Goal: Information Seeking & Learning: Check status

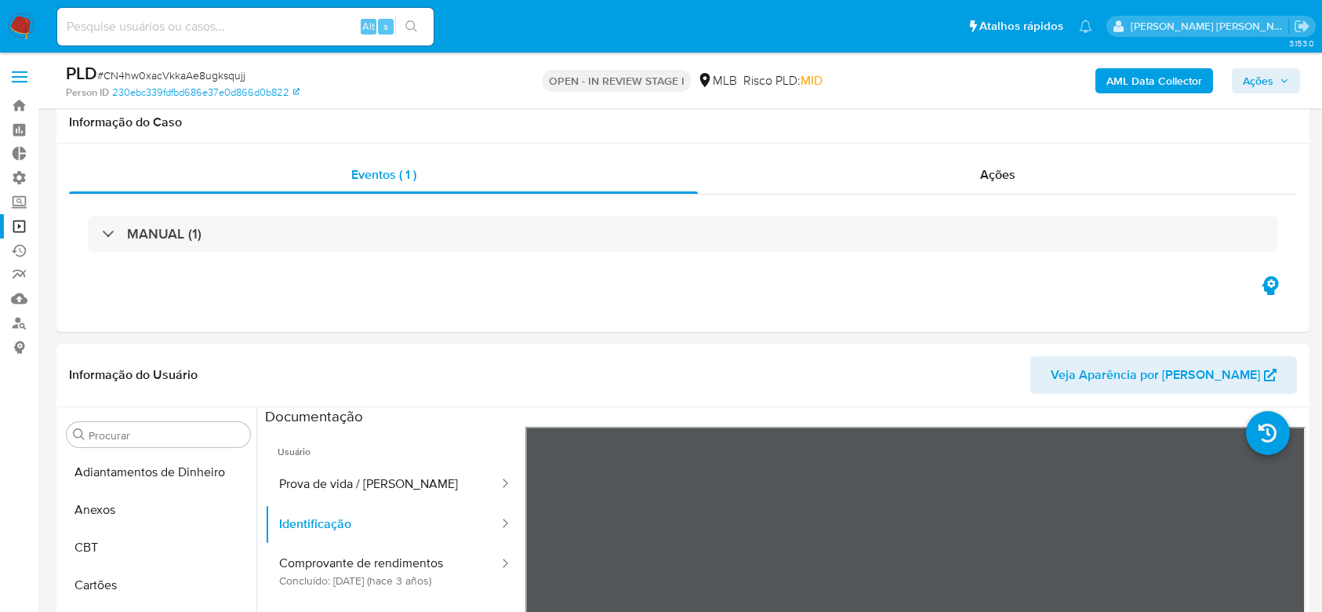
select select "10"
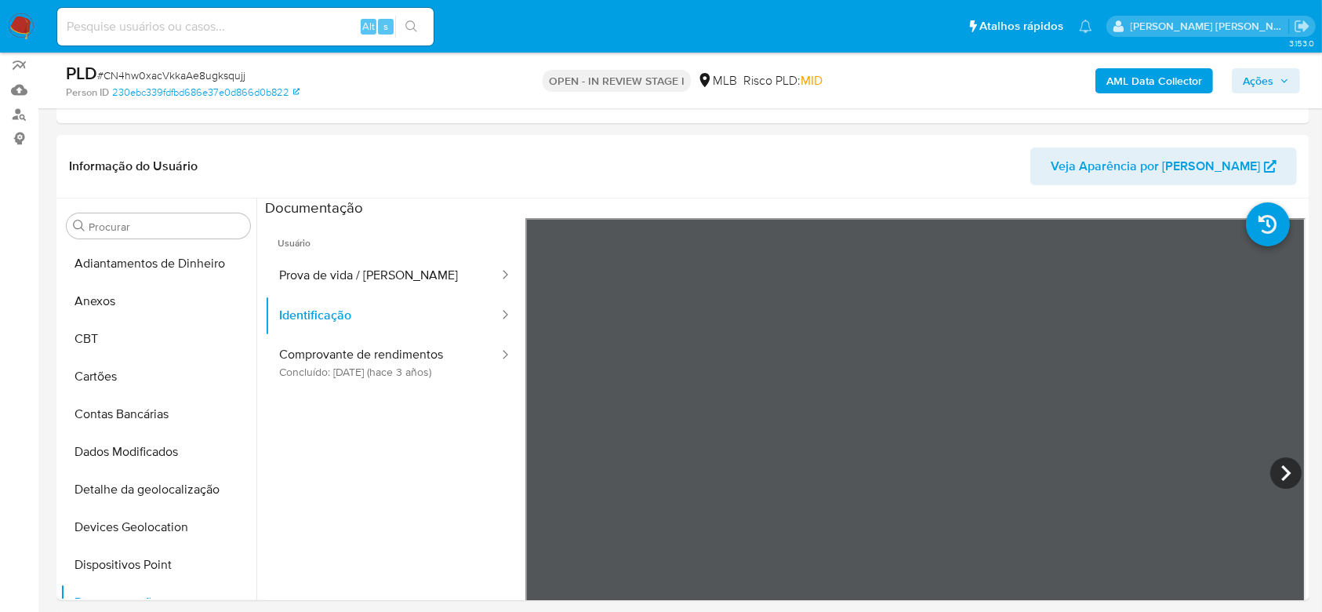
scroll to position [282, 0]
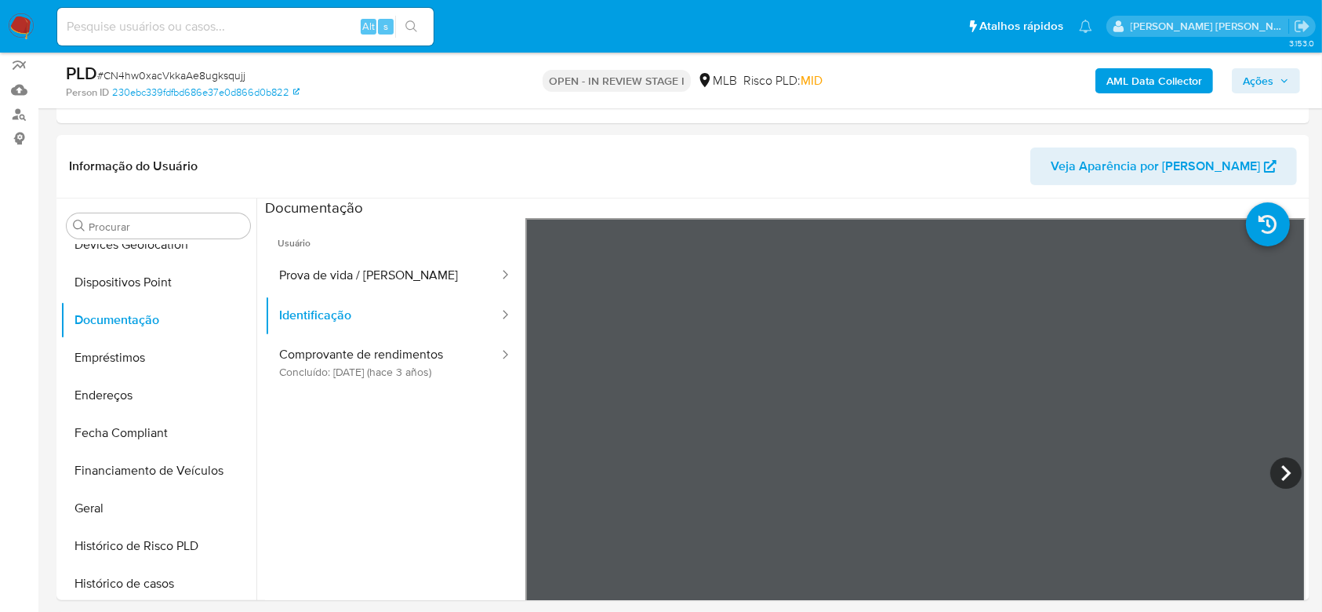
click at [212, 27] on input at bounding box center [245, 26] width 376 height 20
paste input "v757uadQYfb95jZPG61EgBk3"
type input "v757uadQYfb95jZPG61EgBk3"
click at [406, 20] on icon "search-icon" at bounding box center [411, 26] width 13 height 13
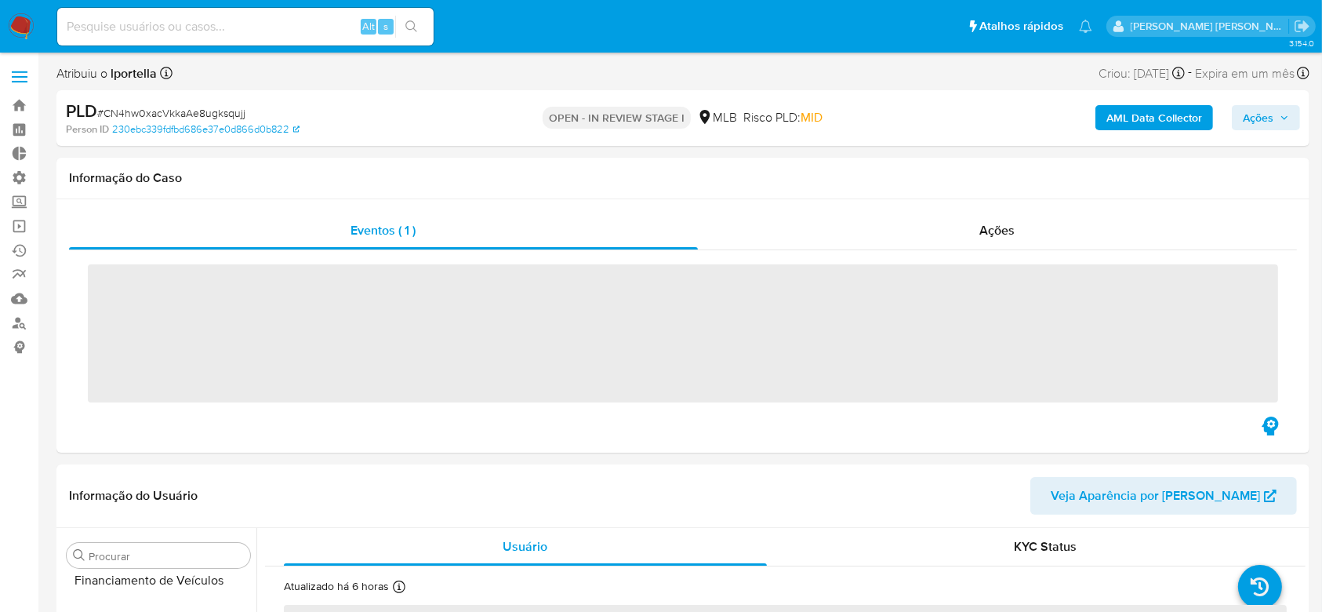
scroll to position [700, 0]
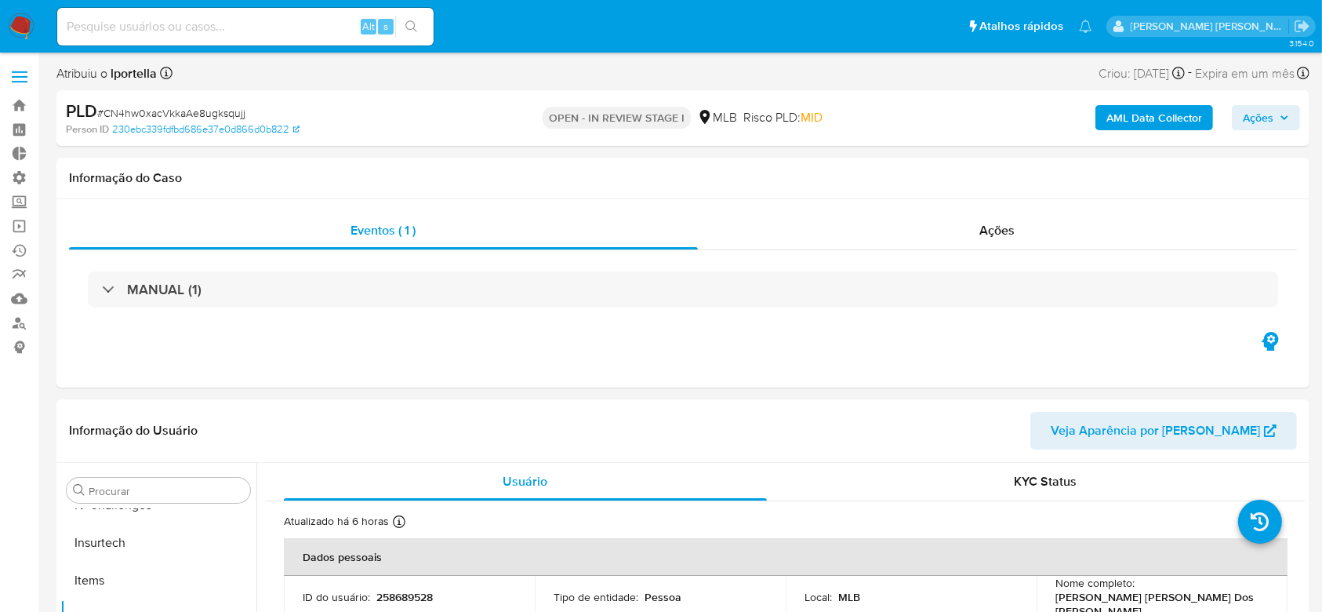
click at [163, 27] on input at bounding box center [245, 26] width 376 height 20
select select "10"
paste input "v757uadQYfb95jZPG61EgBk3"
type input "v757uadQYfb95jZPG61EgBk3"
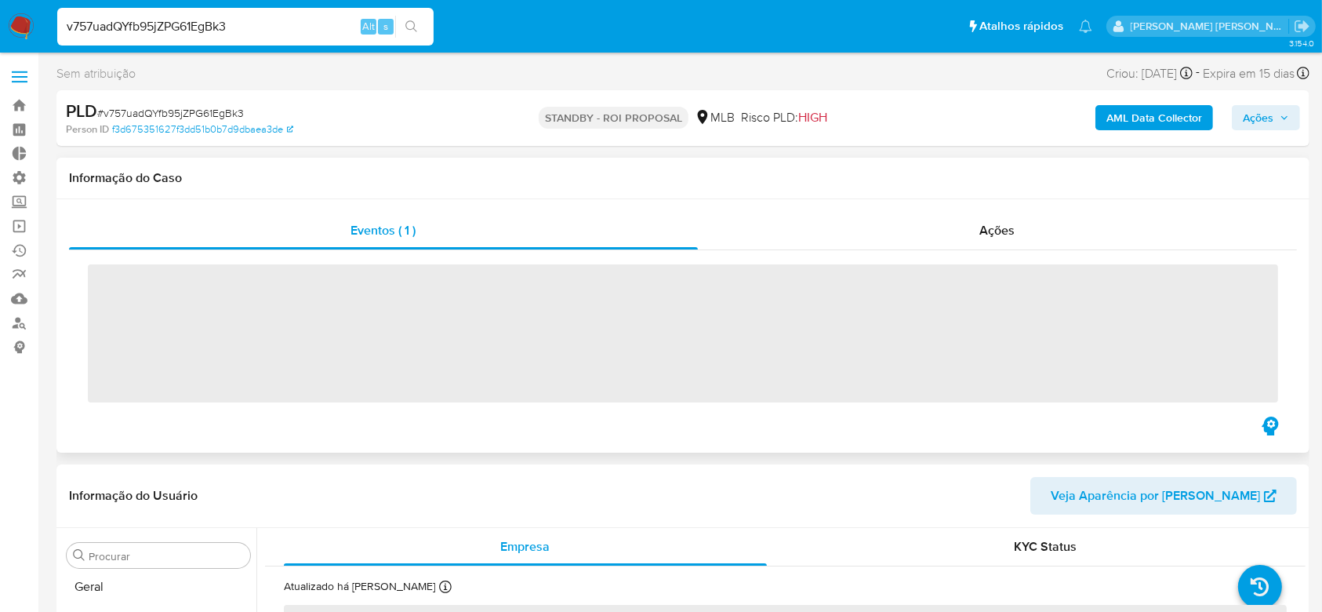
scroll to position [700, 0]
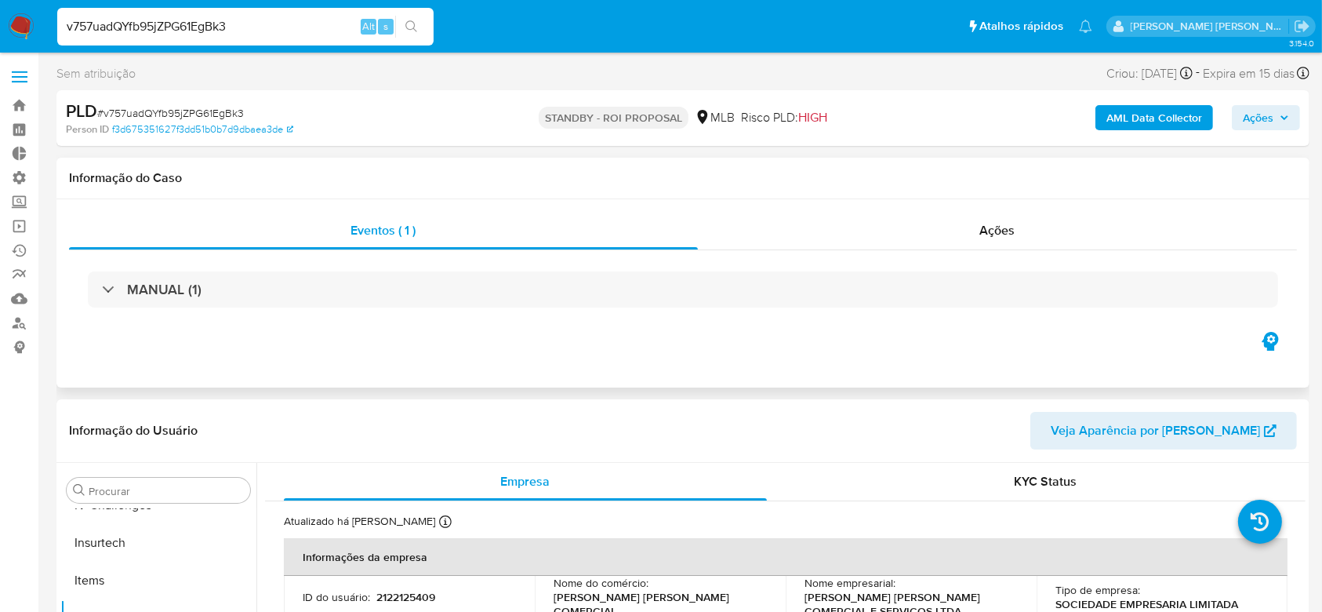
select select "10"
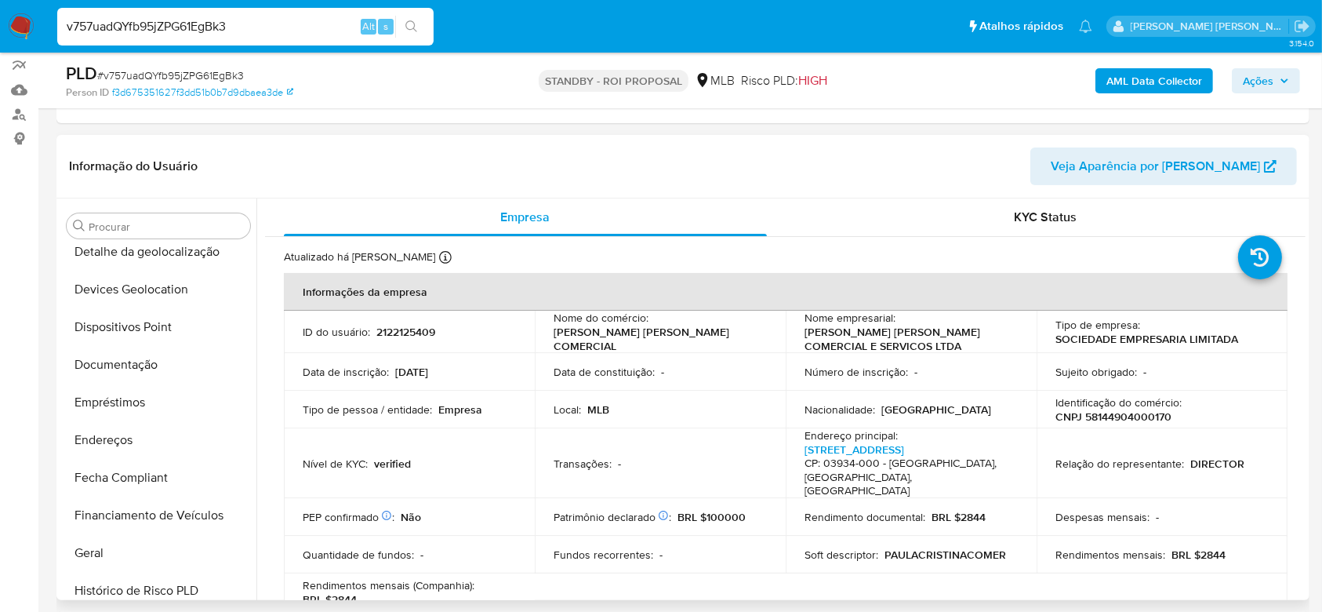
scroll to position [177, 0]
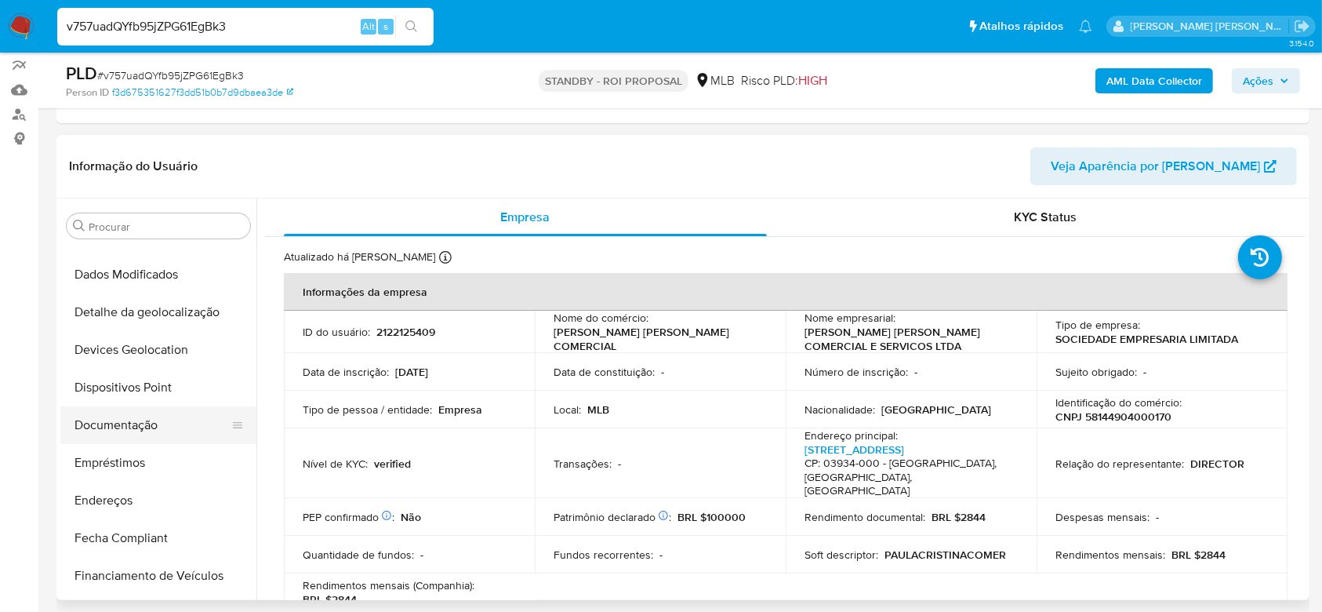
click at [129, 423] on button "Documentação" at bounding box center [151, 425] width 183 height 38
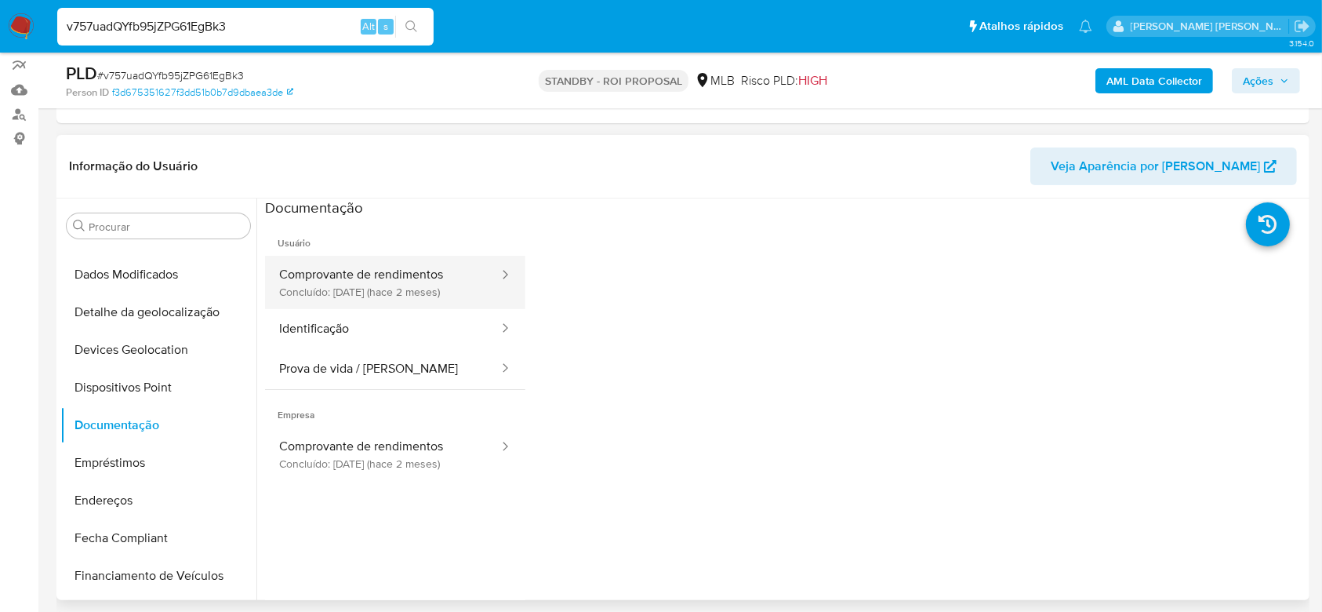
click at [369, 289] on button "Comprovante de rendimentos Concluído: 09/06/2025 (hace 2 meses)" at bounding box center [382, 282] width 235 height 53
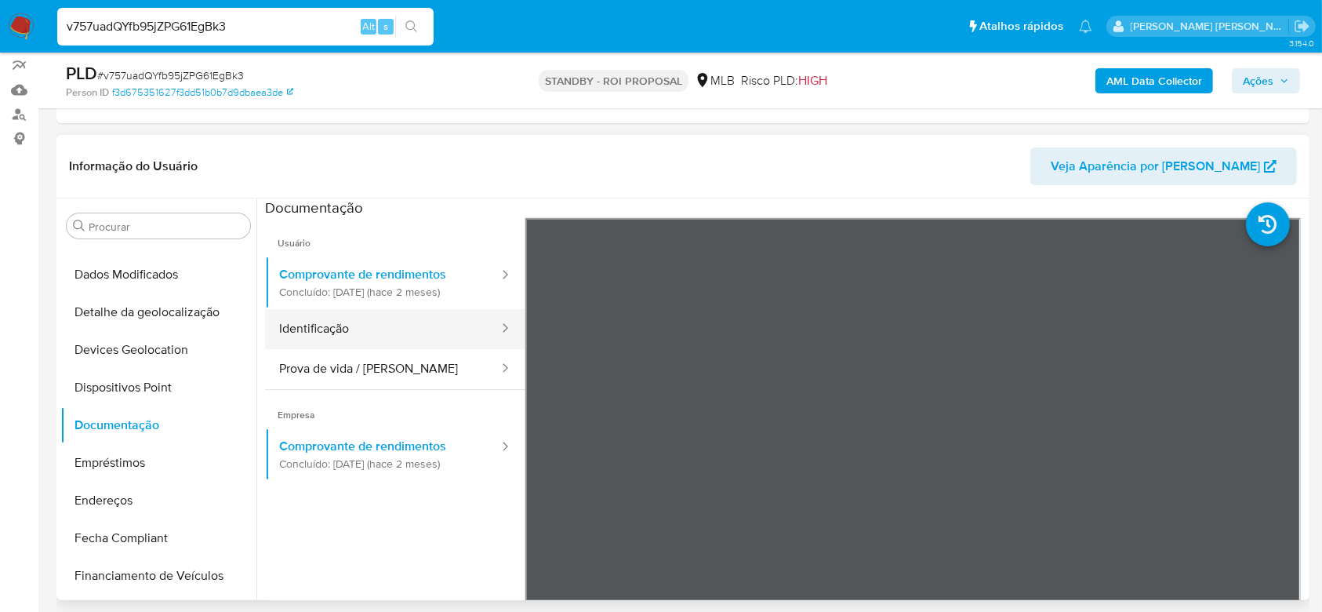
click at [343, 329] on button "Identificação" at bounding box center [382, 329] width 235 height 40
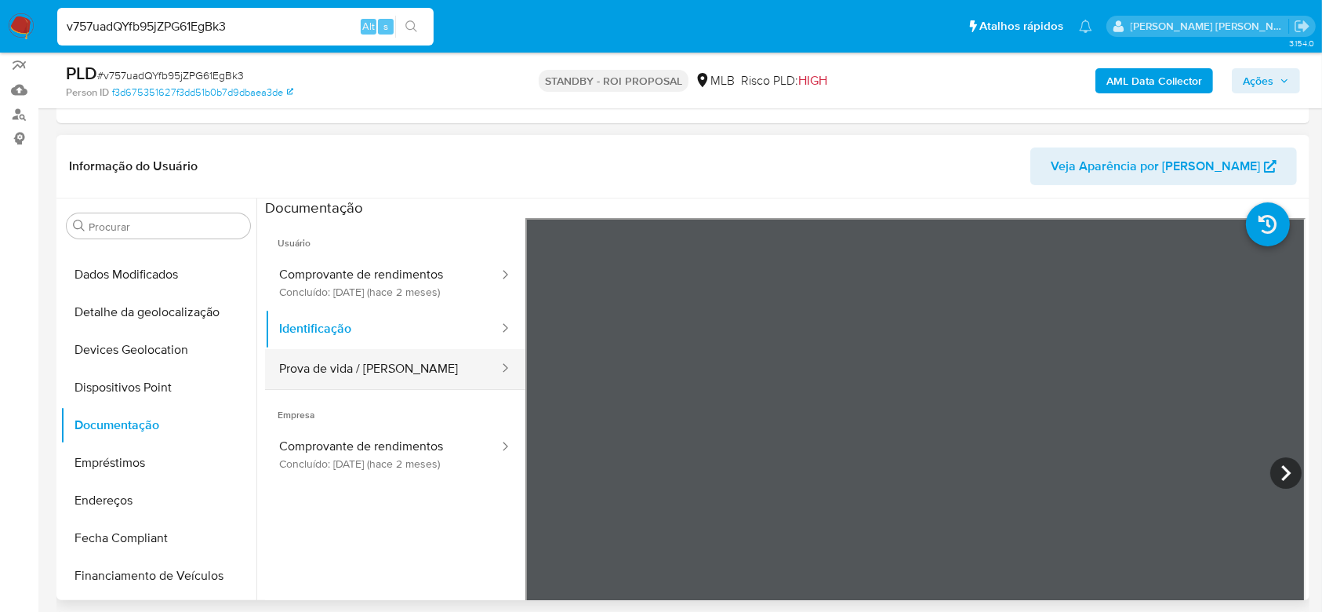
click at [375, 370] on button "Prova de vida / [PERSON_NAME]" at bounding box center [382, 369] width 235 height 40
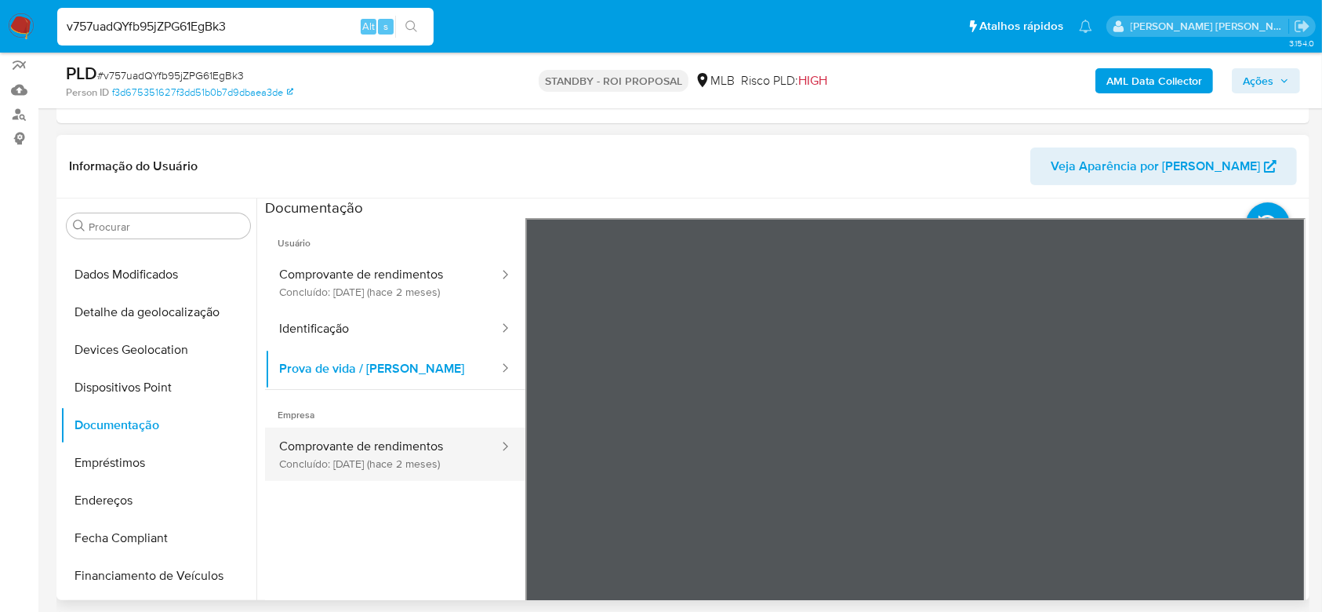
click at [405, 463] on button "Comprovante de rendimentos Concluído: 09/06/2025 (hace 2 meses)" at bounding box center [382, 453] width 235 height 53
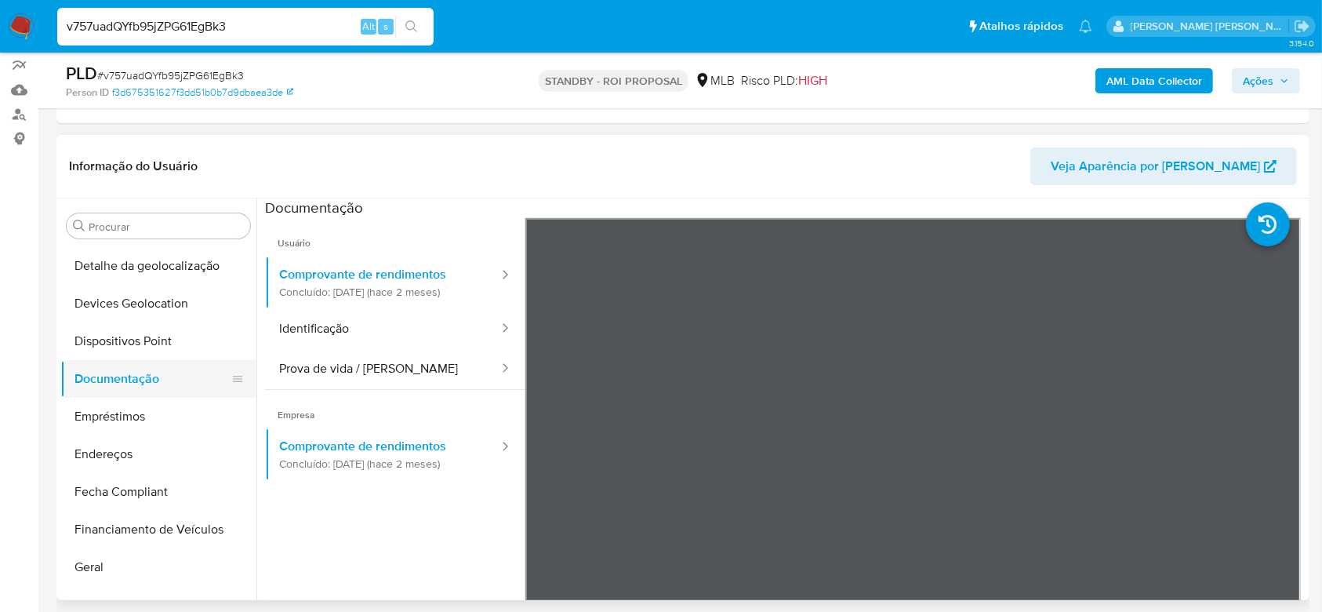
scroll to position [282, 0]
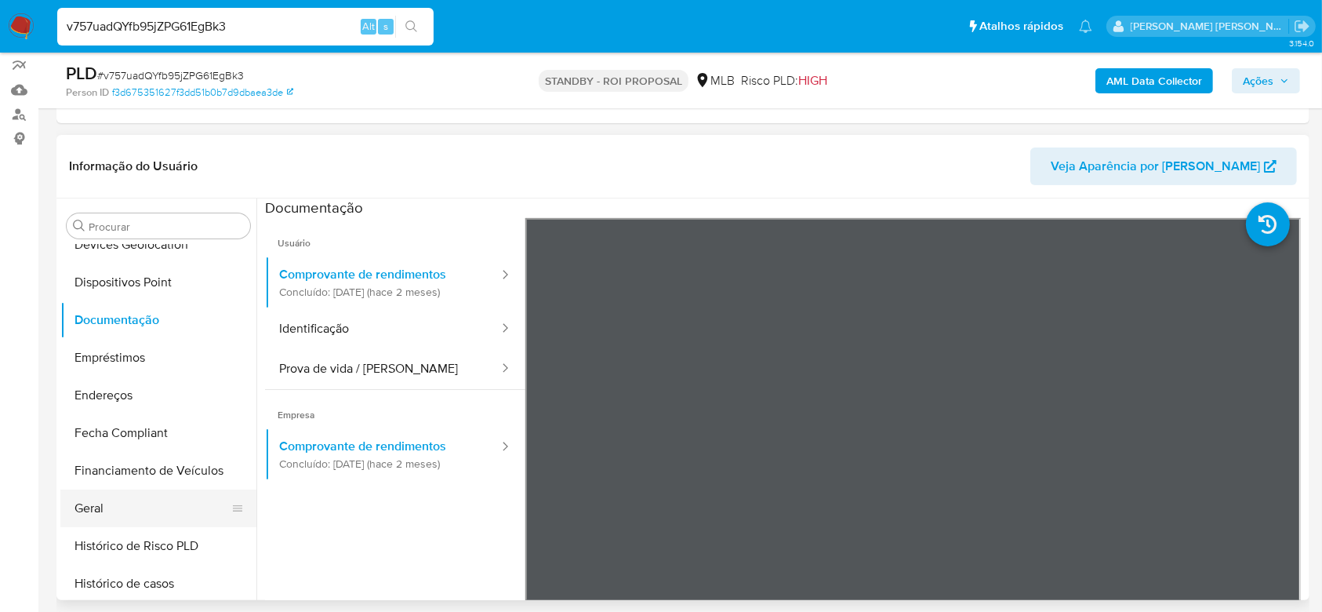
click at [135, 499] on button "Geral" at bounding box center [151, 508] width 183 height 38
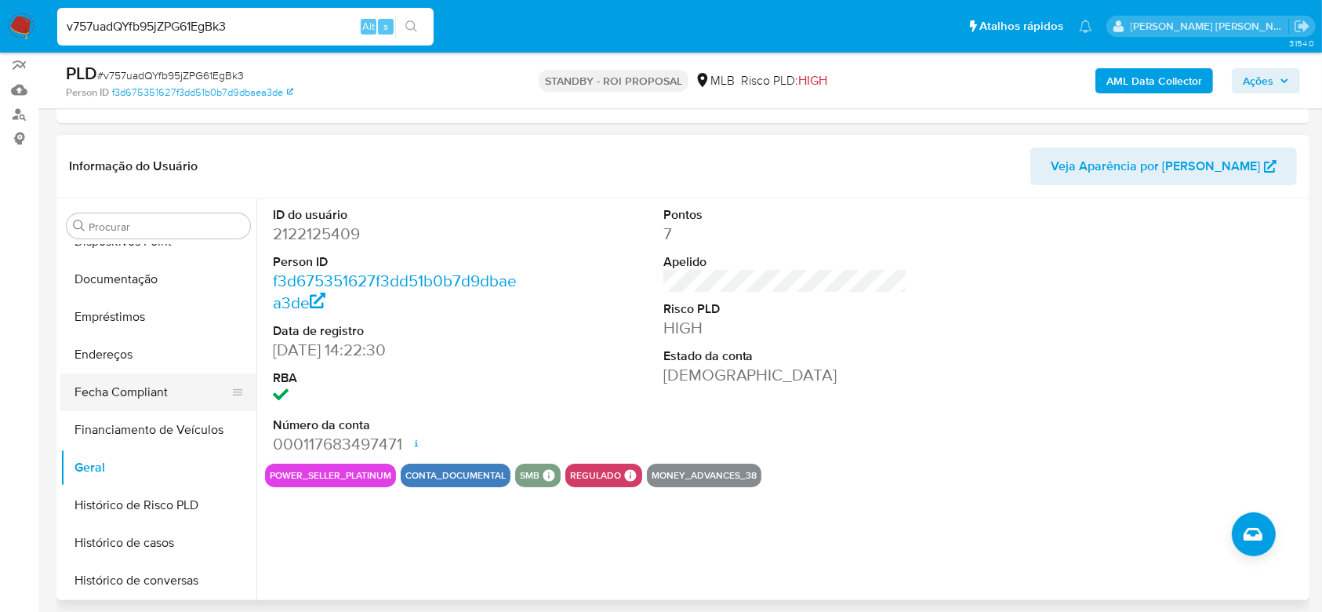
scroll to position [387, 0]
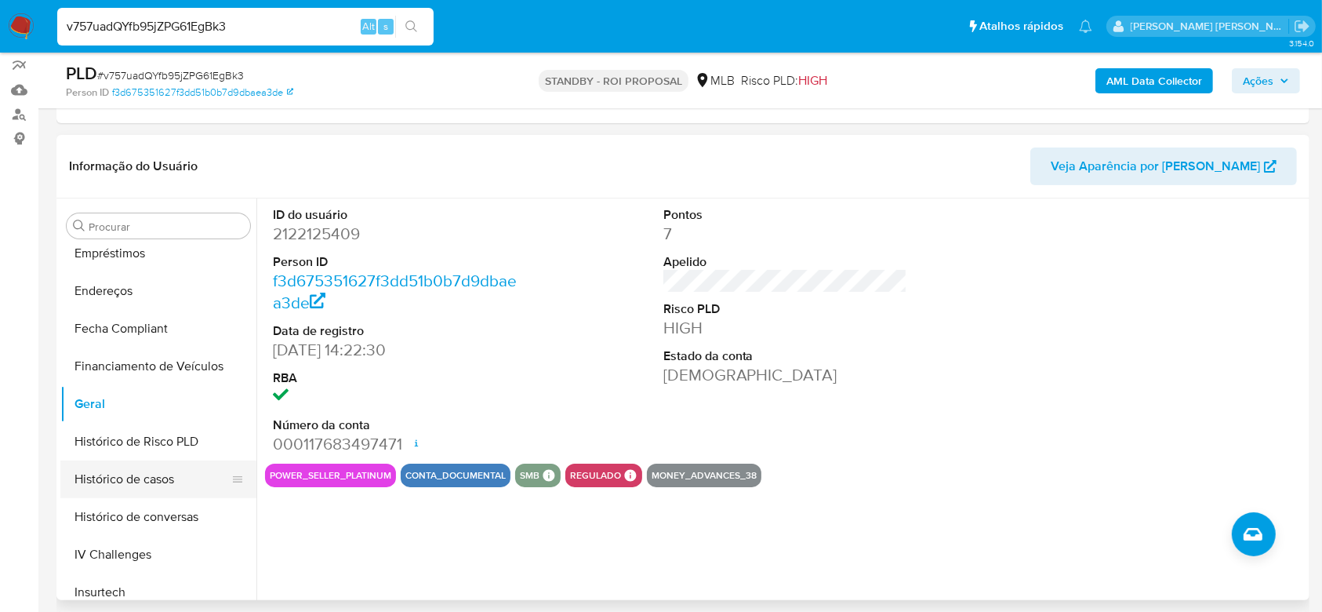
click at [154, 471] on button "Histórico de casos" at bounding box center [151, 479] width 183 height 38
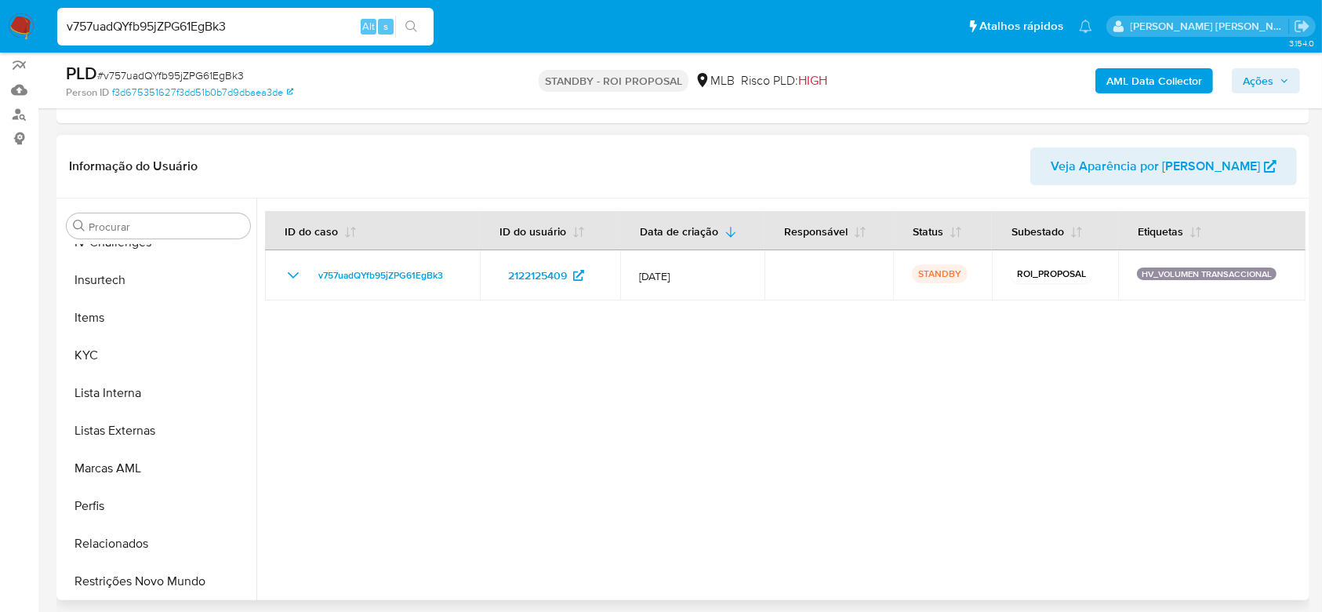
scroll to position [700, 0]
click at [110, 351] on button "KYC" at bounding box center [151, 354] width 183 height 38
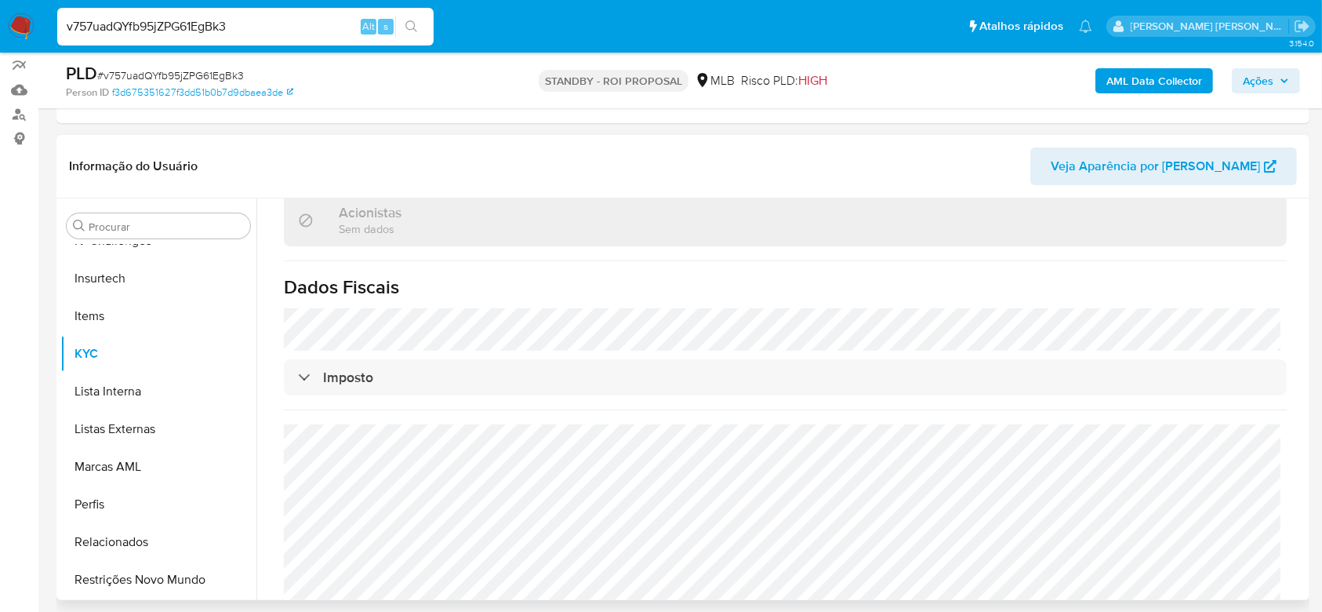
scroll to position [972, 0]
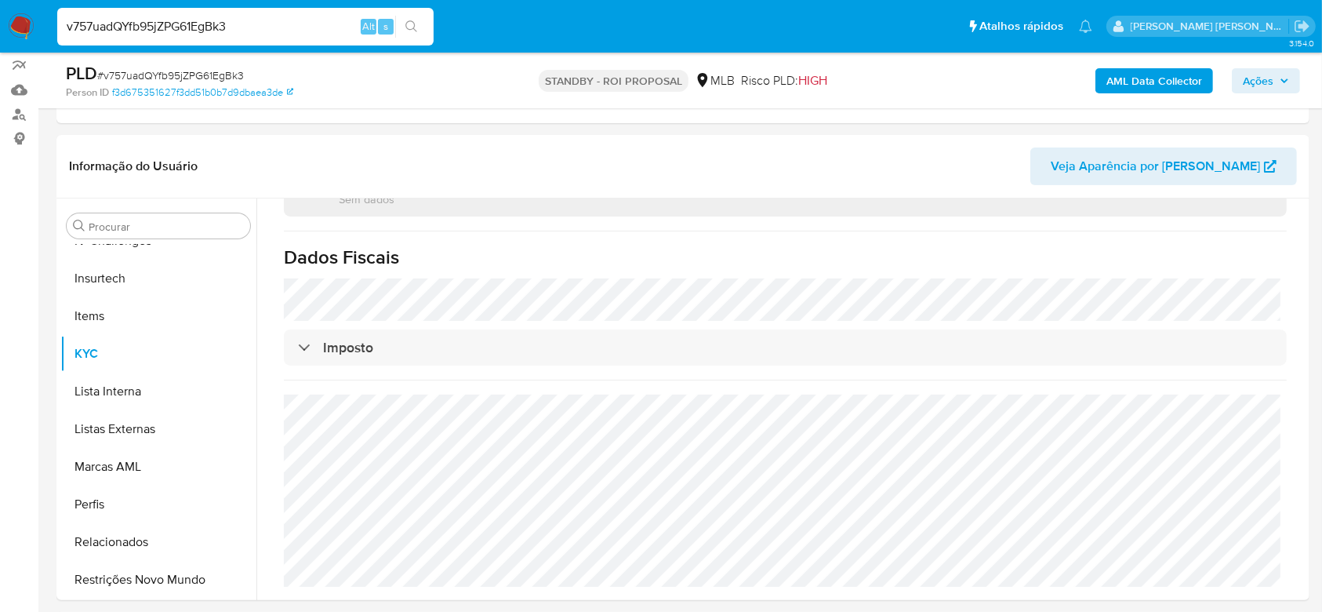
click at [151, 33] on input "v757uadQYfb95jZPG61EgBk3" at bounding box center [245, 26] width 376 height 20
paste input "q4AiK0xbddJL4Le2MmWoM3VR"
type input "q4AiK0xbddJL4Le2MmWoM3VR"
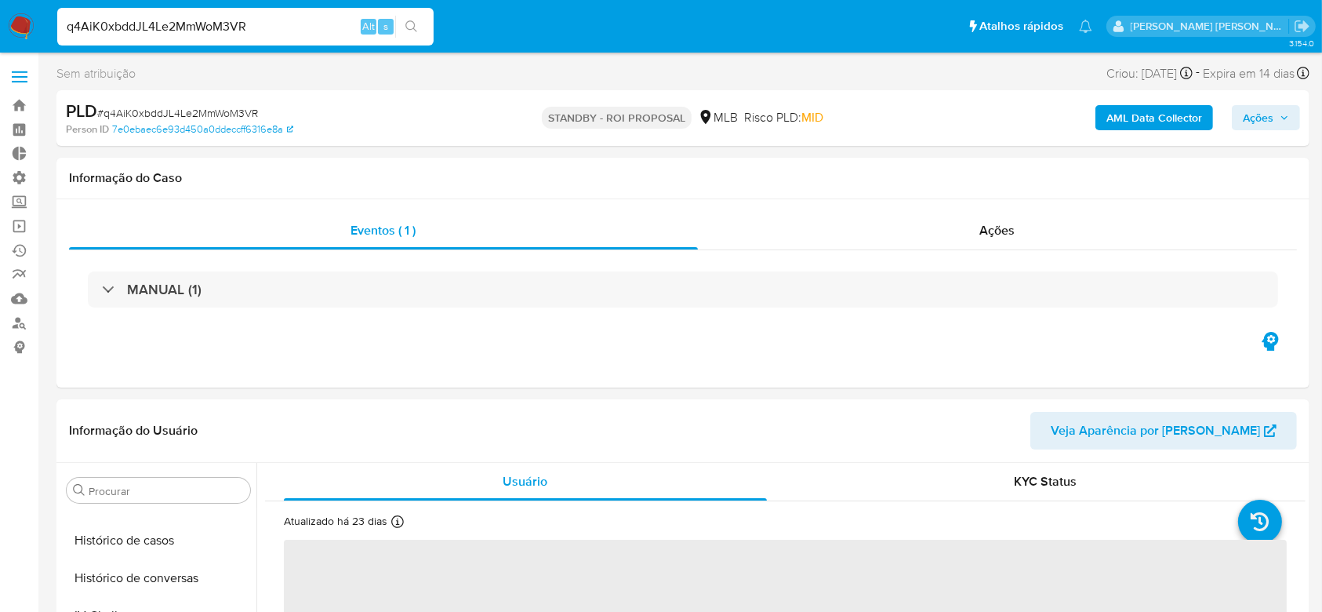
scroll to position [700, 0]
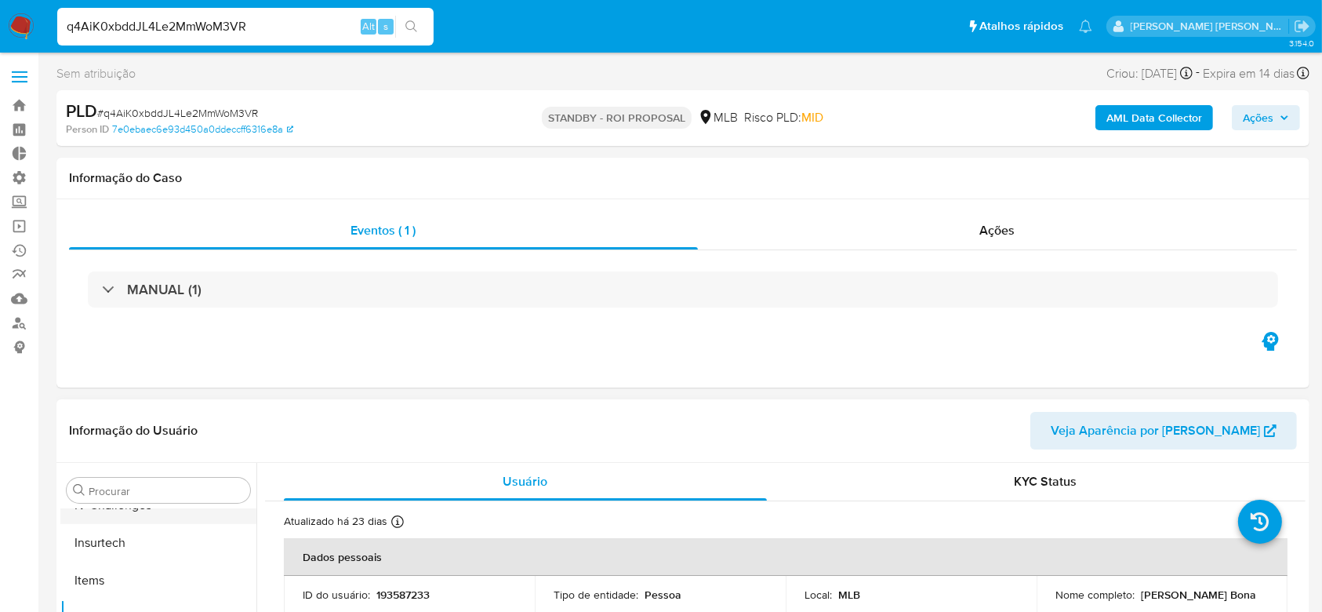
select select "10"
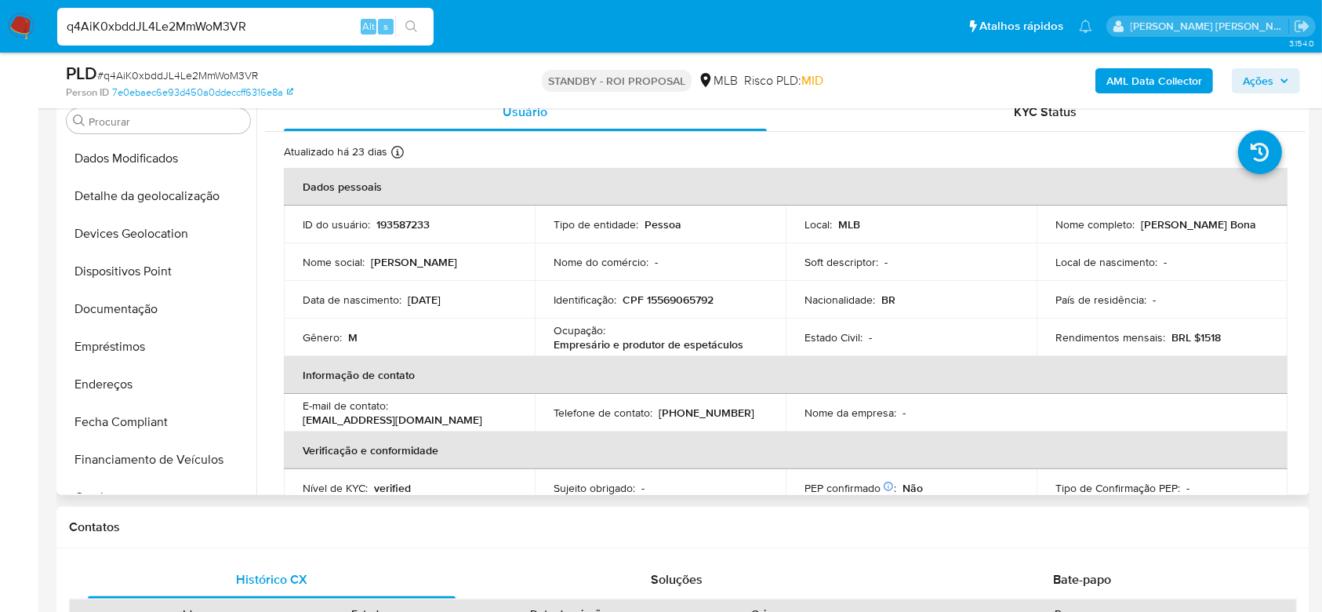
scroll to position [177, 0]
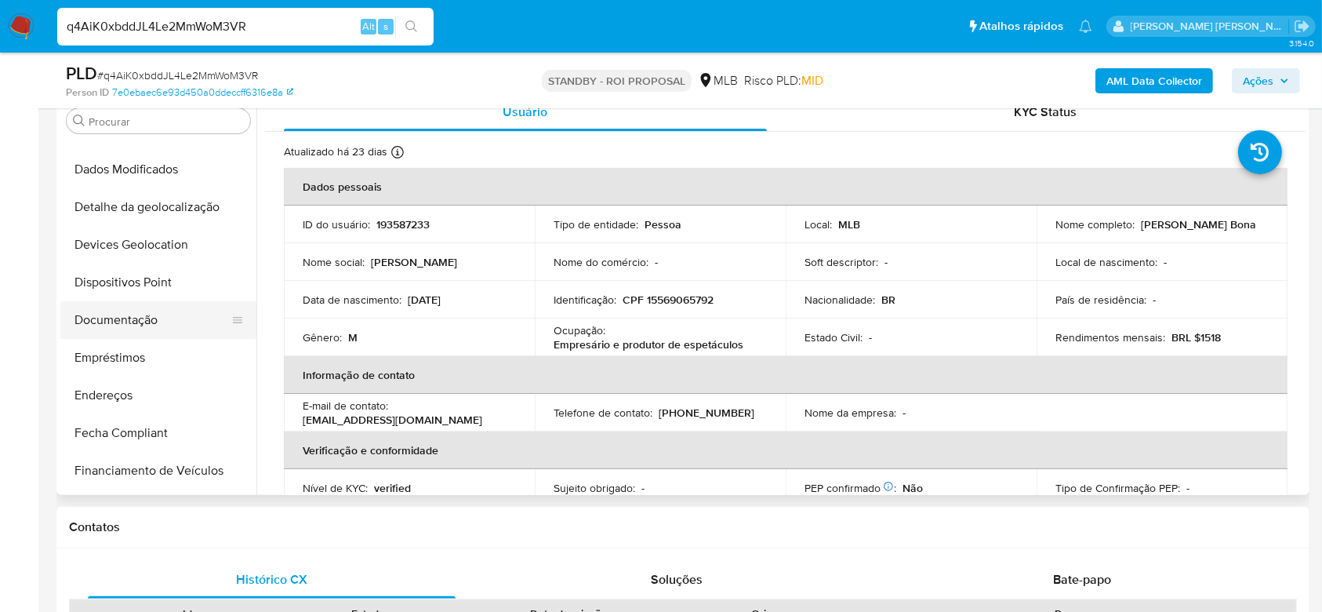
click at [101, 329] on button "Documentação" at bounding box center [151, 320] width 183 height 38
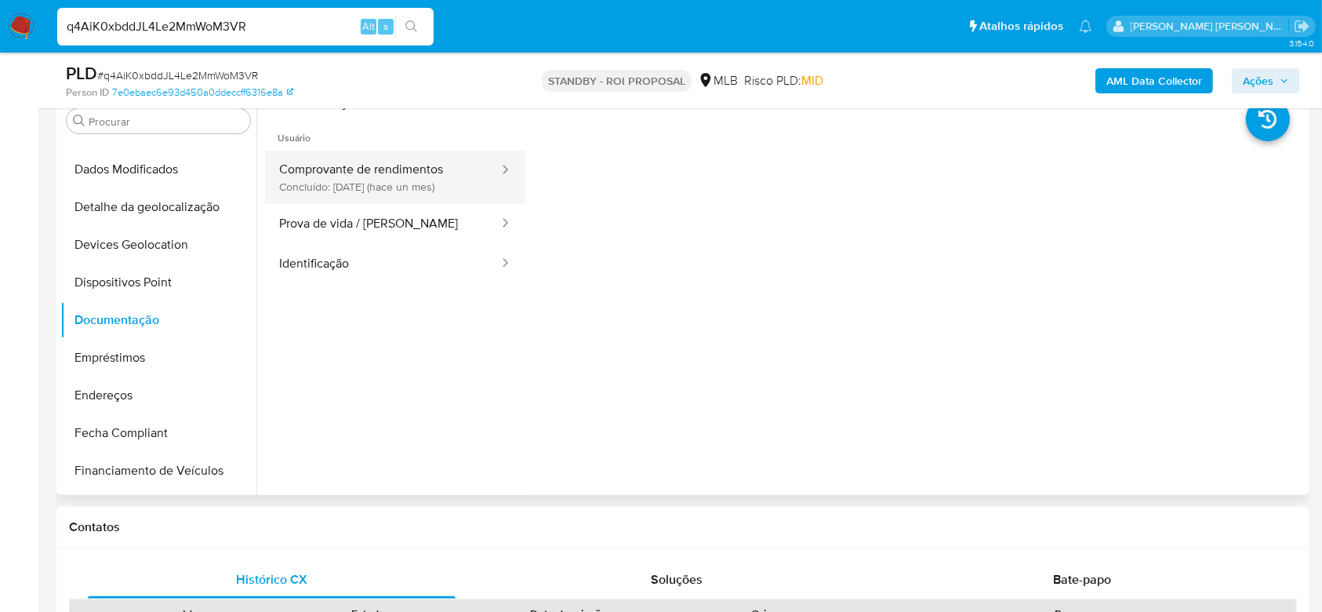
click at [395, 172] on button "Comprovante de rendimentos Concluído: 17/07/2025 (hace un mes)" at bounding box center [382, 177] width 235 height 53
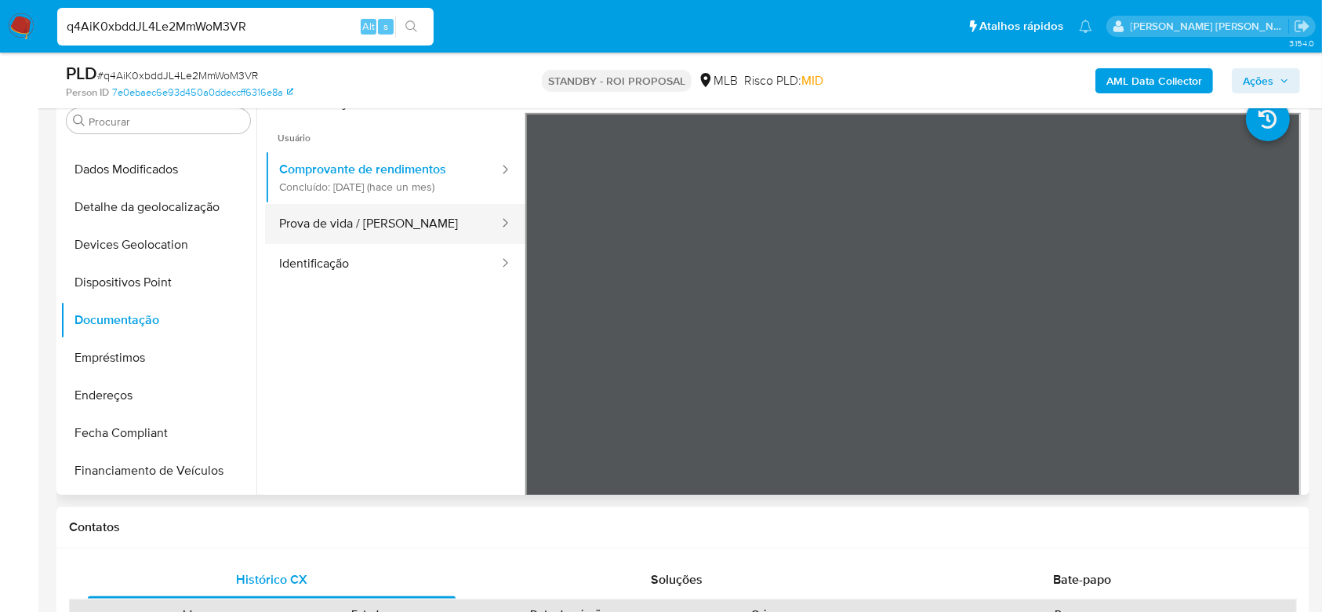
click at [423, 208] on button "Prova de vida / Selfie" at bounding box center [382, 224] width 235 height 40
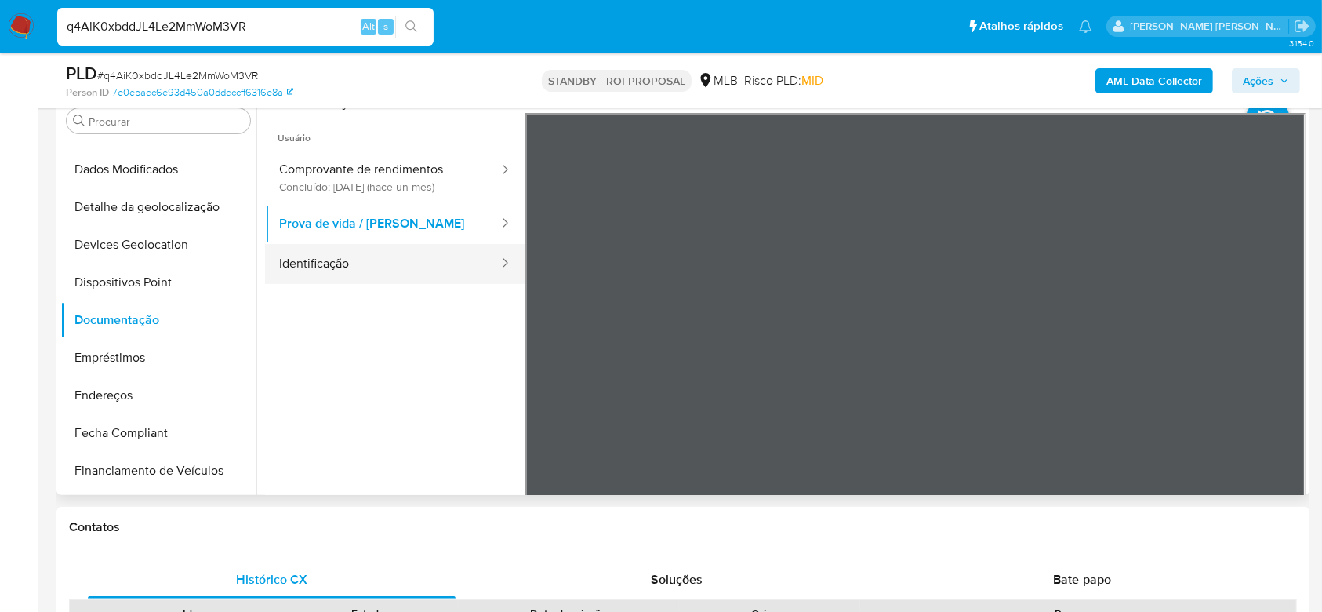
click at [420, 262] on button "Identificação" at bounding box center [382, 264] width 235 height 40
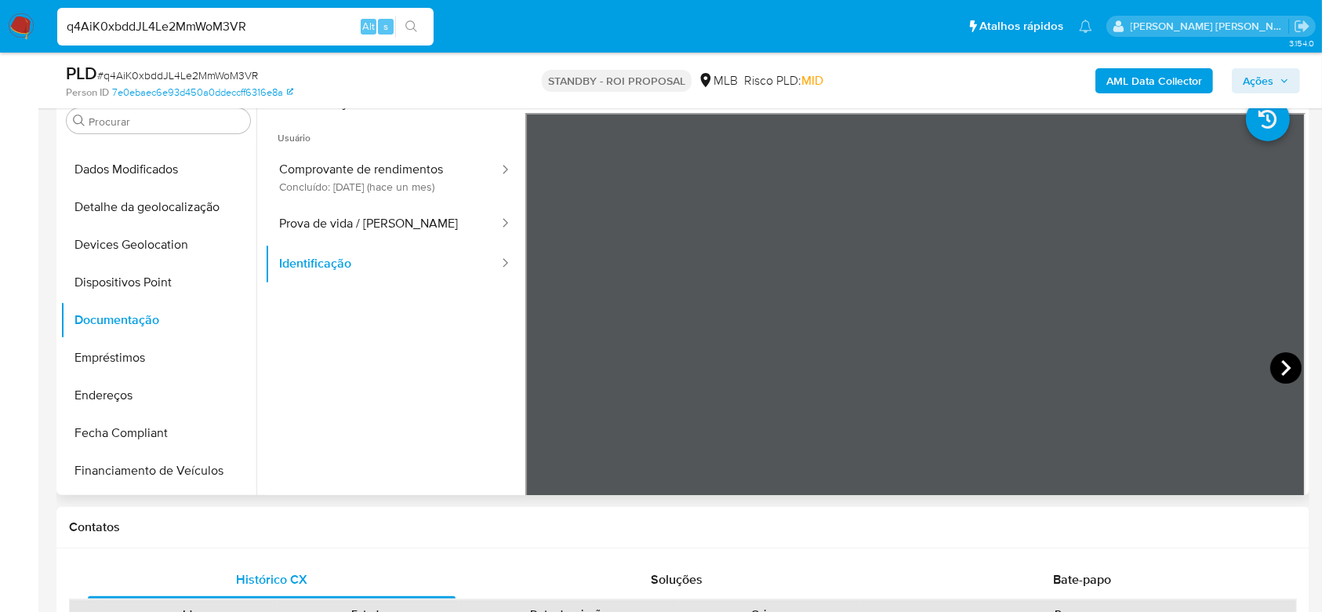
click at [1270, 367] on icon at bounding box center [1285, 367] width 31 height 31
click at [1063, 35] on li "Atalhos rápidos Presiona las siguientes teclas para acceder a algunas de las fu…" at bounding box center [1016, 25] width 104 height 39
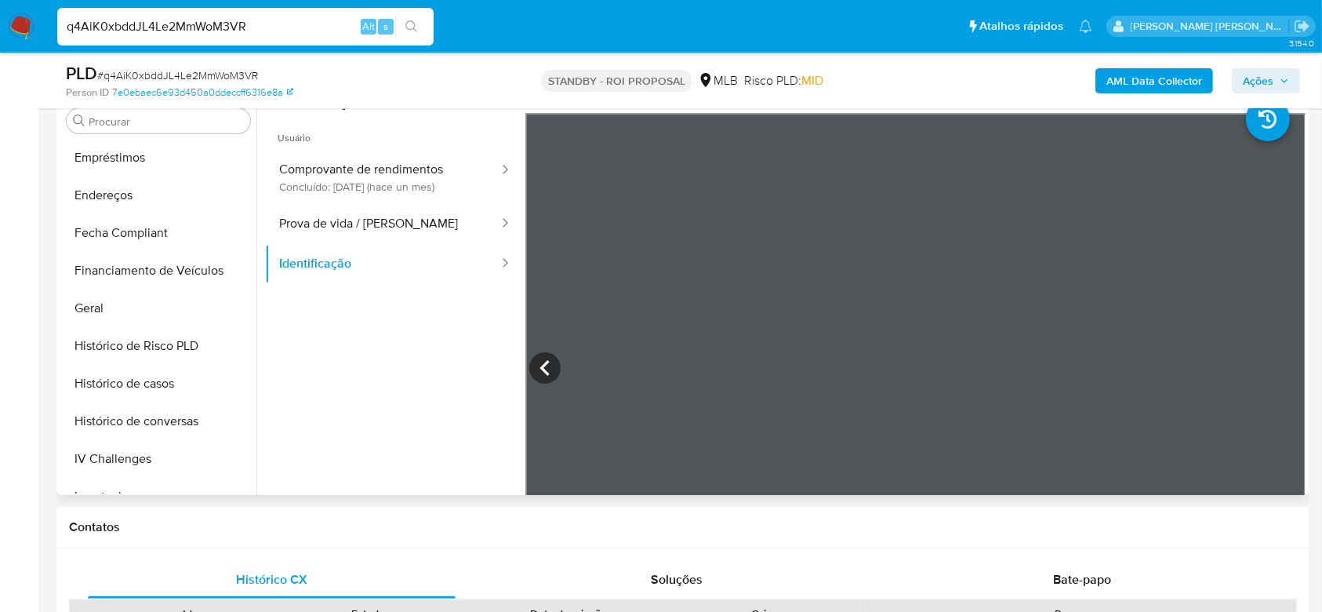
scroll to position [387, 0]
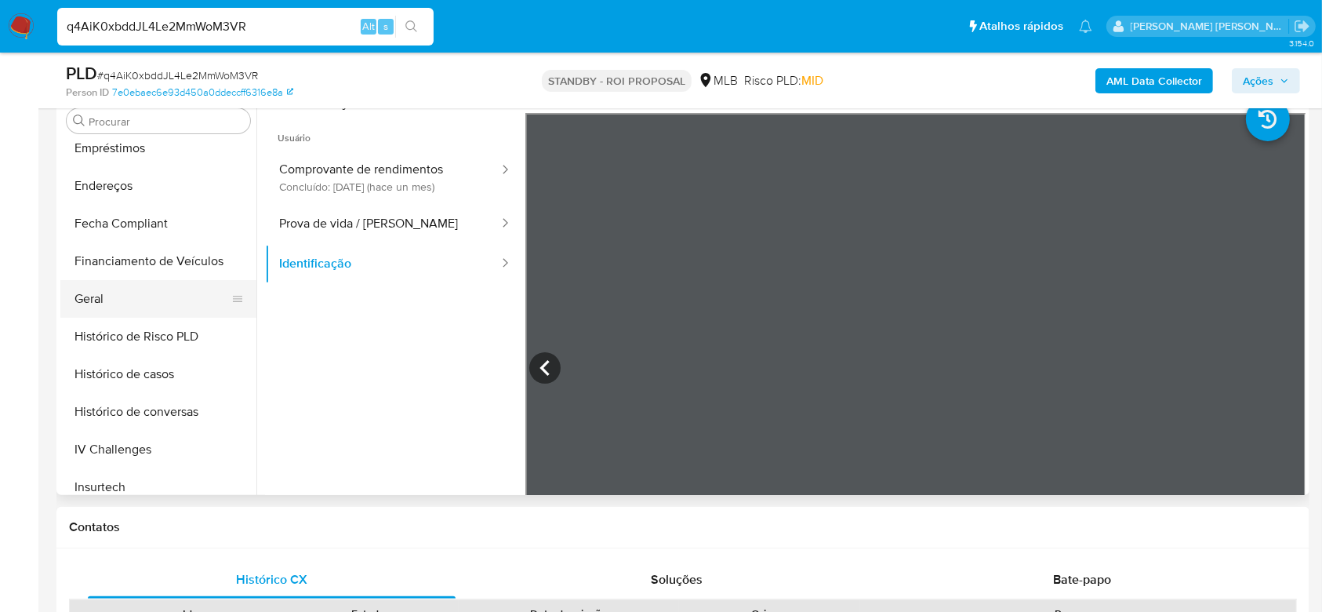
click at [131, 298] on button "Geral" at bounding box center [151, 299] width 183 height 38
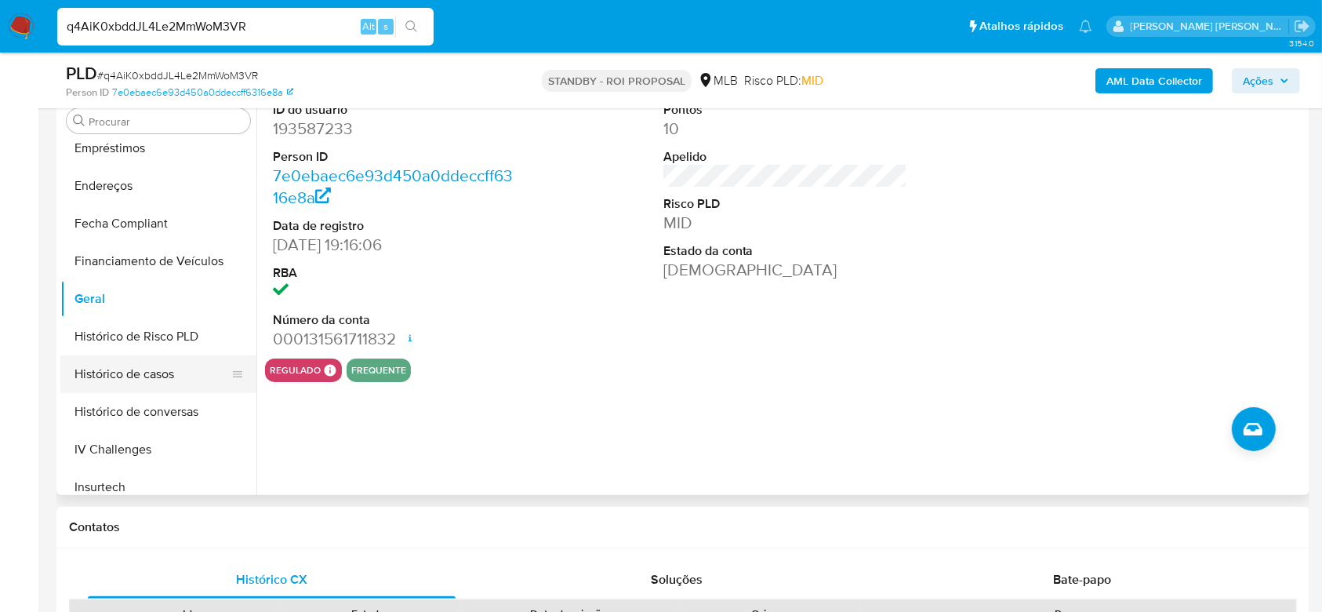
click at [153, 369] on button "Histórico de casos" at bounding box center [151, 374] width 183 height 38
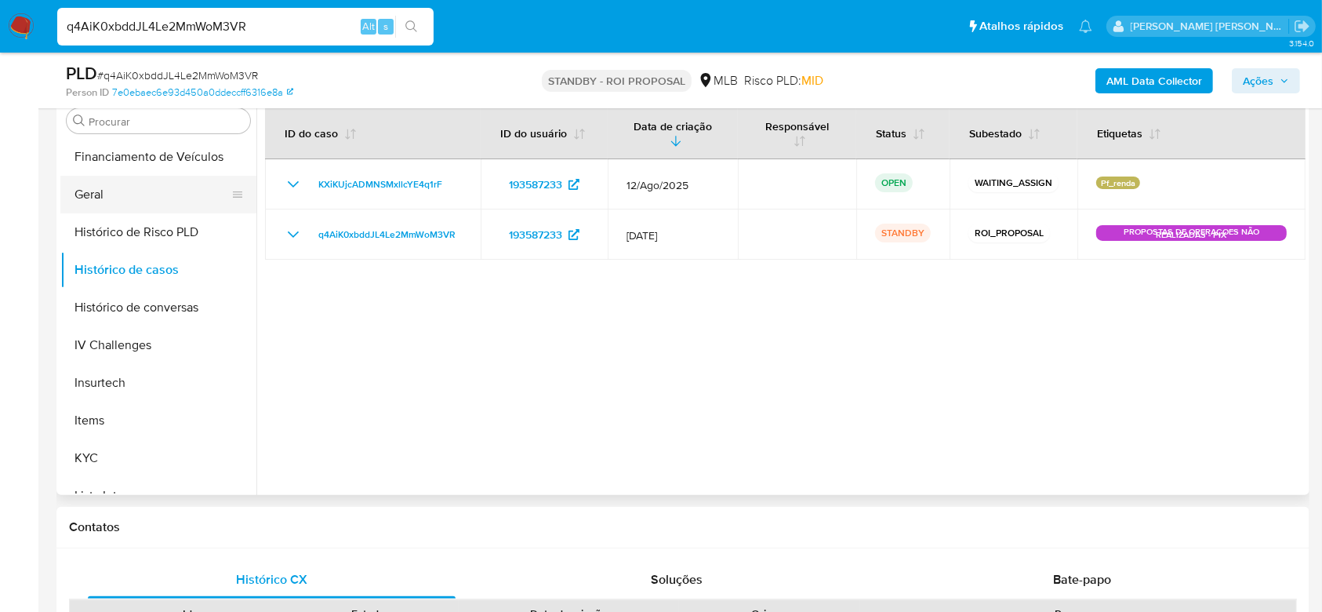
scroll to position [596, 0]
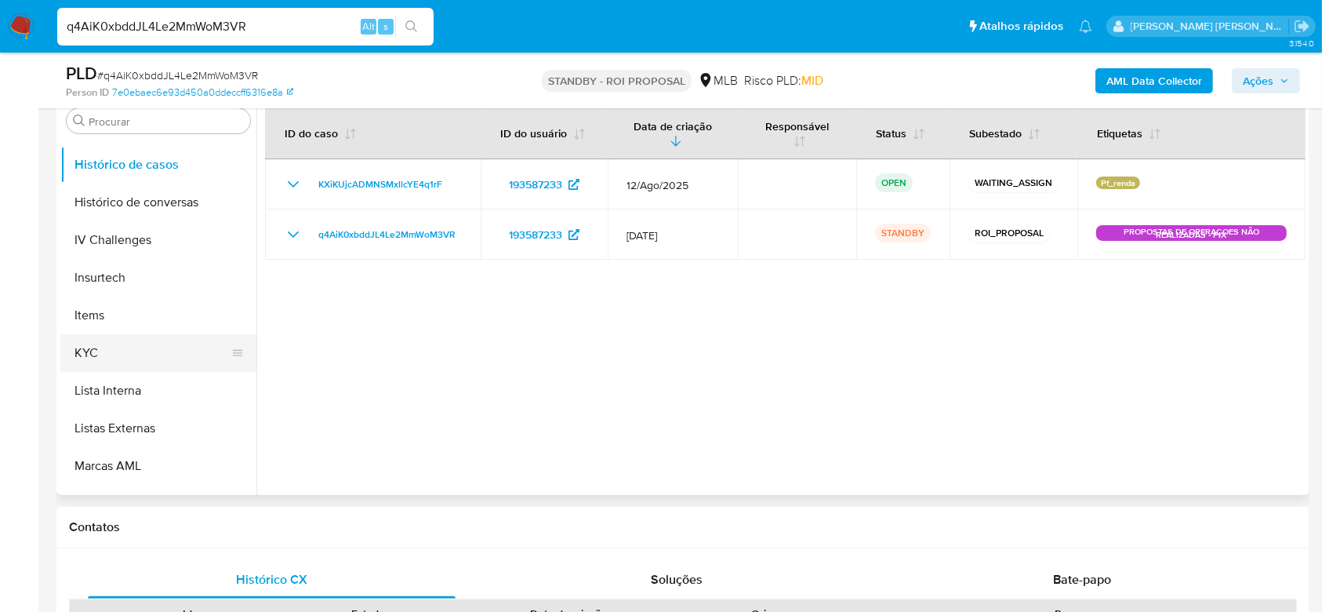
click at [127, 343] on button "KYC" at bounding box center [151, 353] width 183 height 38
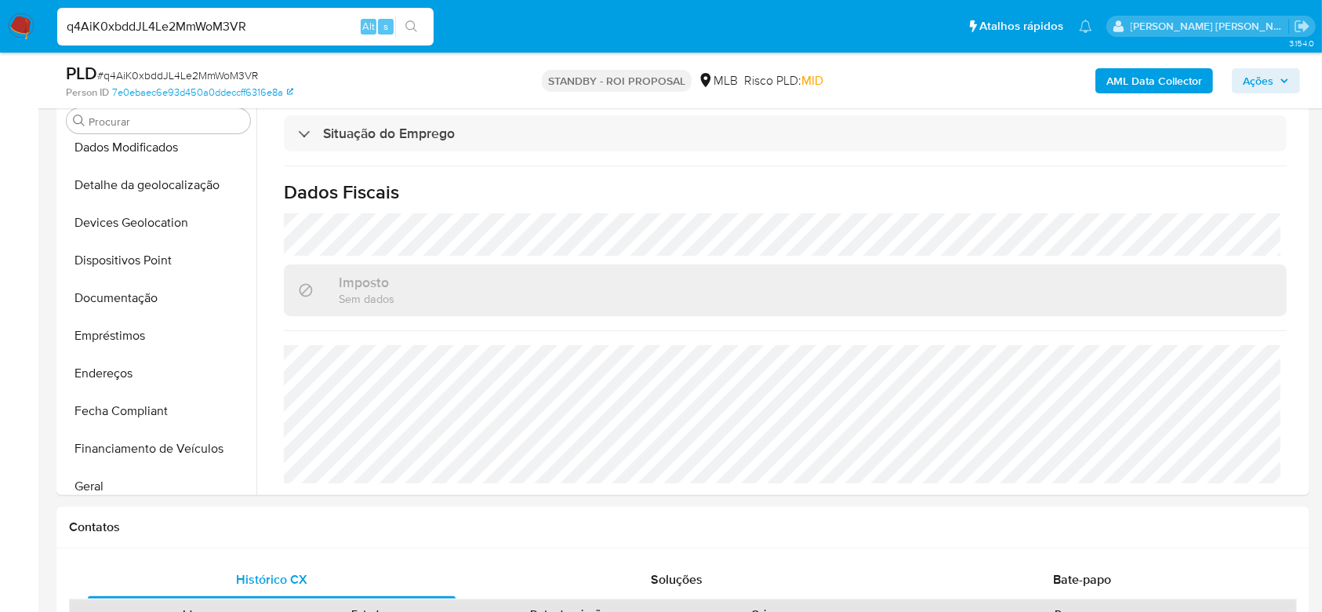
scroll to position [177, 0]
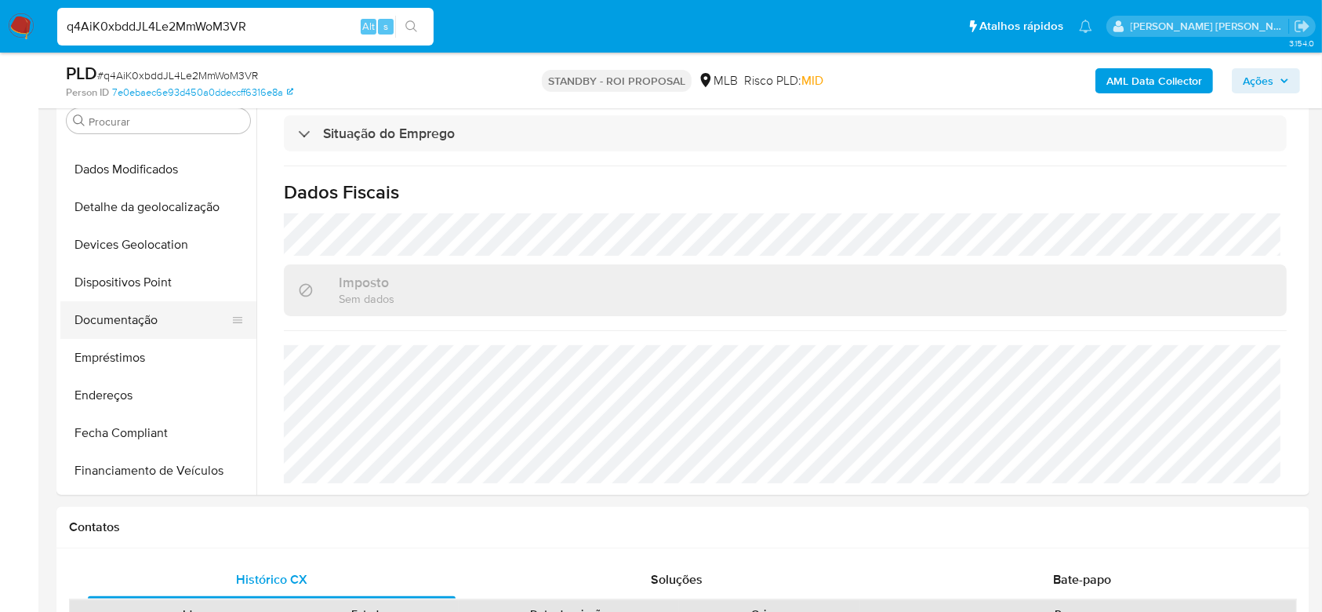
click at [162, 321] on button "Documentação" at bounding box center [151, 320] width 183 height 38
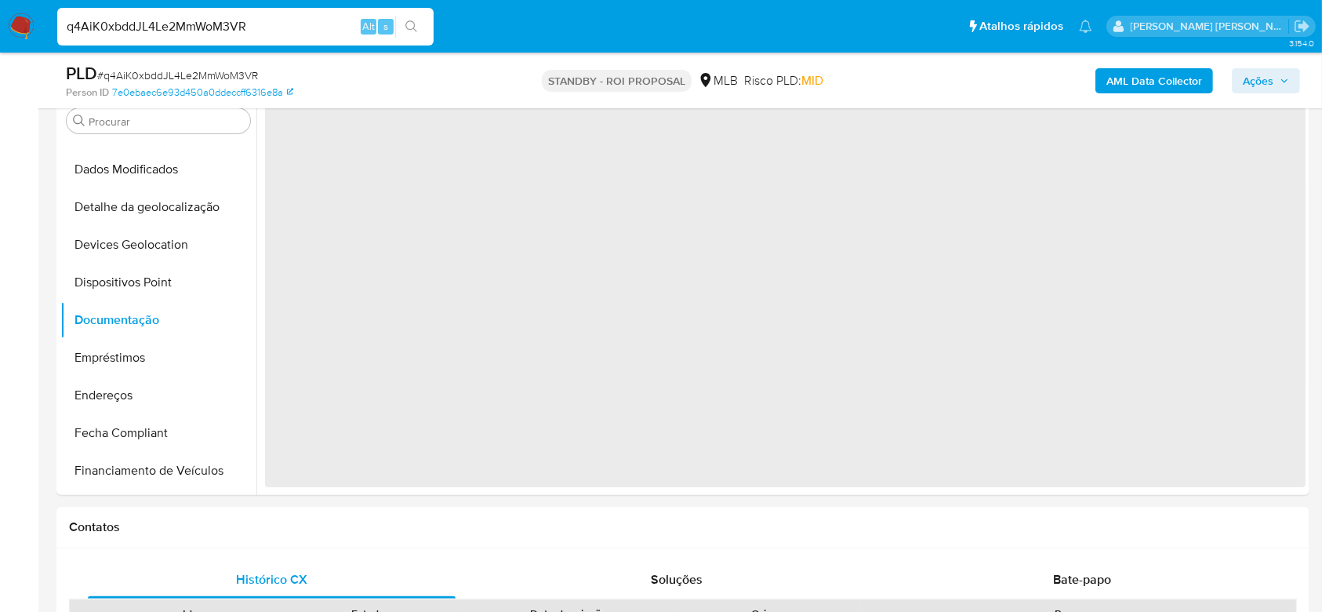
scroll to position [0, 0]
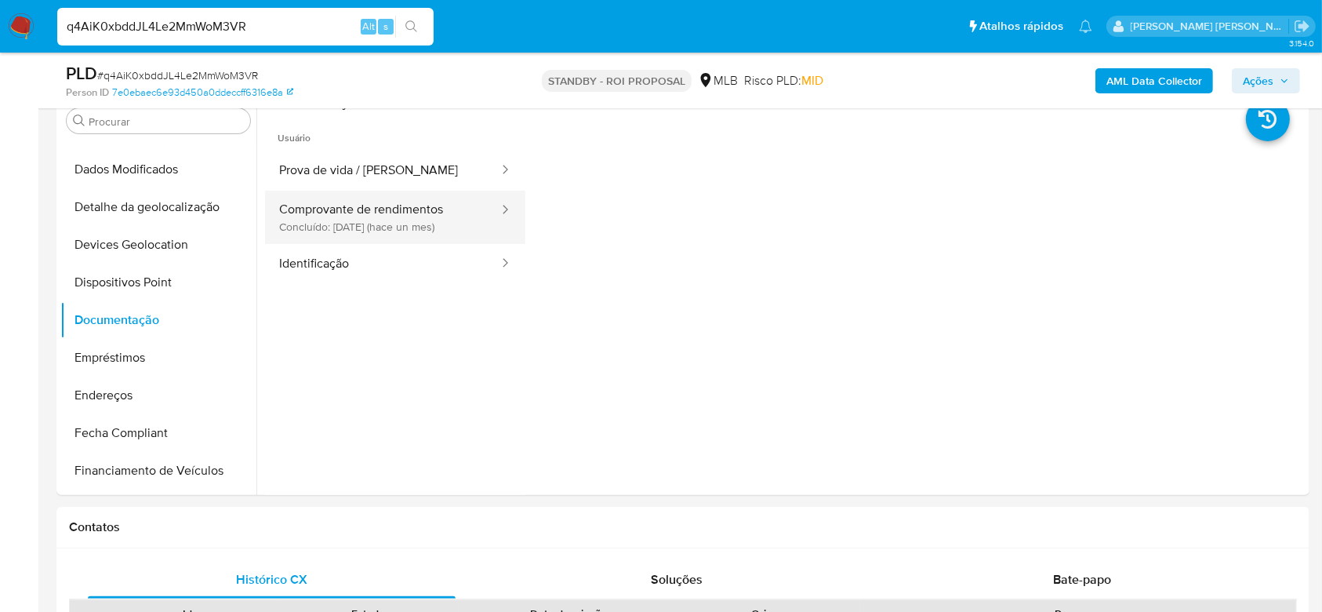
click at [427, 210] on button "Comprovante de rendimentos Concluído: 17/07/2025 (hace un mes)" at bounding box center [382, 217] width 235 height 53
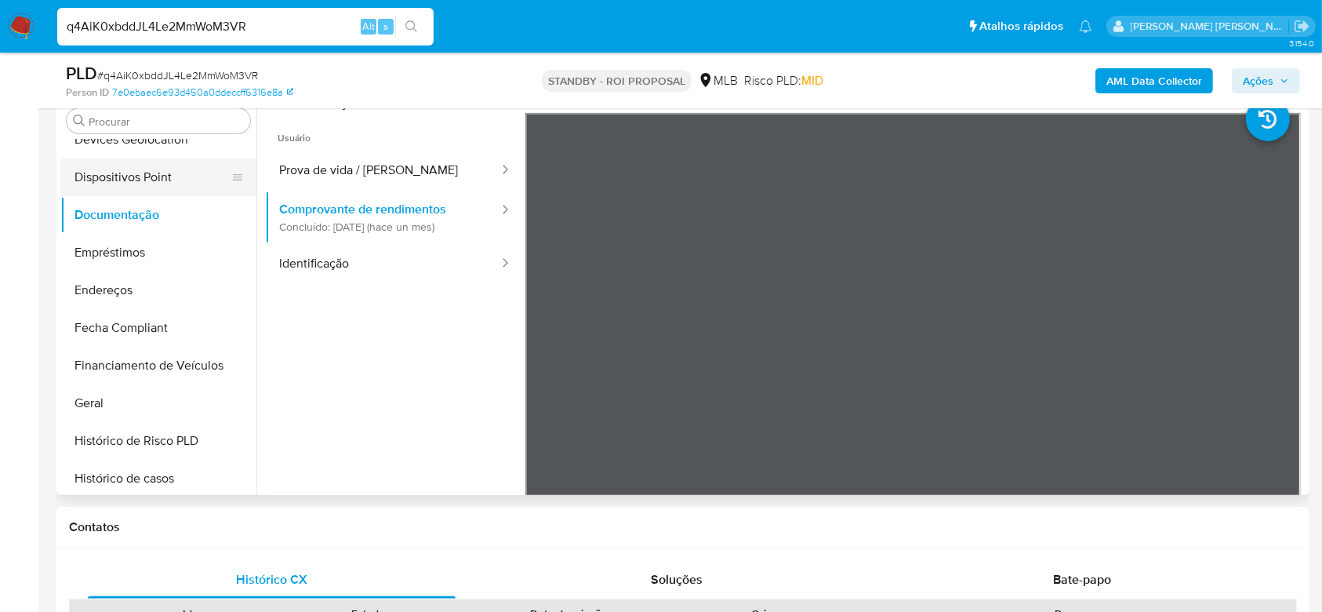
scroll to position [387, 0]
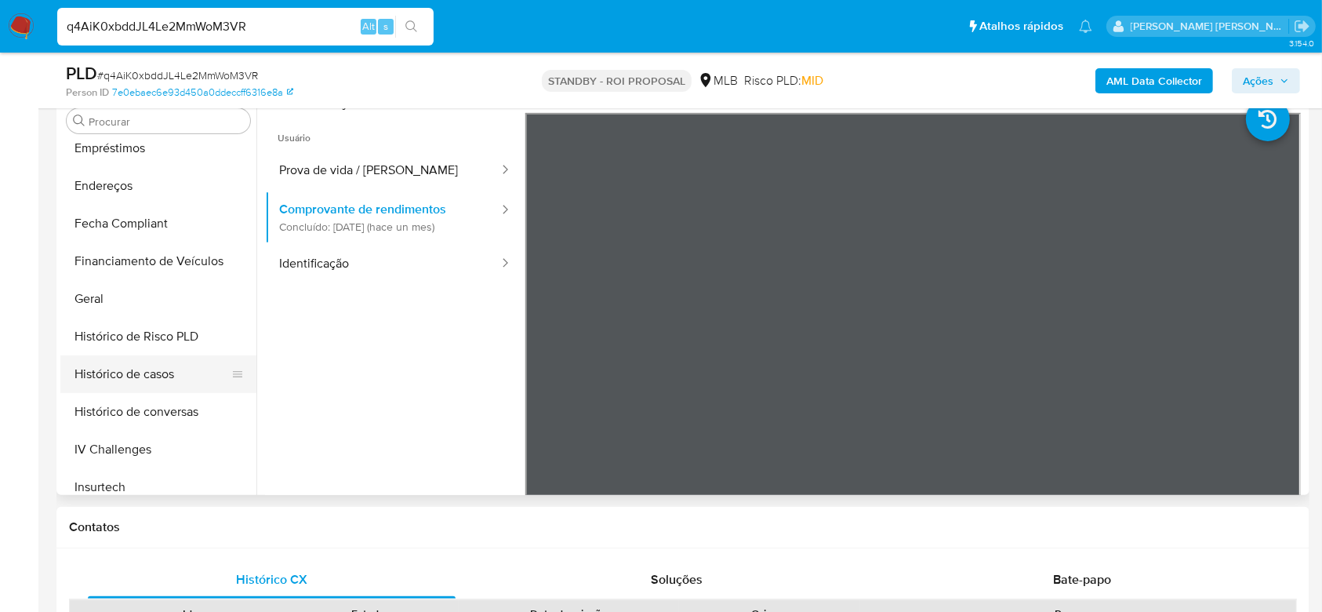
click at [138, 366] on button "Histórico de casos" at bounding box center [151, 374] width 183 height 38
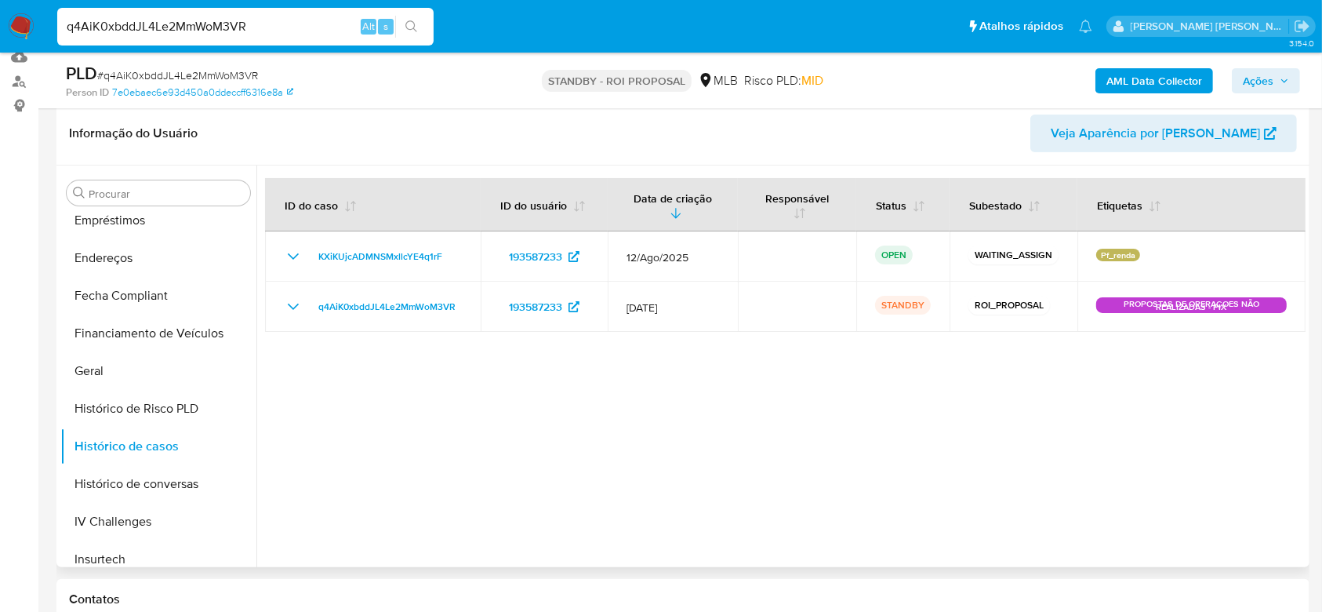
scroll to position [209, 0]
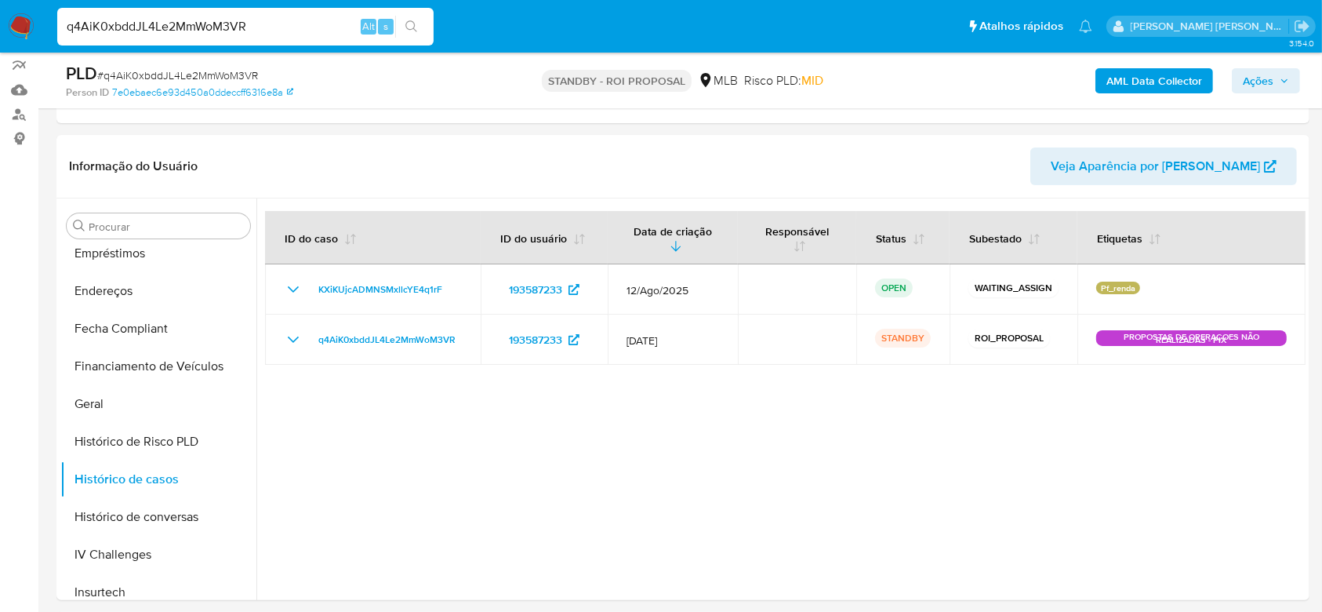
click at [113, 15] on div "q4AiK0xbddJL4Le2MmWoM3VR Alt s" at bounding box center [245, 27] width 376 height 38
click at [113, 22] on input "q4AiK0xbddJL4Le2MmWoM3VR" at bounding box center [245, 26] width 376 height 20
paste input "iT33kKfGRadLiNQRtmFrqMzb"
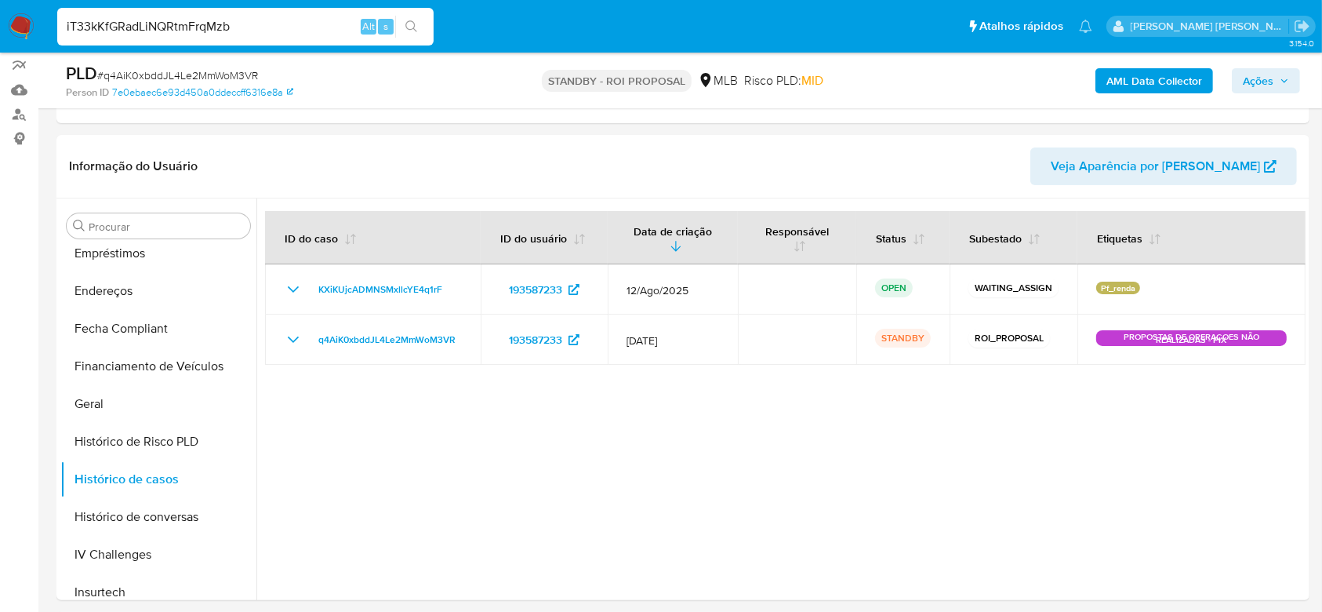
type input "iT33kKfGRadLiNQRtmFrqMzb"
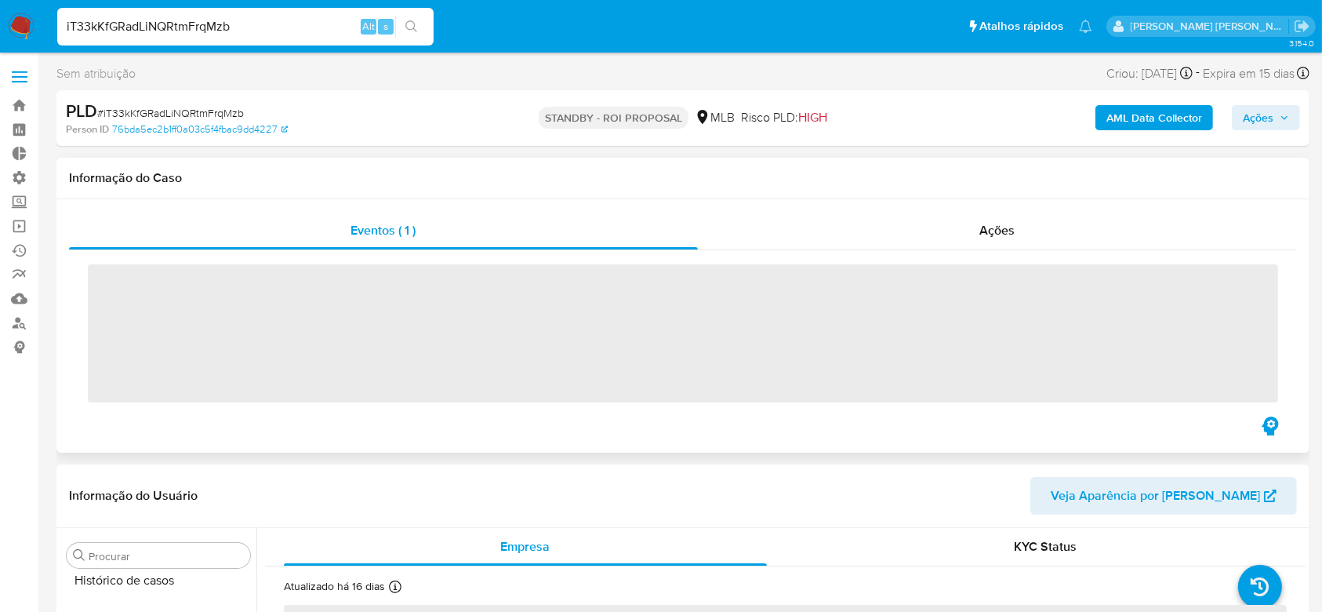
scroll to position [700, 0]
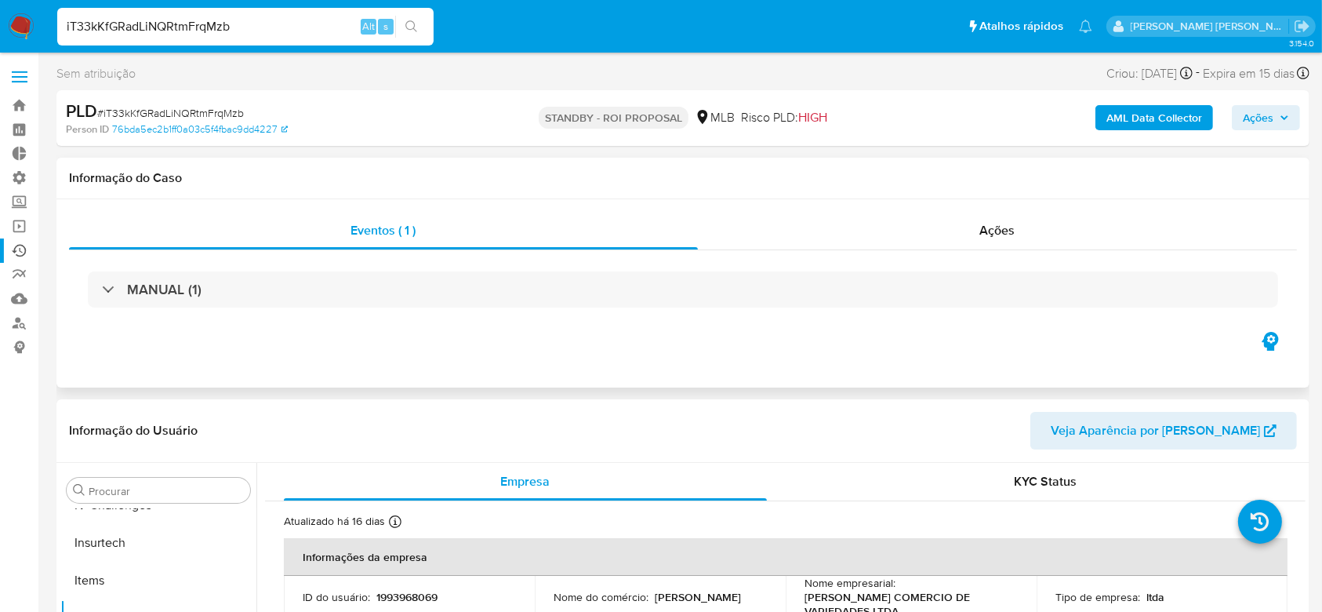
select select "10"
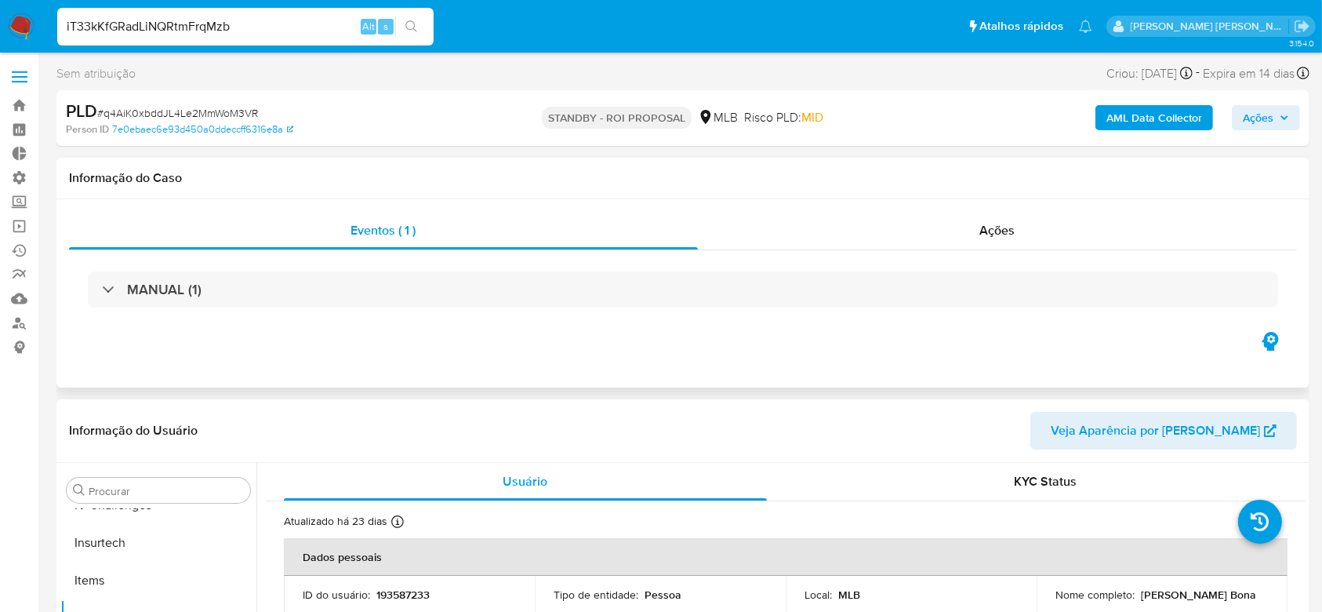
scroll to position [209, 0]
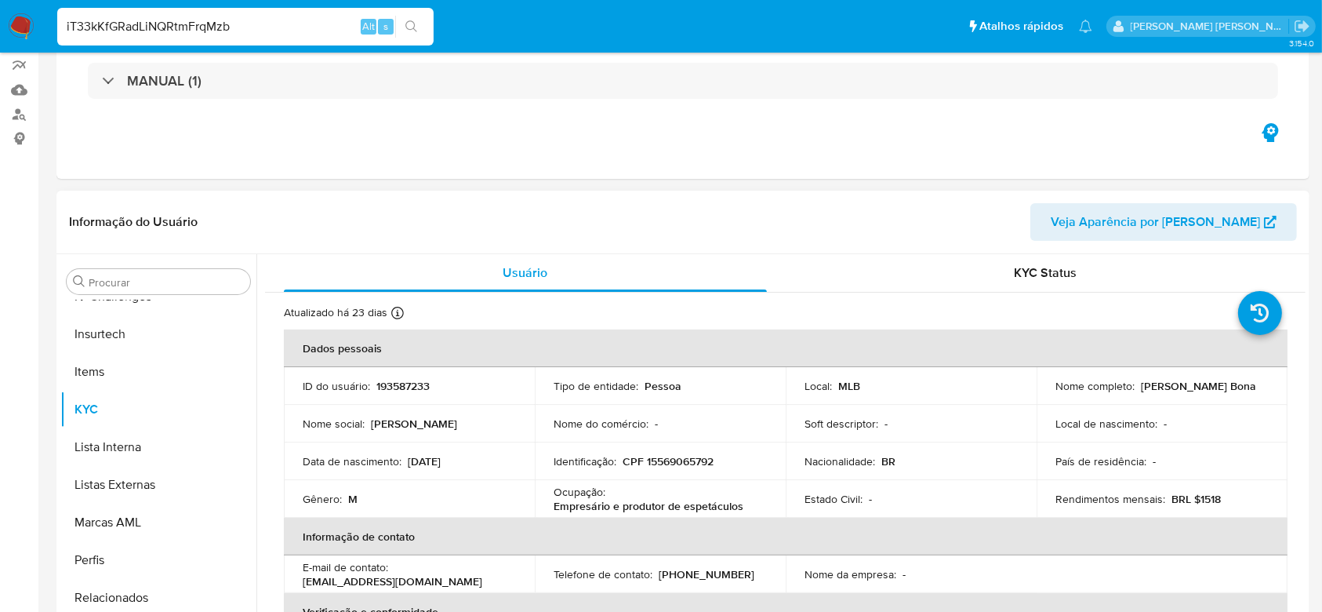
select select "10"
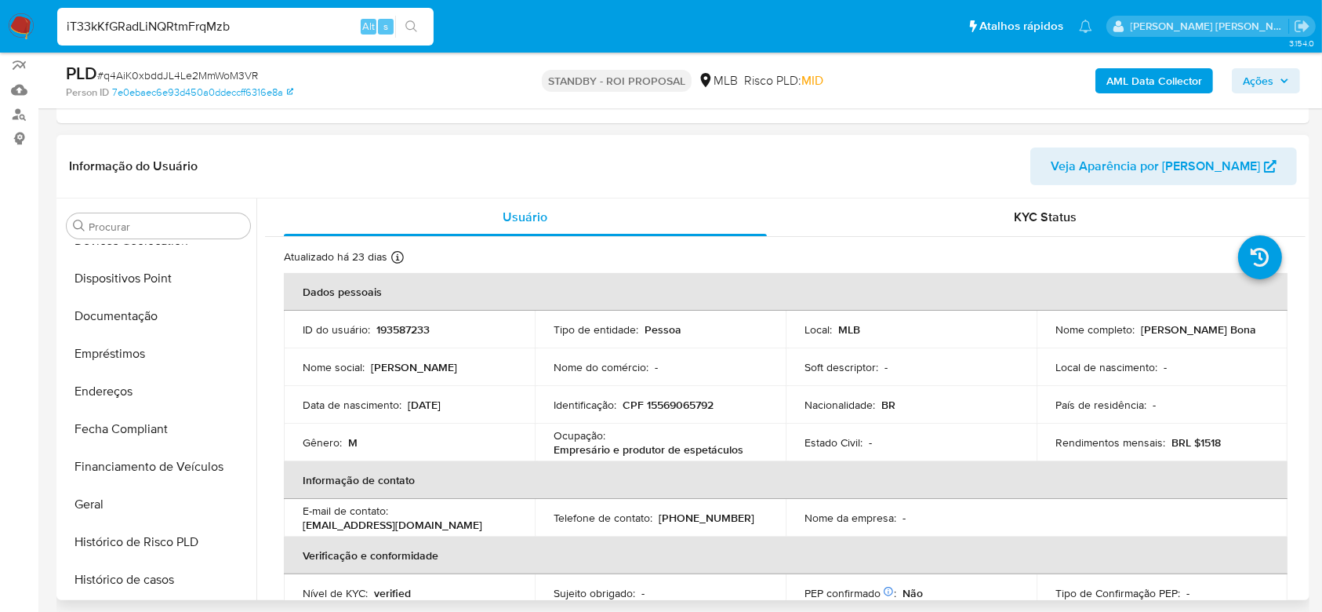
scroll to position [177, 0]
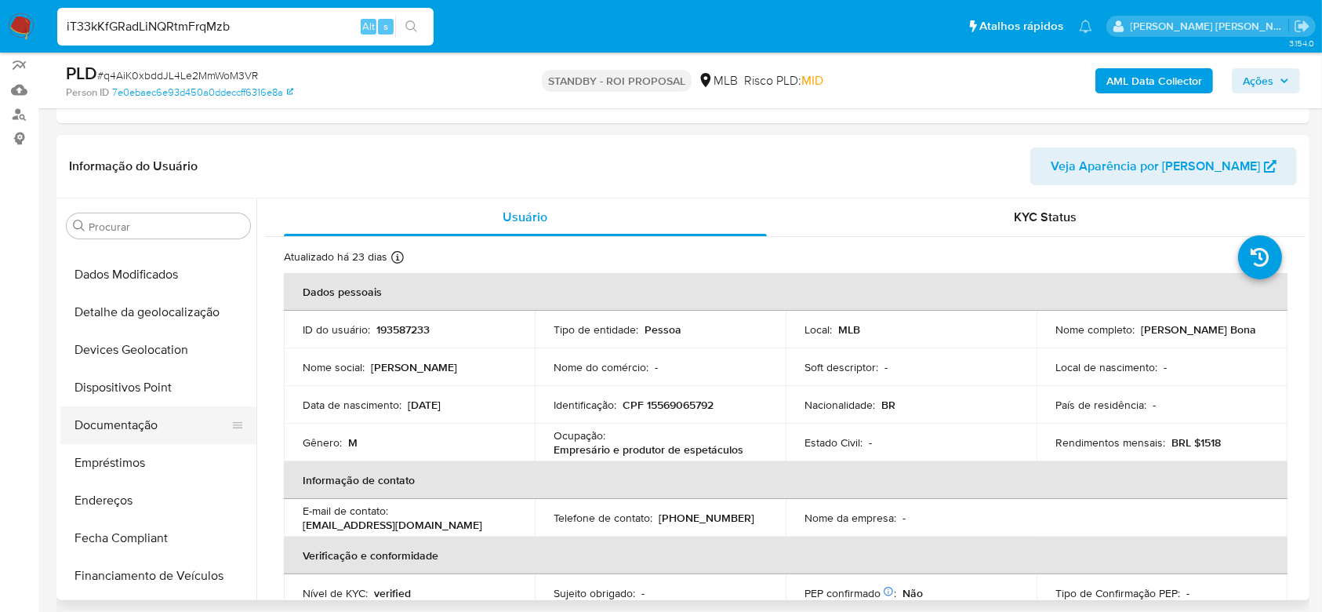
click at [151, 418] on button "Documentação" at bounding box center [151, 425] width 183 height 38
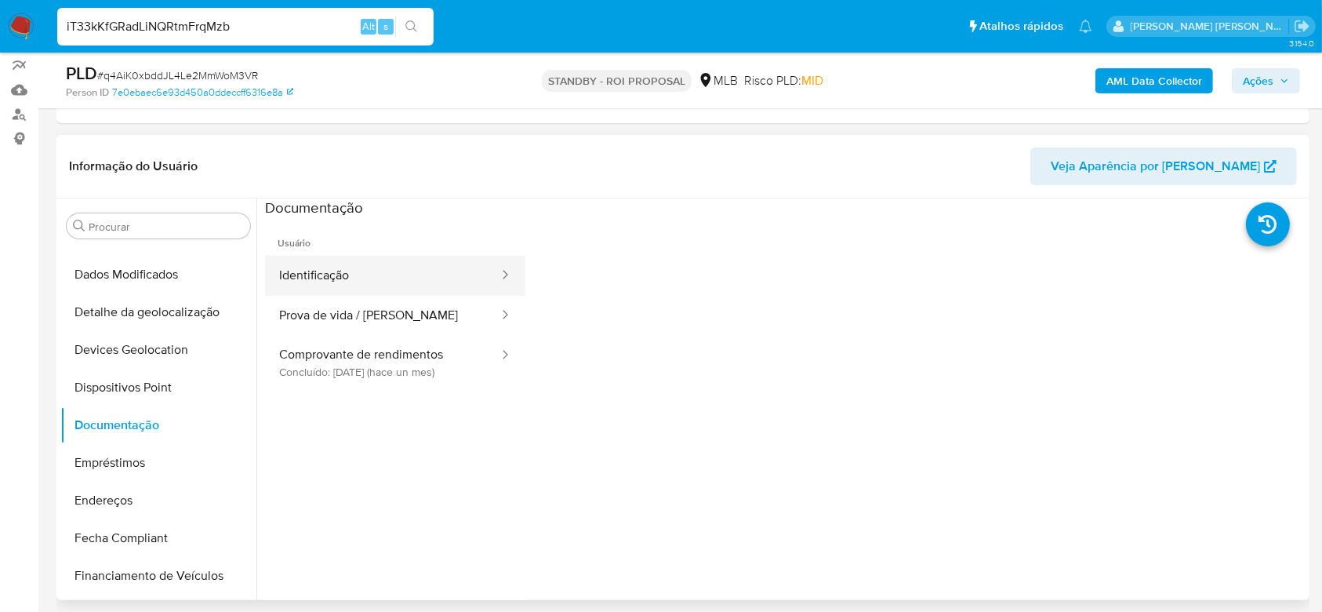
click at [364, 273] on button "Identificação" at bounding box center [382, 276] width 235 height 40
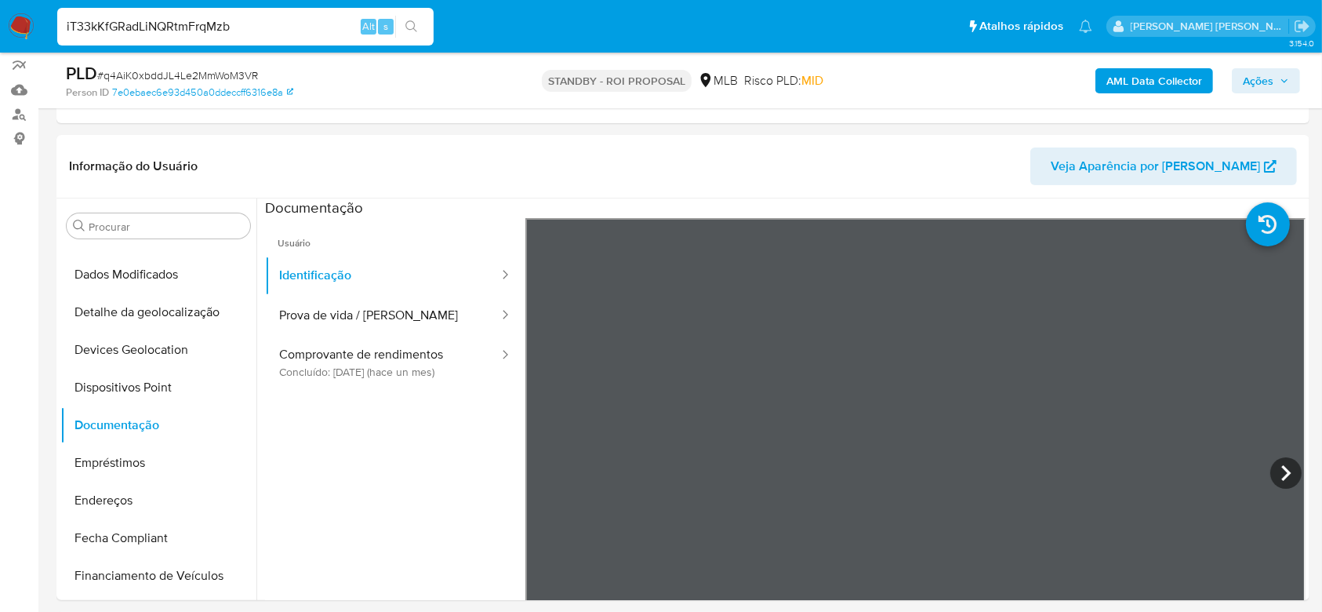
click at [205, 29] on input "iT33kKfGRadLiNQRtmFrqMzb" at bounding box center [245, 26] width 376 height 20
paste input "ous7kQzNVeejEPVq1Y0gCB6h"
type input "ous7kQzNVeejEPVq1Y0gCB6h"
click at [412, 17] on button "search-icon" at bounding box center [411, 27] width 32 height 22
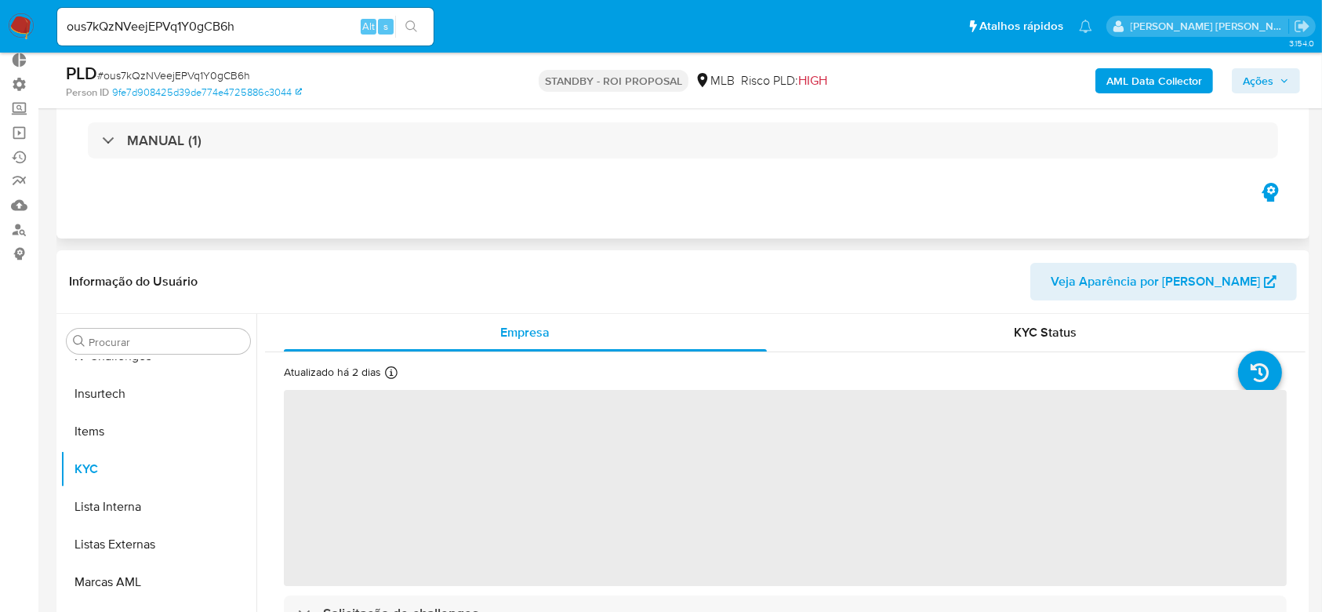
scroll to position [418, 0]
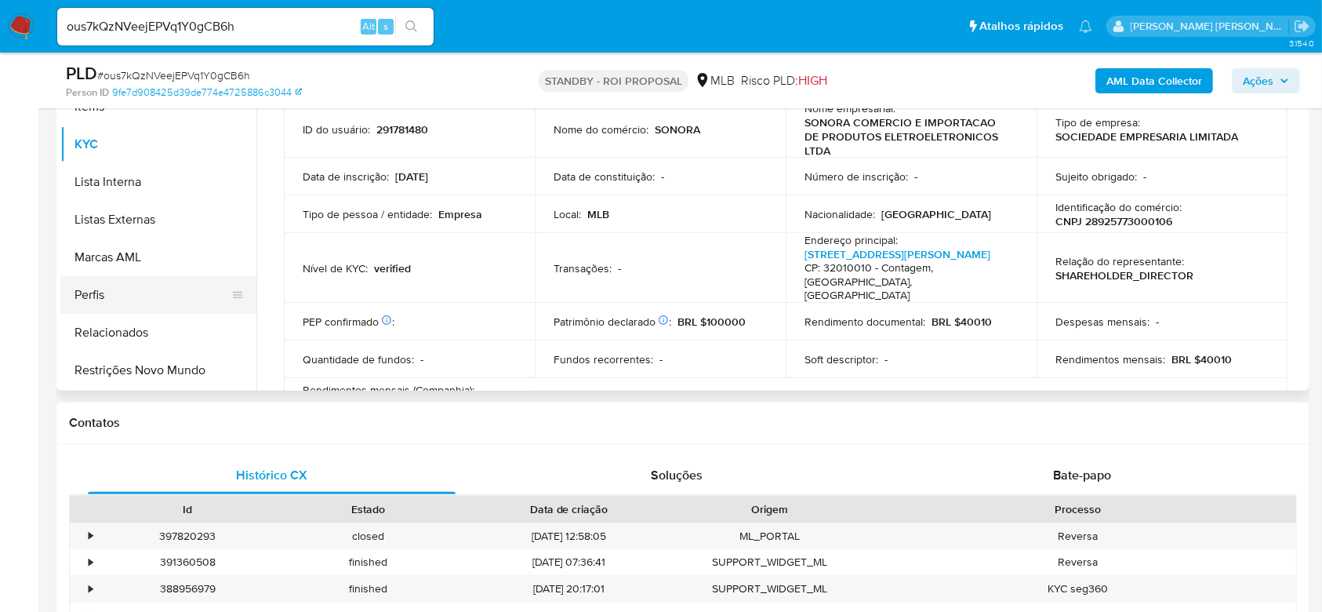
select select "10"
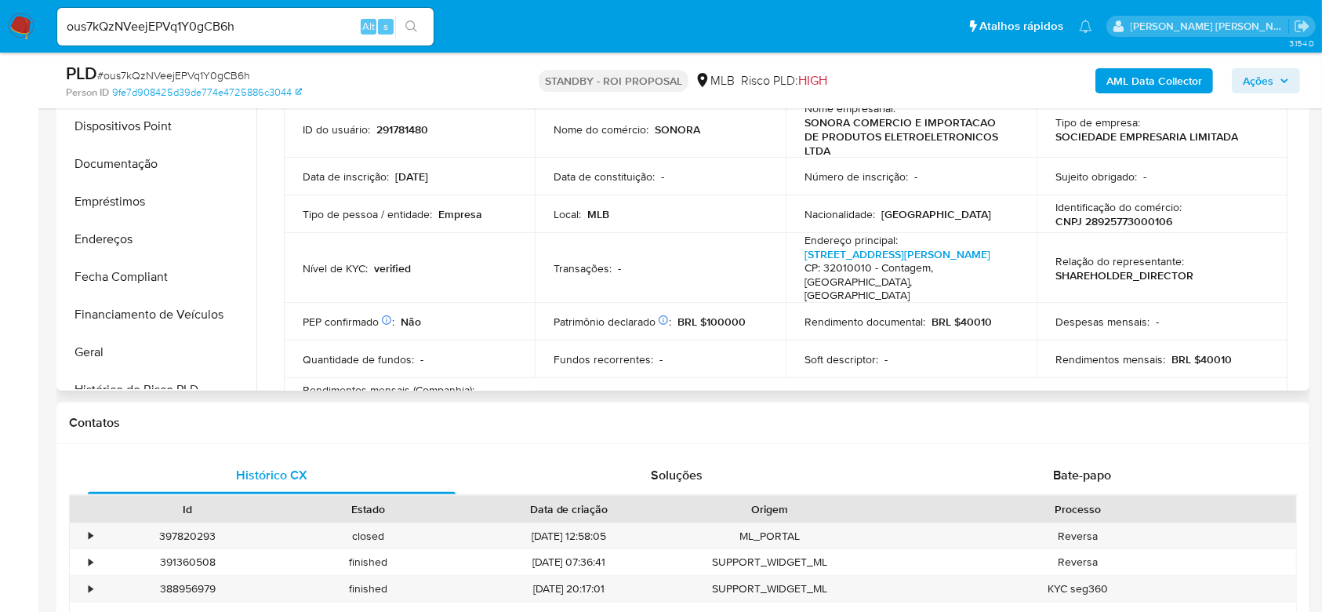
scroll to position [177, 0]
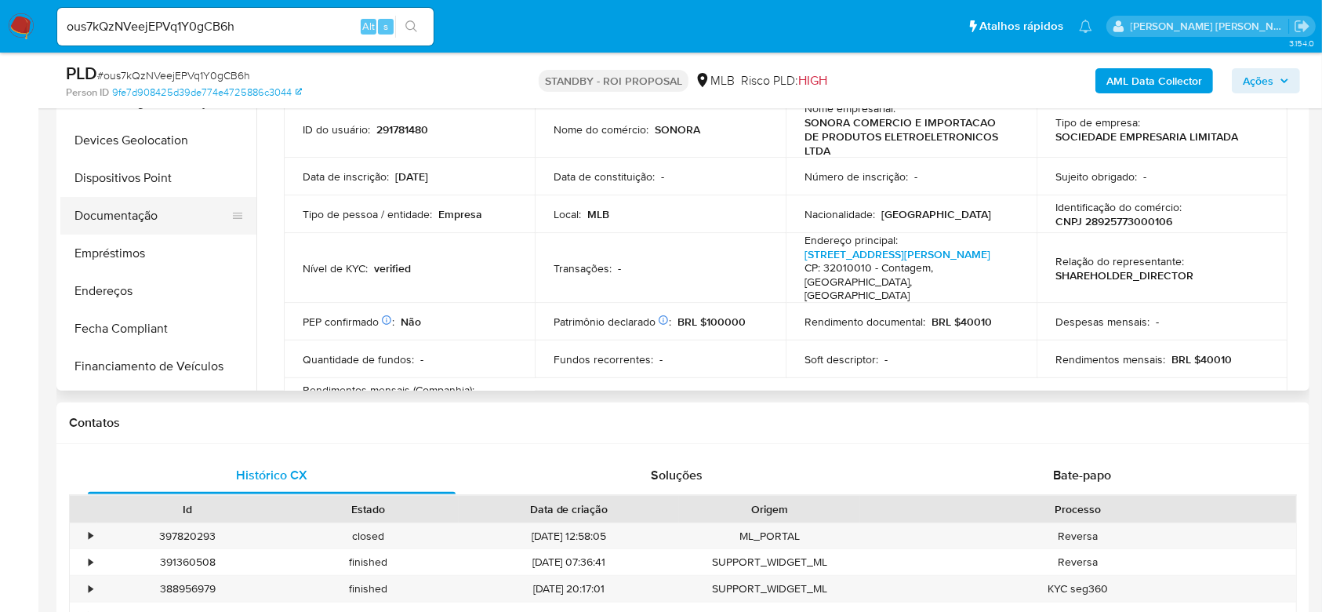
click at [147, 213] on button "Documentação" at bounding box center [151, 216] width 183 height 38
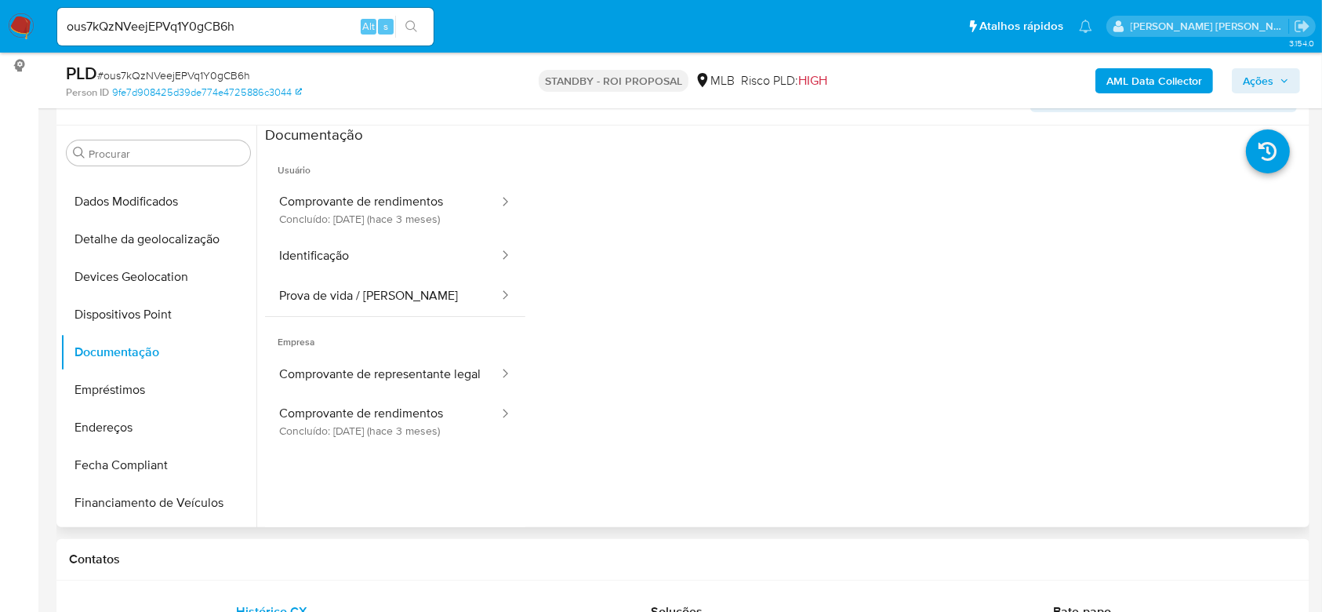
scroll to position [314, 0]
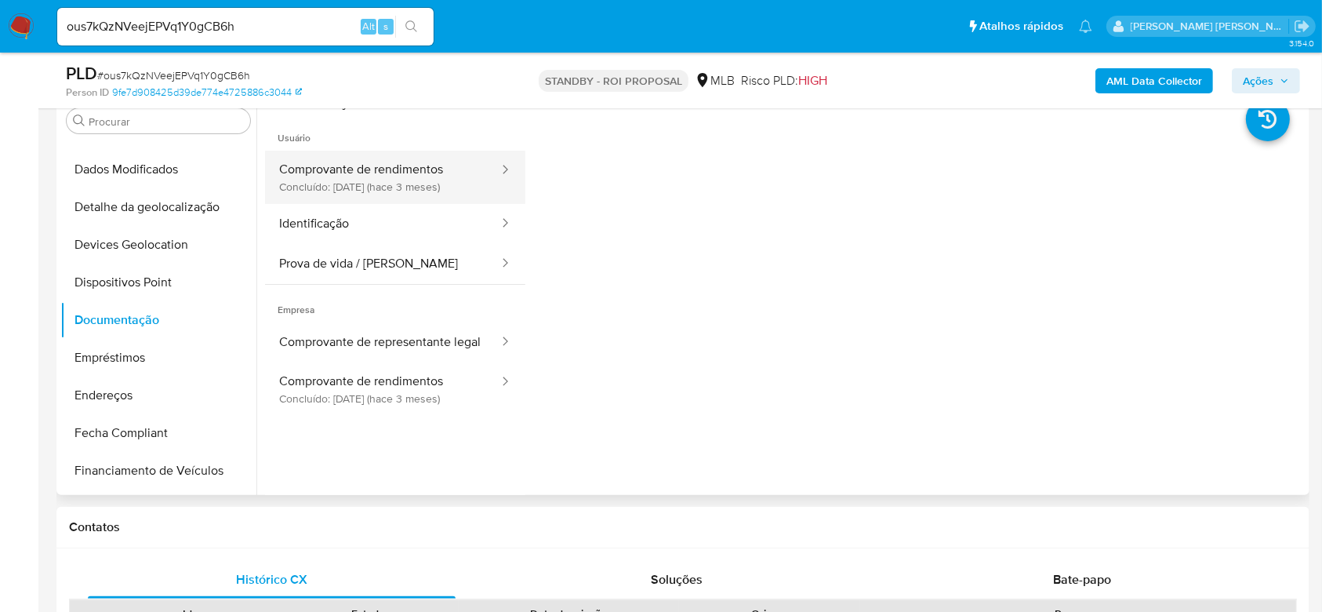
click at [367, 188] on button "Comprovante de rendimentos Concluído: 21/05/2025 (hace 3 meses)" at bounding box center [382, 177] width 235 height 53
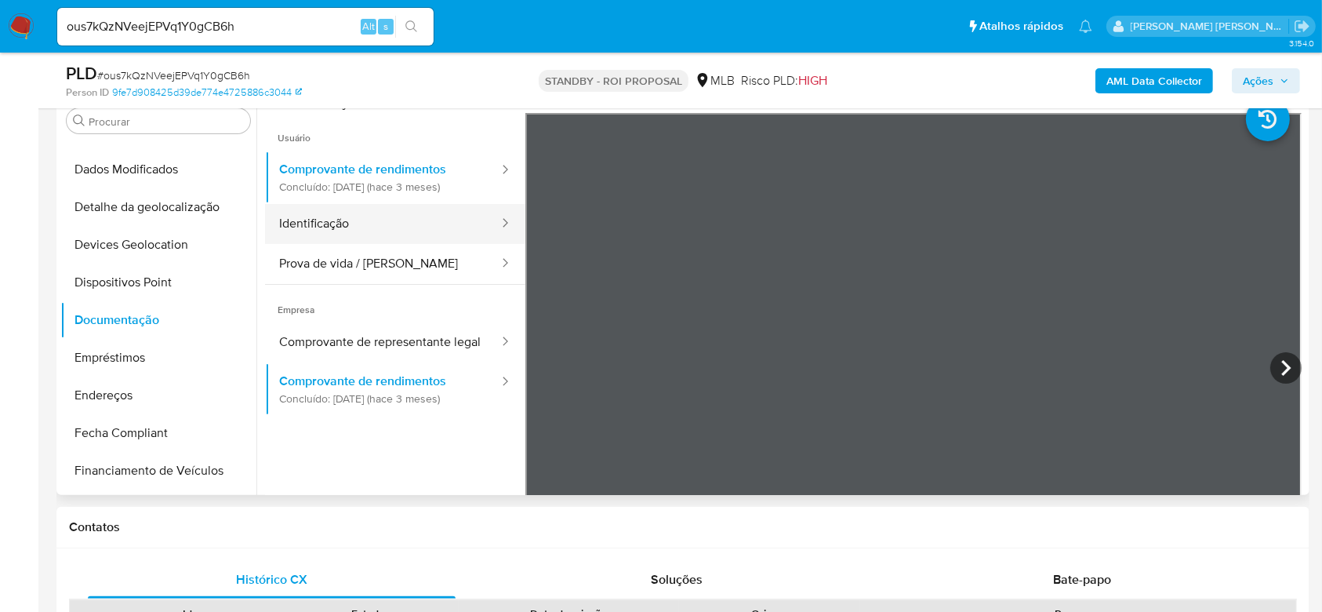
click at [339, 227] on button "Identificação" at bounding box center [382, 224] width 235 height 40
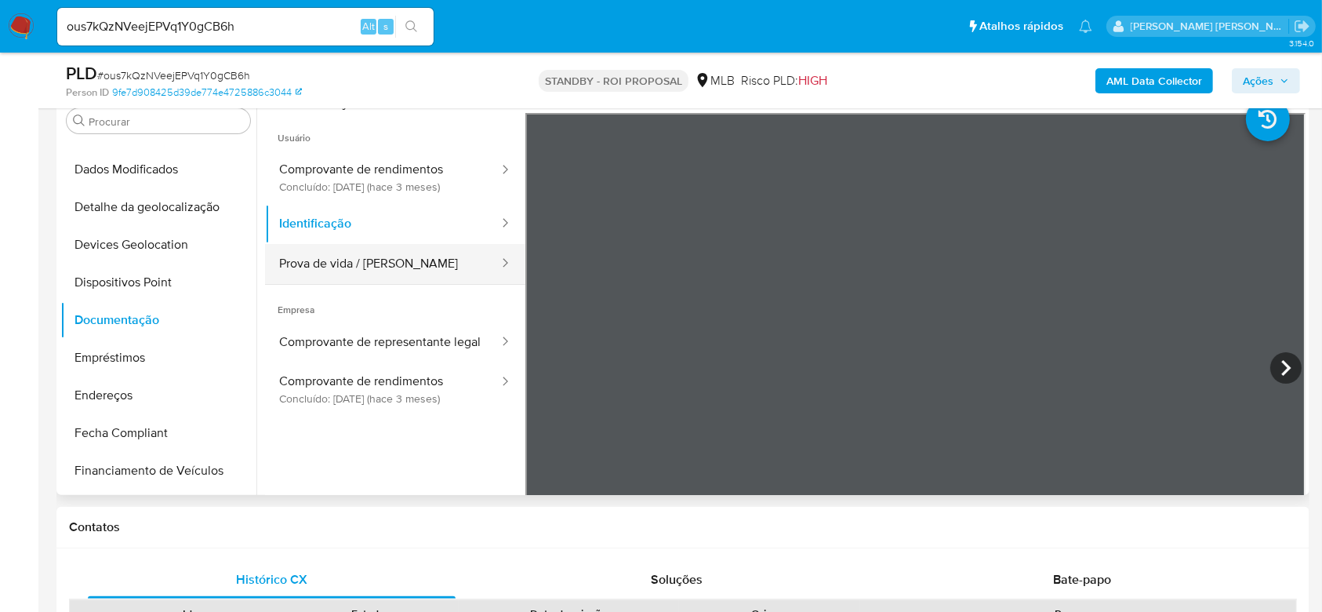
click at [339, 260] on button "Prova de vida / [PERSON_NAME]" at bounding box center [382, 264] width 235 height 40
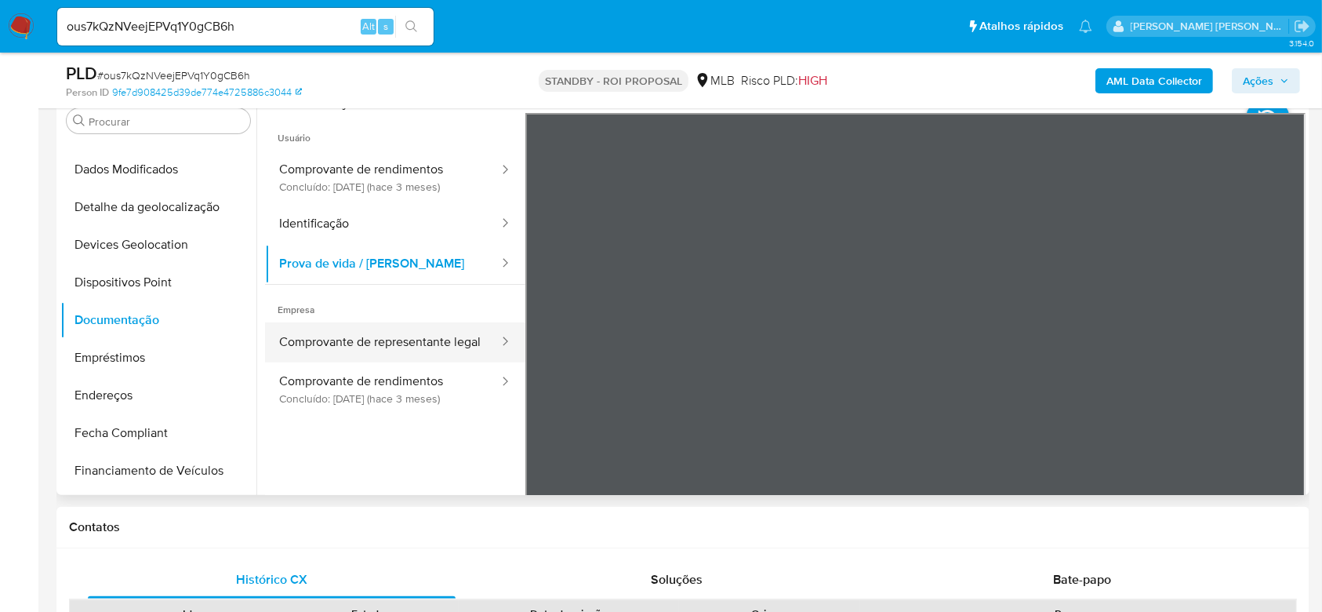
click at [398, 362] on button "Comprovante de representante legal" at bounding box center [382, 342] width 235 height 40
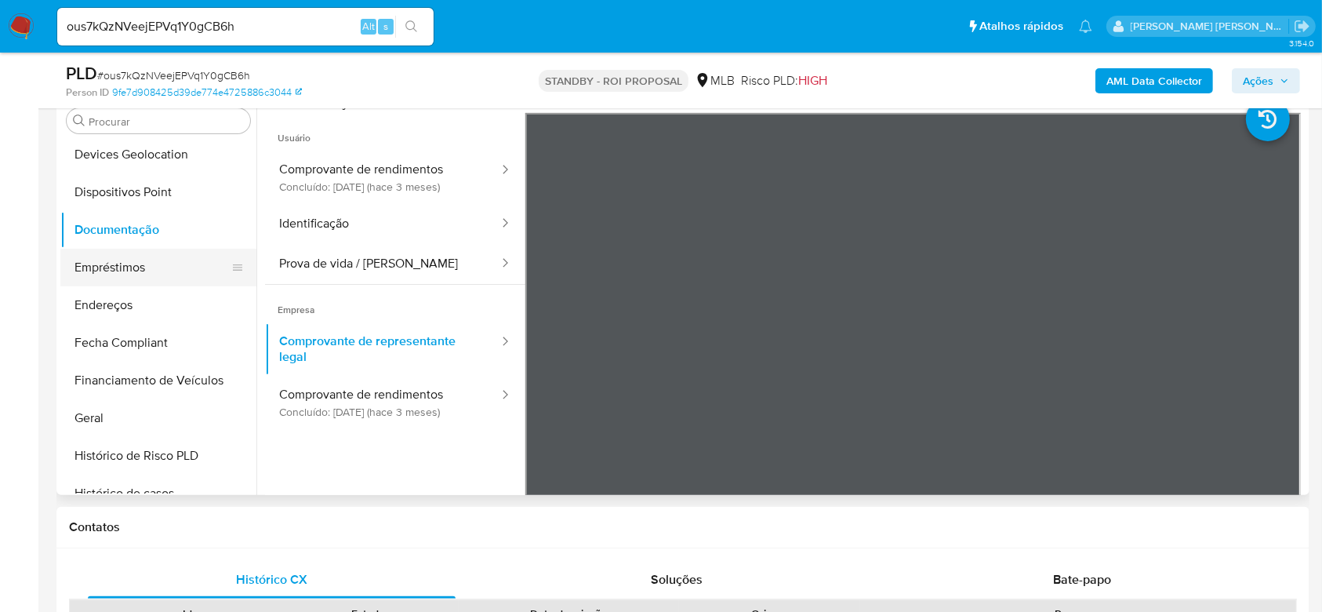
scroll to position [491, 0]
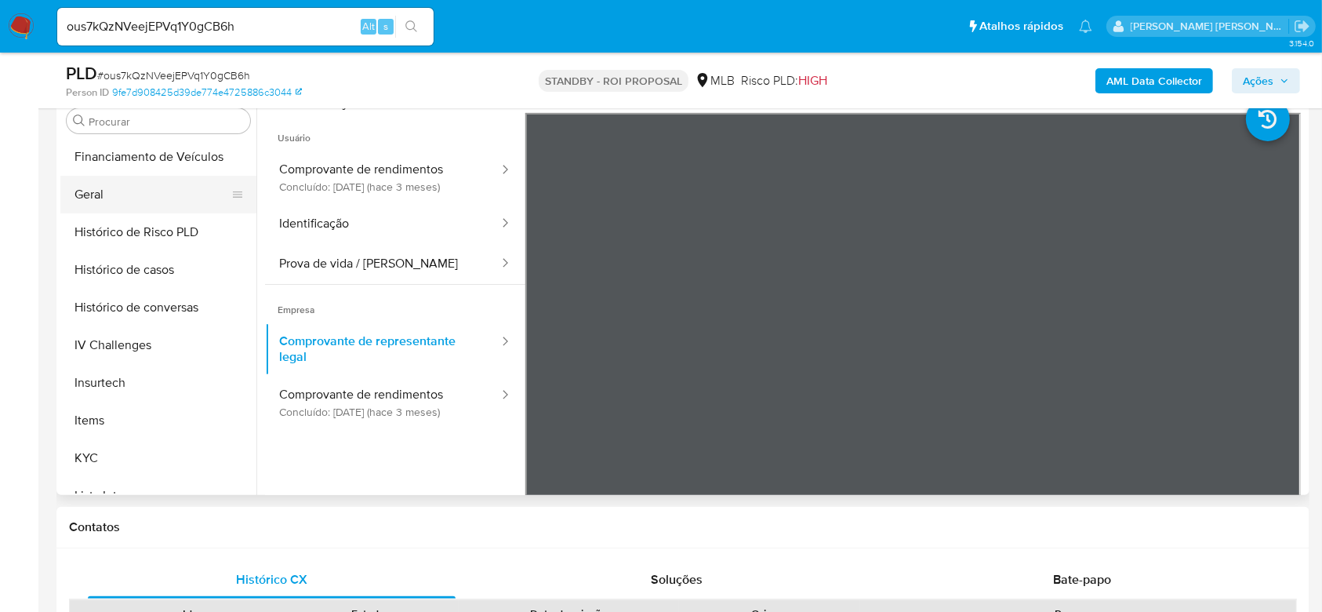
click at [109, 195] on button "Geral" at bounding box center [151, 195] width 183 height 38
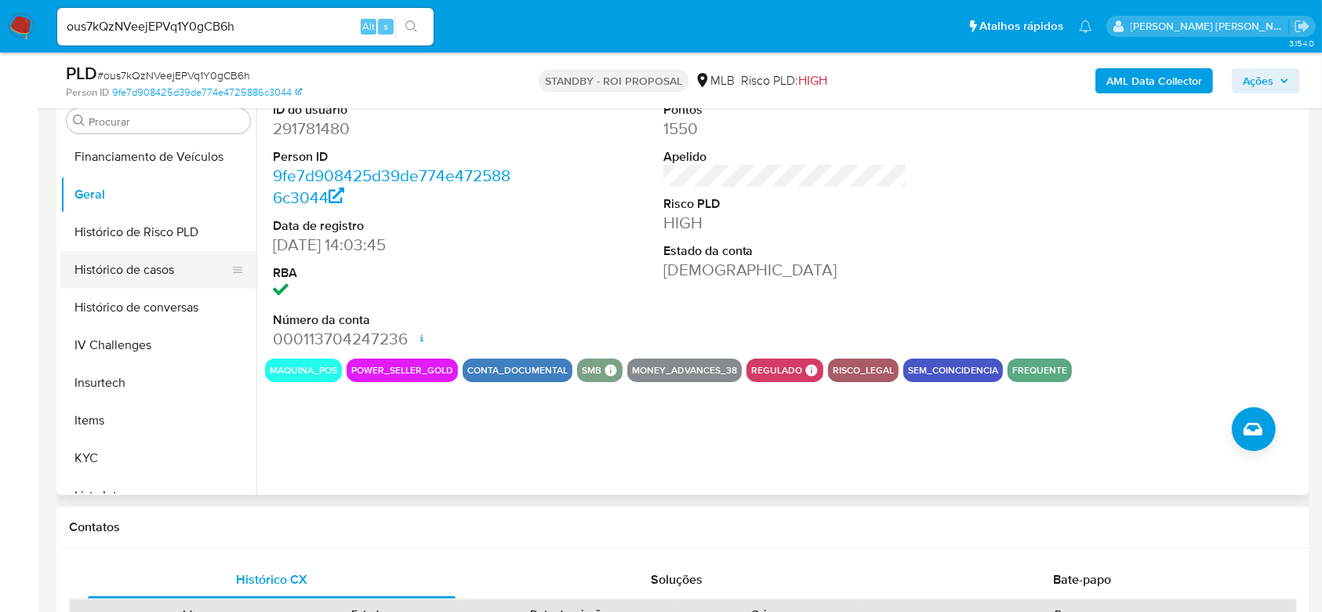
click at [125, 273] on button "Histórico de casos" at bounding box center [151, 270] width 183 height 38
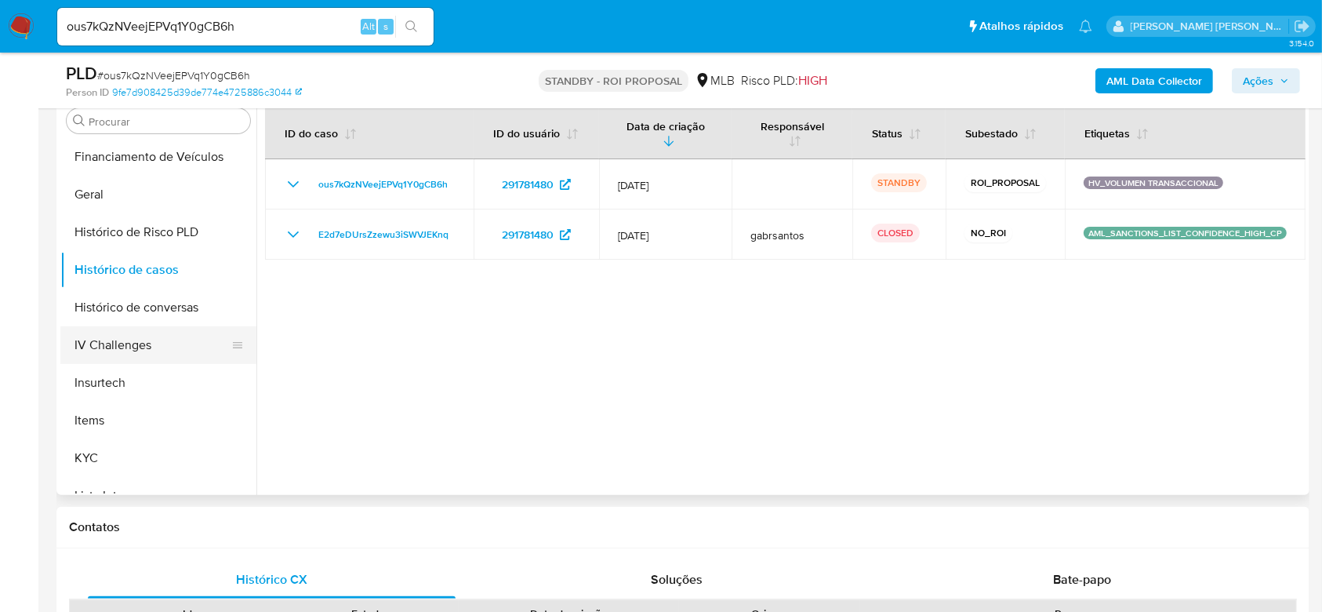
scroll to position [596, 0]
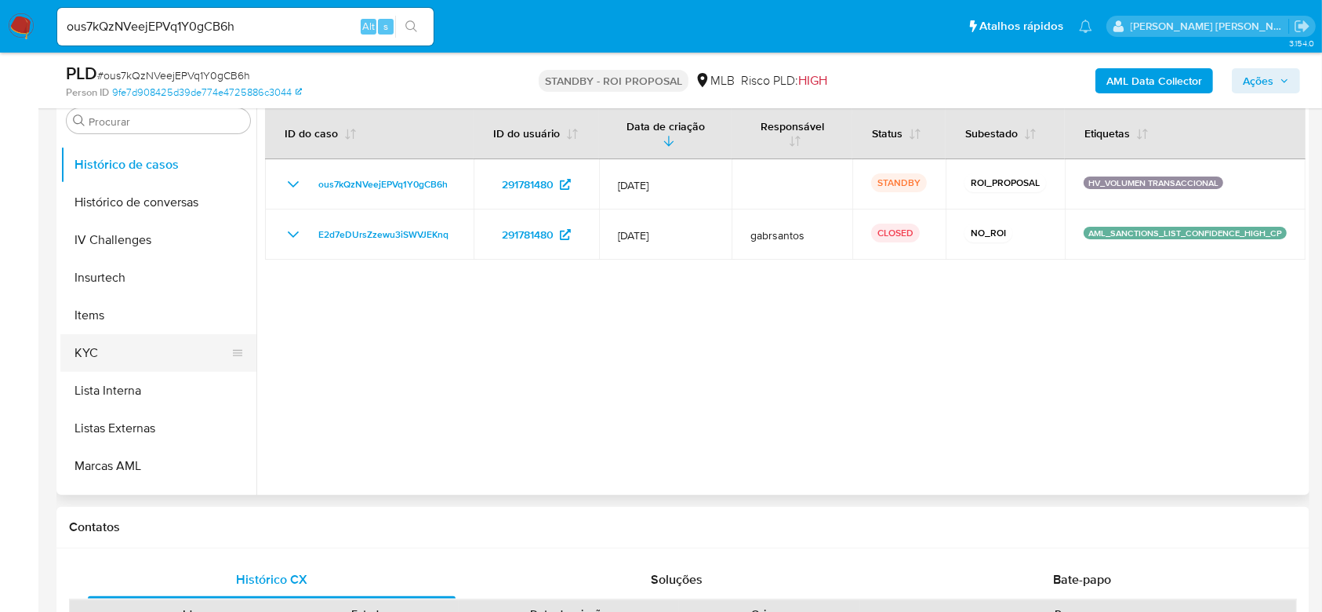
click at [116, 354] on button "KYC" at bounding box center [151, 353] width 183 height 38
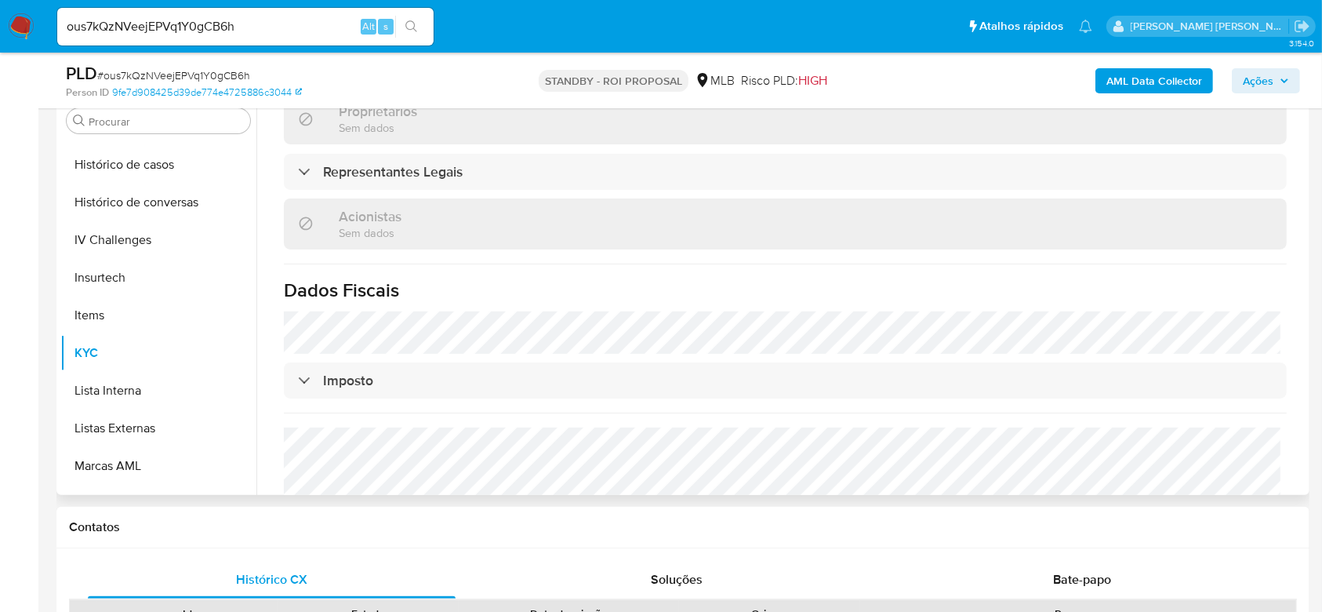
scroll to position [961, 0]
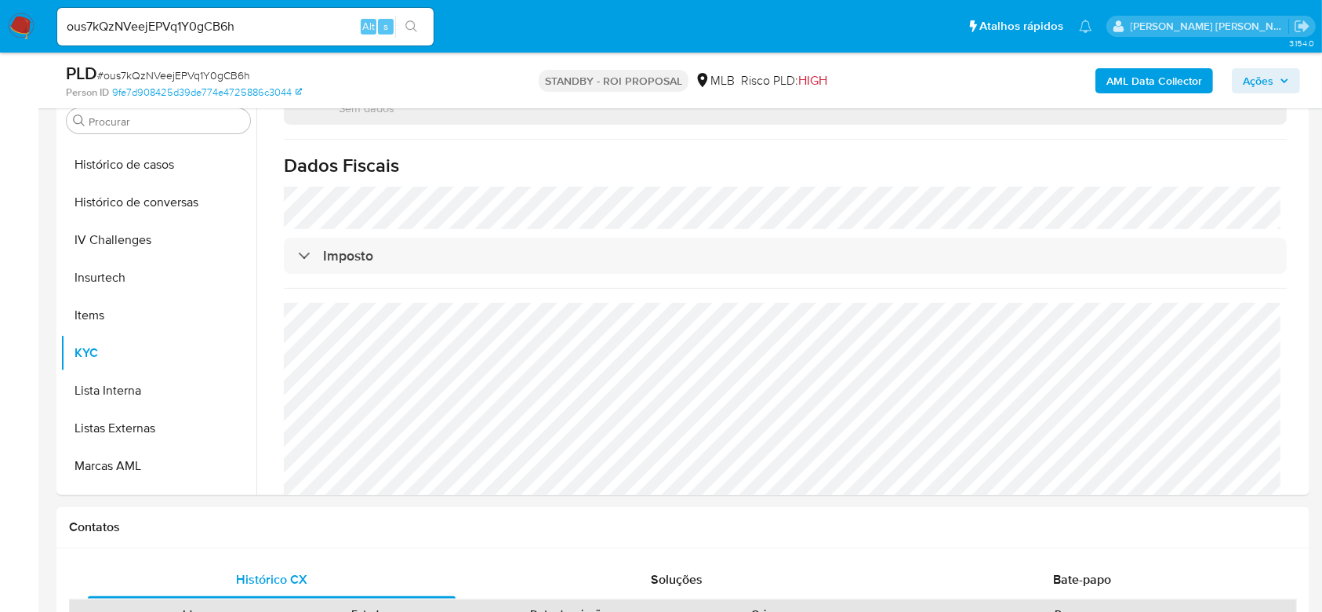
click at [191, 20] on input "ous7kQzNVeejEPVq1Y0gCB6h" at bounding box center [245, 26] width 376 height 20
paste input "iT33kKfGRadLiNQRtmFrqMzb"
type input "iT33kKfGRadLiNQRtmFrqMzb"
click at [417, 20] on icon "search-icon" at bounding box center [411, 26] width 13 height 13
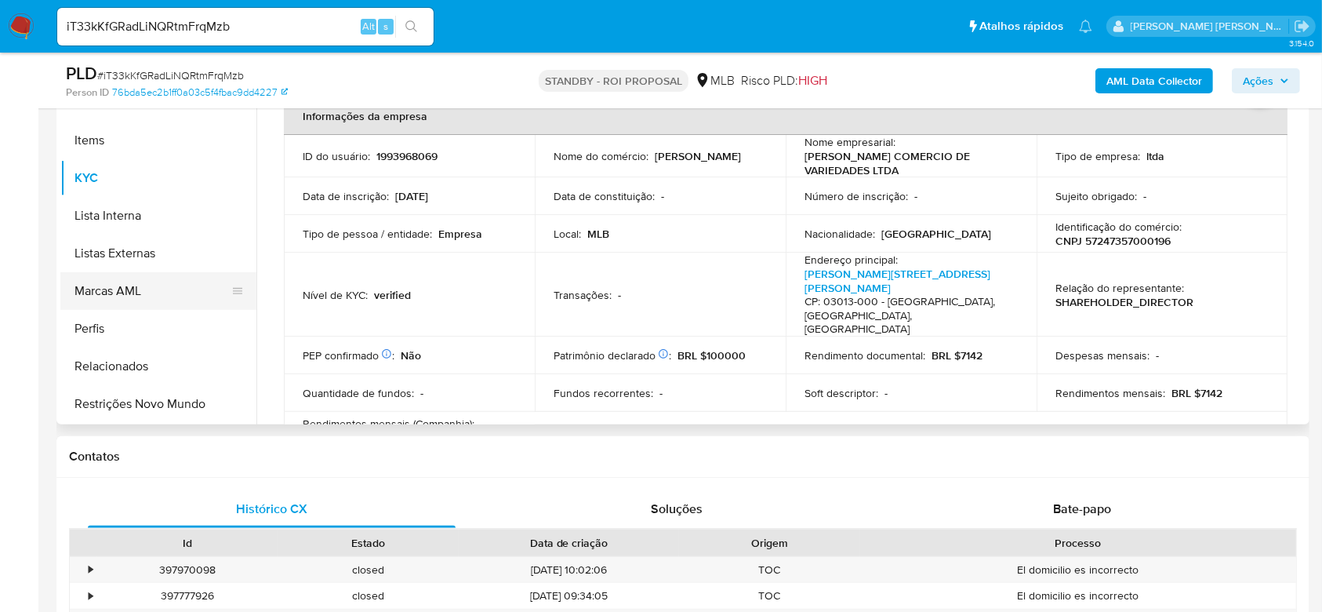
scroll to position [418, 0]
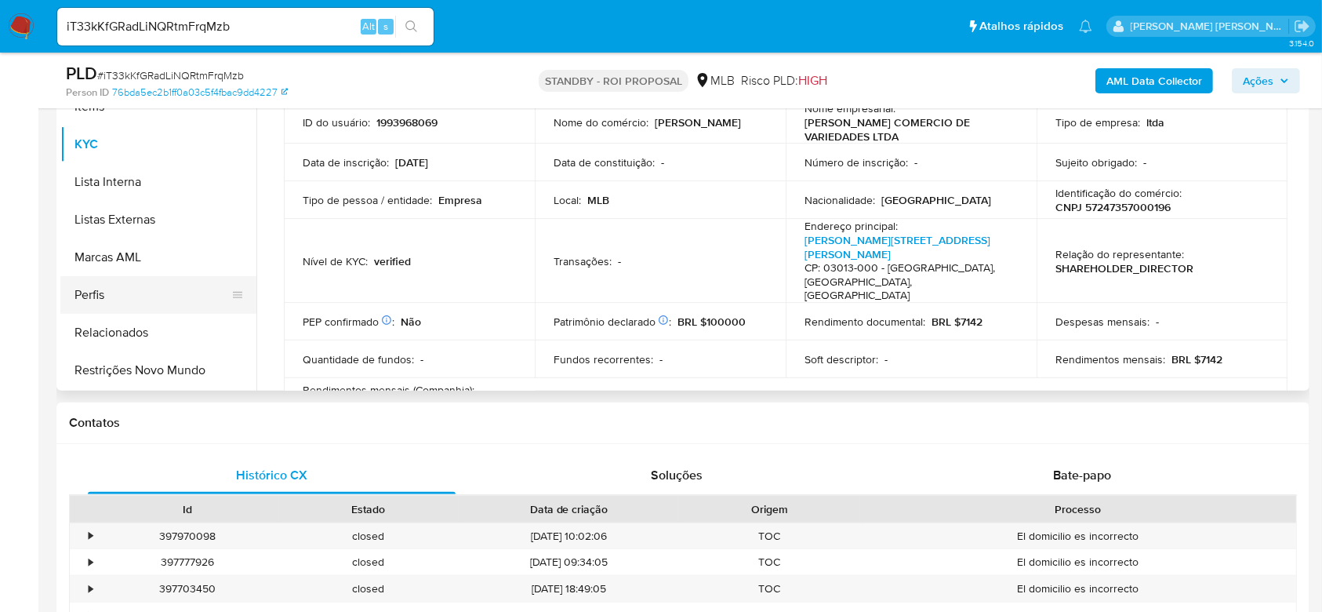
select select "10"
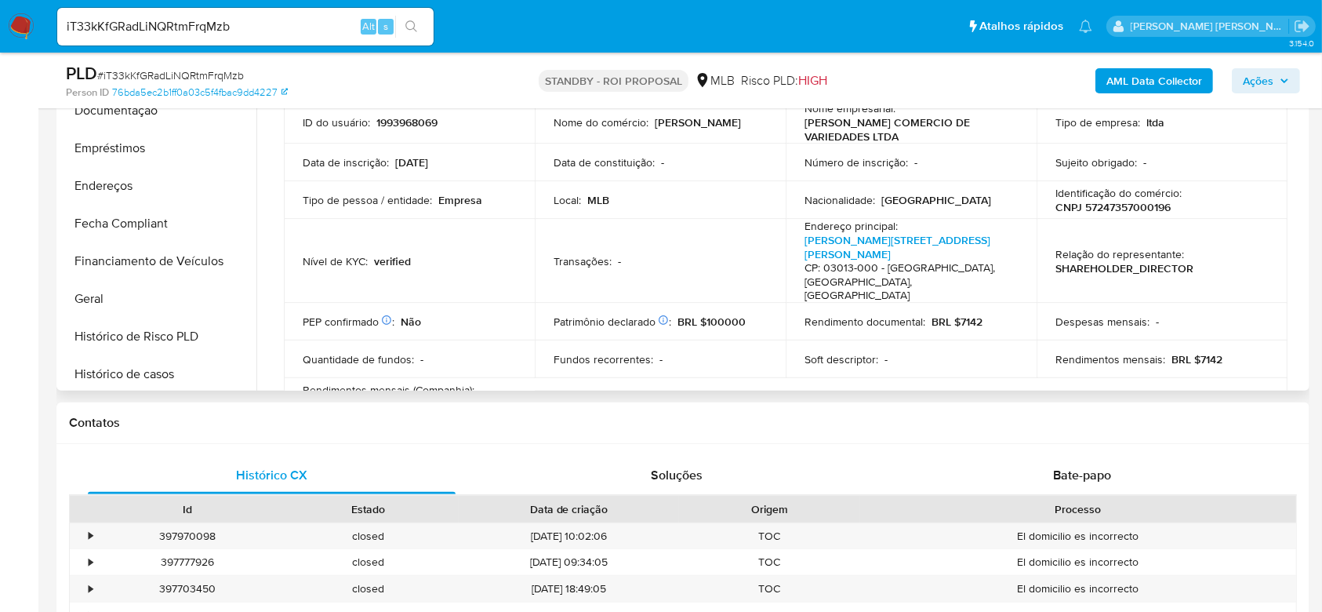
scroll to position [177, 0]
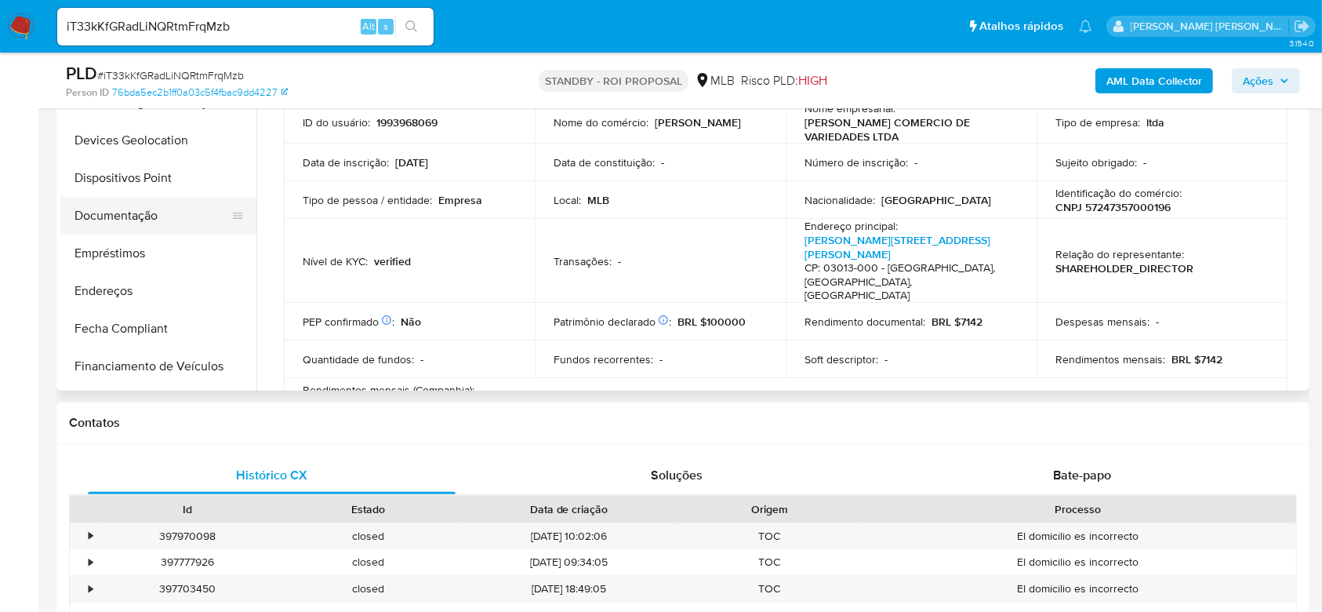
click at [144, 209] on button "Documentação" at bounding box center [151, 216] width 183 height 38
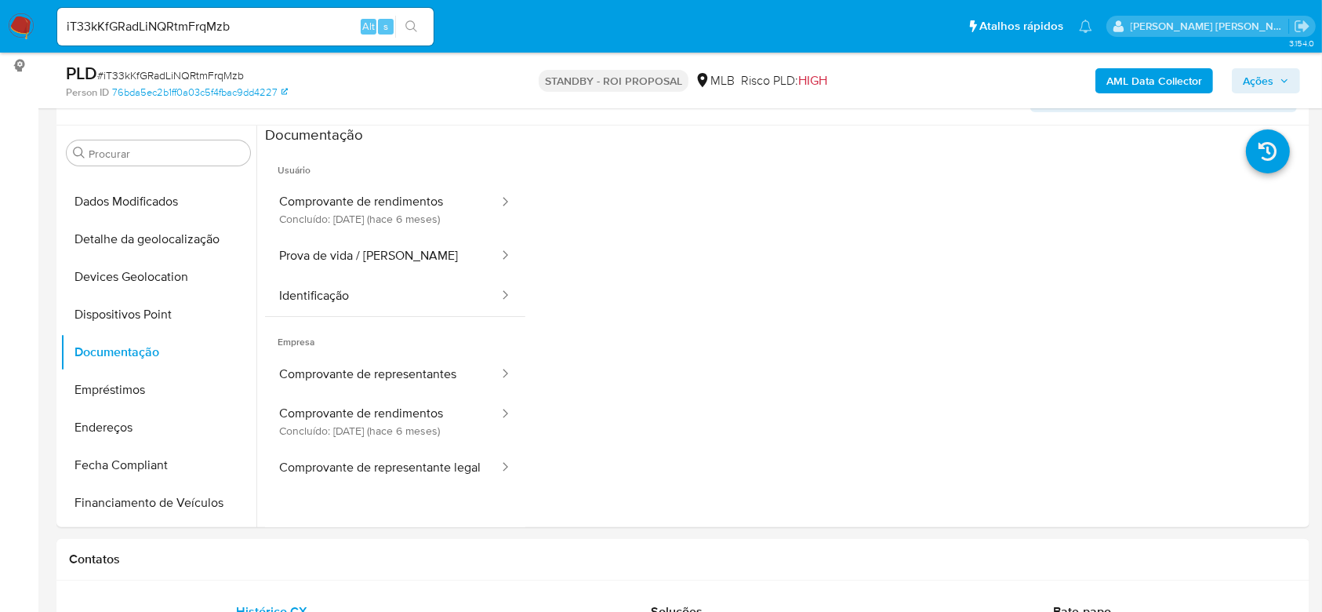
scroll to position [307, 0]
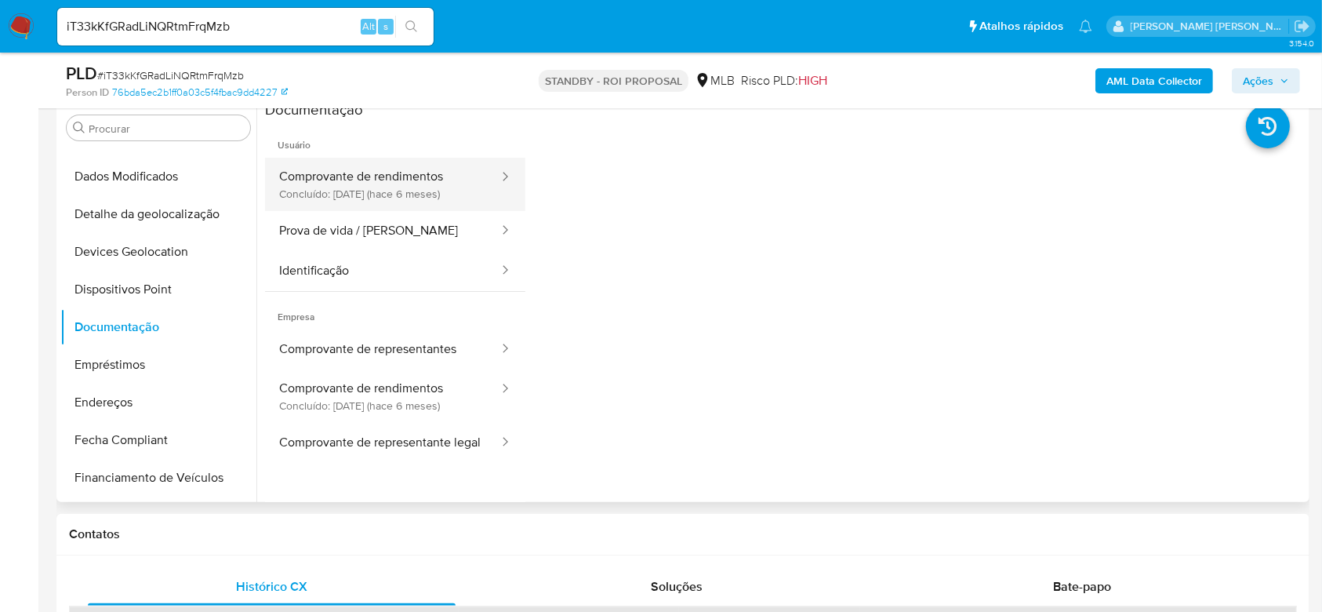
click at [412, 204] on button "Comprovante de rendimentos Concluído: 26/02/2025 (hace 6 meses)" at bounding box center [382, 184] width 235 height 53
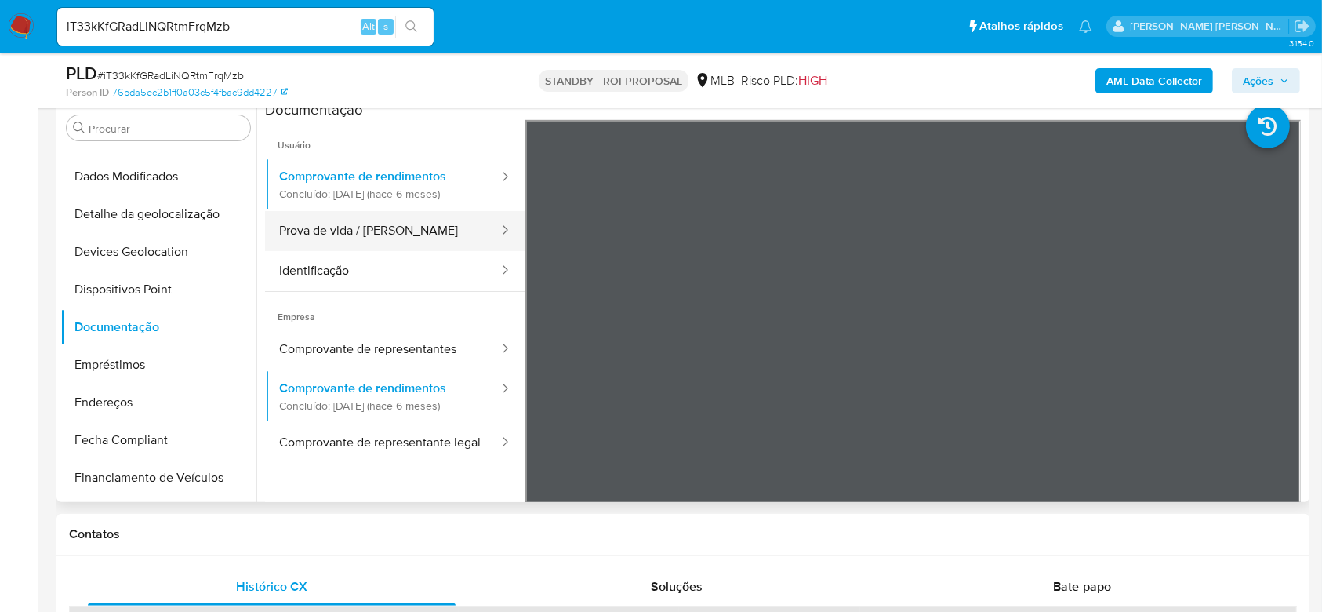
click at [399, 231] on button "Prova de vida / Selfie" at bounding box center [382, 231] width 235 height 40
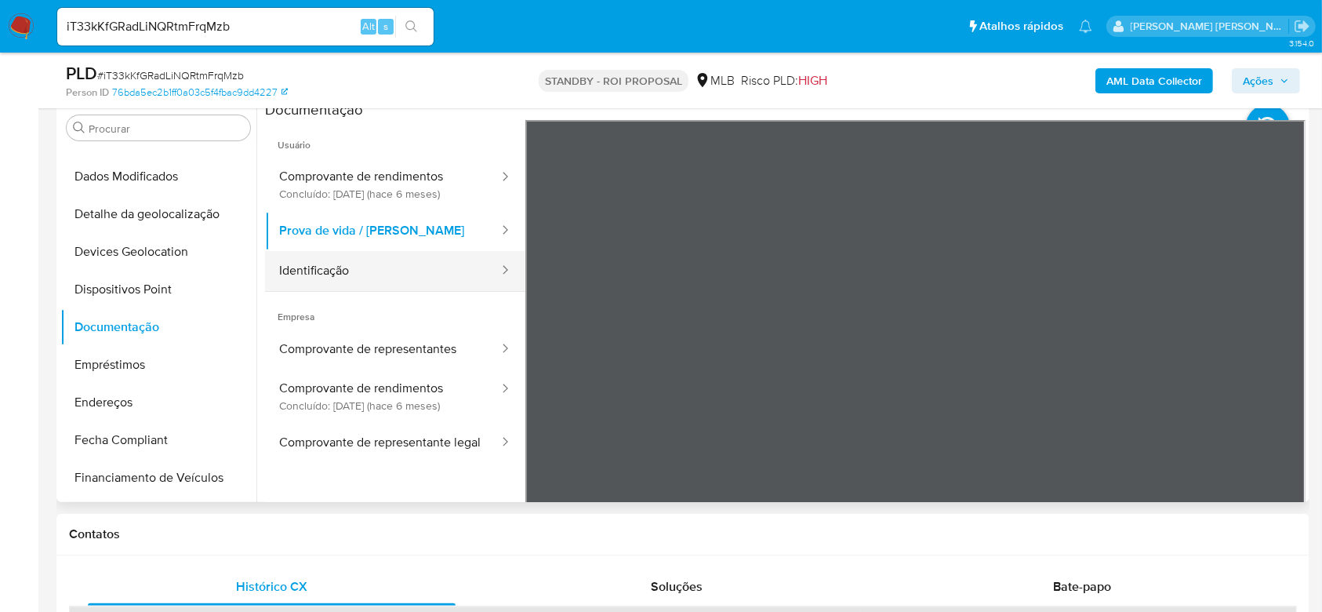
click at [383, 266] on button "Identificação" at bounding box center [382, 271] width 235 height 40
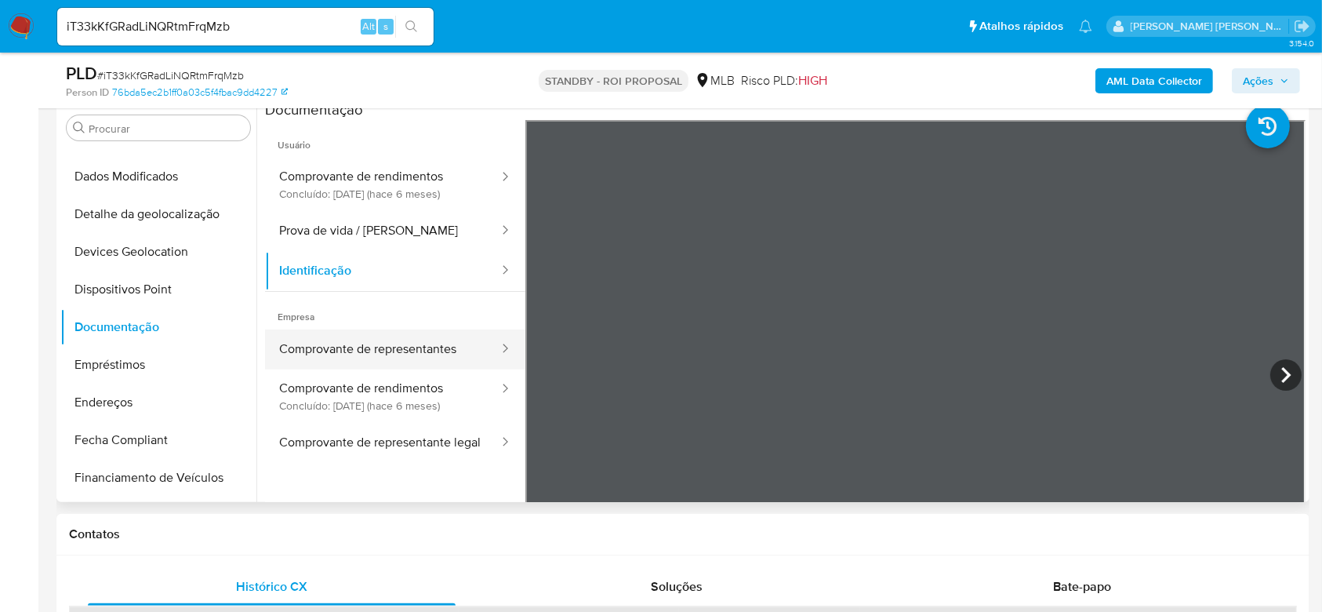
click at [370, 347] on button "Comprovante de representantes" at bounding box center [382, 349] width 235 height 40
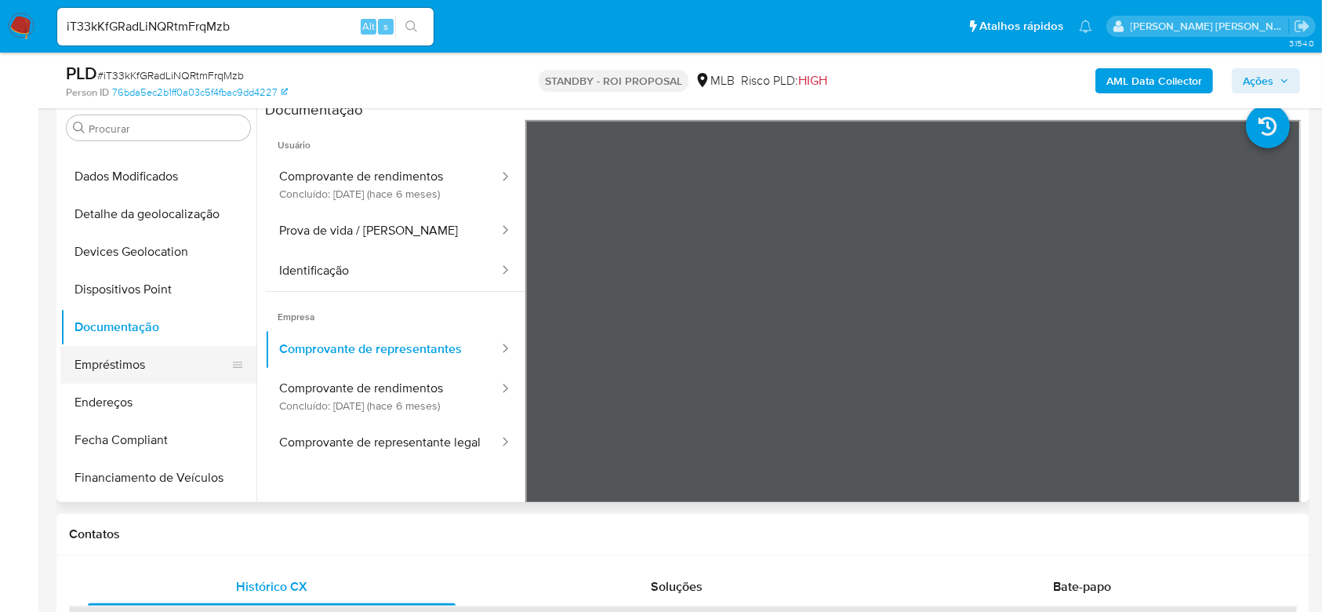
scroll to position [282, 0]
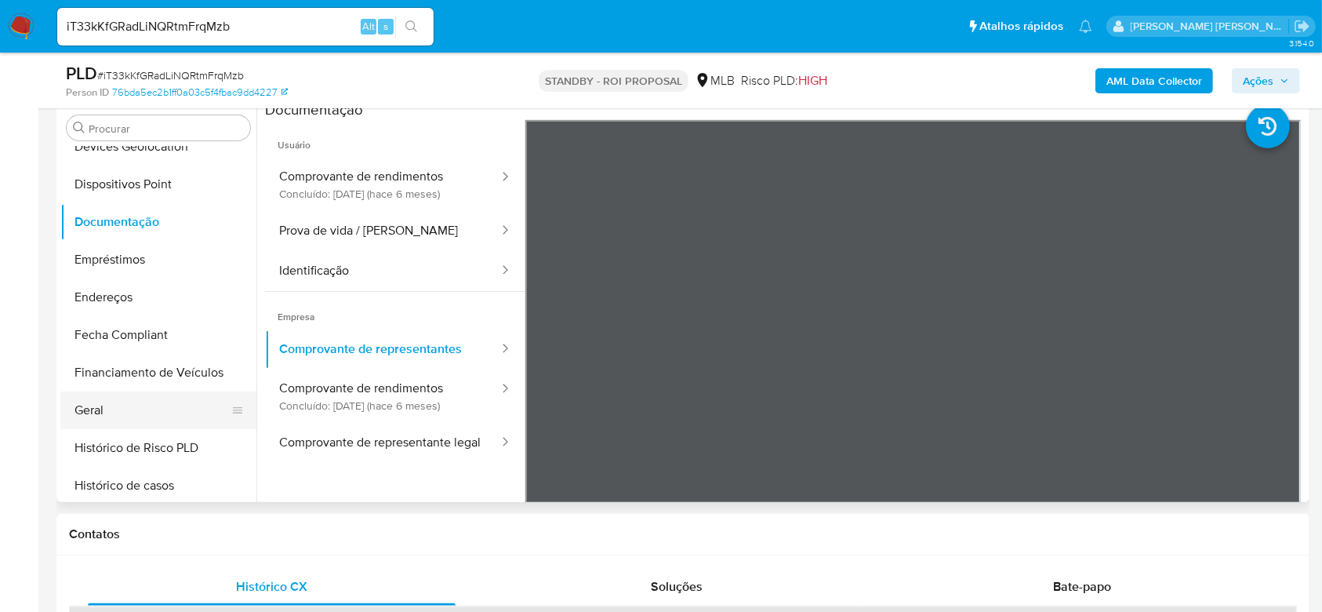
click at [125, 403] on button "Geral" at bounding box center [151, 410] width 183 height 38
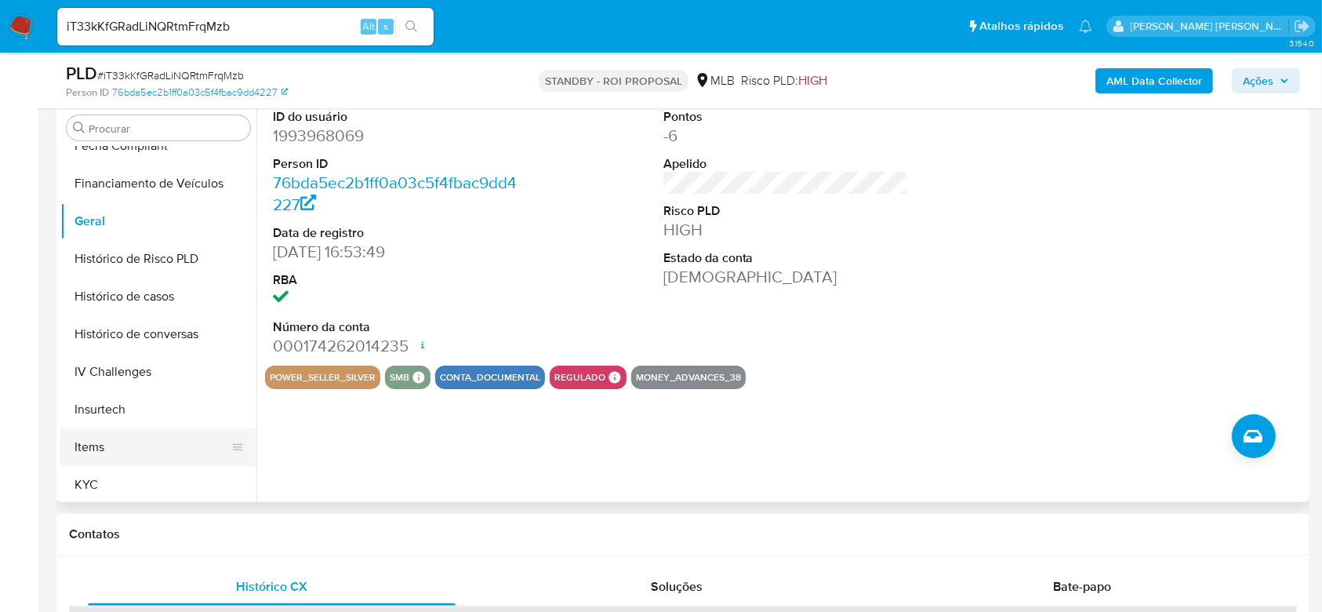
scroll to position [491, 0]
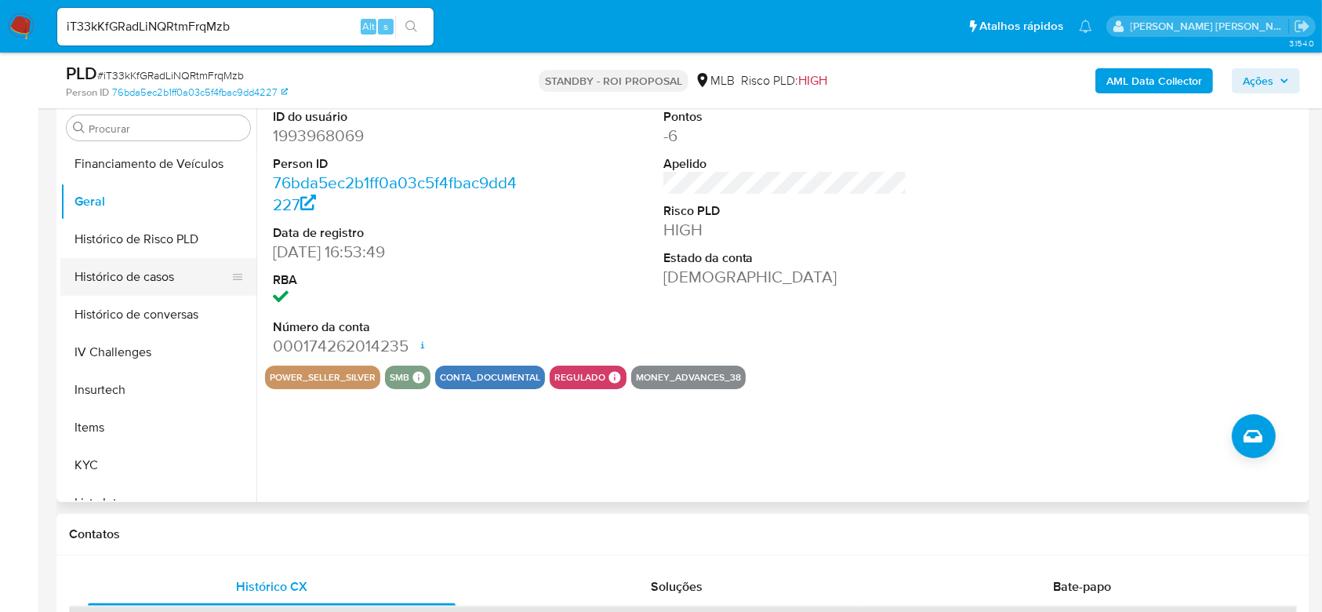
click at [144, 282] on button "Histórico de casos" at bounding box center [151, 277] width 183 height 38
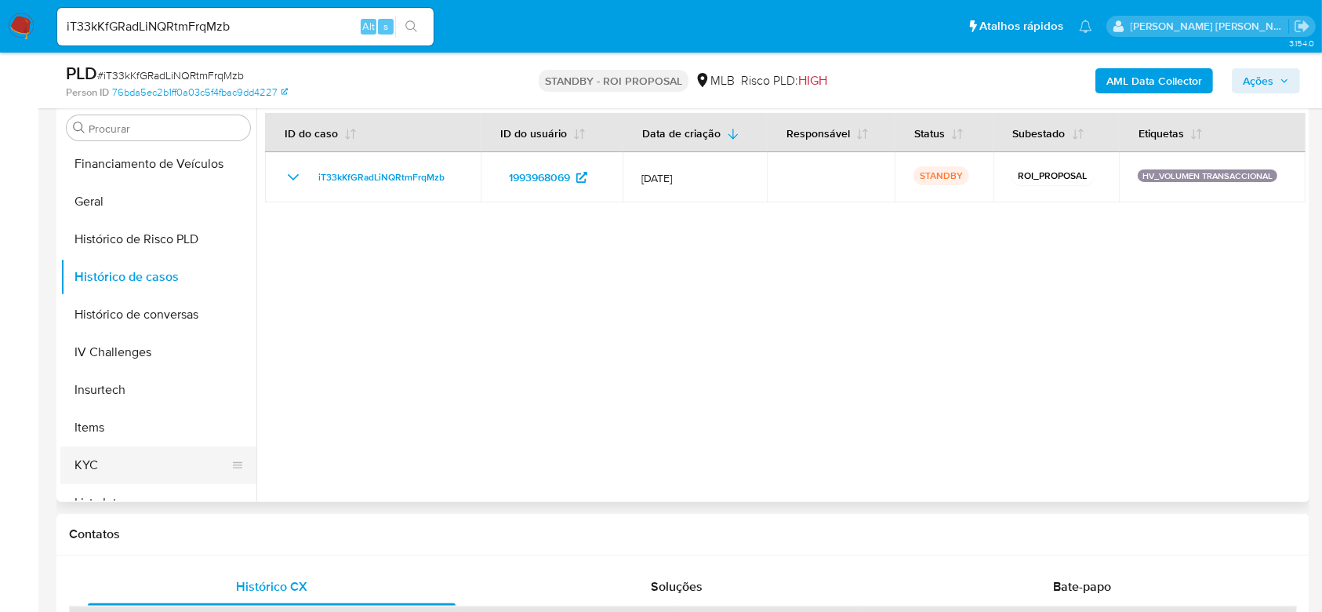
click at [122, 457] on button "KYC" at bounding box center [151, 465] width 183 height 38
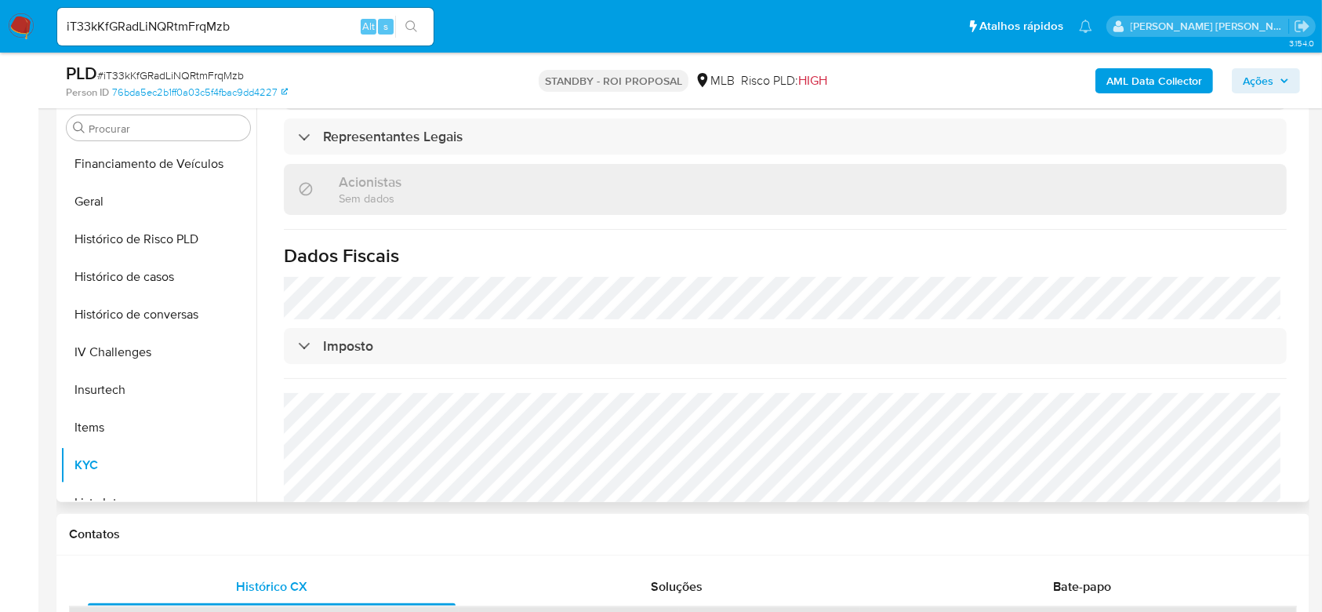
scroll to position [959, 0]
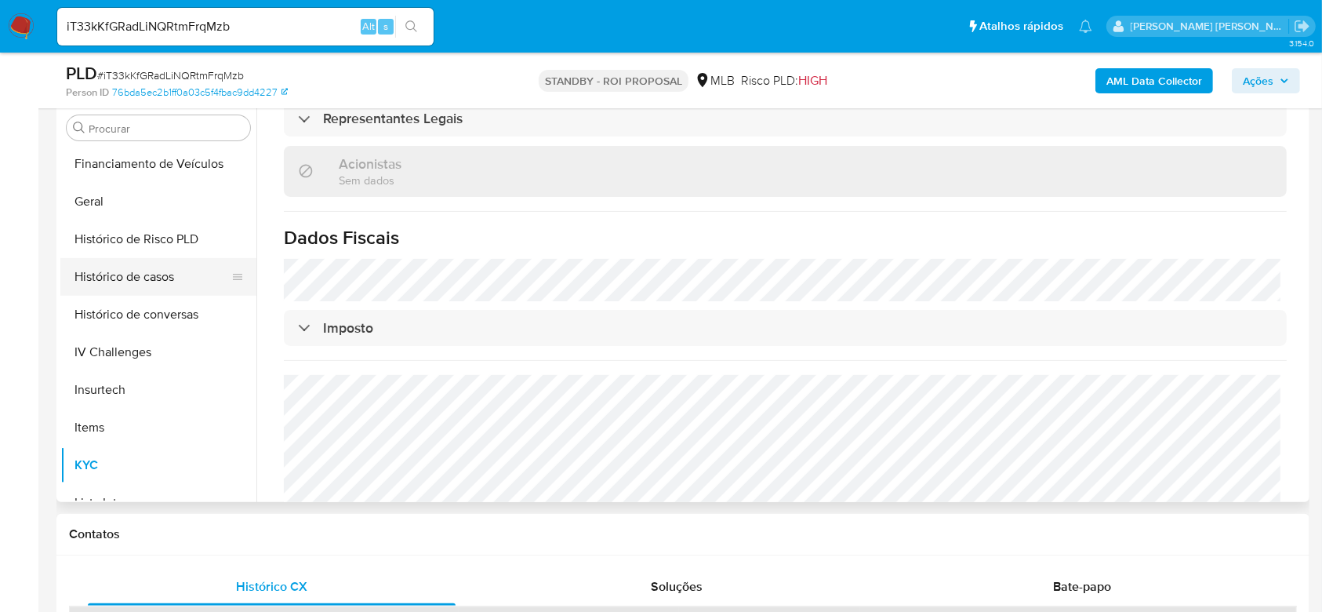
click at [170, 278] on button "Histórico de casos" at bounding box center [151, 277] width 183 height 38
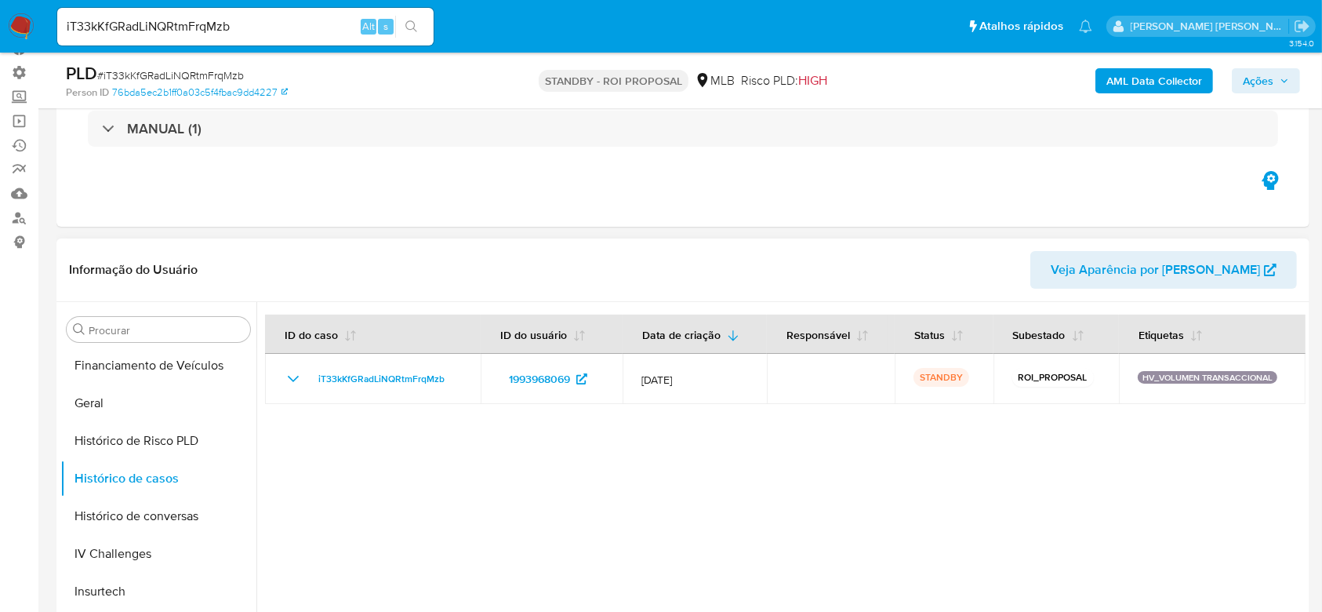
scroll to position [97, 0]
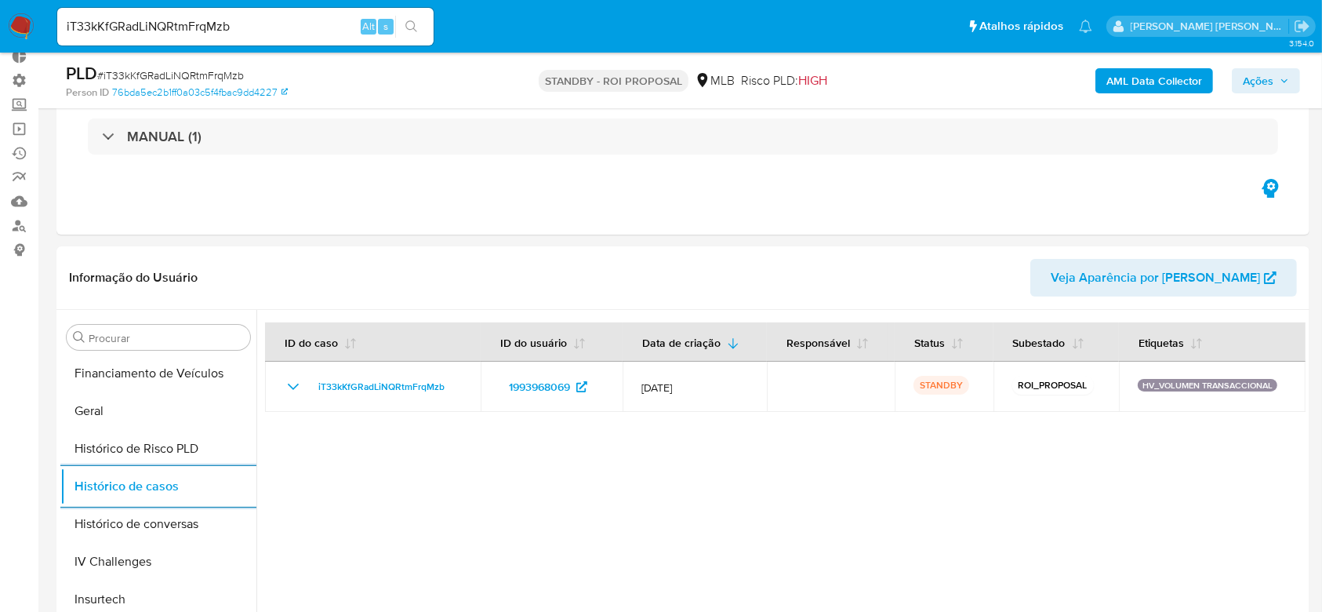
click at [169, 13] on div "iT33kKfGRadLiNQRtmFrqMzb Alt s" at bounding box center [245, 27] width 376 height 38
click at [197, 30] on input "iT33kKfGRadLiNQRtmFrqMzb" at bounding box center [245, 26] width 376 height 20
paste input "LO1m8wikAx5yPlP1cQ3dYSBN"
click at [412, 13] on div "LO1m8wikAx5yPlP1cQ3dYSBN Alt s" at bounding box center [245, 27] width 376 height 38
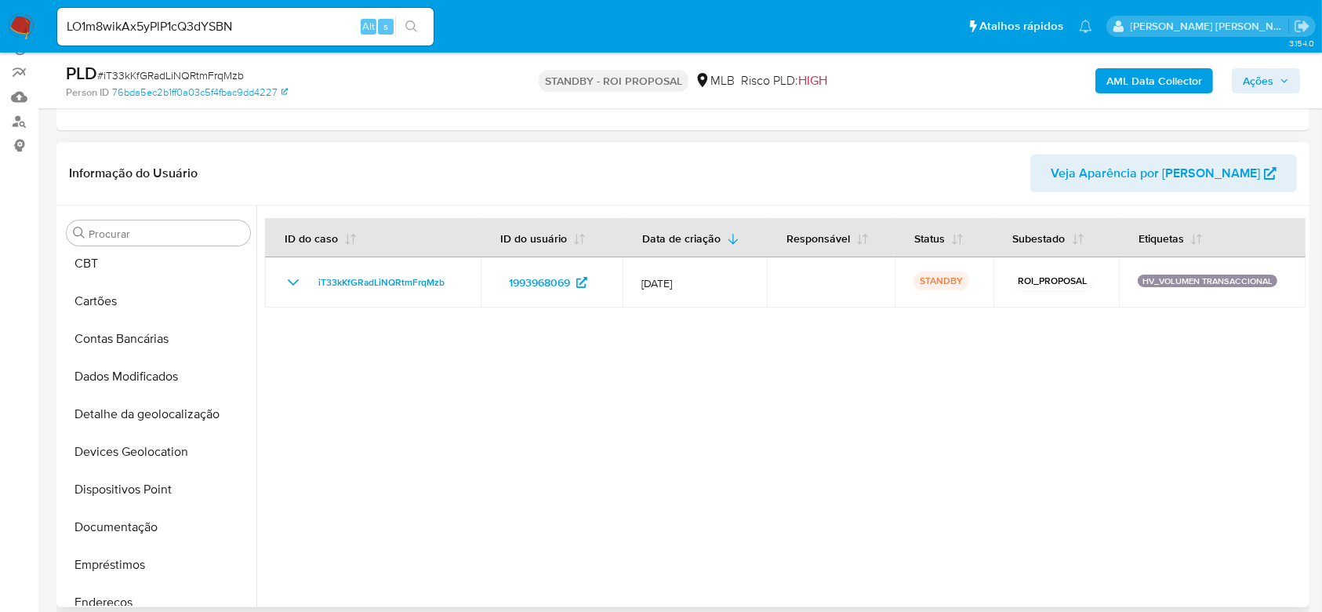
scroll to position [73, 0]
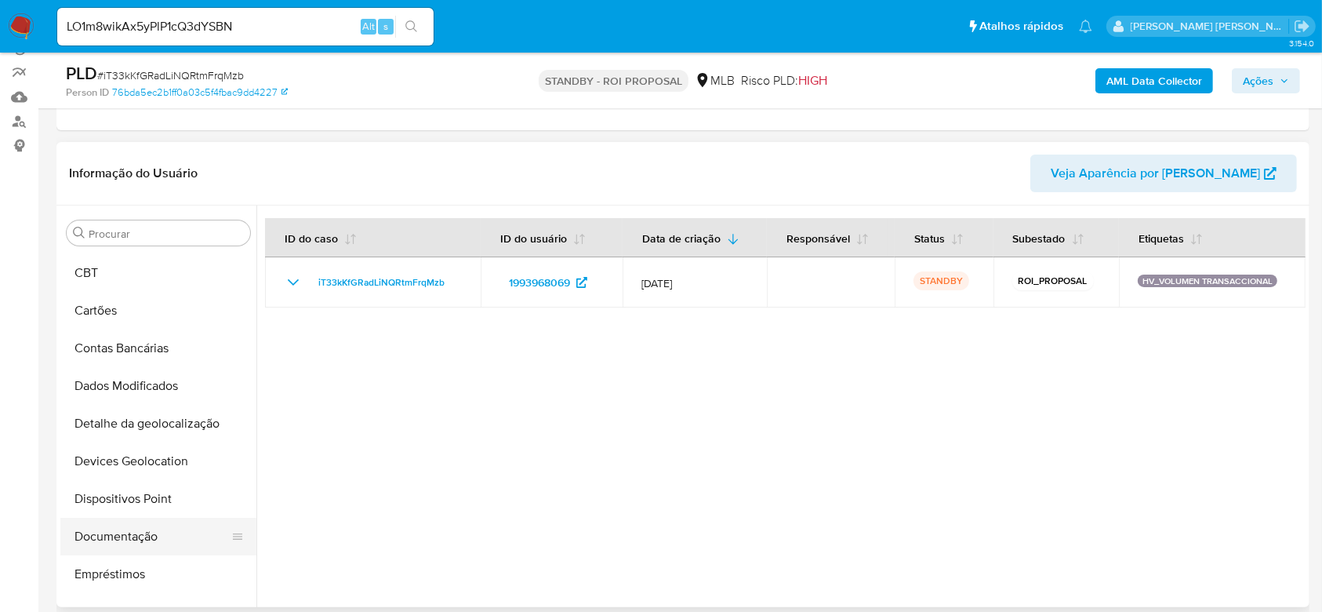
click at [128, 531] on button "Documentação" at bounding box center [151, 537] width 183 height 38
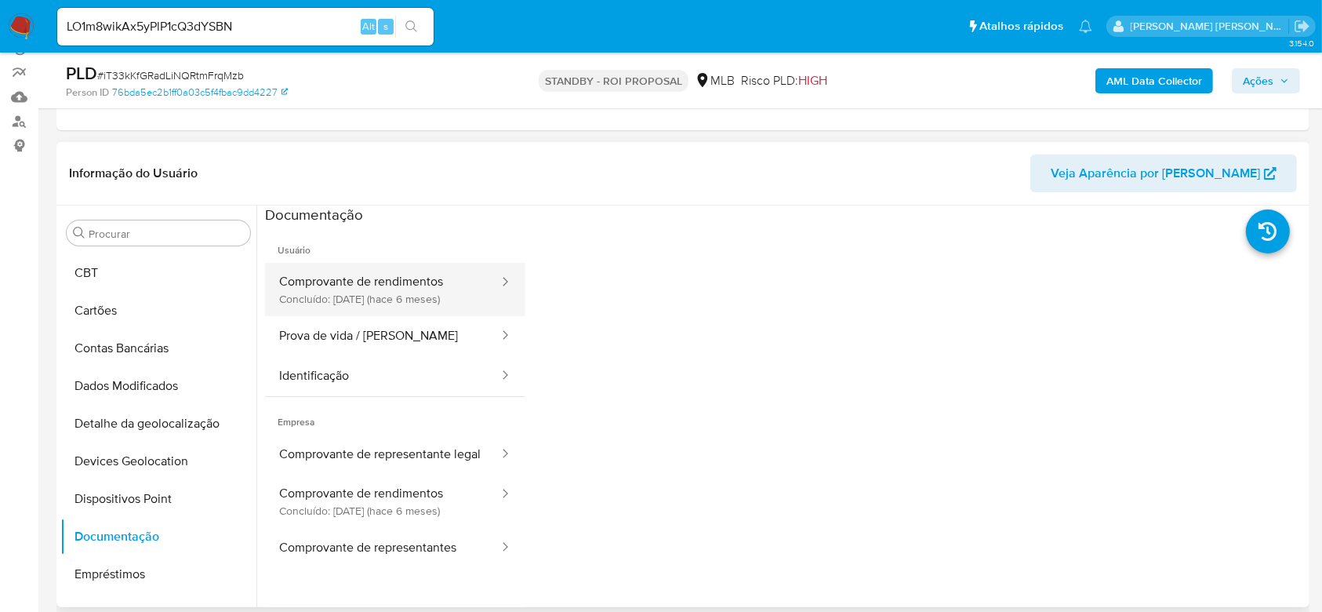
click at [398, 288] on button "Comprovante de rendimentos Concluído: 26/02/2025 (hace 6 meses)" at bounding box center [382, 289] width 235 height 53
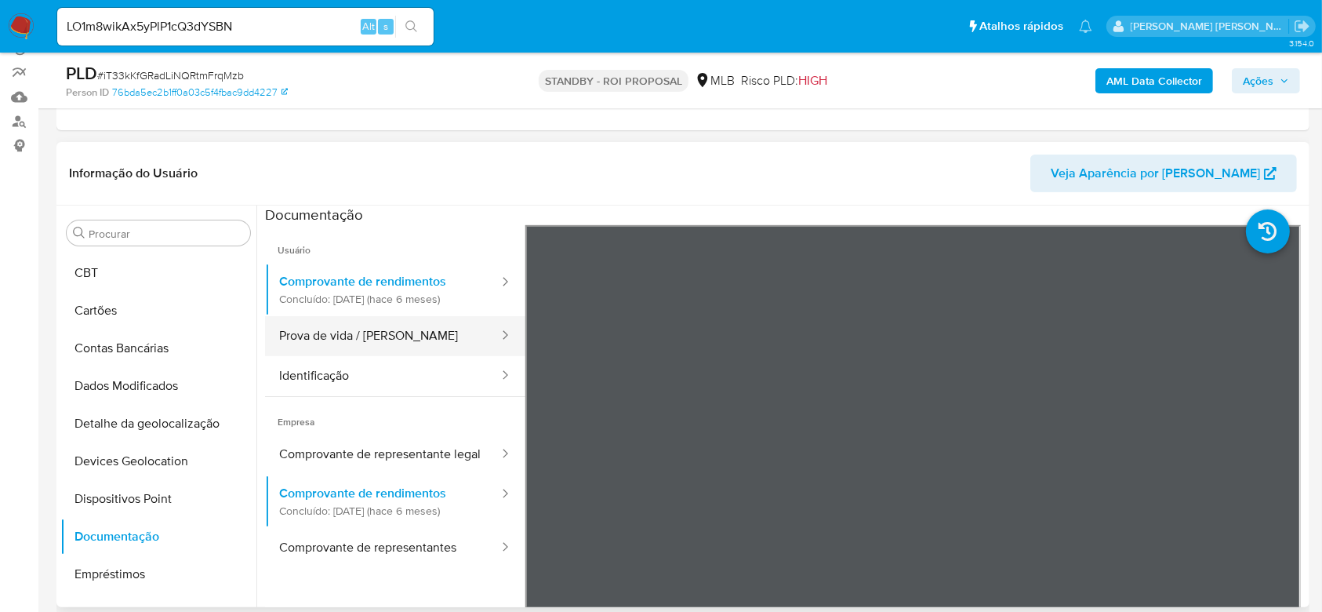
click at [360, 316] on button "Prova de vida / Selfie" at bounding box center [382, 336] width 235 height 40
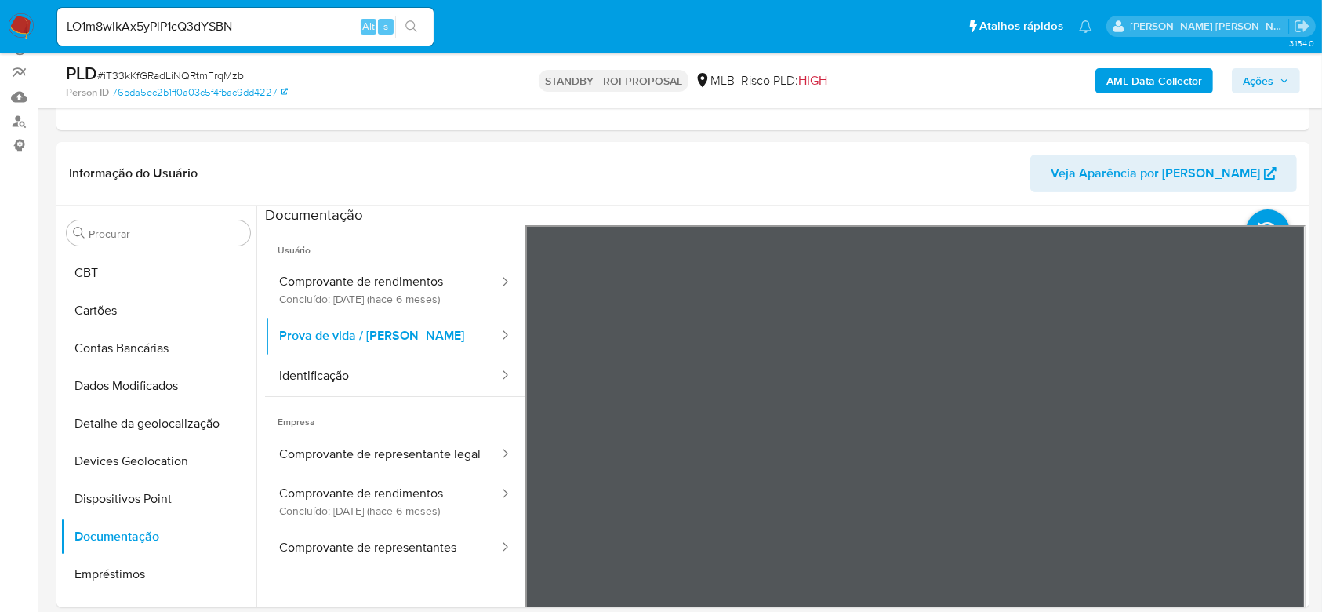
click at [163, 28] on input "LO1m8wikAx5yPlP1cQ3dYSBN" at bounding box center [245, 26] width 376 height 20
paste input "-------------------------------------------------------------------------------…"
type input "-------------------------------------------------------------------------------…"
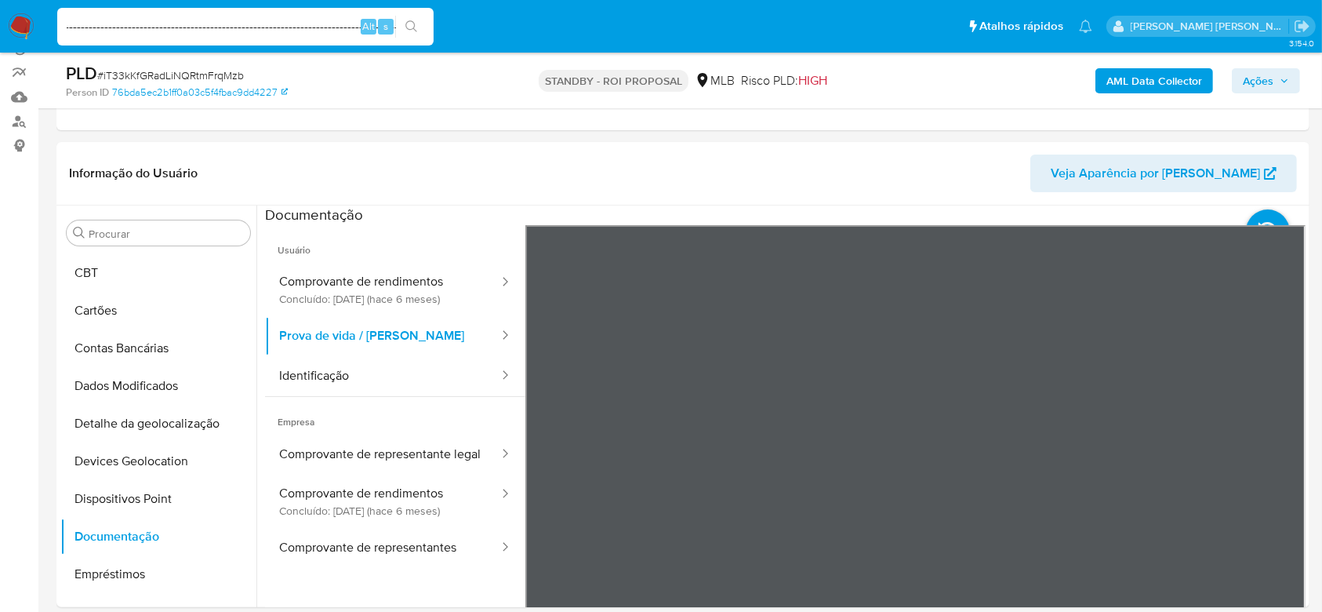
click at [304, 26] on input "-------------------------------------------------------------------------------…" at bounding box center [245, 26] width 376 height 20
paste input "LO1m8wikAx5yPlP1cQ3dYSBN"
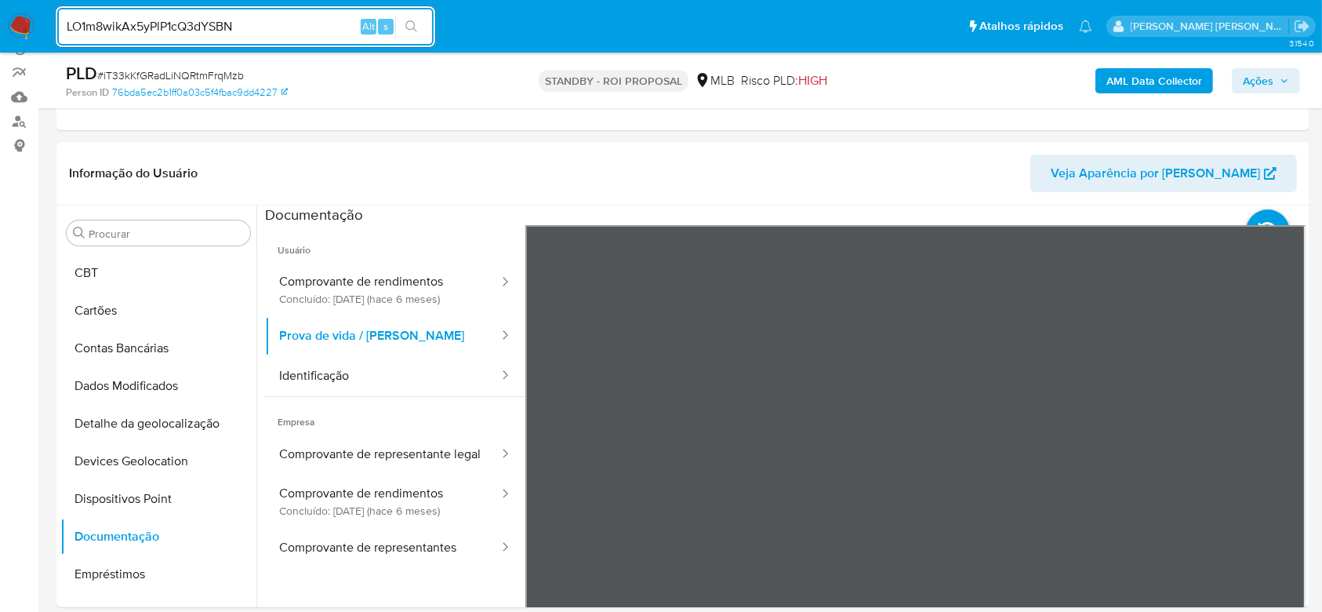
type input "LO1m8wikAx5yPlP1cQ3dYSBN"
click at [408, 26] on icon "search-icon" at bounding box center [411, 26] width 13 height 13
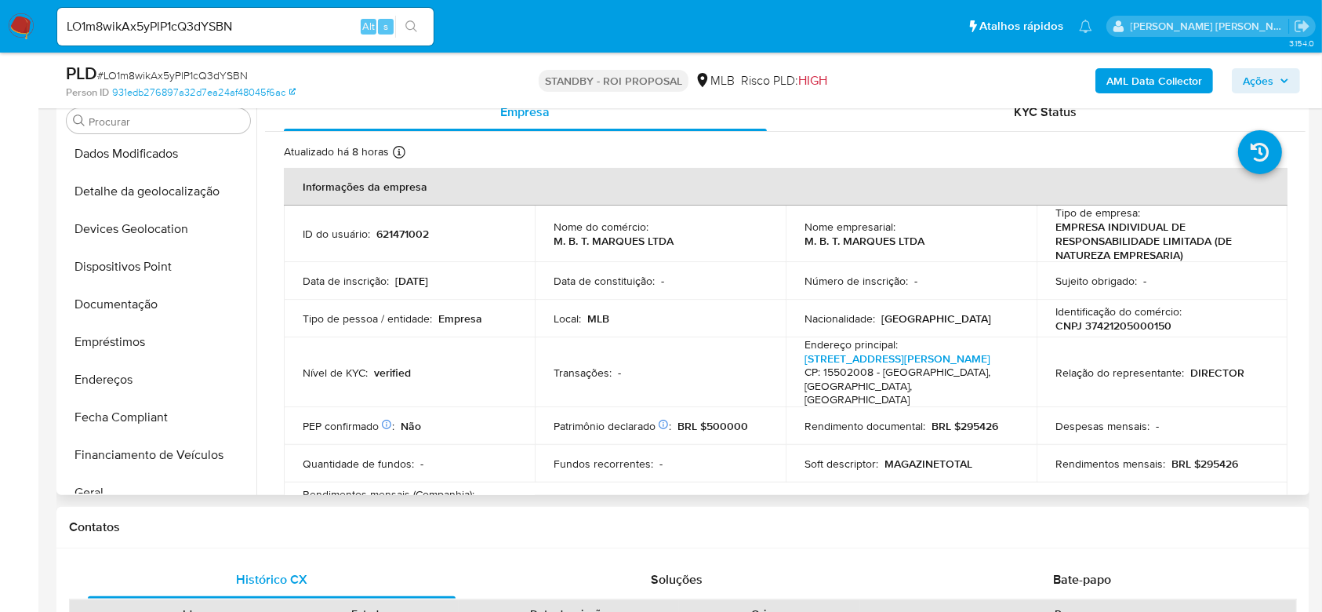
scroll to position [177, 0]
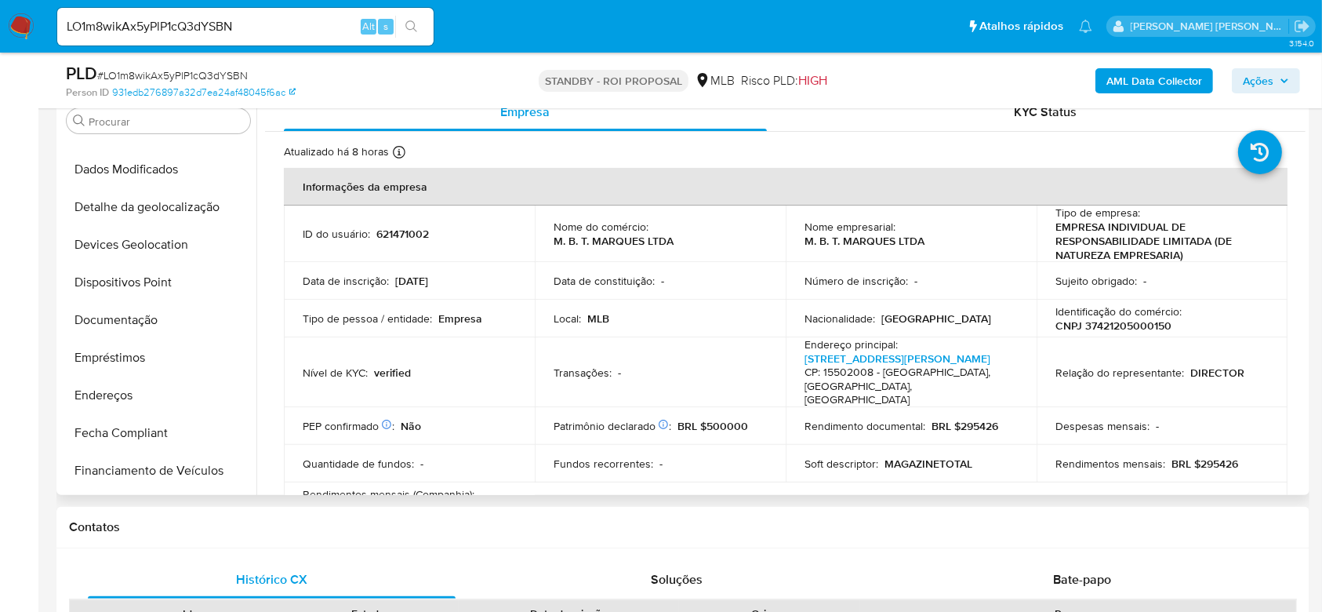
select select "10"
click at [147, 311] on button "Documentação" at bounding box center [151, 320] width 183 height 38
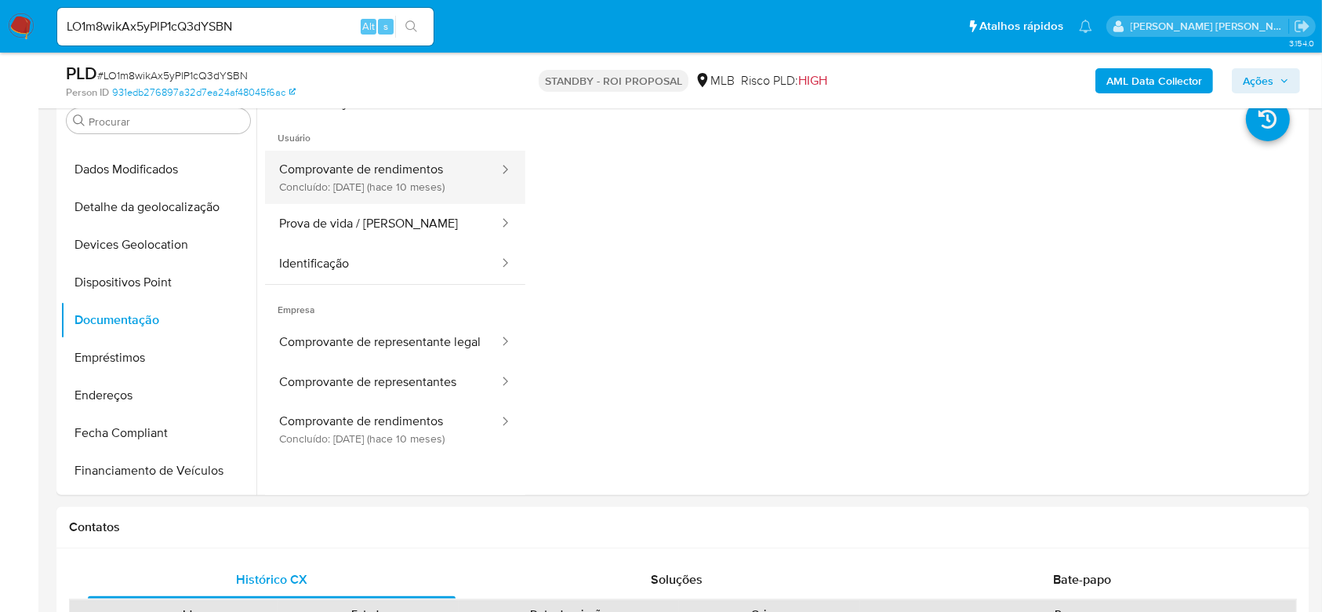
click at [411, 175] on button "Comprovante de rendimentos Concluído: 01/10/2024 (hace 10 meses)" at bounding box center [382, 177] width 235 height 53
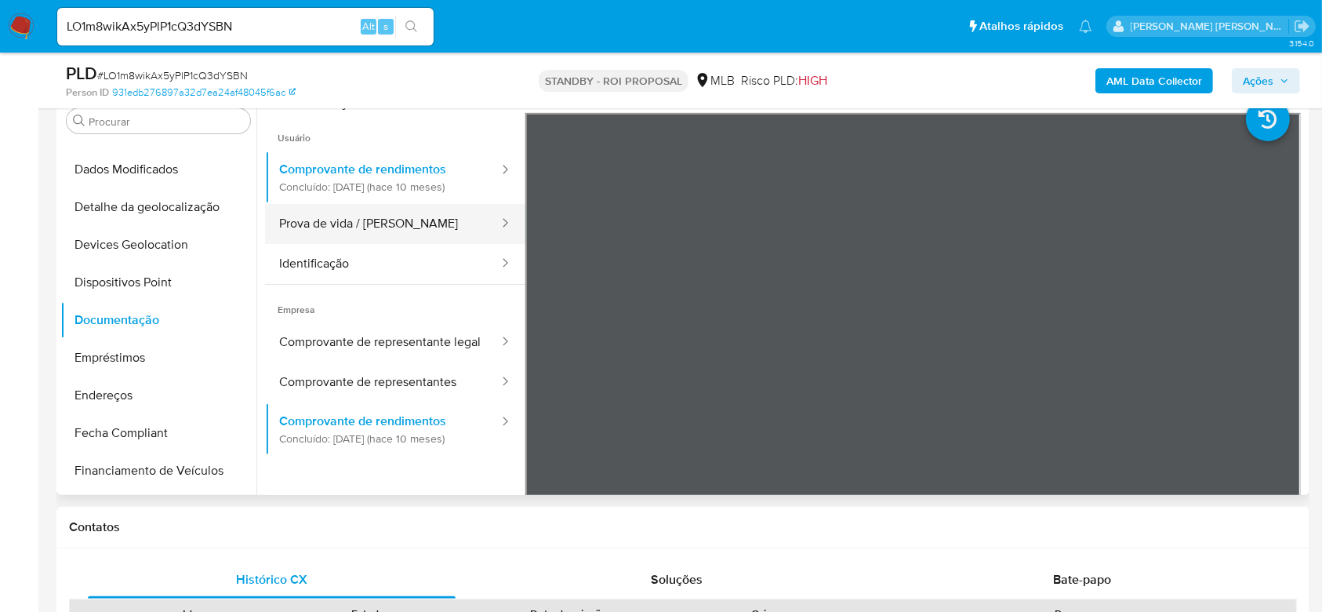
click at [332, 233] on button "Prova de vida / Selfie" at bounding box center [382, 224] width 235 height 40
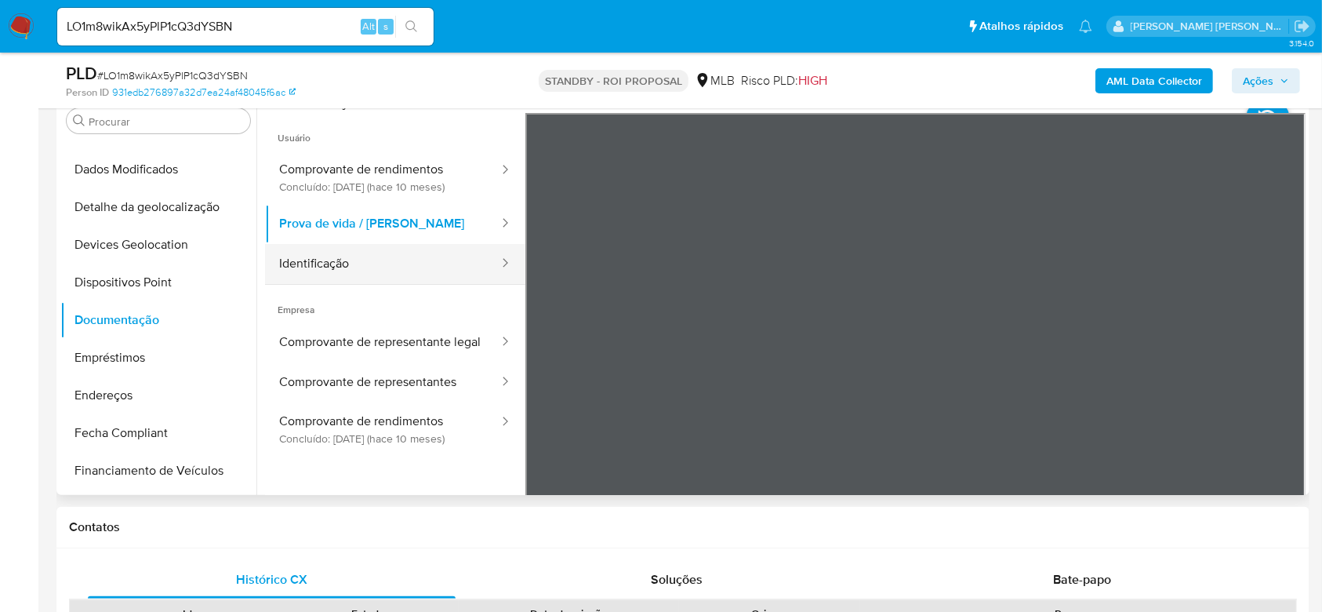
click at [364, 267] on button "Identificação" at bounding box center [382, 264] width 235 height 40
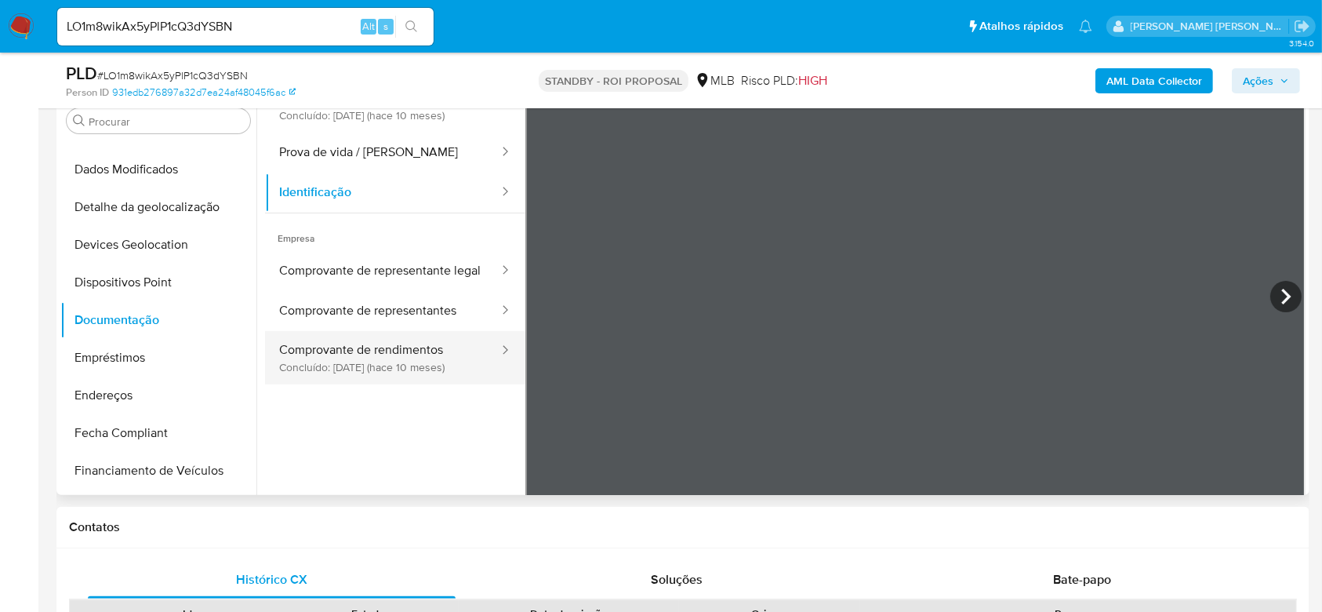
scroll to position [104, 0]
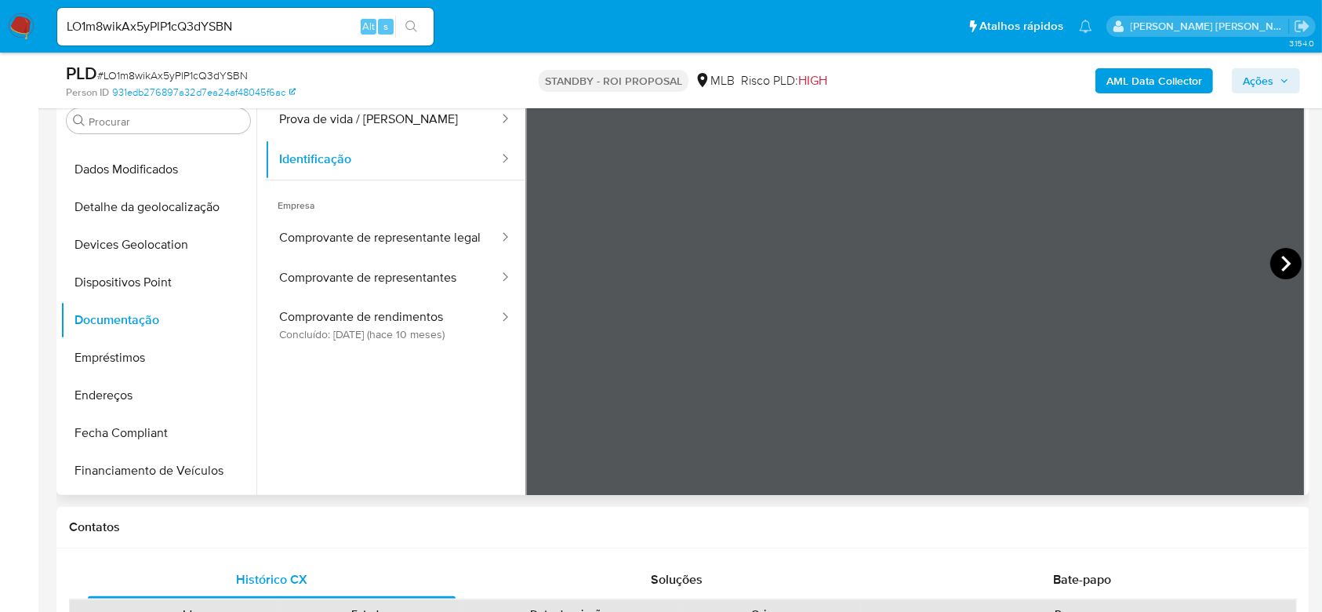
click at [1282, 271] on icon at bounding box center [1285, 263] width 31 height 31
click at [329, 229] on button "Comprovante de representante legal" at bounding box center [382, 238] width 235 height 40
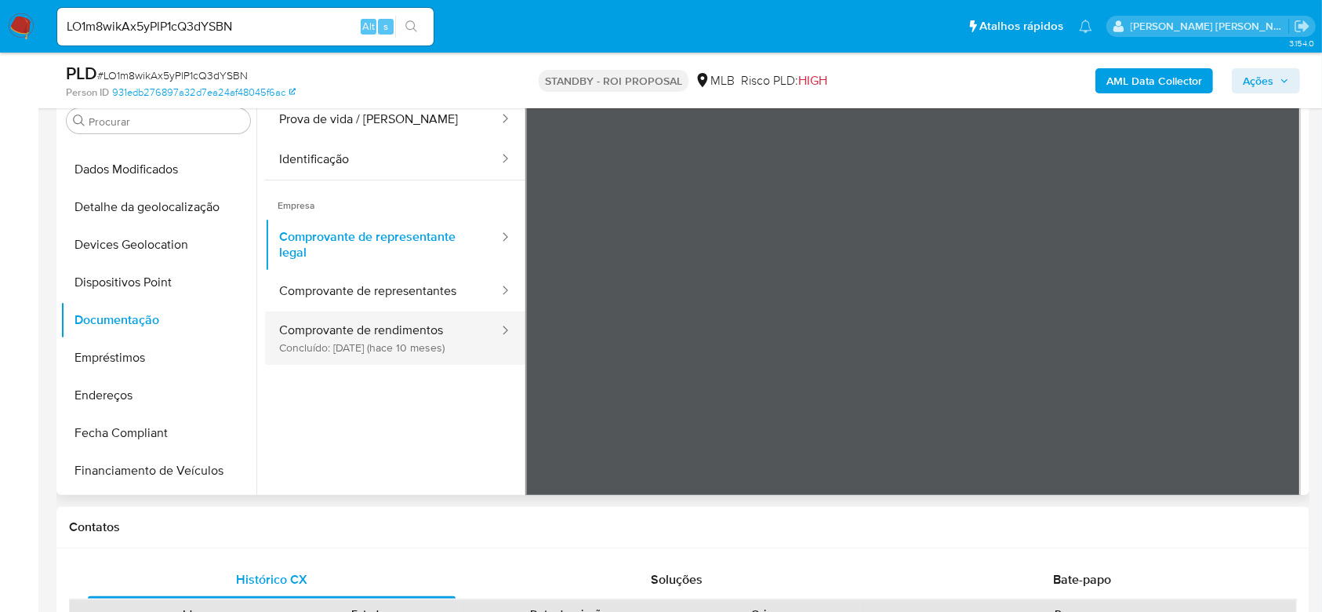
click at [389, 341] on button "Comprovante de rendimentos Concluído: 01/10/2024 (hace 10 meses)" at bounding box center [382, 337] width 235 height 53
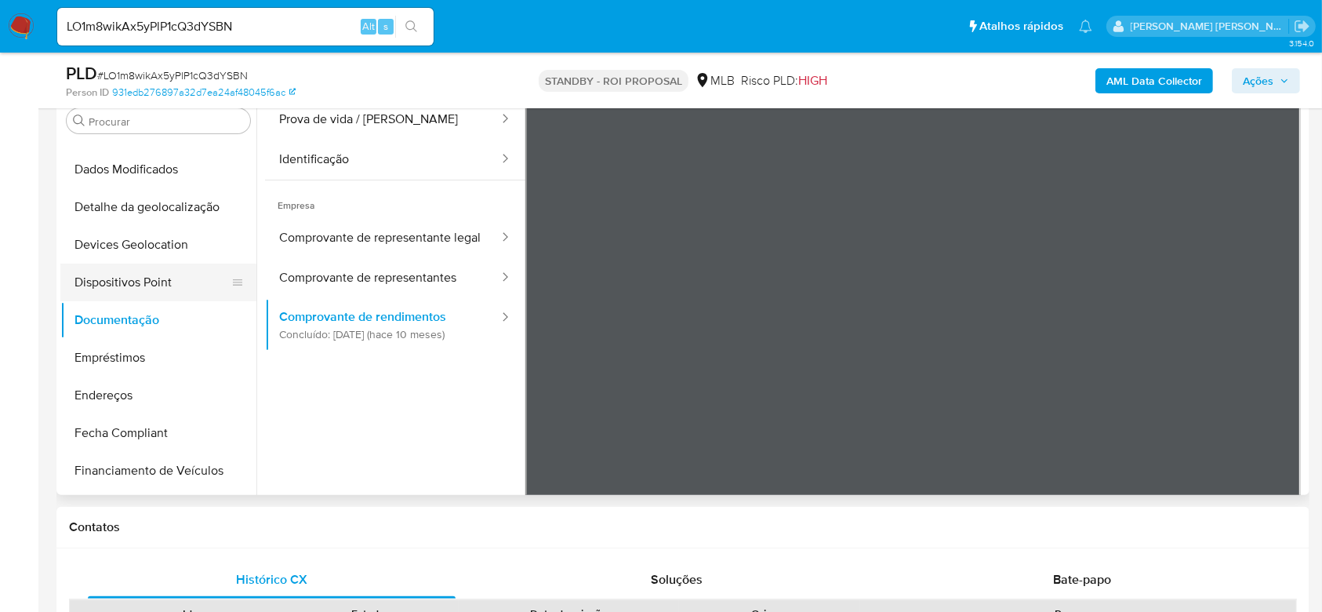
scroll to position [282, 0]
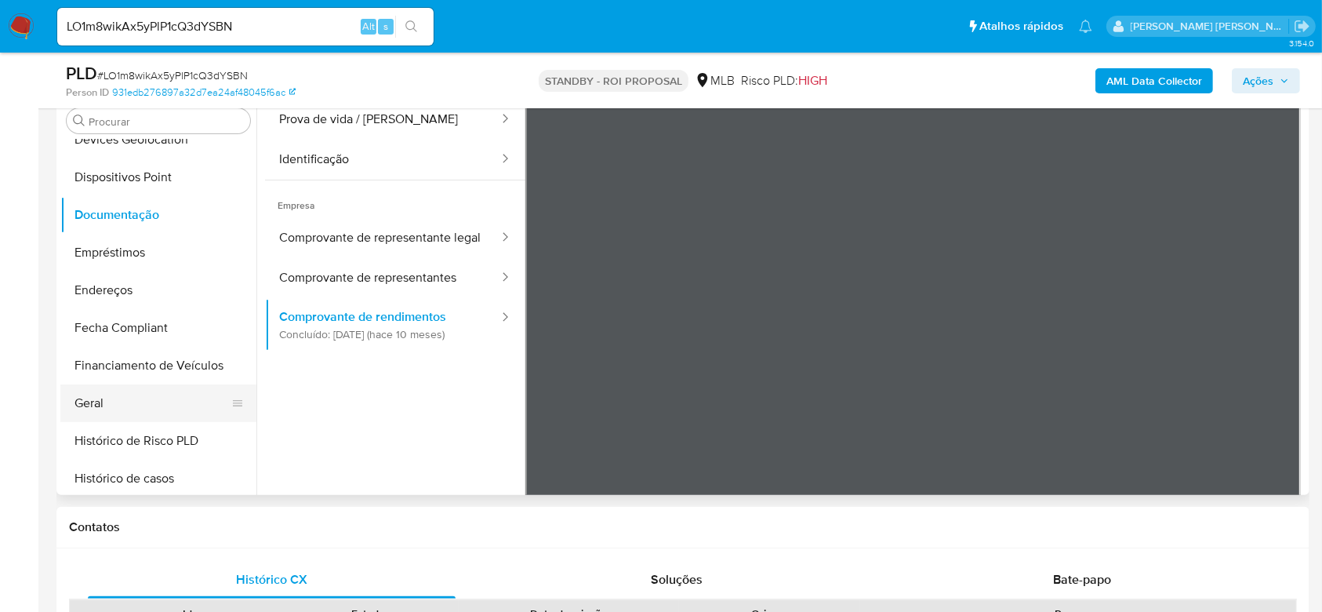
click at [111, 417] on button "Geral" at bounding box center [151, 403] width 183 height 38
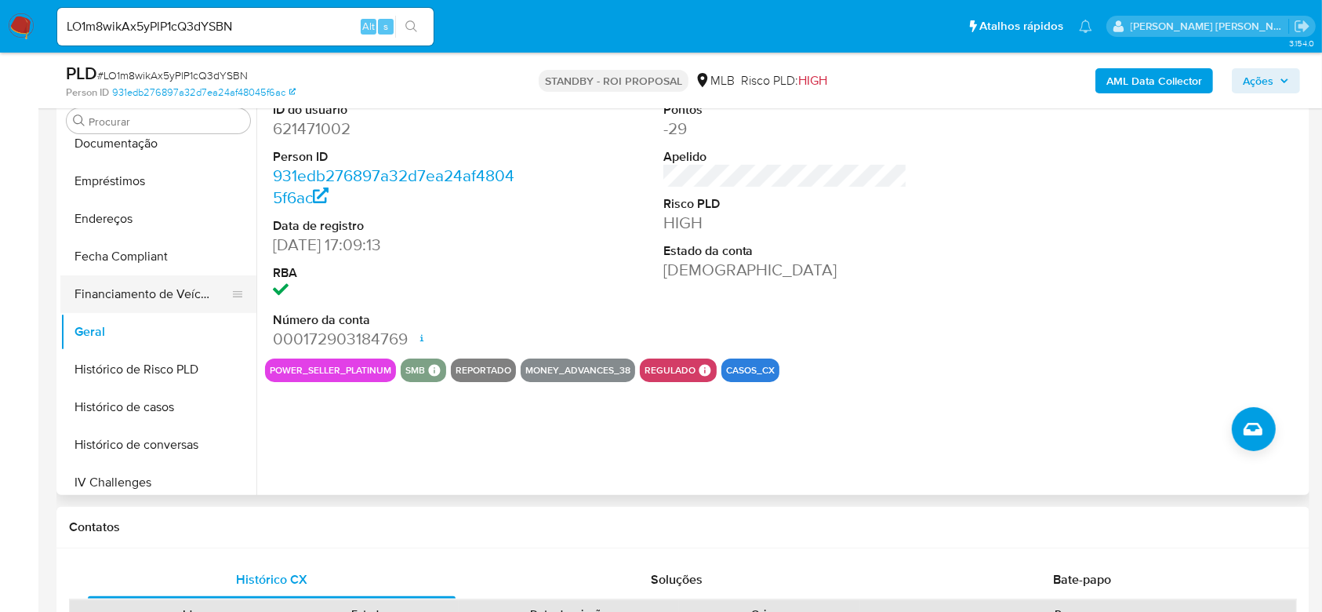
scroll to position [387, 0]
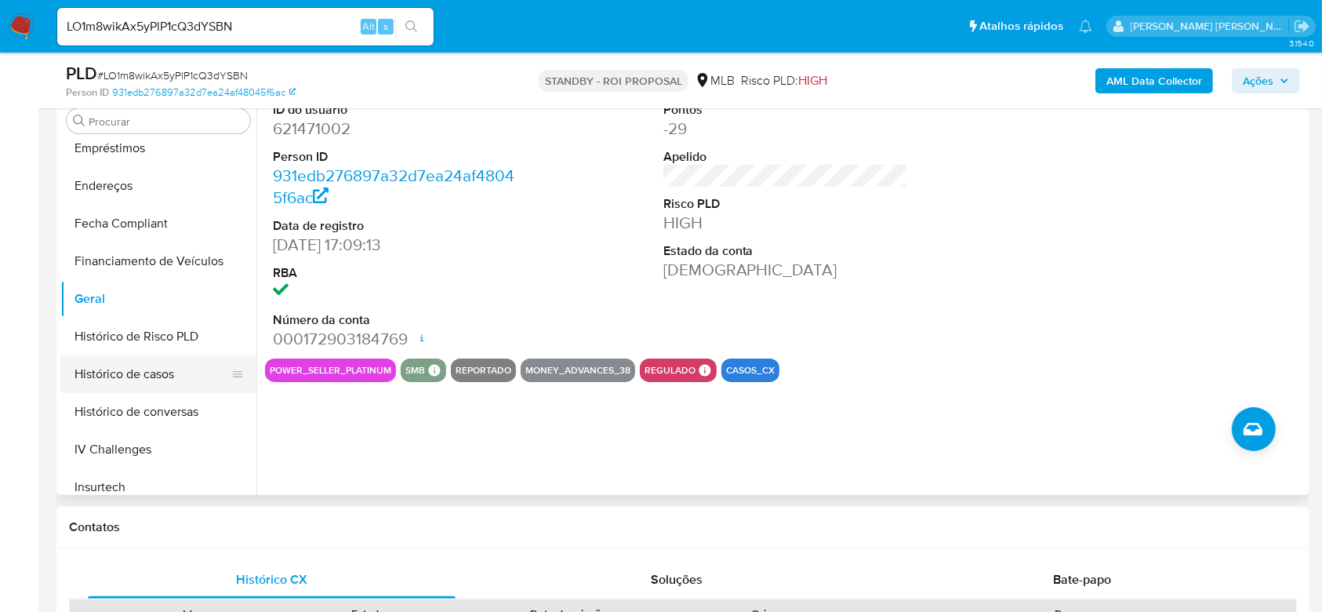
click at [129, 366] on button "Histórico de casos" at bounding box center [151, 374] width 183 height 38
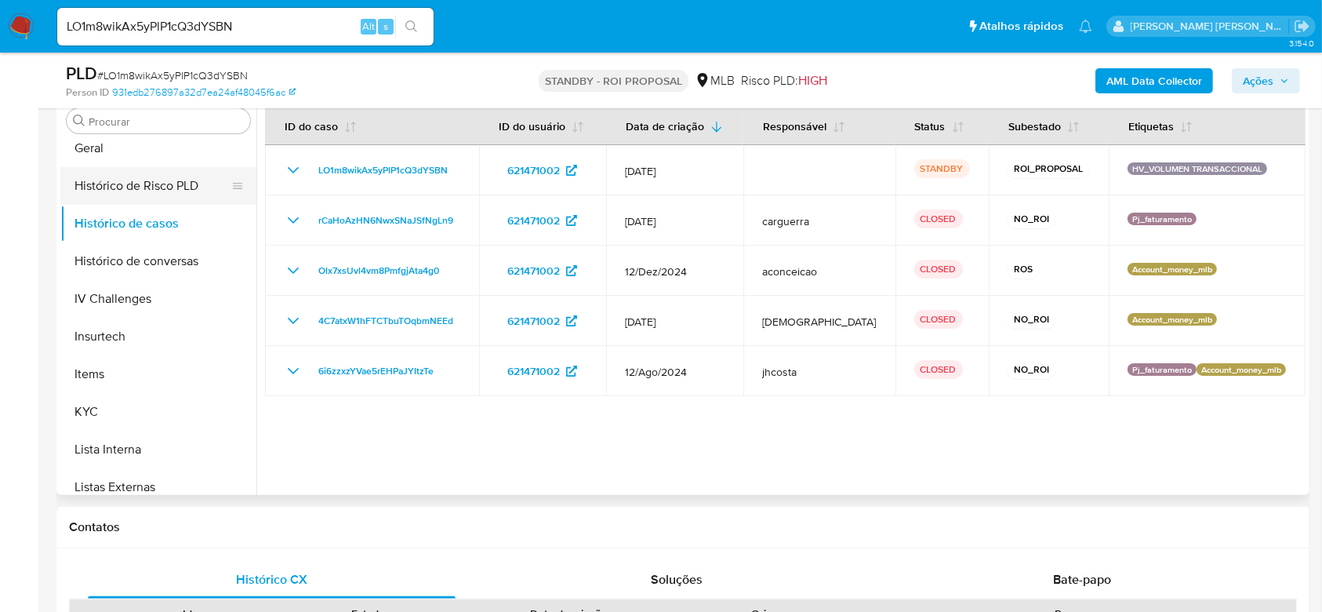
scroll to position [596, 0]
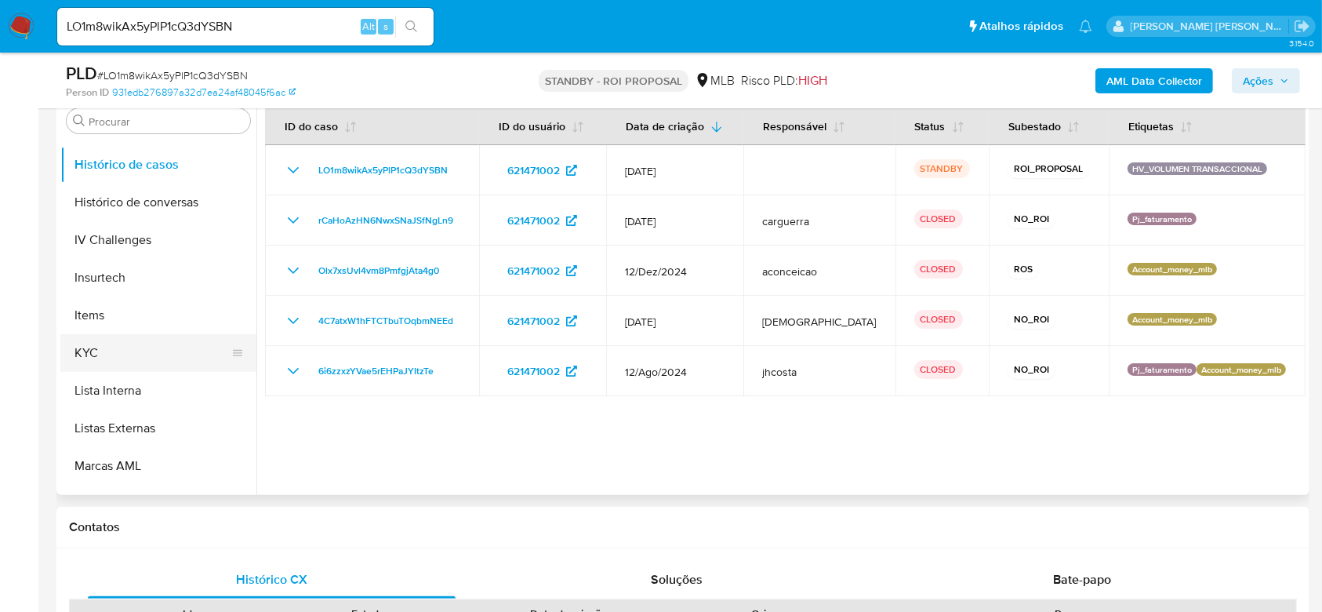
click at [119, 347] on button "KYC" at bounding box center [151, 353] width 183 height 38
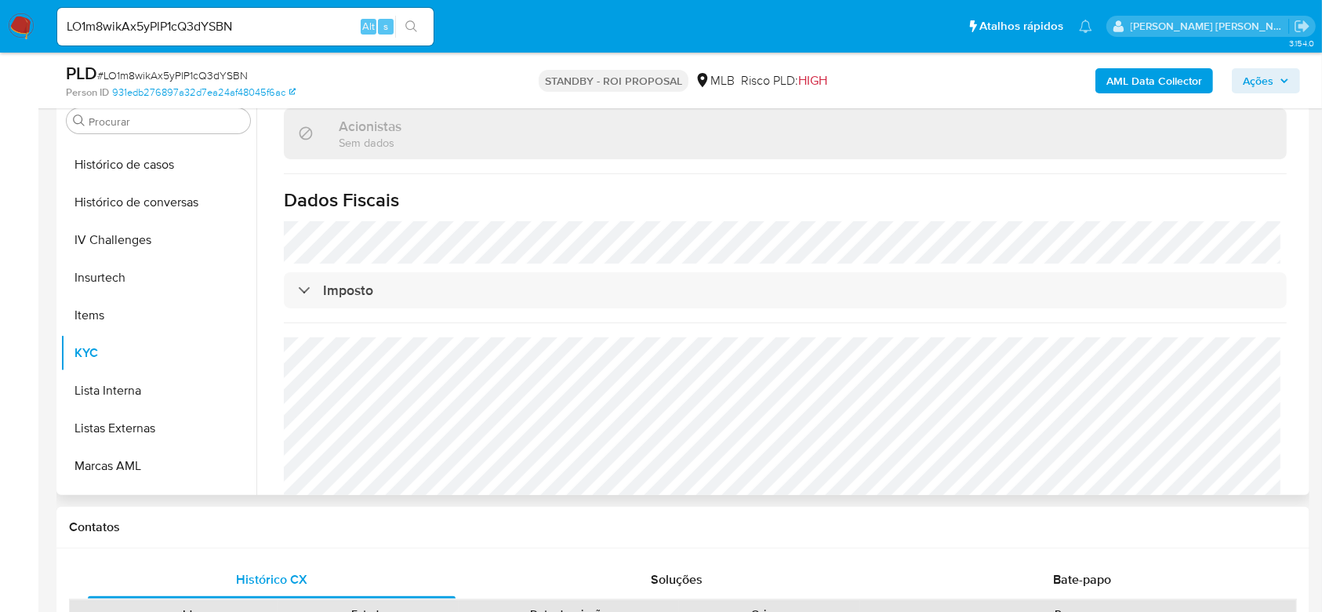
scroll to position [975, 0]
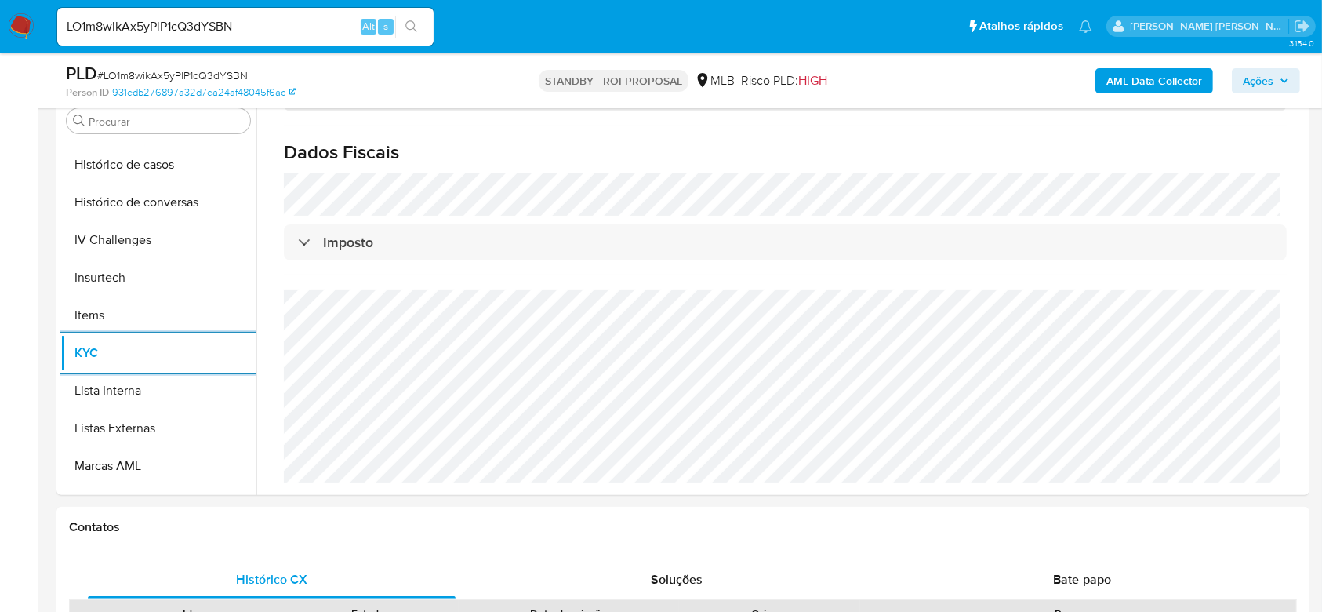
click at [186, 27] on input "LO1m8wikAx5yPlP1cQ3dYSBN" at bounding box center [245, 26] width 376 height 20
paste input "ZSuCeJhTPuwH2GzfCf41ipKt"
type input "ZSuCeJhTPuwH2GzfCf41ipKt"
click at [416, 28] on icon "search-icon" at bounding box center [411, 26] width 13 height 13
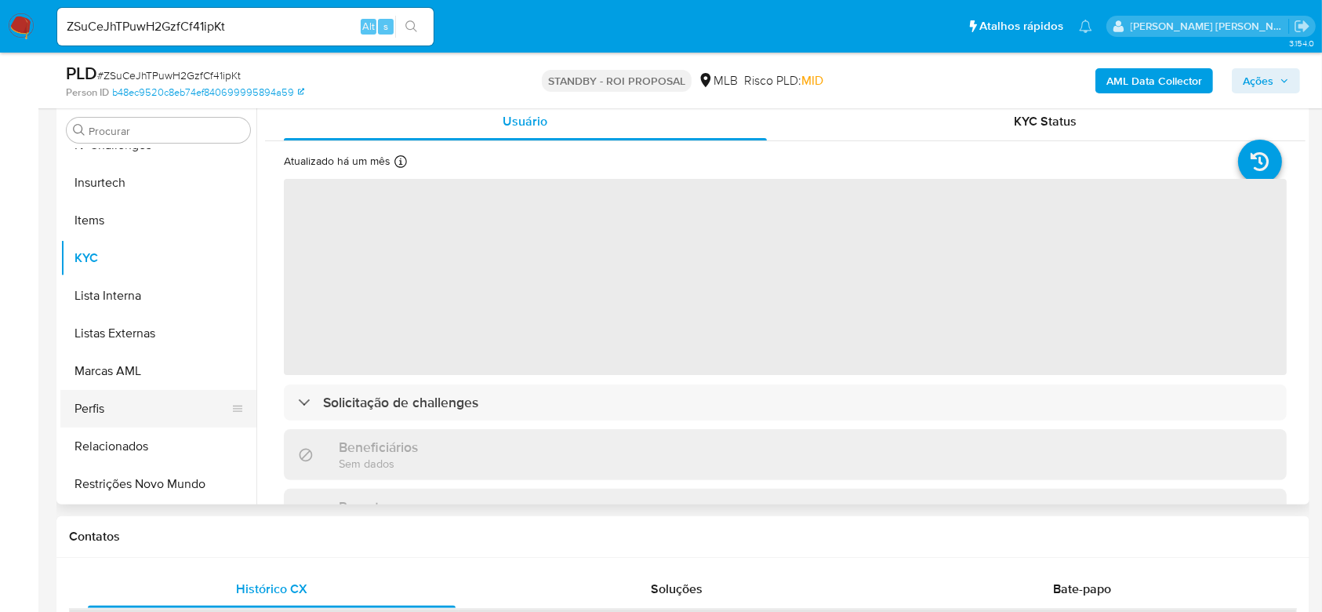
scroll to position [314, 0]
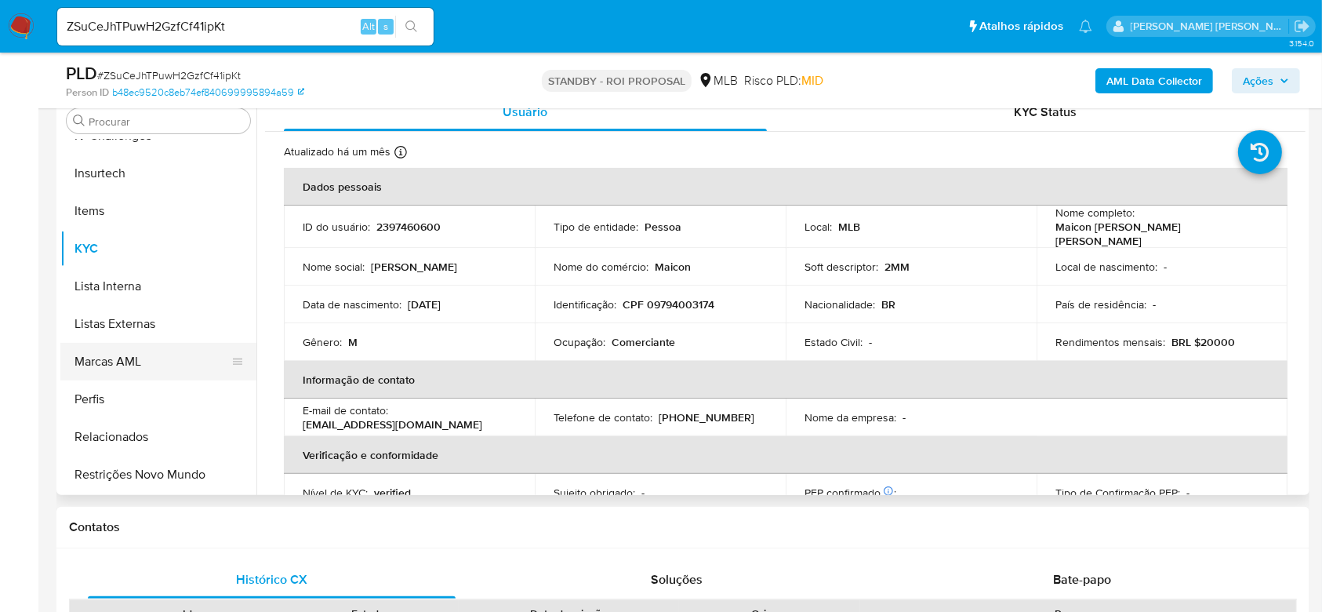
select select "10"
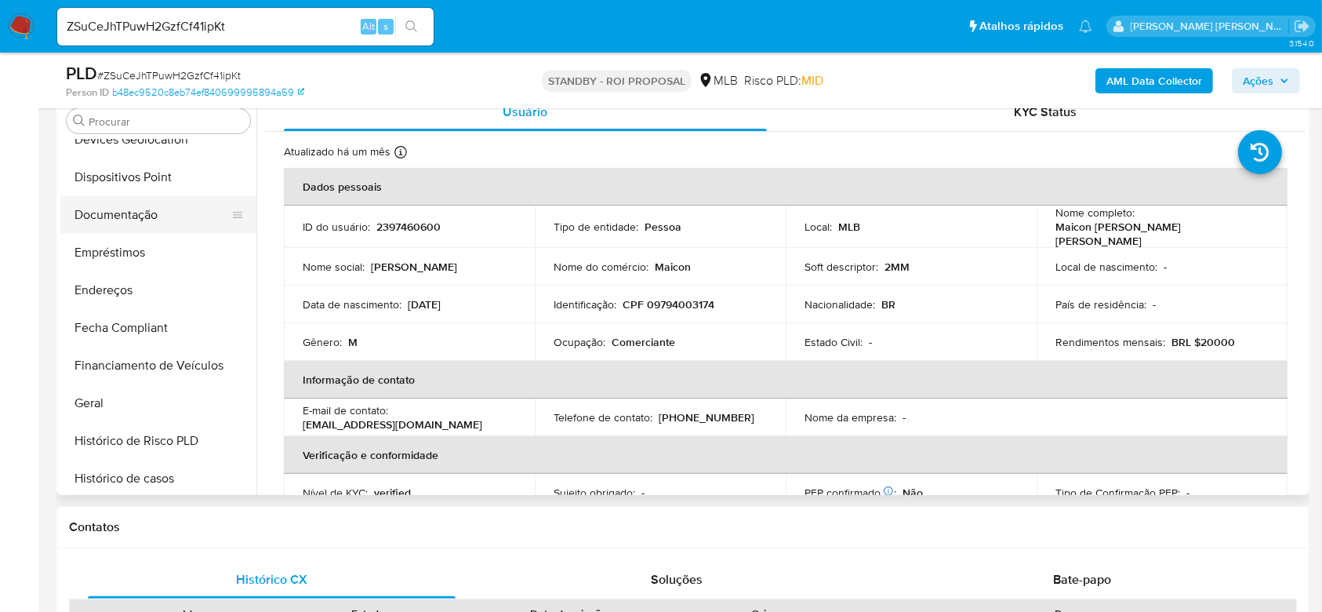
click at [128, 211] on button "Documentação" at bounding box center [151, 215] width 183 height 38
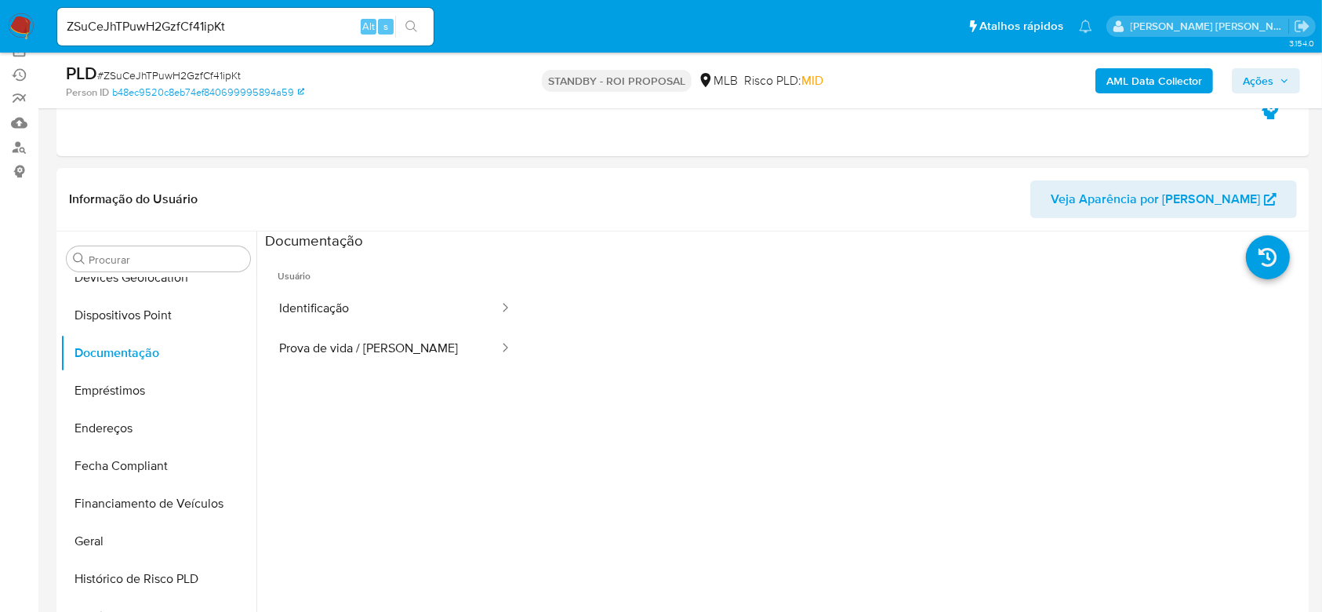
scroll to position [209, 0]
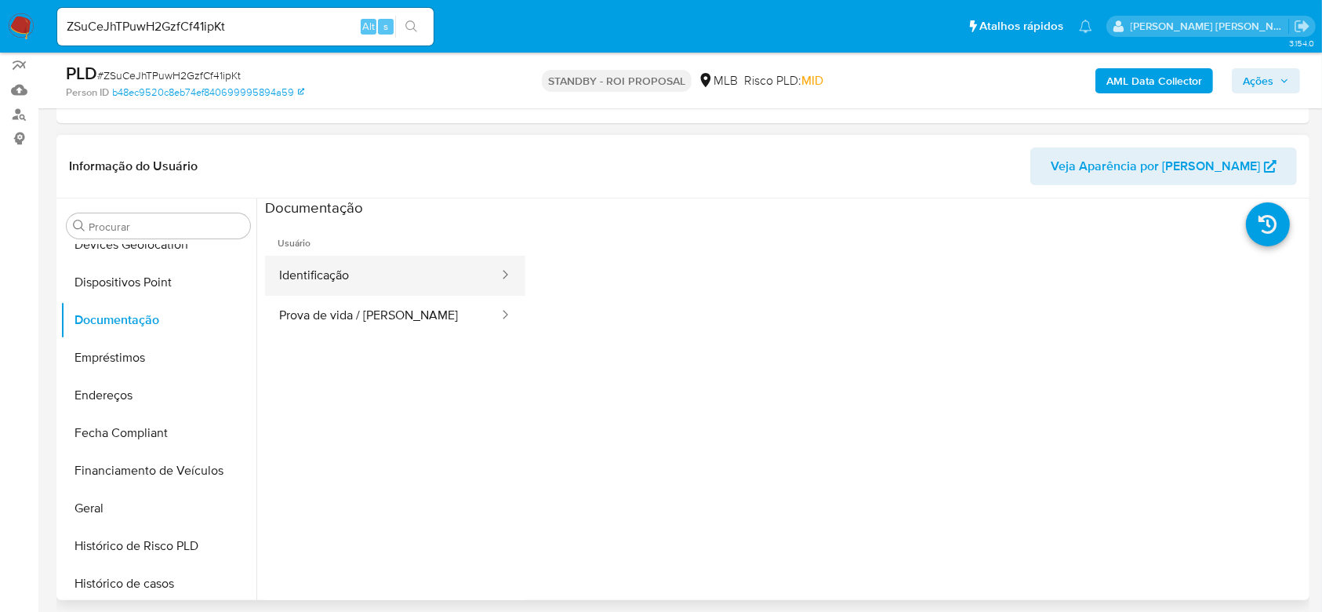
click at [320, 274] on button "Identificação" at bounding box center [382, 276] width 235 height 40
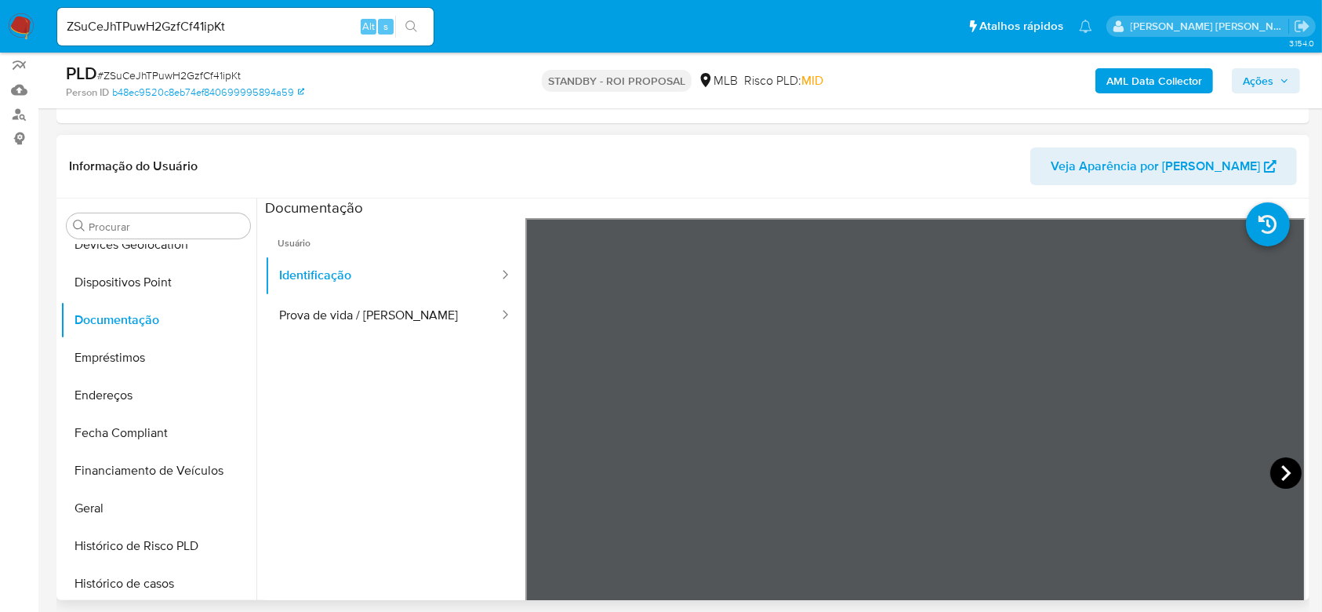
click at [1281, 470] on icon at bounding box center [1285, 473] width 9 height 16
click at [339, 312] on button "Prova de vida / Selfie" at bounding box center [382, 316] width 235 height 40
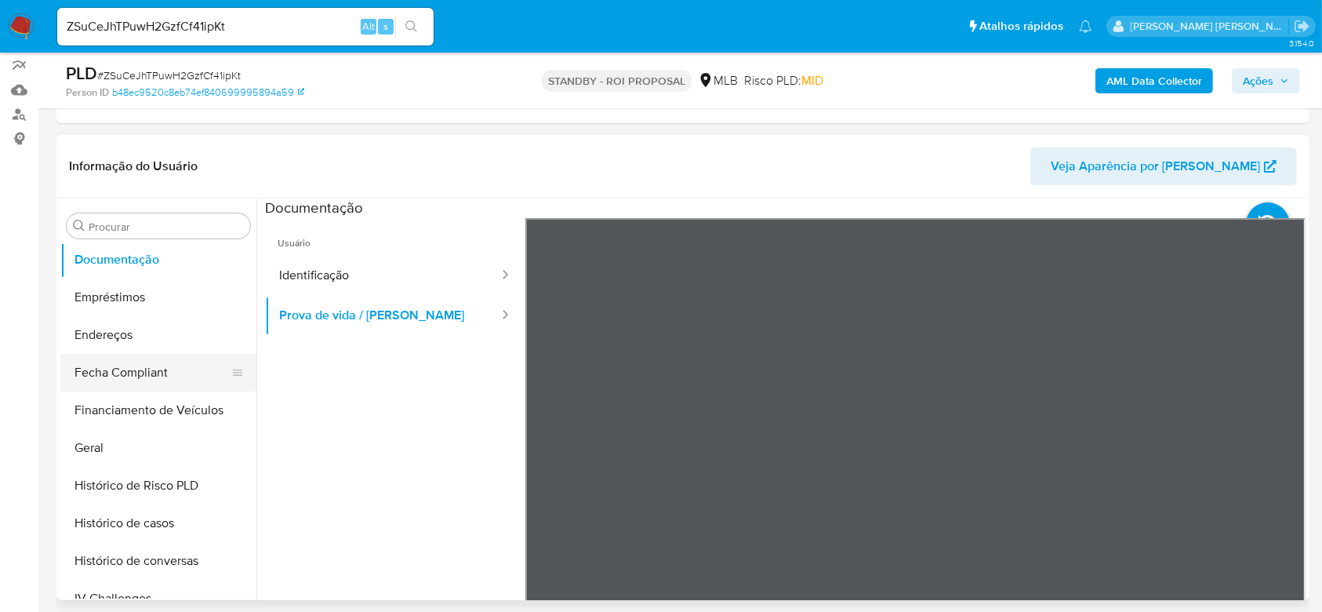
scroll to position [387, 0]
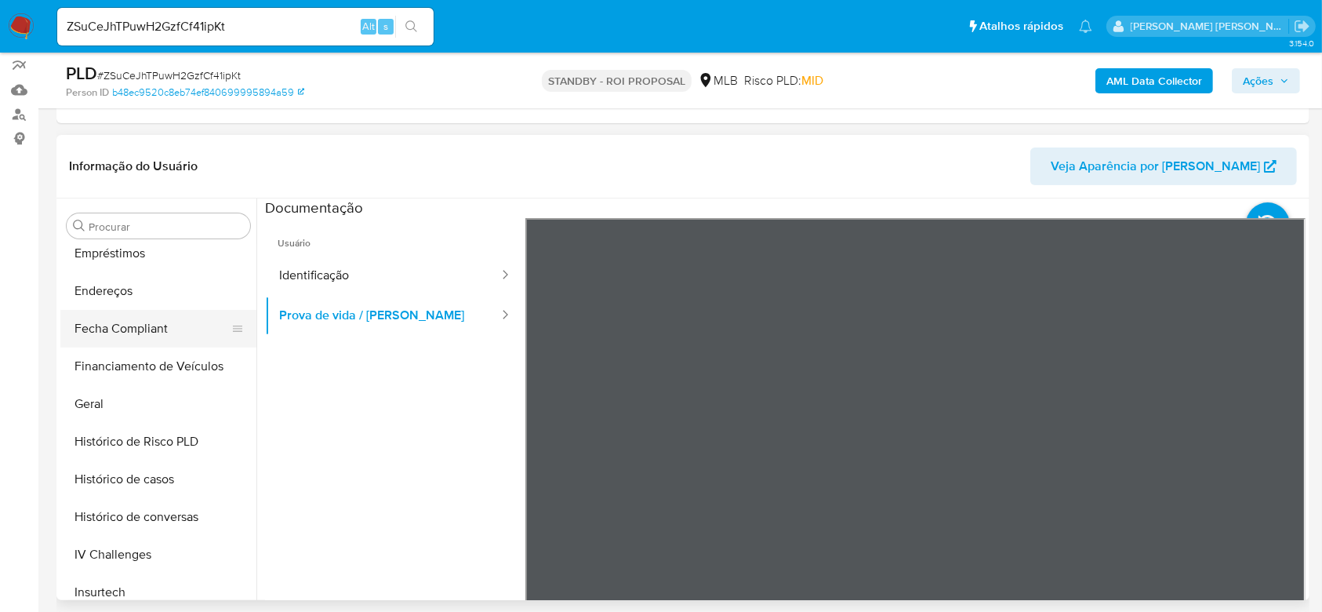
click at [127, 417] on button "Geral" at bounding box center [158, 404] width 196 height 38
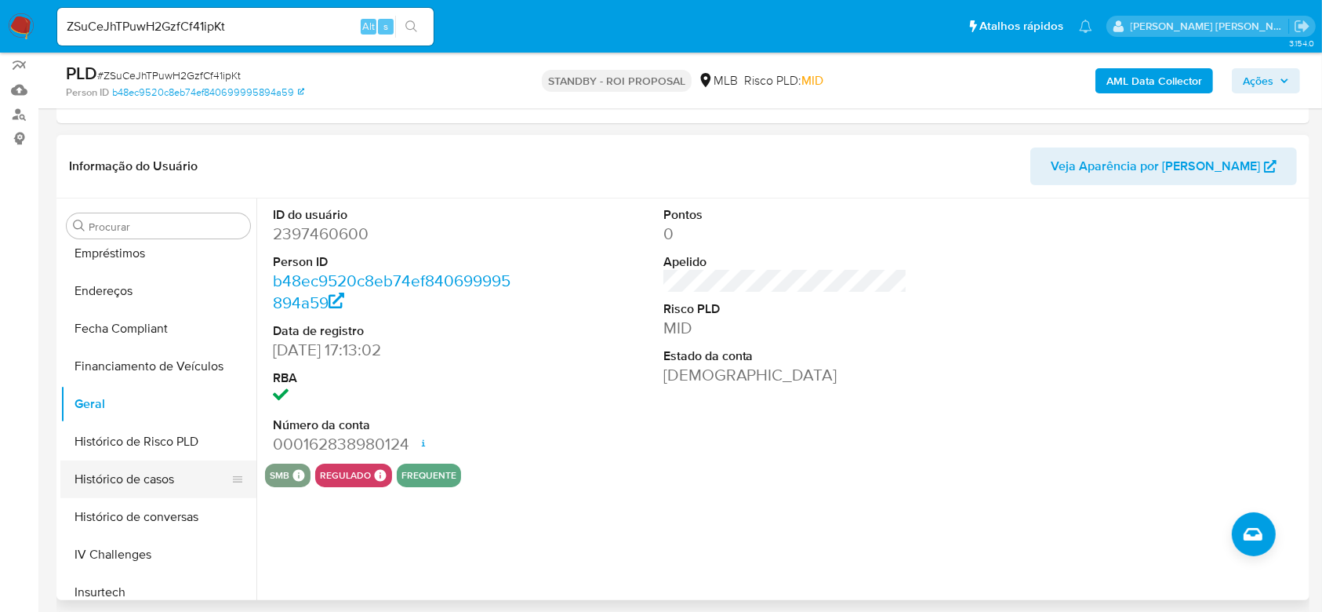
click at [157, 477] on button "Histórico de casos" at bounding box center [151, 479] width 183 height 38
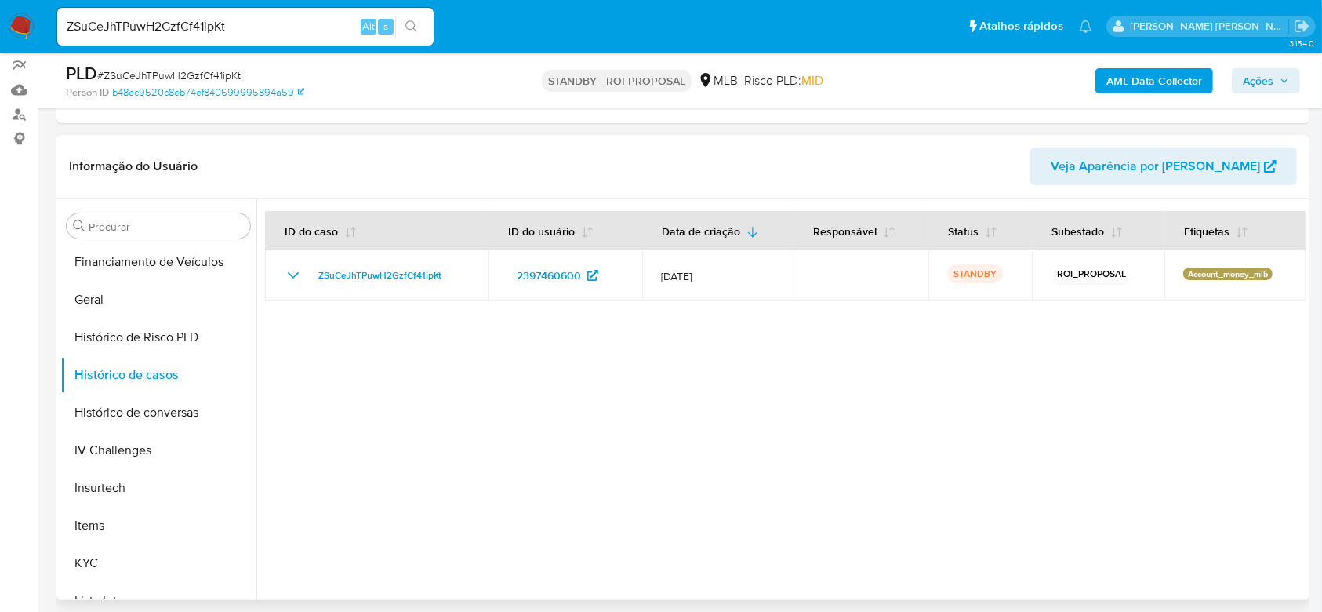
scroll to position [700, 0]
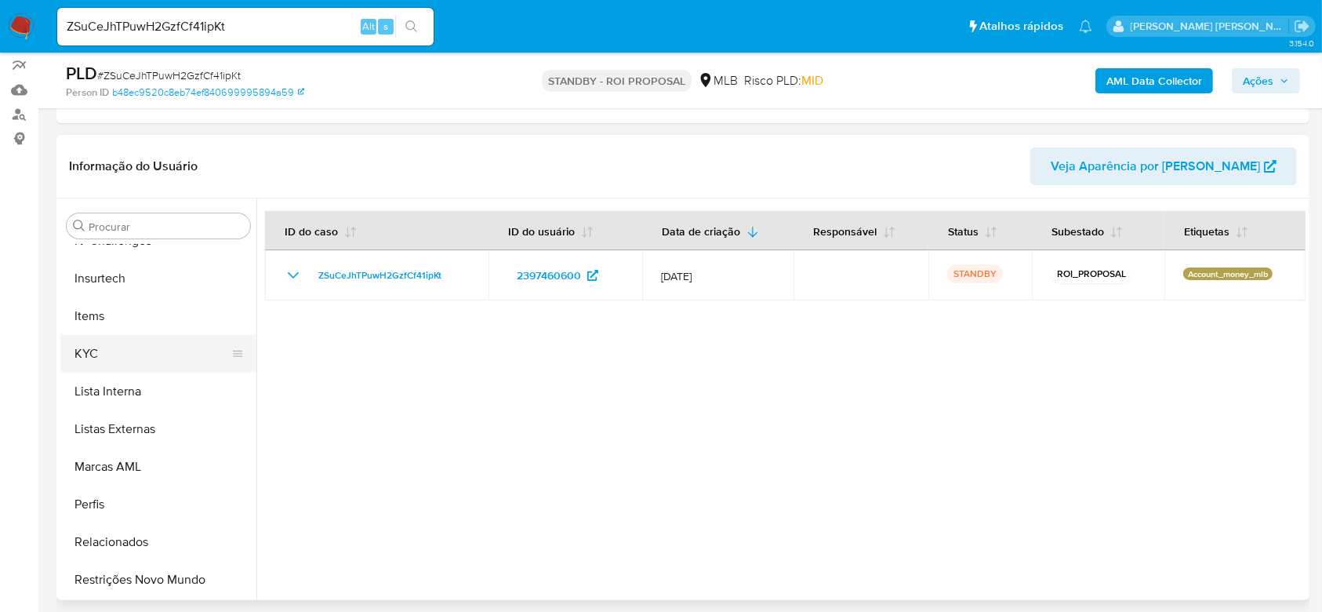
click at [129, 351] on button "KYC" at bounding box center [151, 354] width 183 height 38
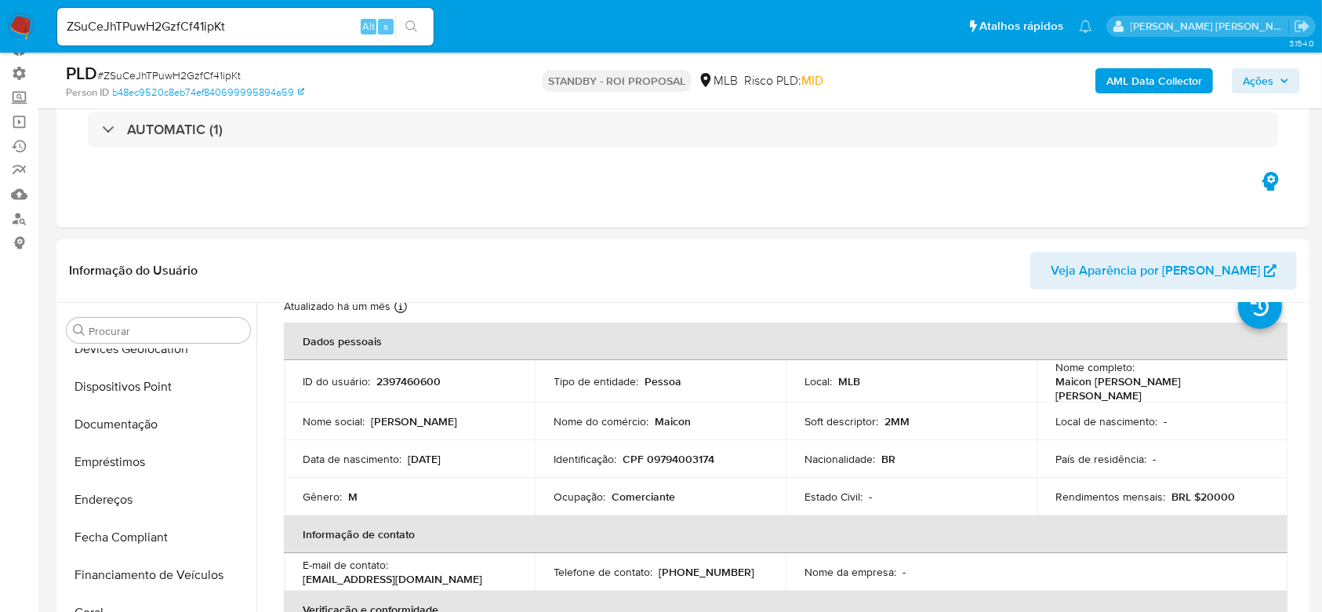
scroll to position [177, 0]
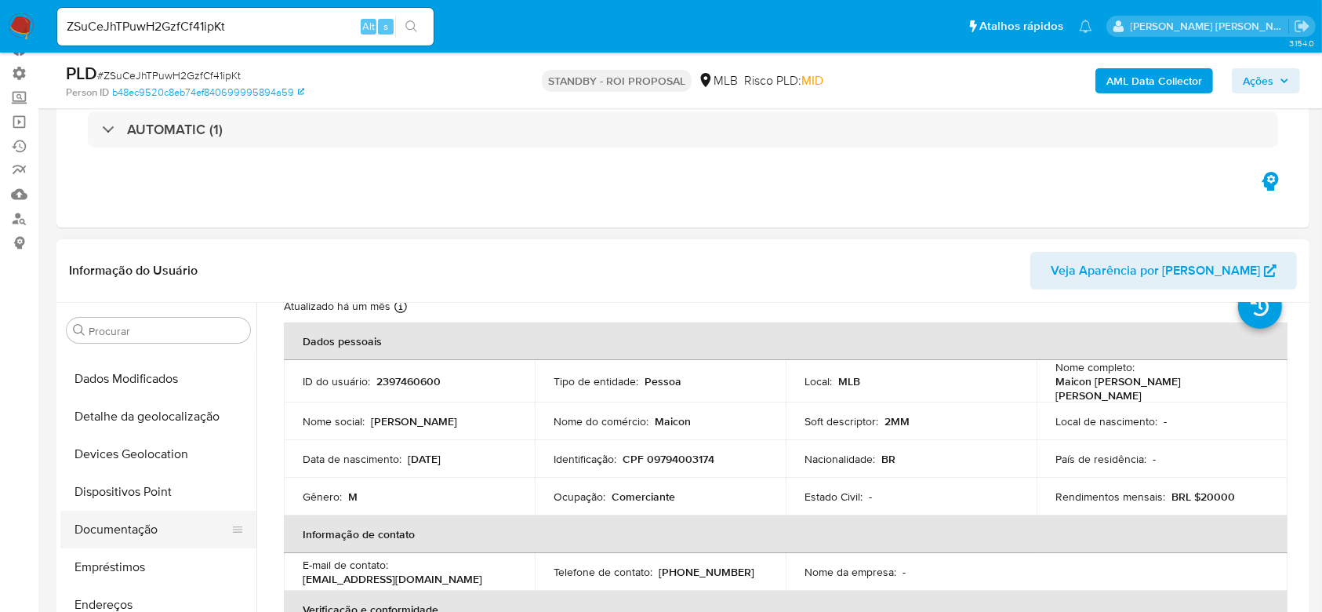
click at [138, 524] on button "Documentação" at bounding box center [151, 529] width 183 height 38
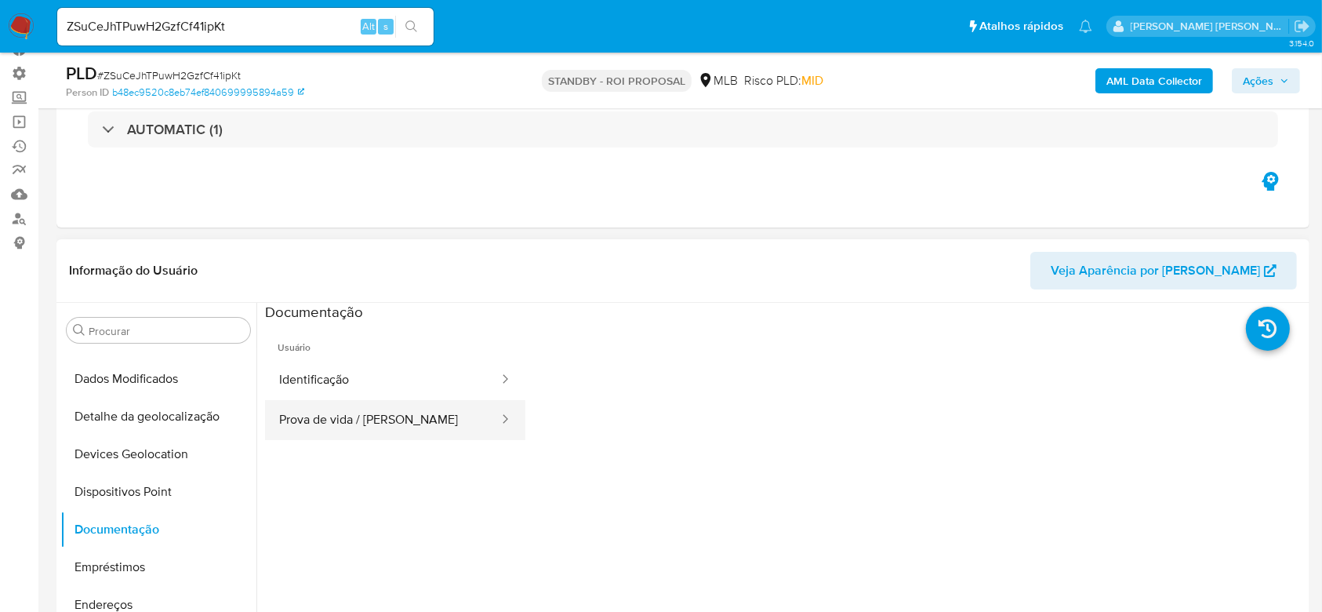
click at [324, 411] on button "Prova de vida / Selfie" at bounding box center [382, 420] width 235 height 40
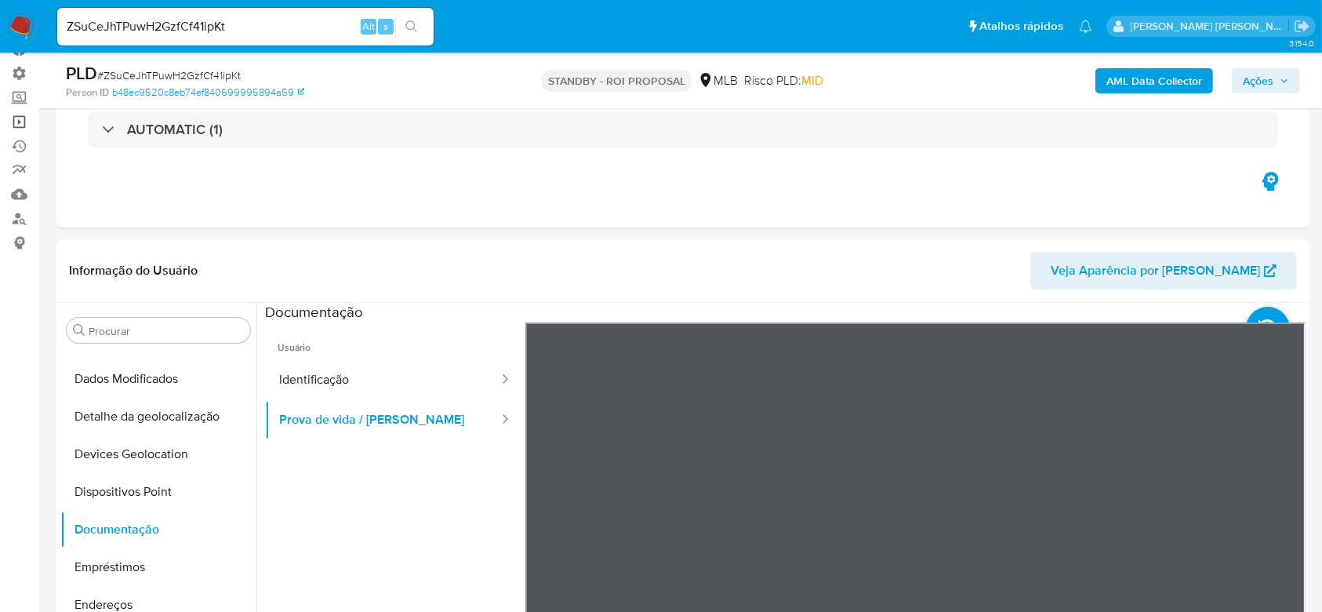
click at [20, 121] on link "Operações em massa" at bounding box center [93, 122] width 187 height 24
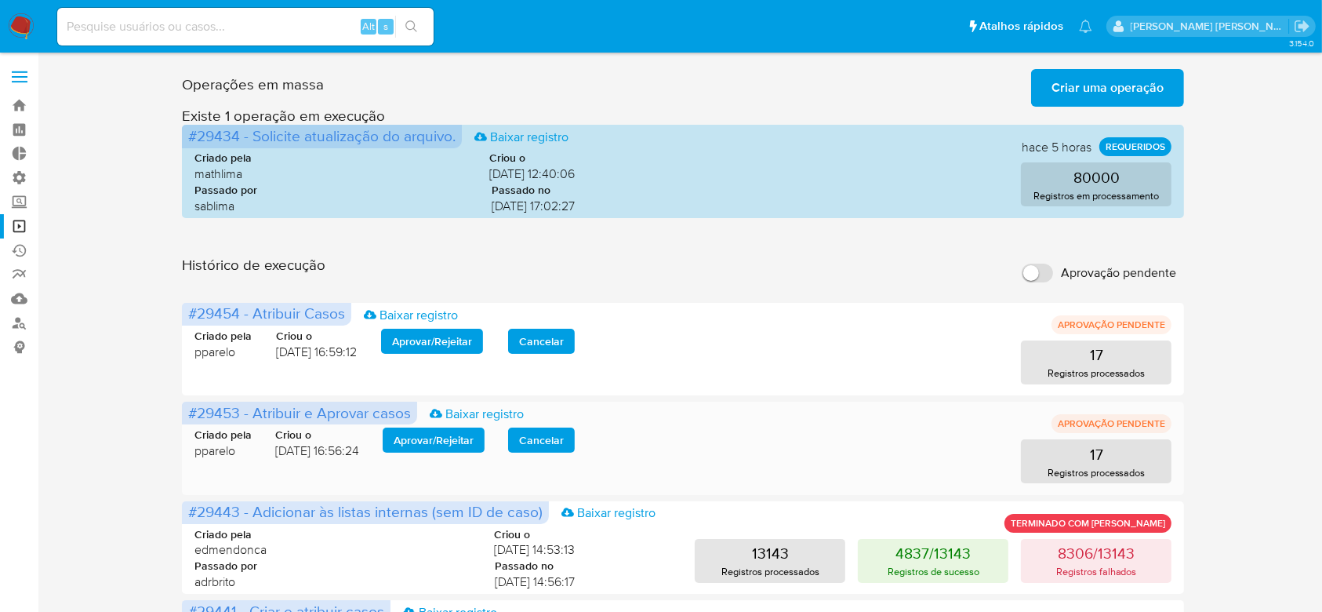
click at [458, 436] on span "Aprovar / Rejeitar" at bounding box center [434, 440] width 80 height 22
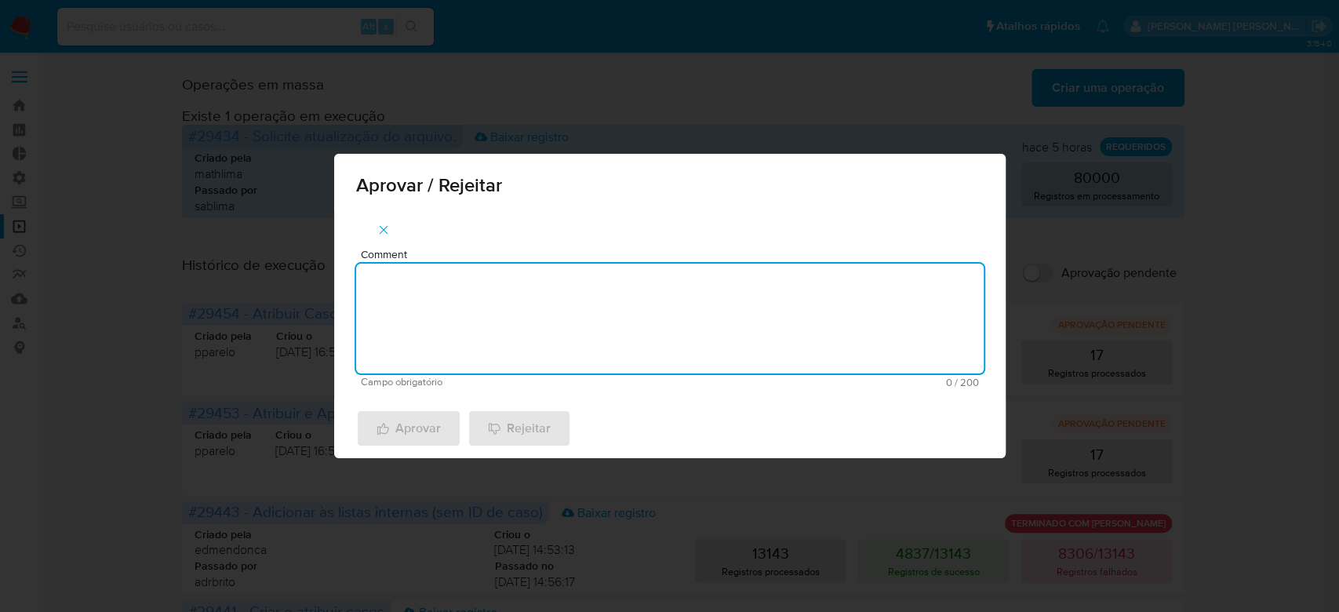
click at [470, 307] on textarea "Comment" at bounding box center [669, 318] width 627 height 110
drag, startPoint x: 334, startPoint y: 255, endPoint x: 199, endPoint y: 228, distance: 137.5
click at [201, 228] on div "Aprovar / Rejeitar Comment Para tratamento. Campo obrigatório 16 / 200 184 cara…" at bounding box center [669, 306] width 1339 height 612
click at [464, 360] on textarea "Para tratamento." at bounding box center [669, 318] width 627 height 110
type textarea "Para tratamento."
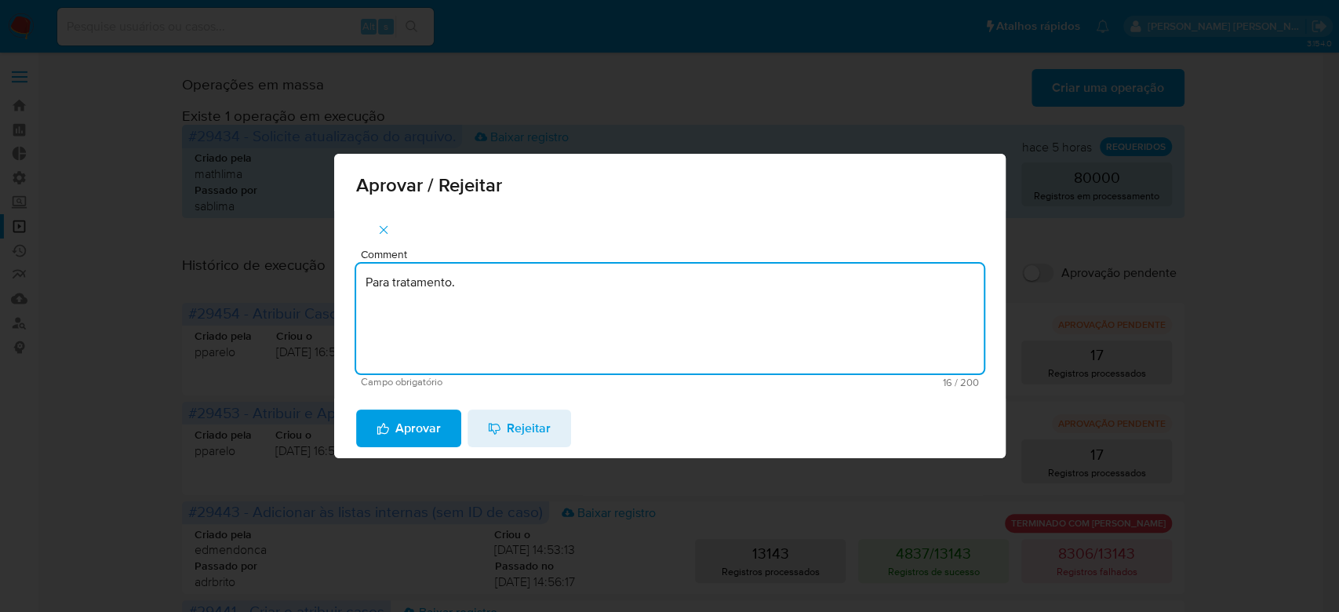
click at [409, 445] on span "Aprovar" at bounding box center [408, 428] width 64 height 35
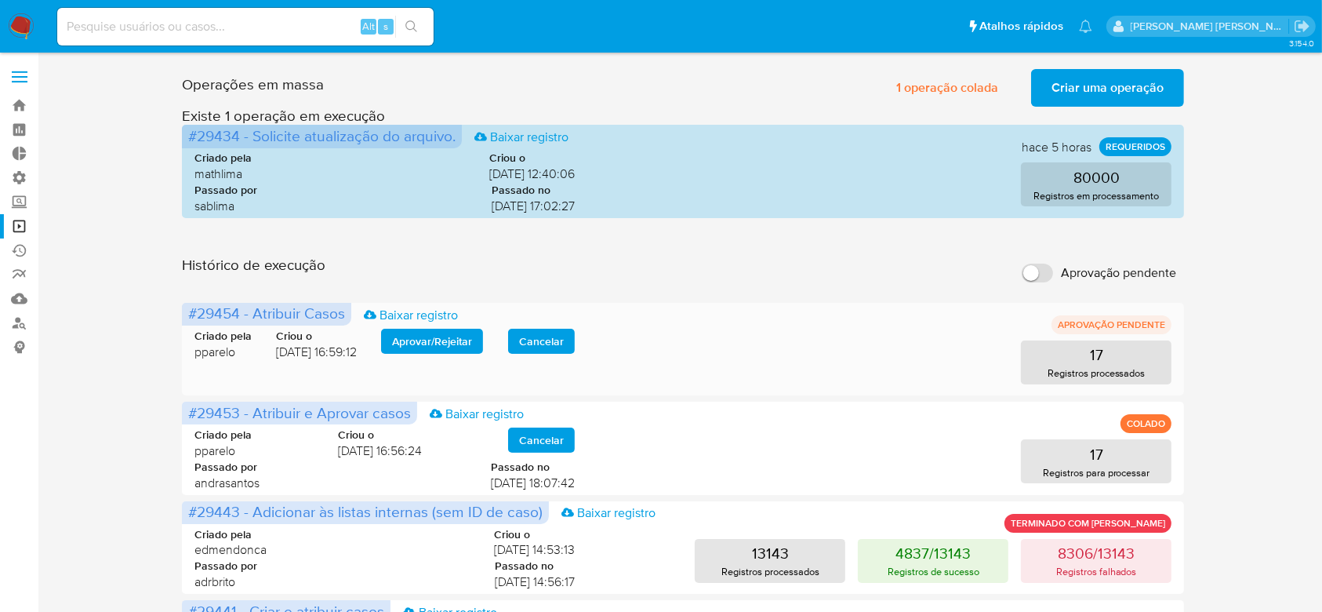
click at [452, 335] on span "Aprovar / Rejeitar" at bounding box center [432, 341] width 80 height 22
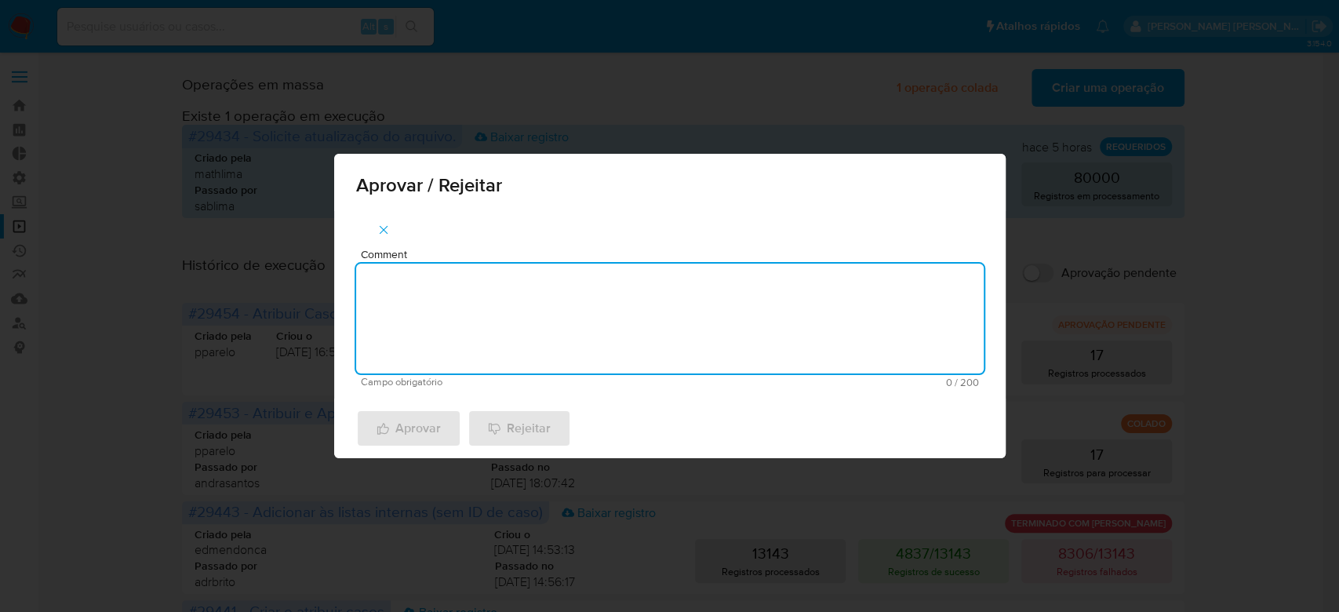
click at [407, 323] on textarea "Comment" at bounding box center [669, 318] width 627 height 110
paste textarea "Para tratamento."
type textarea "Para tratamento."
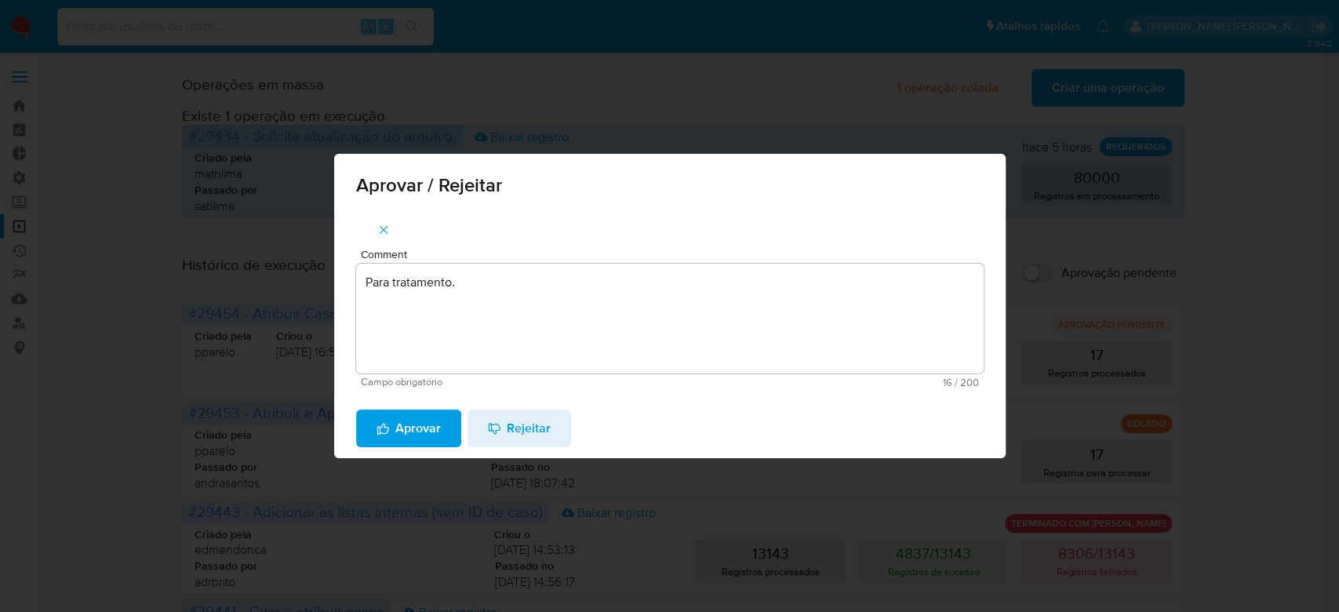
click at [390, 422] on span "Aprovar" at bounding box center [408, 428] width 64 height 35
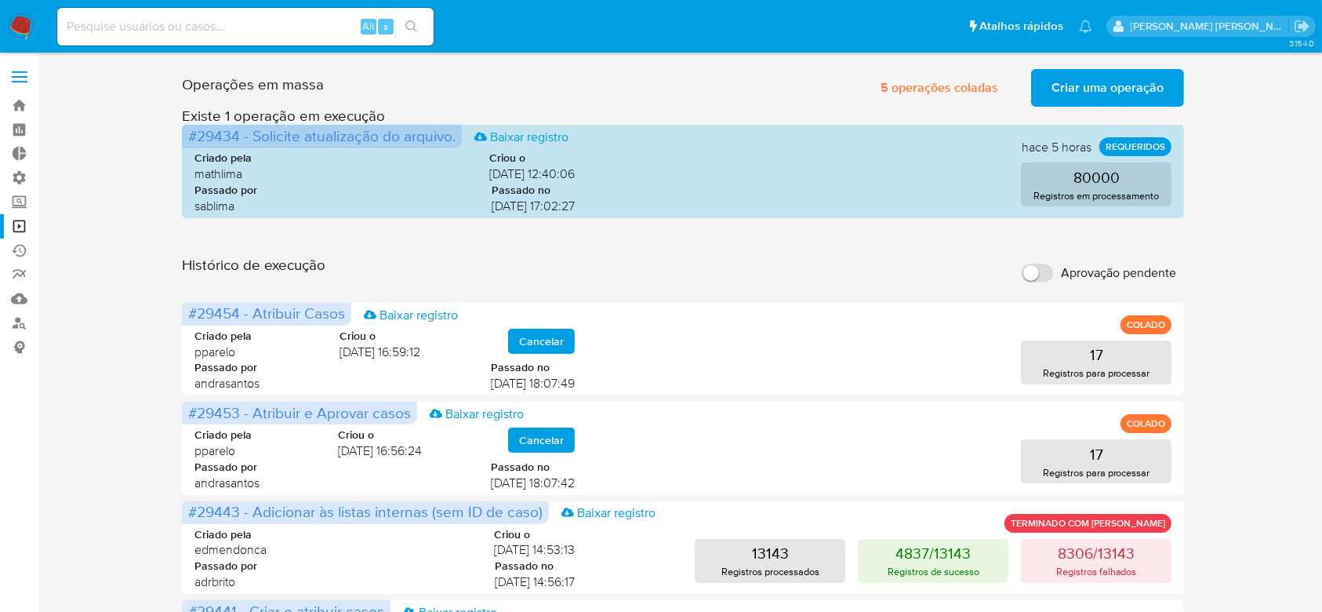
click at [207, 25] on input at bounding box center [245, 26] width 376 height 20
paste input "eW3NPRQxImAmURRIxL2ECFpQ"
type input "eW3NPRQxImAmURRIxL2ECFpQ"
click at [410, 28] on icon "search-icon" at bounding box center [411, 26] width 12 height 12
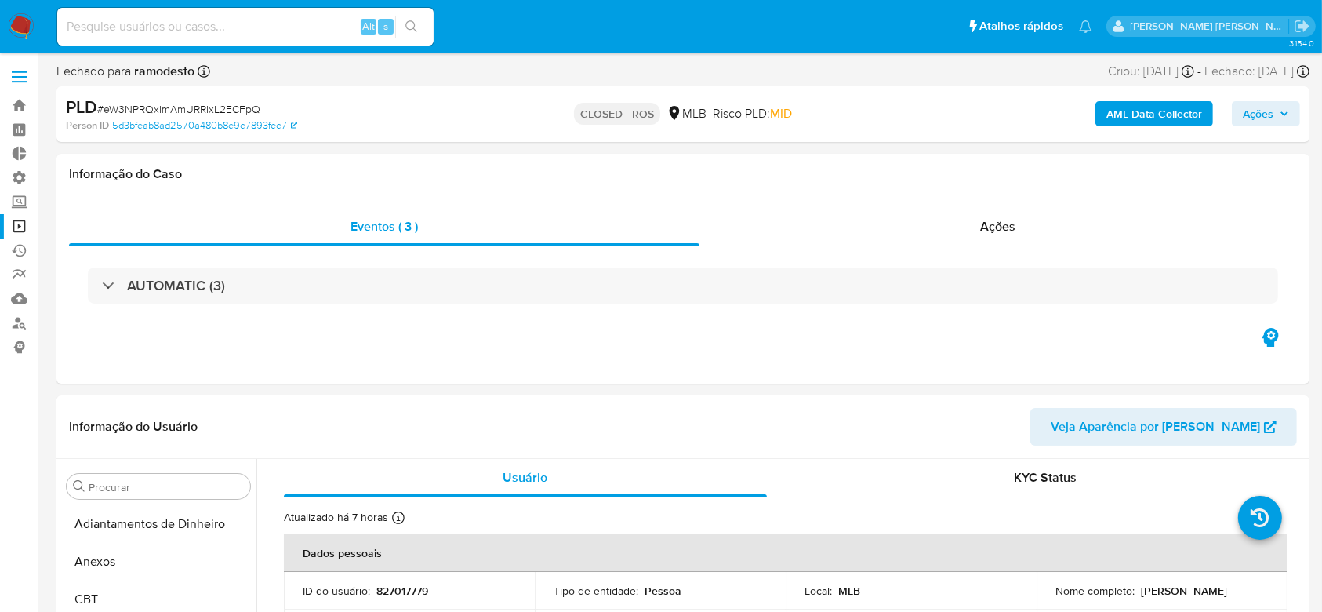
select select "10"
click at [187, 22] on input at bounding box center [245, 26] width 376 height 20
paste input "QOlceV9dxuQwr6GXHLATdkqW"
click at [159, 28] on input "QOlceV9dxuQwr6GXHLATdkqW" at bounding box center [245, 26] width 376 height 20
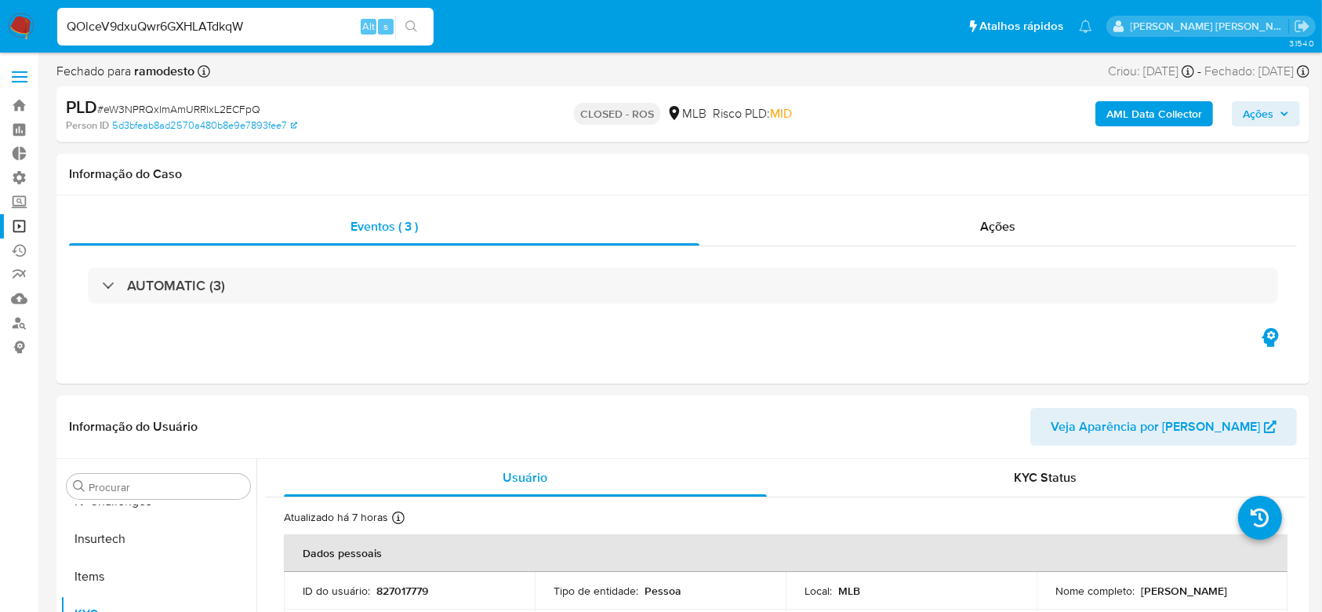
click at [159, 28] on input "QOlceV9dxuQwr6GXHLATdkqW" at bounding box center [245, 26] width 376 height 20
paste input "eW3NPRQxImAmURRIxL2ECFpQ"
type input "eW3NPRQxImAmURRIxL2ECFpQ"
click at [410, 22] on icon "search-icon" at bounding box center [411, 26] width 13 height 13
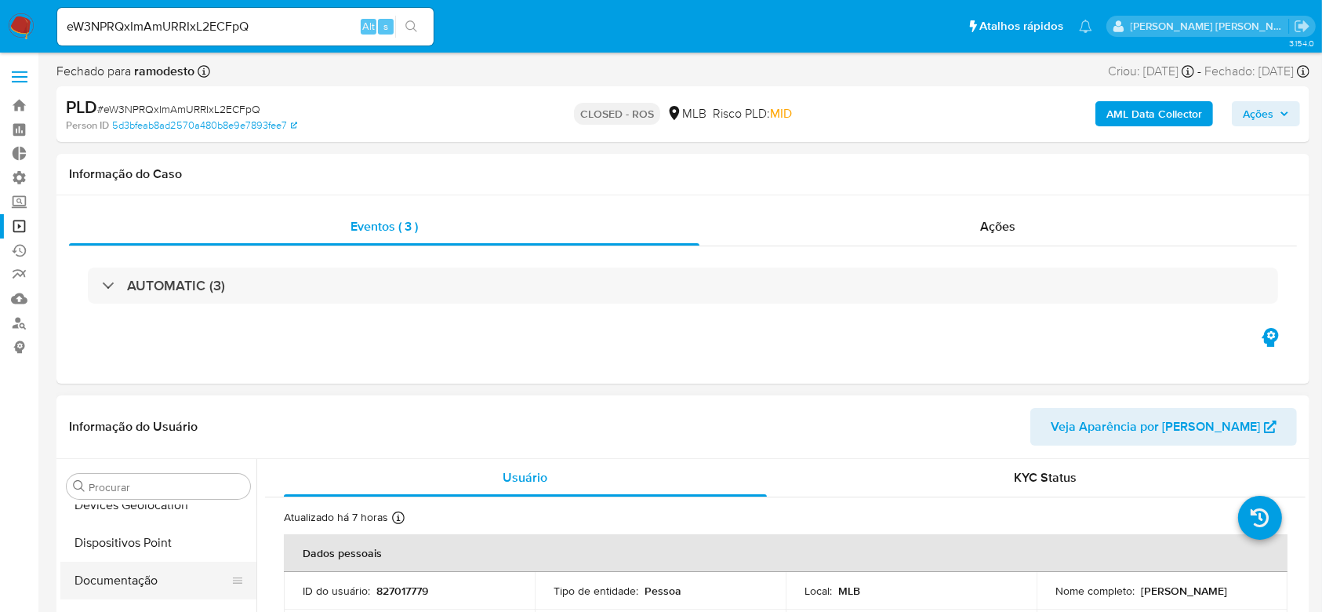
click at [133, 580] on button "Documentação" at bounding box center [151, 580] width 183 height 38
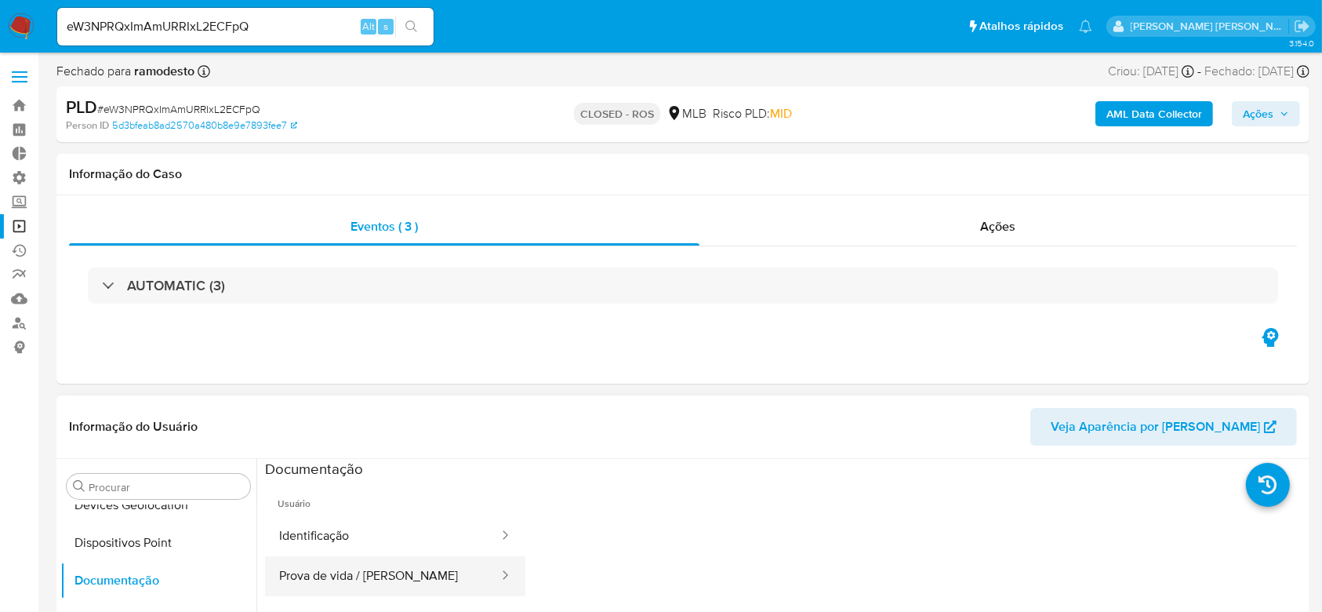
click at [385, 574] on button "Prova de vida / Selfie" at bounding box center [382, 576] width 235 height 40
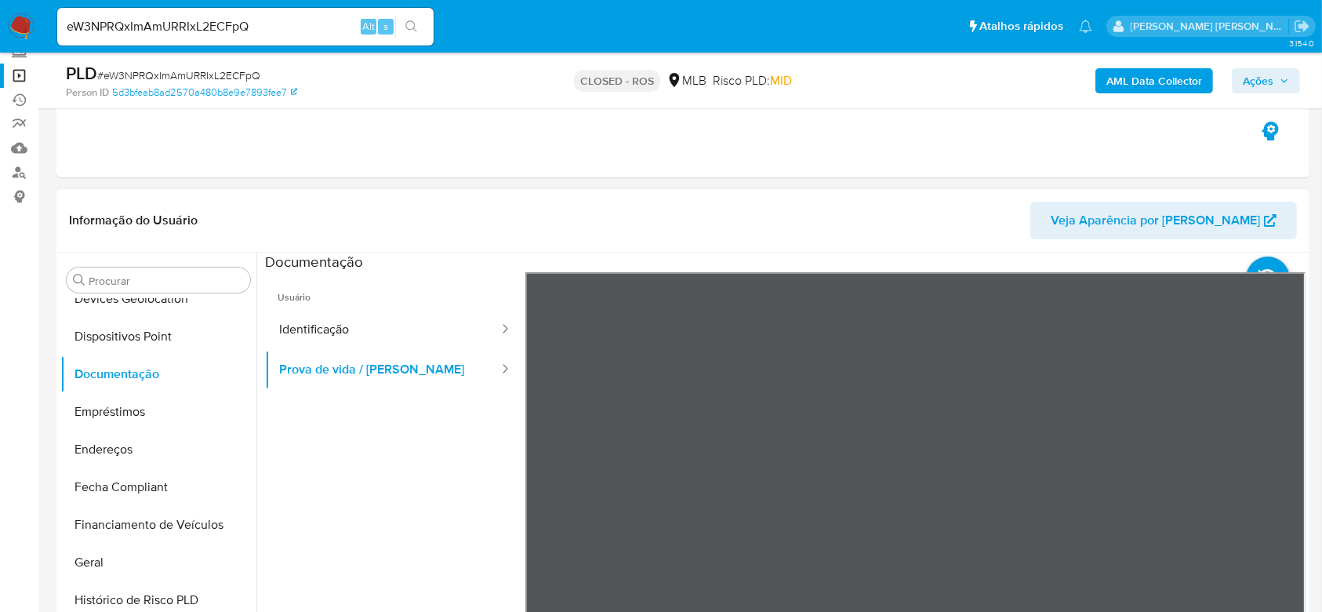
scroll to position [209, 0]
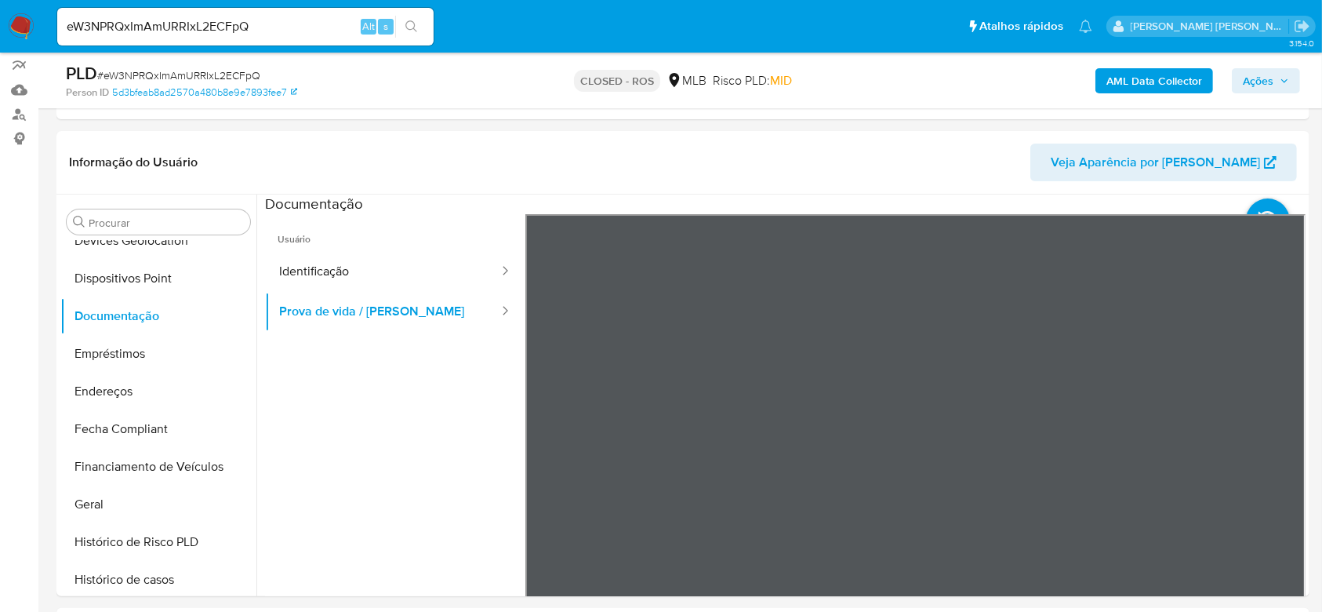
click at [151, 22] on input "eW3NPRQxImAmURRIxL2ECFpQ" at bounding box center [245, 26] width 376 height 20
paste input "HbTEeaTLtQwXkvgMxpnf74ia"
type input "HbTEeaTLtQwXkvgMxpnf74ia"
click at [425, 21] on button "search-icon" at bounding box center [411, 27] width 32 height 22
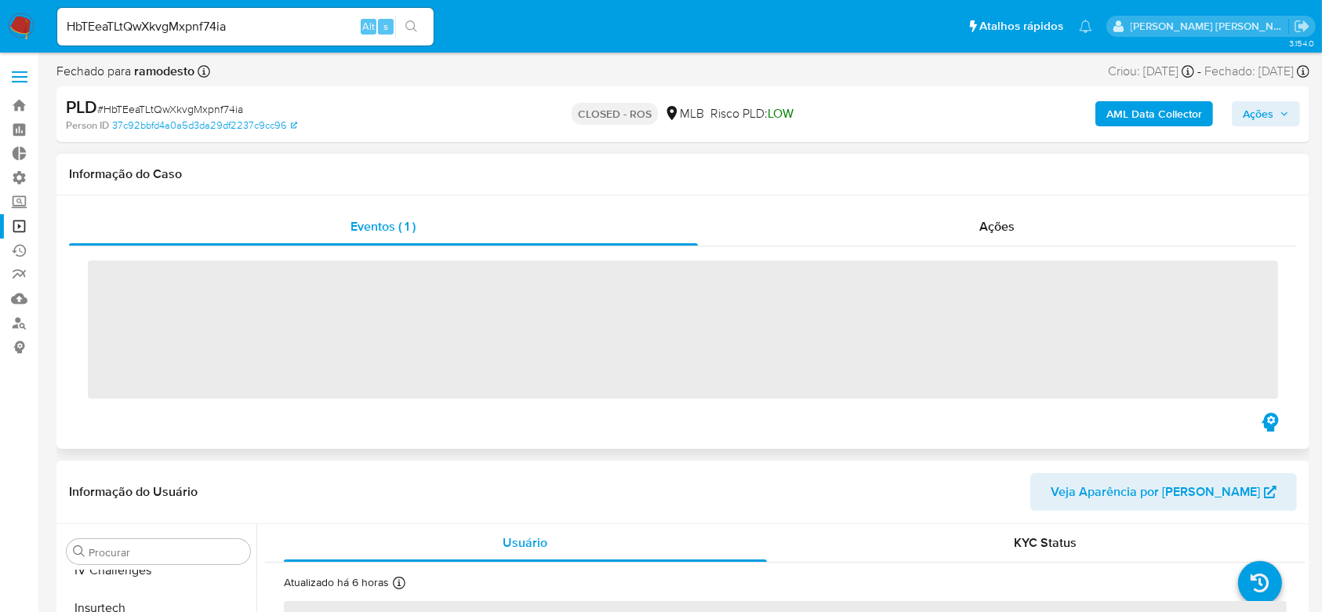
scroll to position [700, 0]
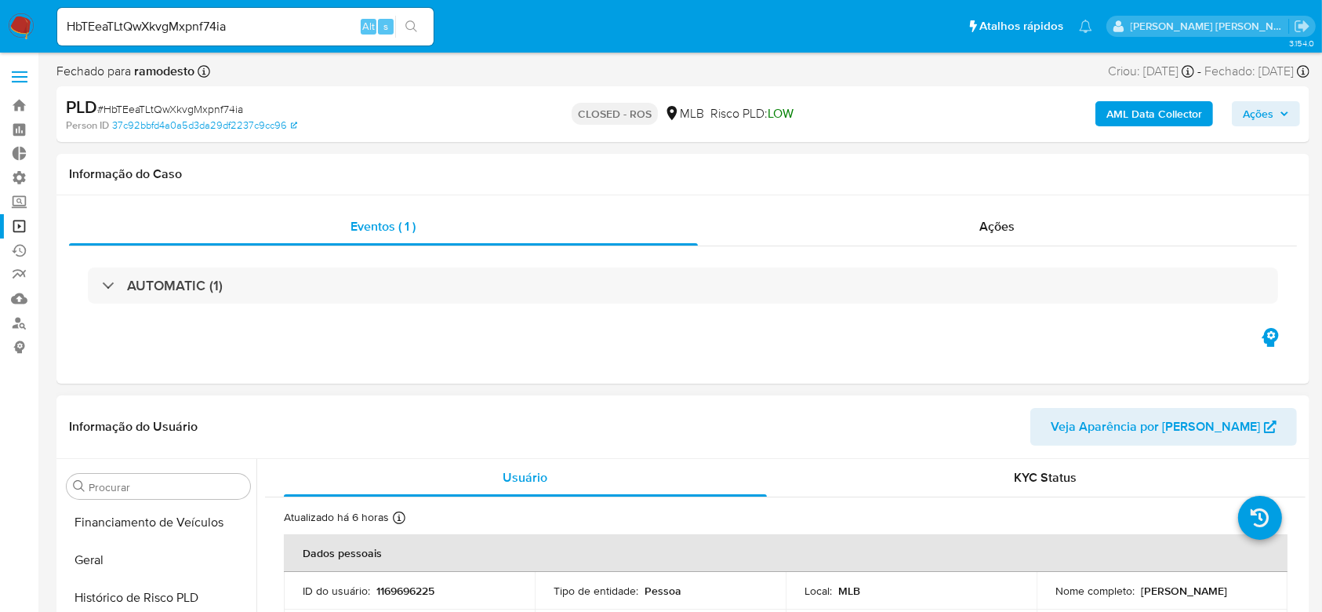
select select "10"
click at [154, 577] on button "Documentação" at bounding box center [151, 580] width 183 height 38
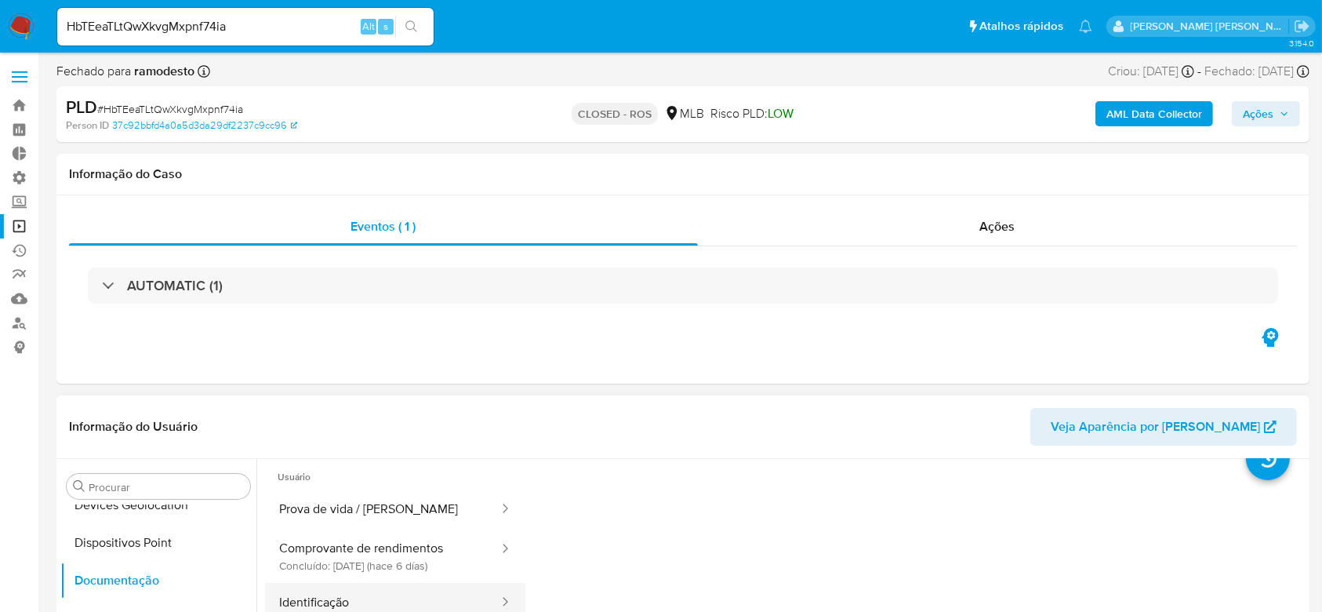
scroll to position [0, 0]
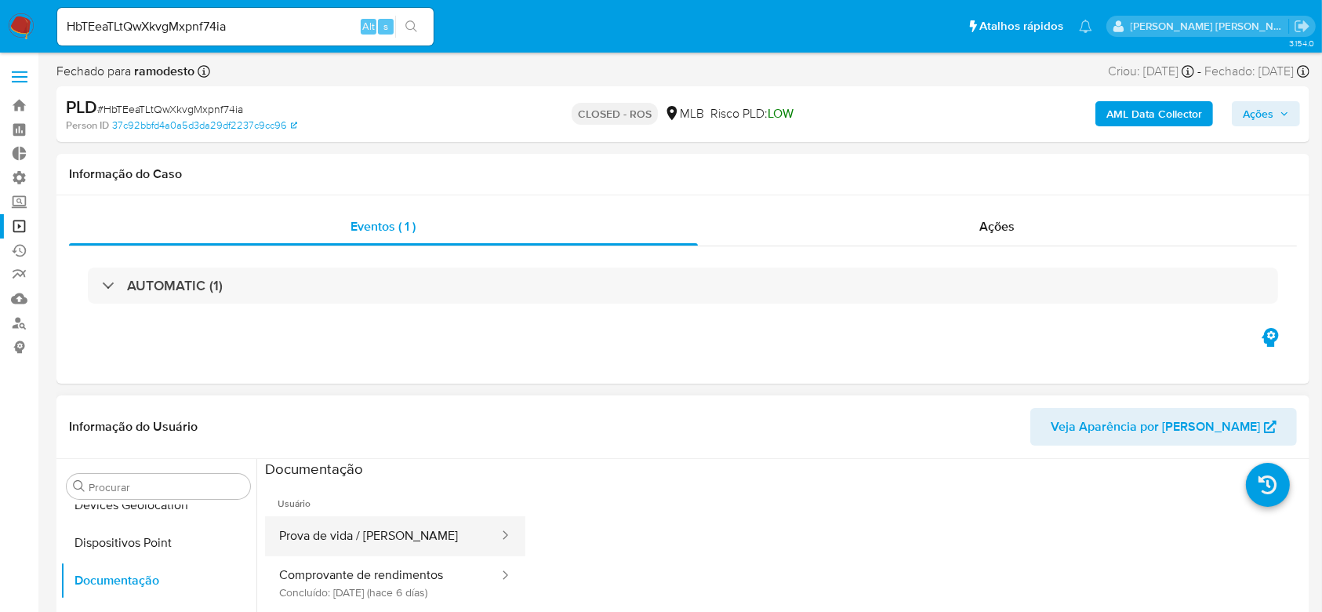
click at [363, 536] on button "Prova de vida / [PERSON_NAME]" at bounding box center [382, 536] width 235 height 40
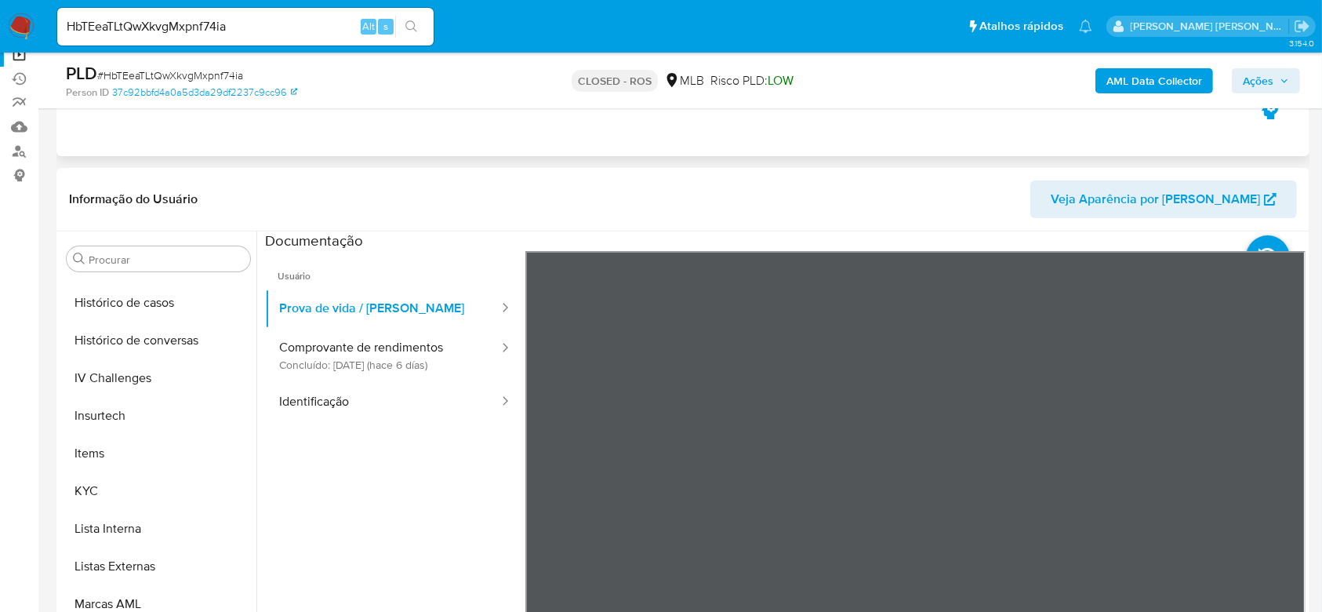
scroll to position [121, 0]
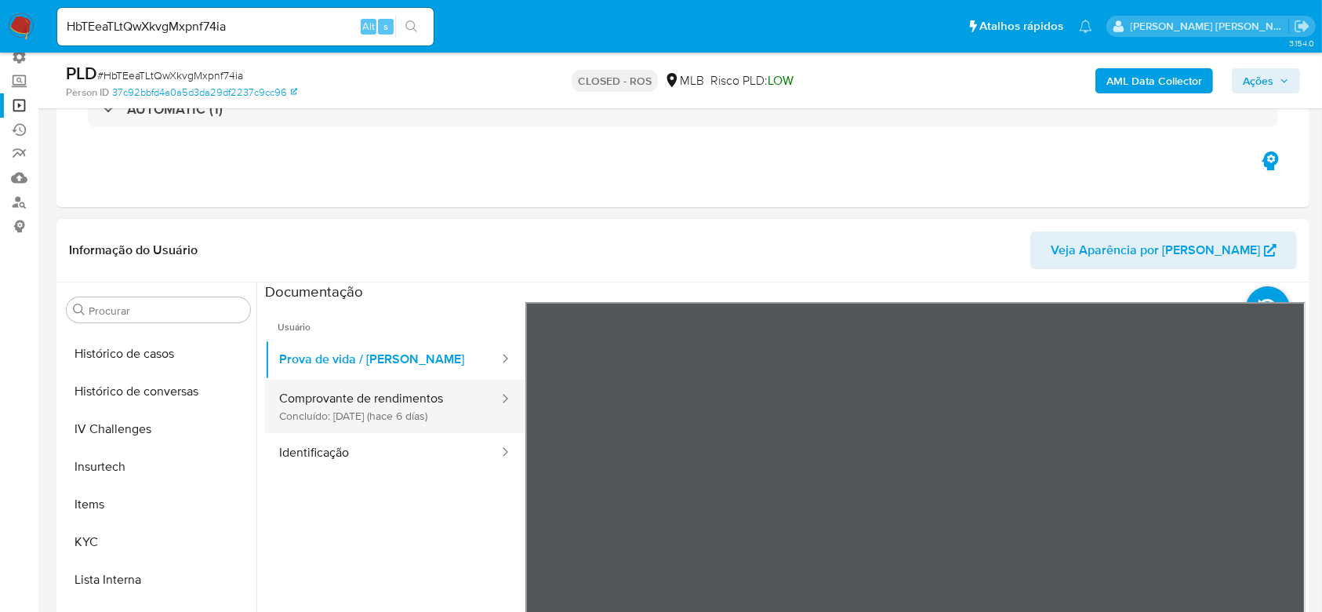
click at [304, 422] on button "Comprovante de rendimentos Concluído: 08/08/2025 (hace 6 días)" at bounding box center [382, 406] width 235 height 53
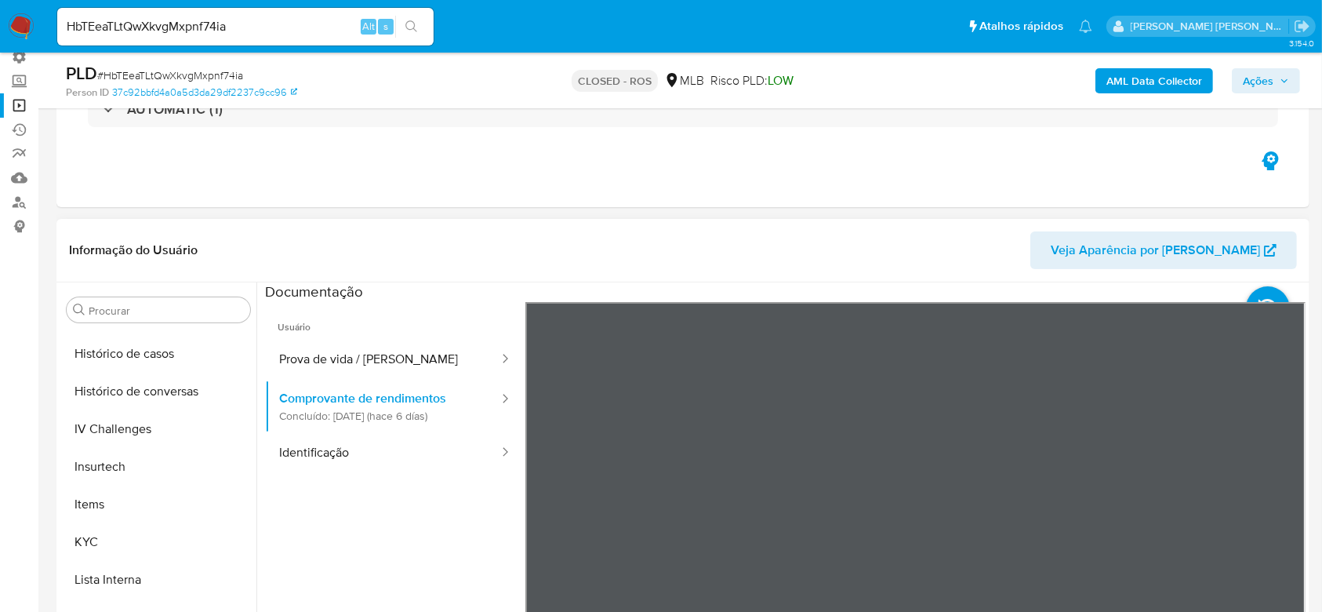
click at [960, 224] on div "Informação do Usuário Veja Aparência por Pessoa Procurar Adiantamentos de Dinhe…" at bounding box center [682, 451] width 1253 height 465
click at [340, 446] on button "Identificação" at bounding box center [382, 453] width 235 height 40
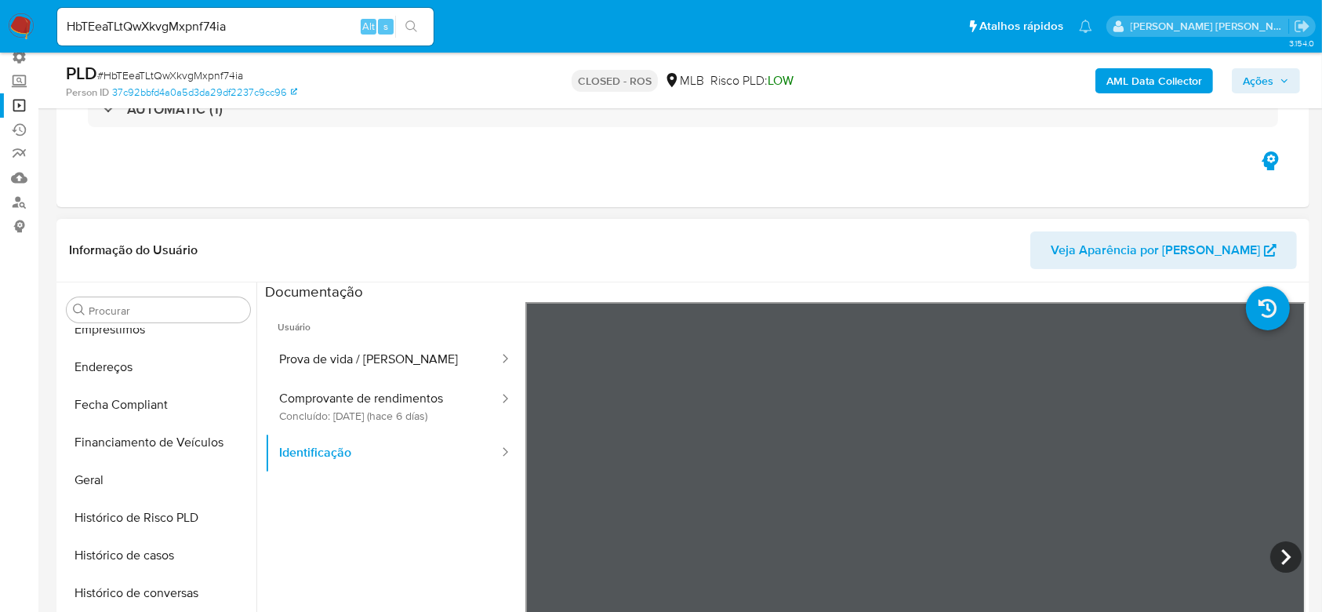
scroll to position [387, 0]
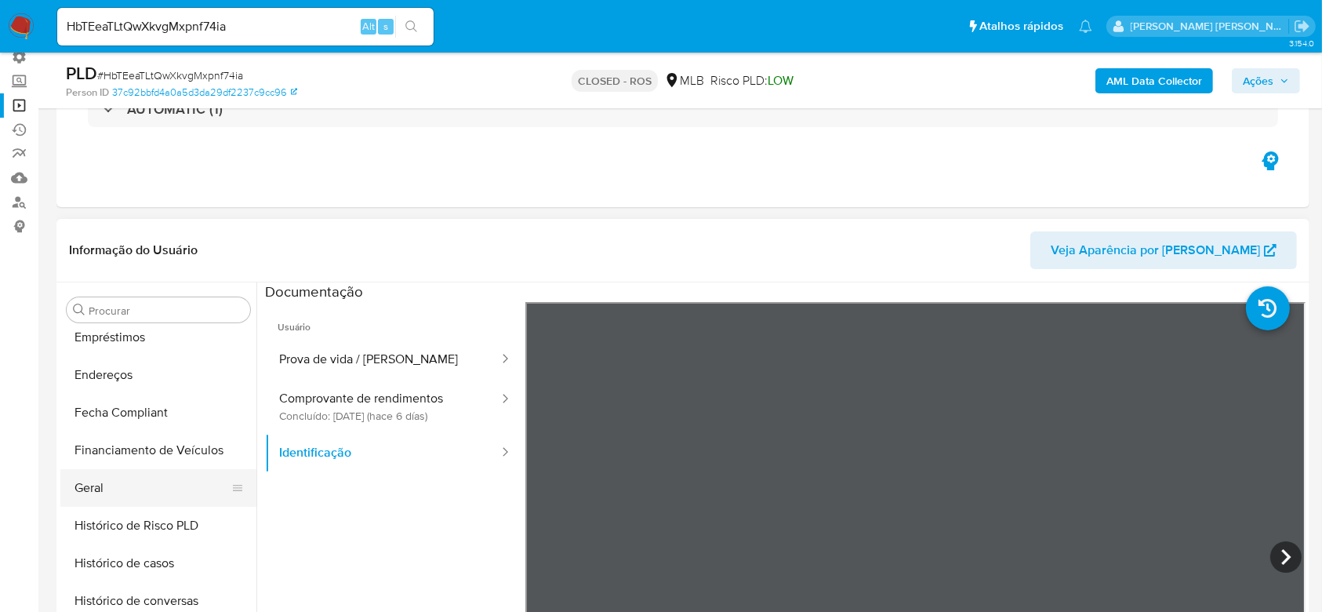
click at [133, 474] on button "Geral" at bounding box center [151, 488] width 183 height 38
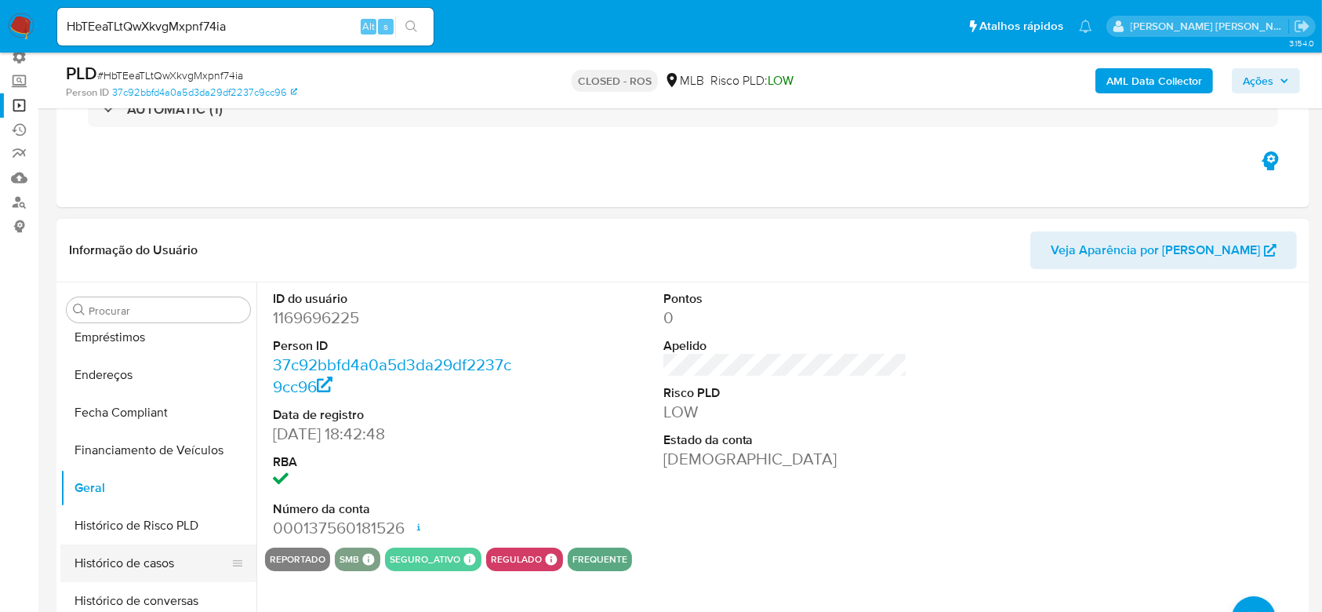
click at [132, 558] on button "Histórico de casos" at bounding box center [151, 563] width 183 height 38
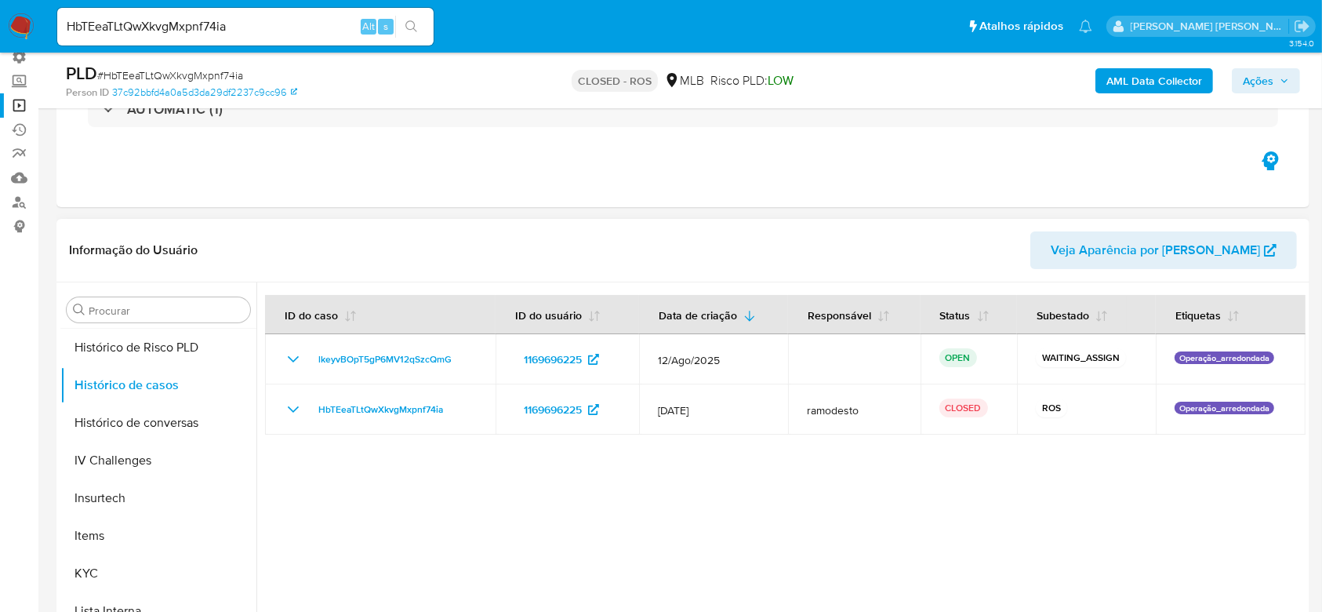
scroll to position [596, 0]
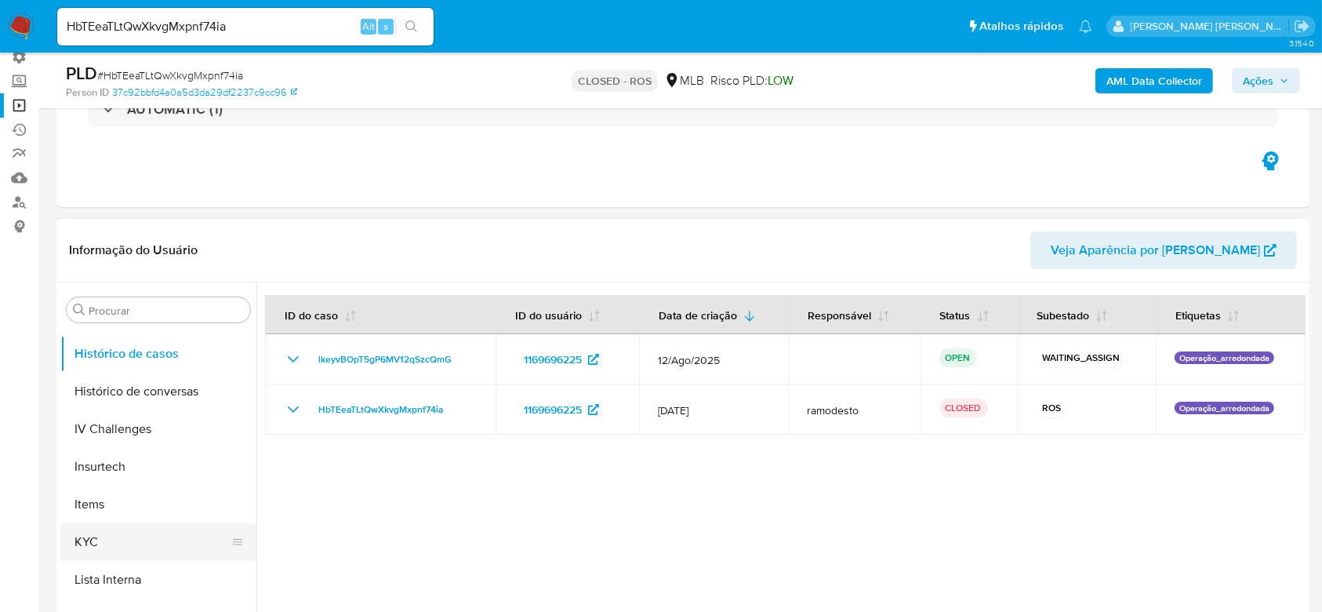
click at [85, 536] on button "KYC" at bounding box center [151, 542] width 183 height 38
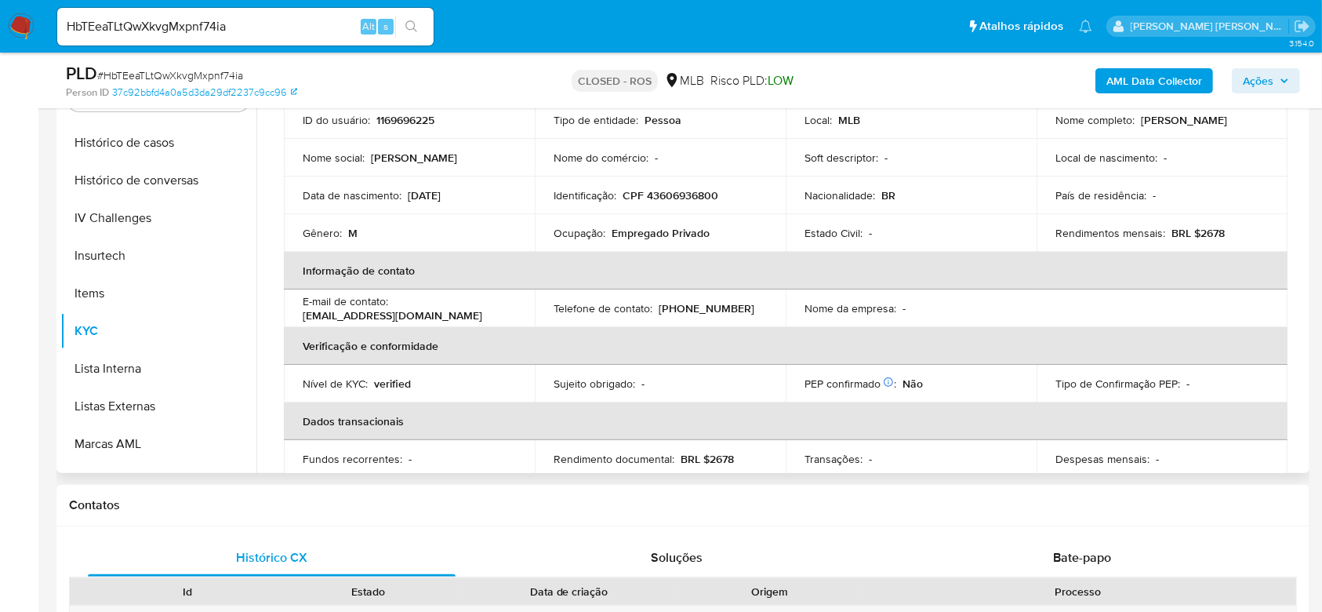
scroll to position [0, 0]
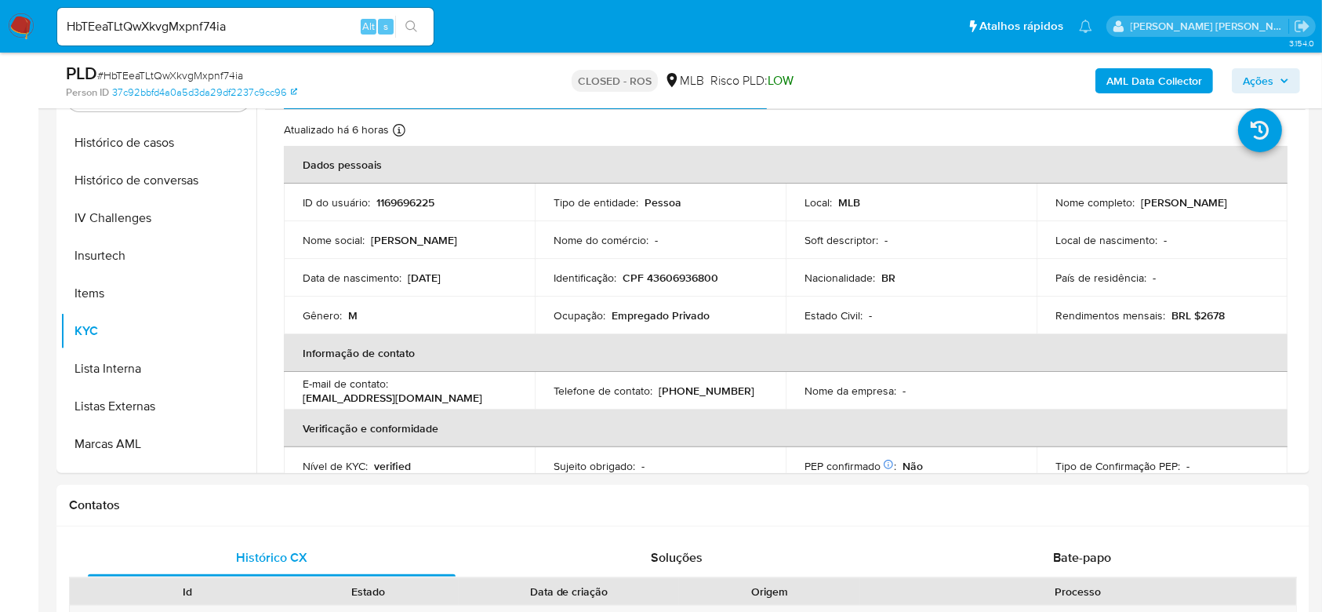
click at [162, 24] on input "HbTEeaTLtQwXkvgMxpnf74ia" at bounding box center [245, 26] width 376 height 20
paste input "QOlceV9dxuQwr6GXHLATdkqW"
type input "QOlceV9dxuQwr6GXHLATdkqW"
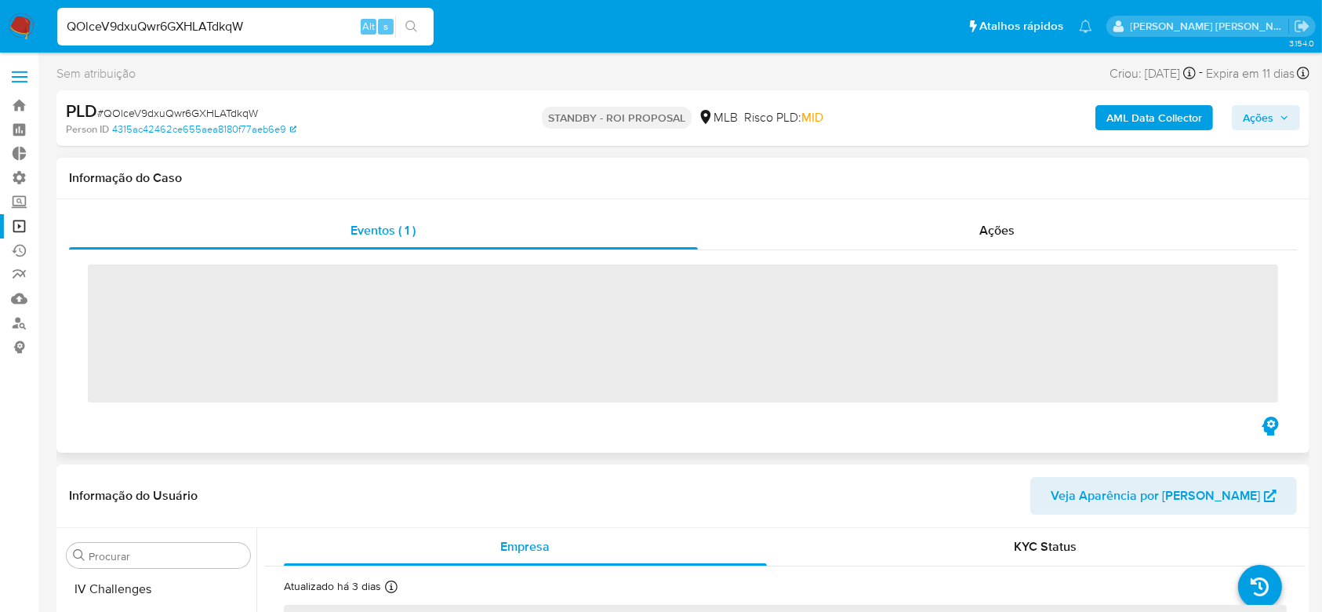
scroll to position [700, 0]
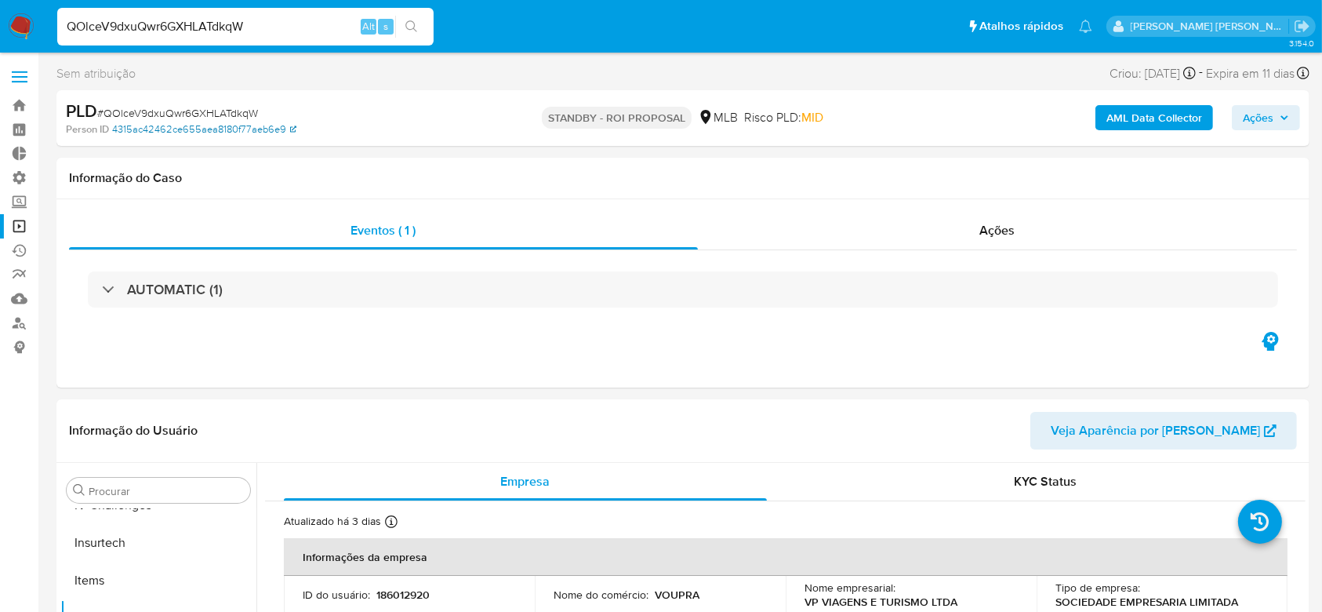
select select "10"
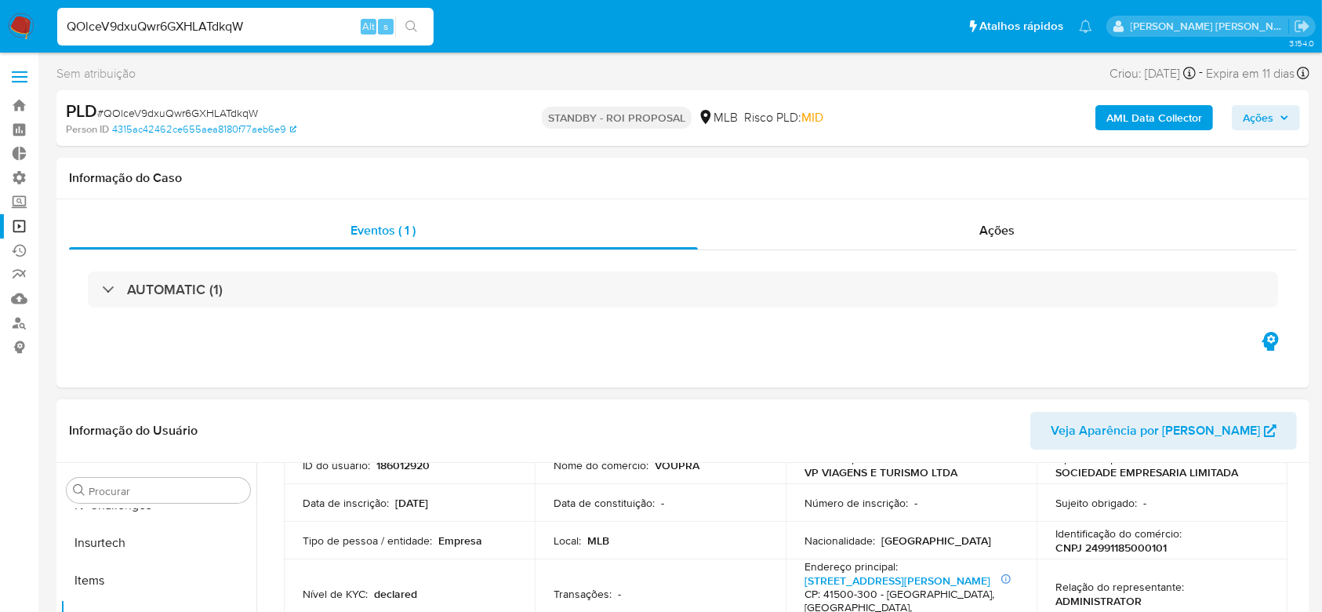
scroll to position [104, 0]
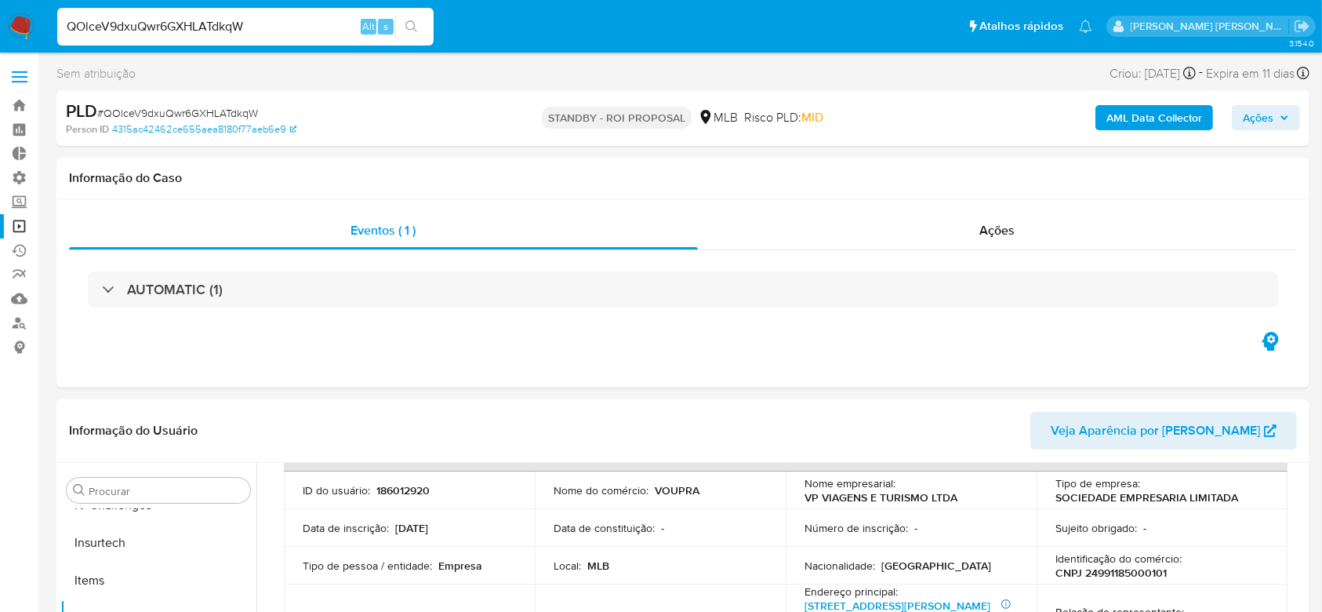
click at [19, 232] on link "Operações em massa" at bounding box center [93, 226] width 187 height 24
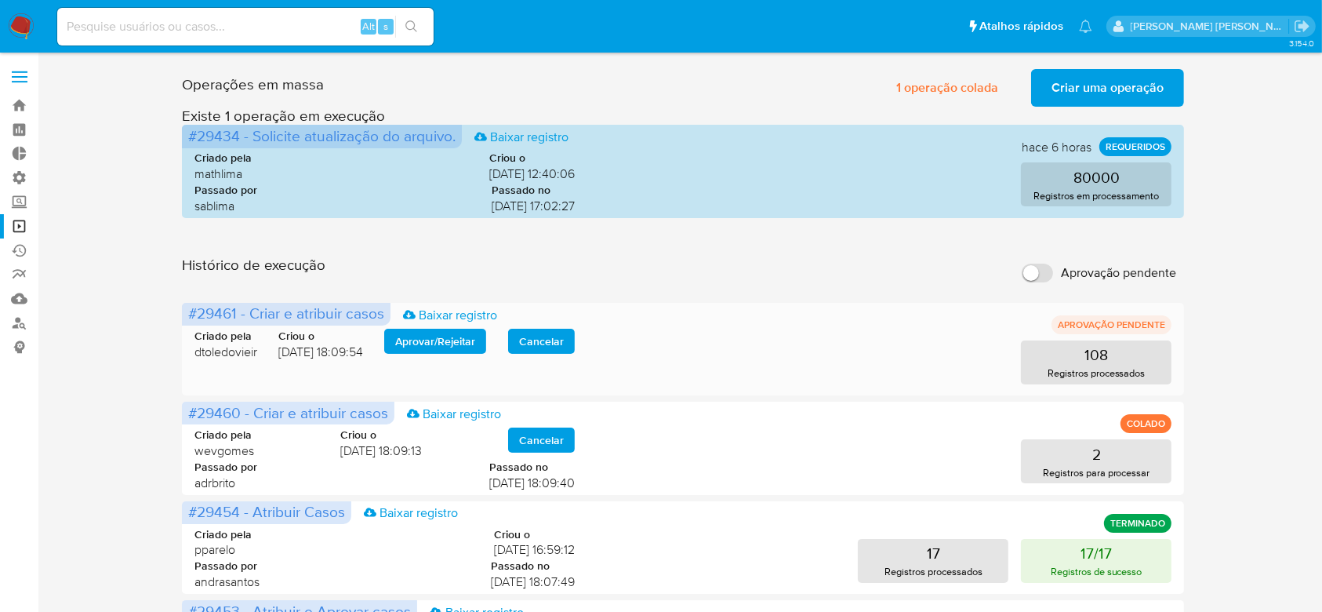
click at [531, 335] on span "Cancelar" at bounding box center [541, 341] width 45 height 22
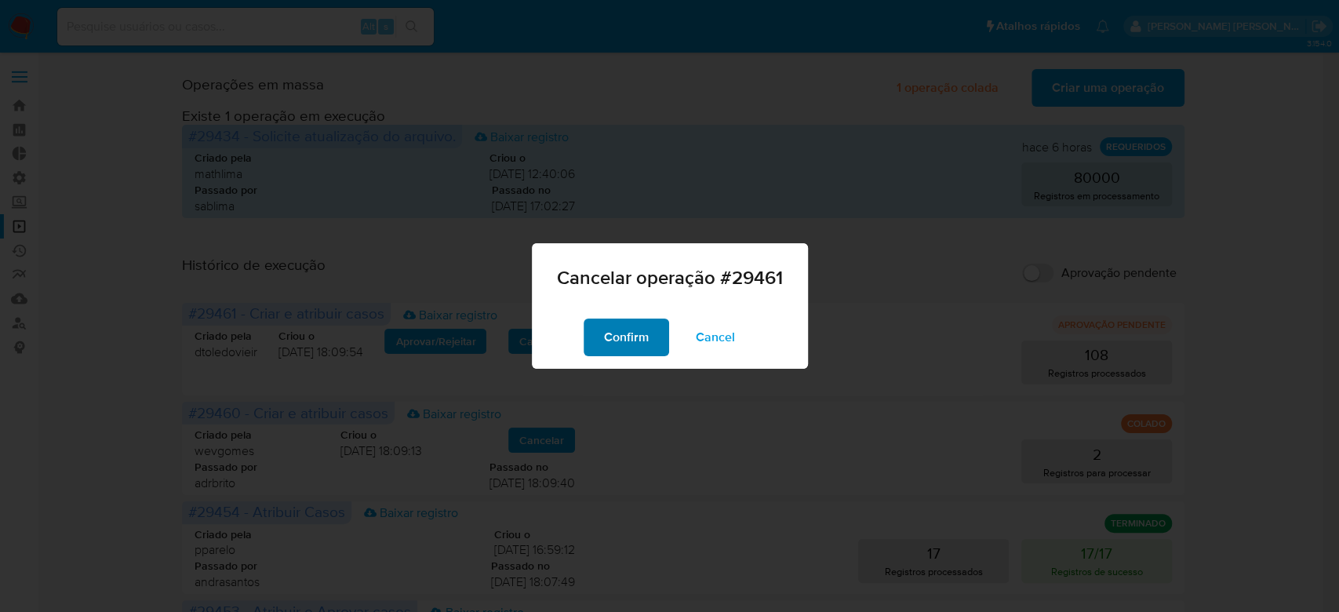
click at [634, 347] on span "Confirm" at bounding box center [626, 337] width 45 height 35
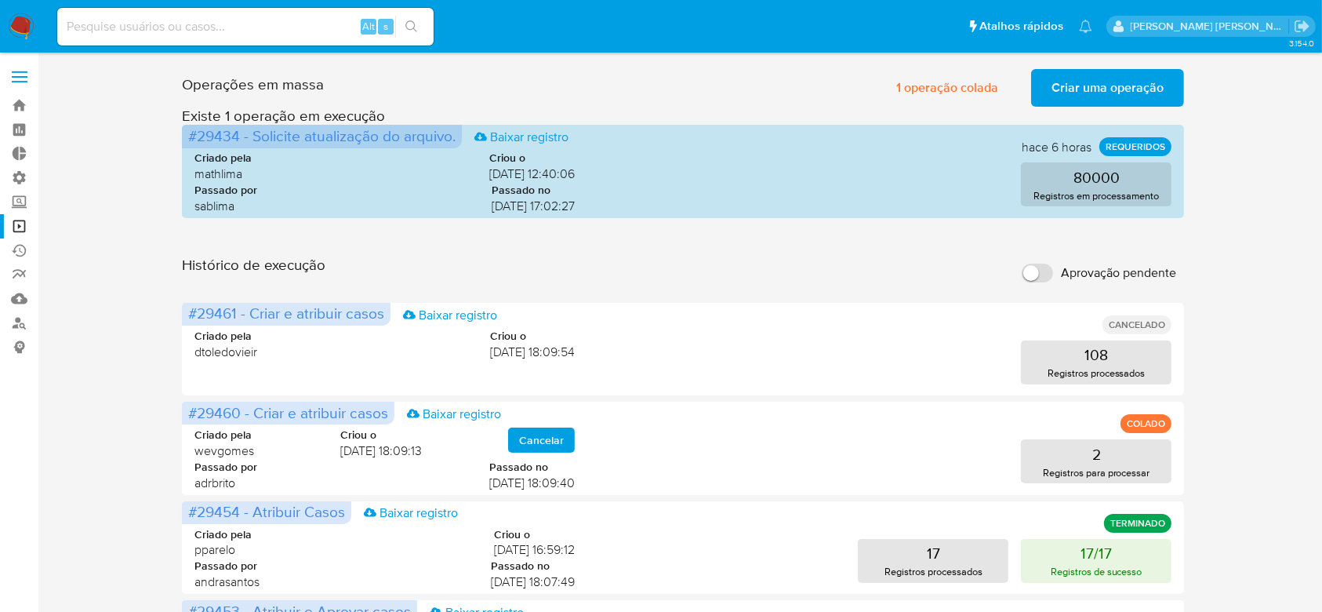
click at [177, 20] on input at bounding box center [245, 26] width 376 height 20
paste input "QOlceV9dxuQwr6GXHLATdkqW"
type input "QOlceV9dxuQwr6GXHLATdkqW"
click at [409, 18] on button "search-icon" at bounding box center [411, 27] width 32 height 22
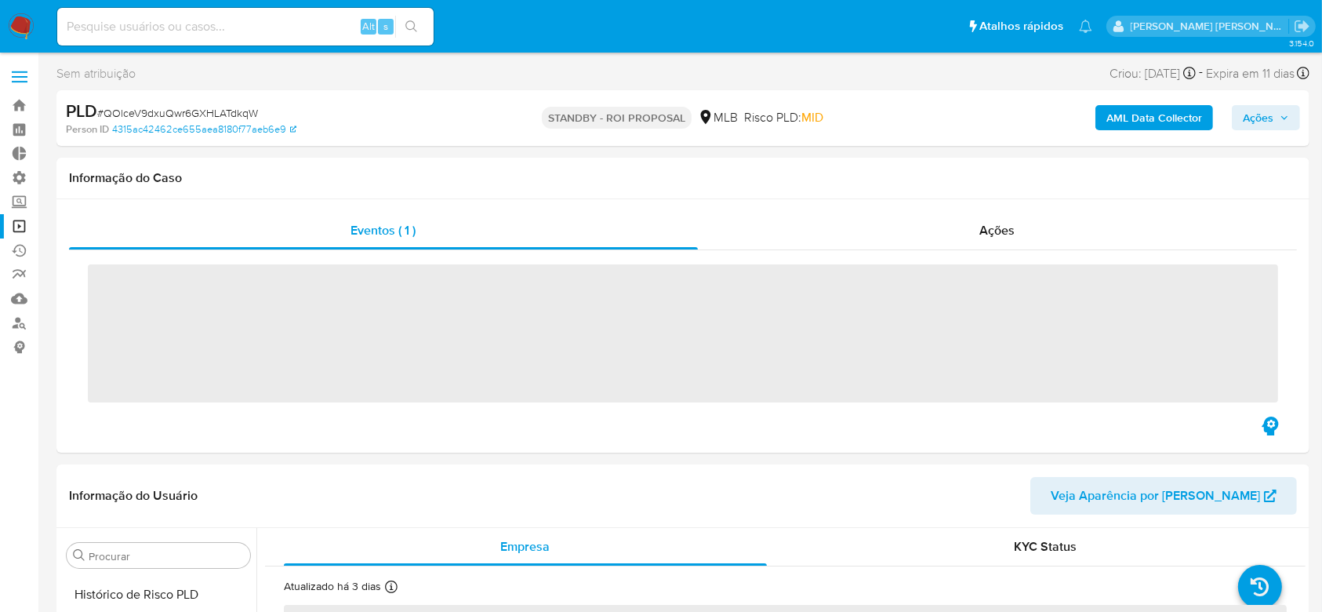
scroll to position [700, 0]
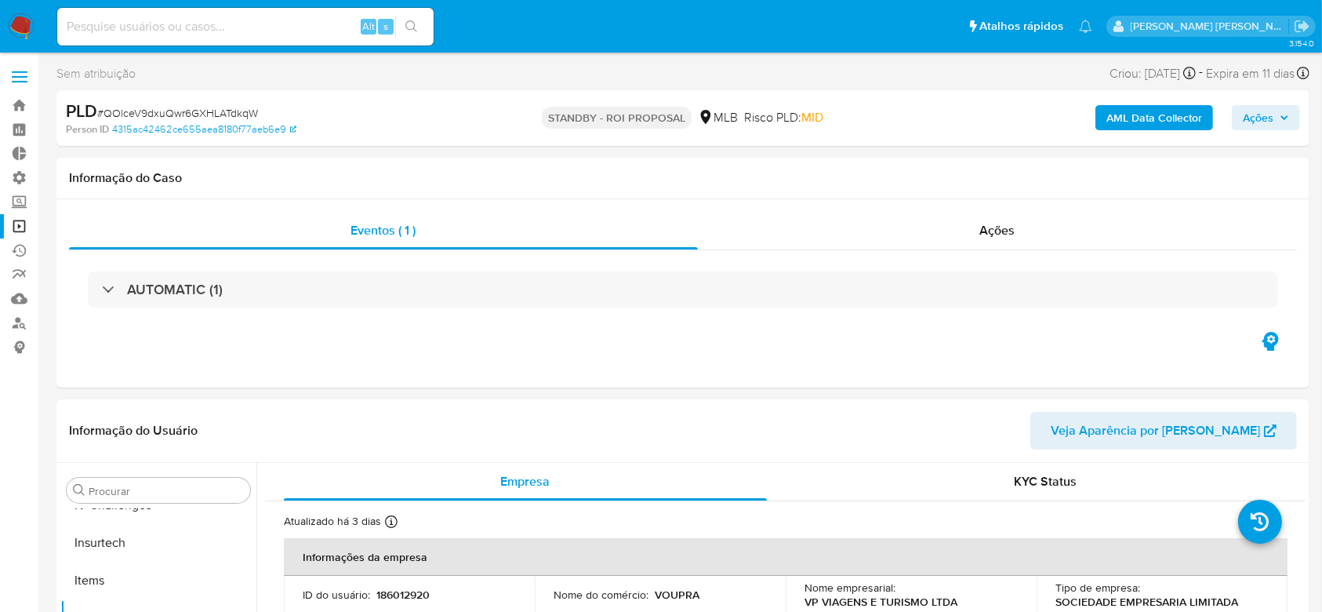
select select "10"
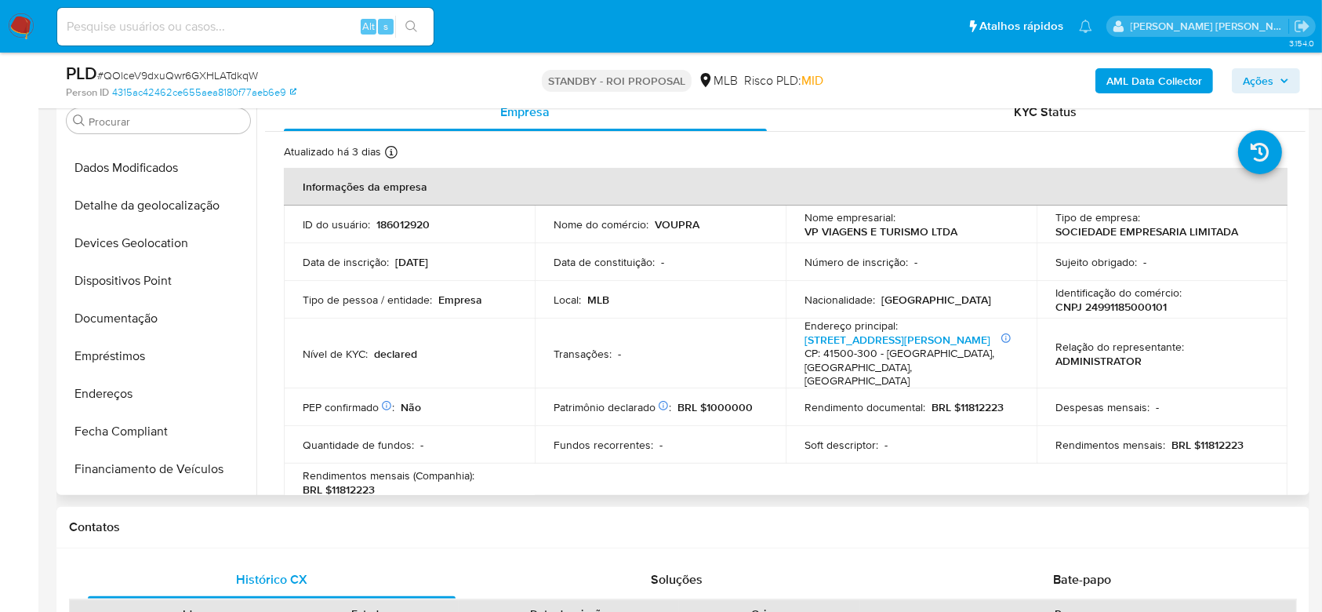
scroll to position [177, 0]
click at [144, 317] on button "Documentação" at bounding box center [151, 320] width 183 height 38
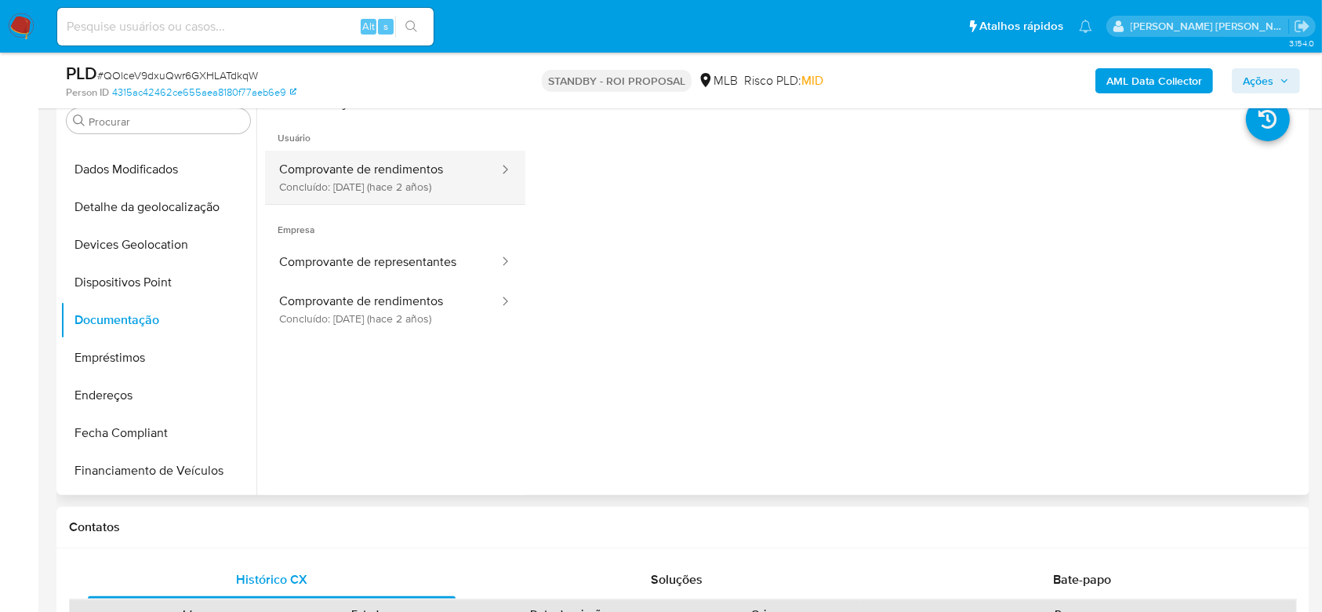
click at [365, 166] on button "Comprovante de rendimentos Concluído: 16/06/2023 (hace 2 años)" at bounding box center [382, 177] width 235 height 53
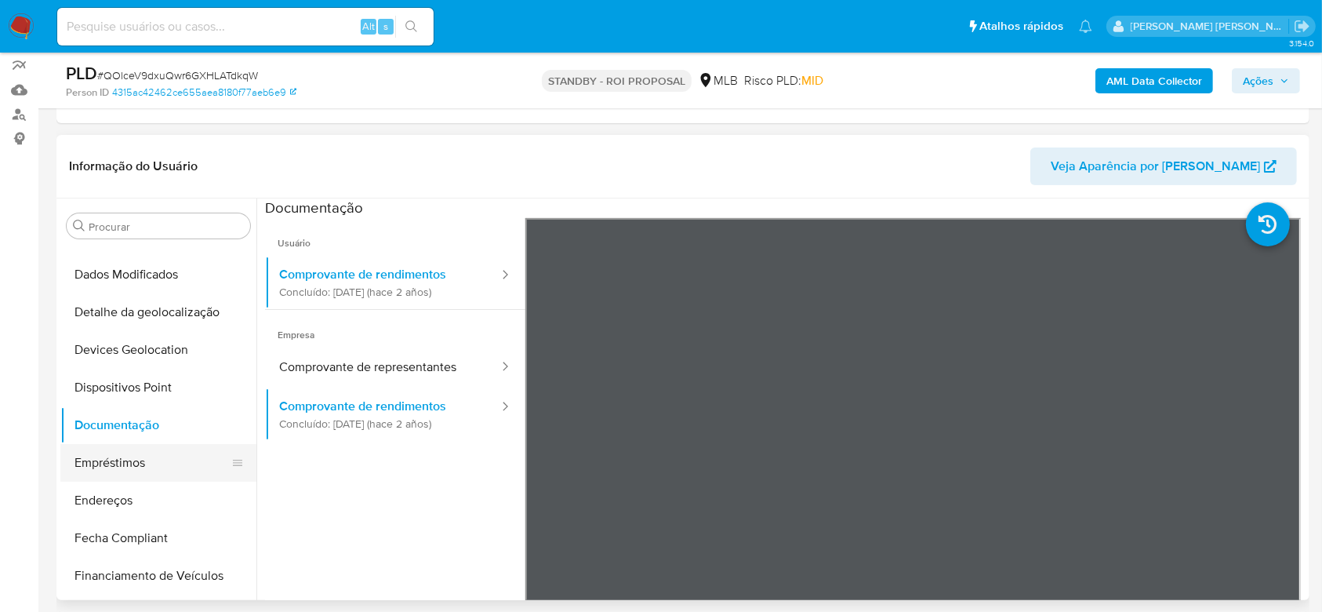
scroll to position [282, 0]
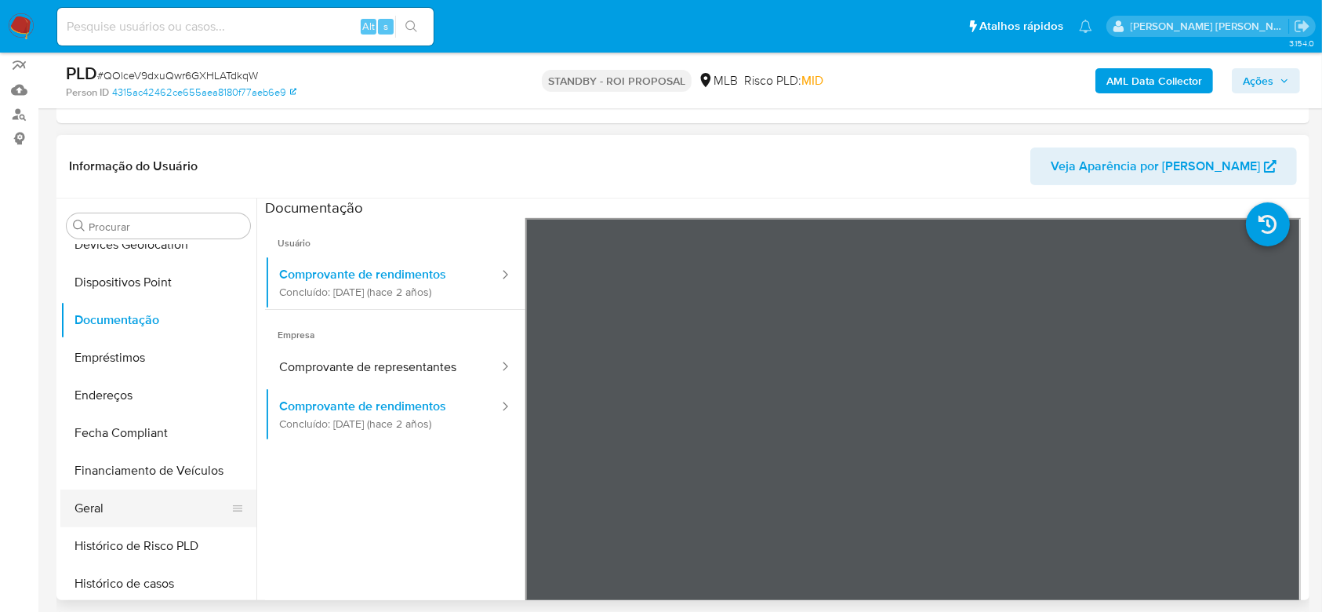
click at [100, 495] on button "Geral" at bounding box center [151, 508] width 183 height 38
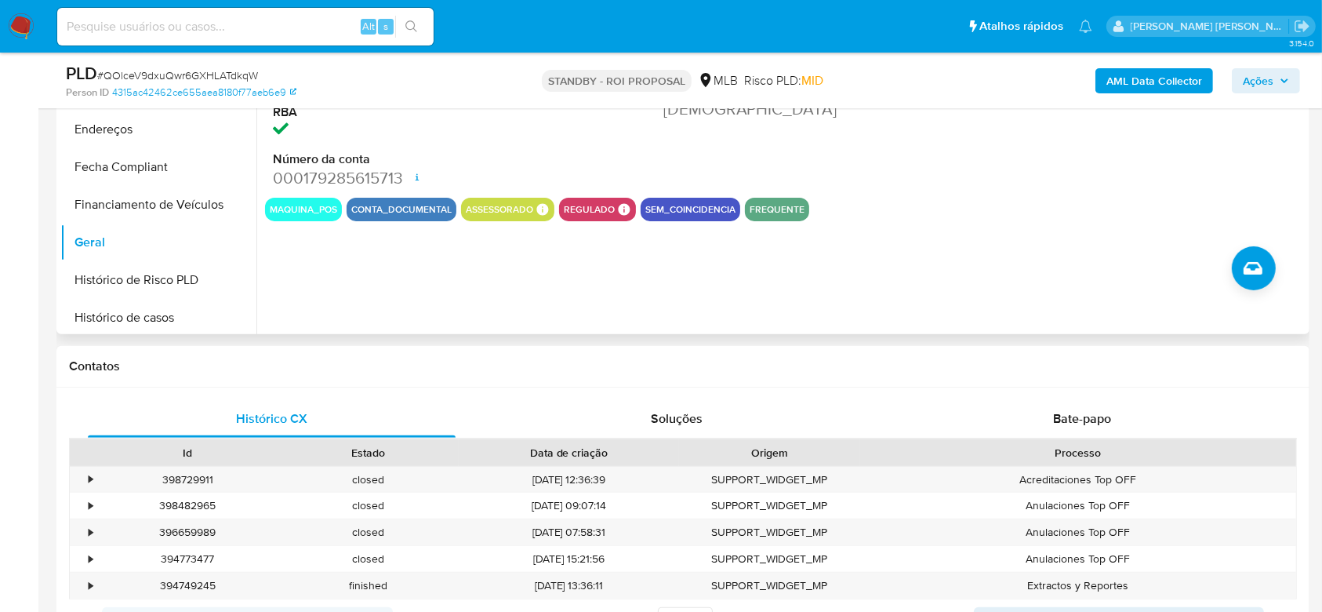
scroll to position [522, 0]
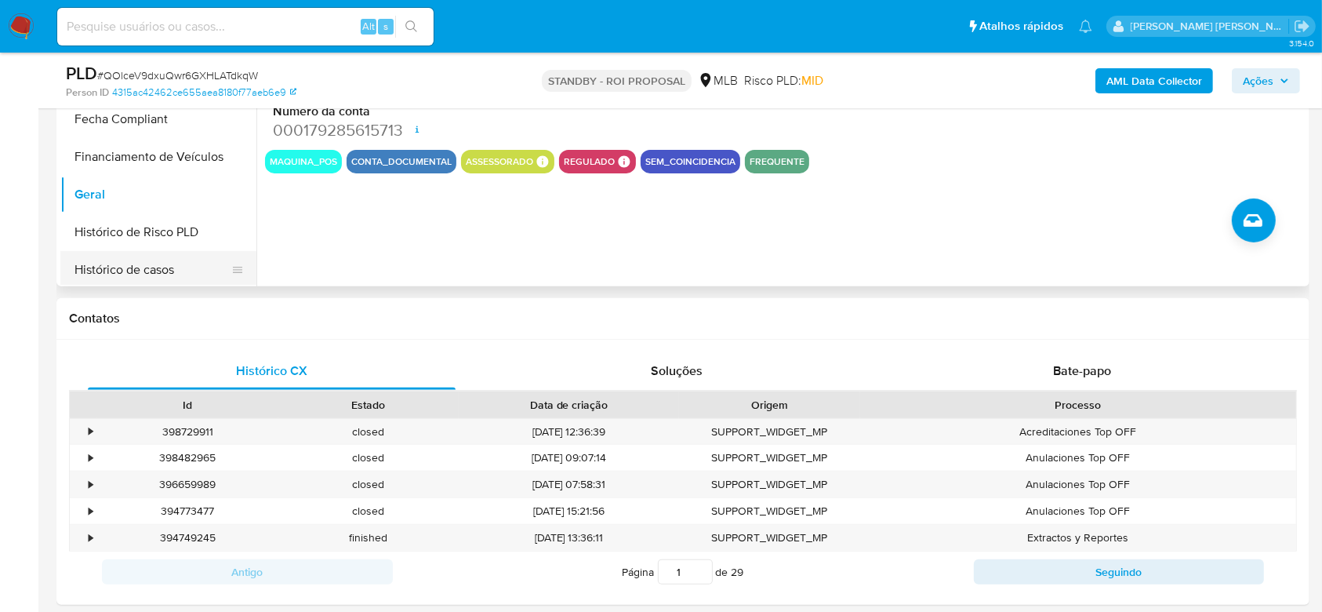
click at [166, 263] on button "Histórico de casos" at bounding box center [151, 270] width 183 height 38
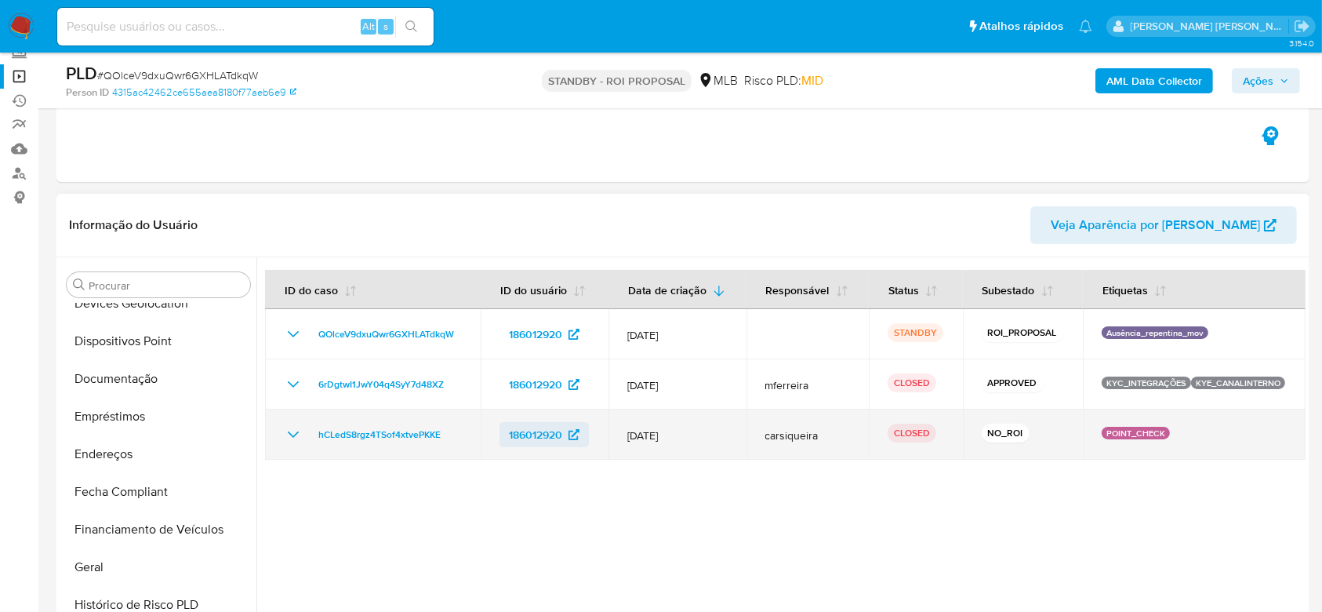
scroll to position [209, 0]
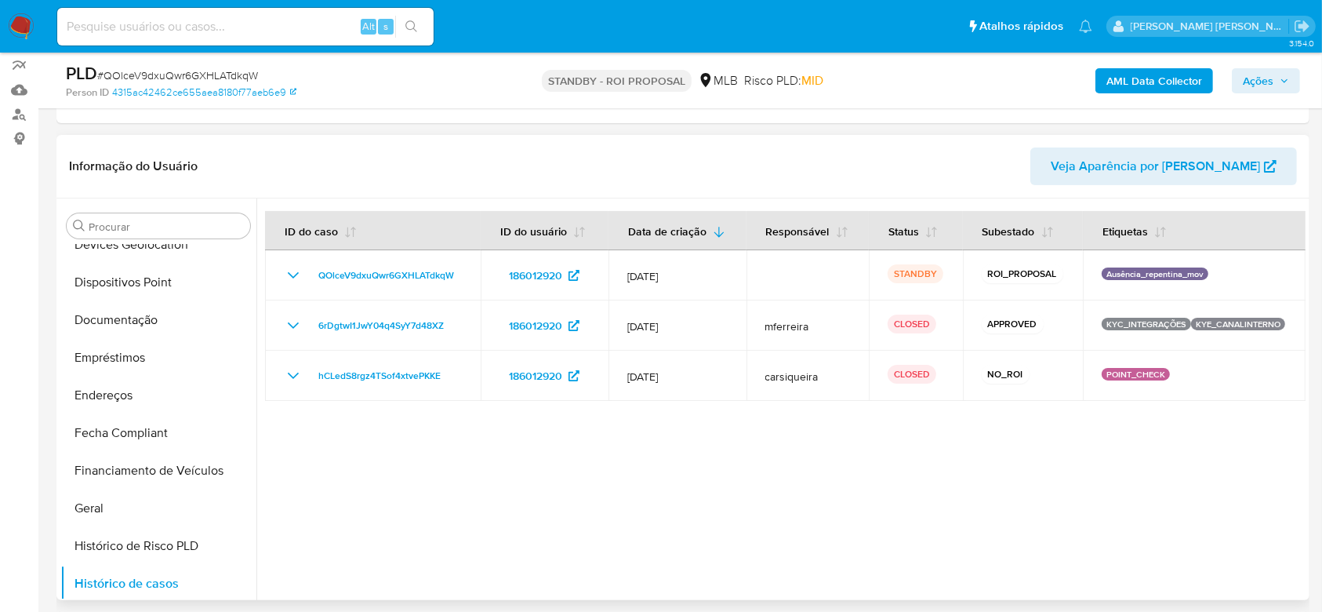
drag, startPoint x: 570, startPoint y: 481, endPoint x: 317, endPoint y: 483, distance: 253.3
click at [317, 483] on div at bounding box center [780, 398] width 1049 height 401
click at [183, 74] on span "# QOlceV9dxuQwr6GXHLATdkqW" at bounding box center [177, 75] width 161 height 16
copy span "QOlceV9dxuQwr6GXHLATdkqW"
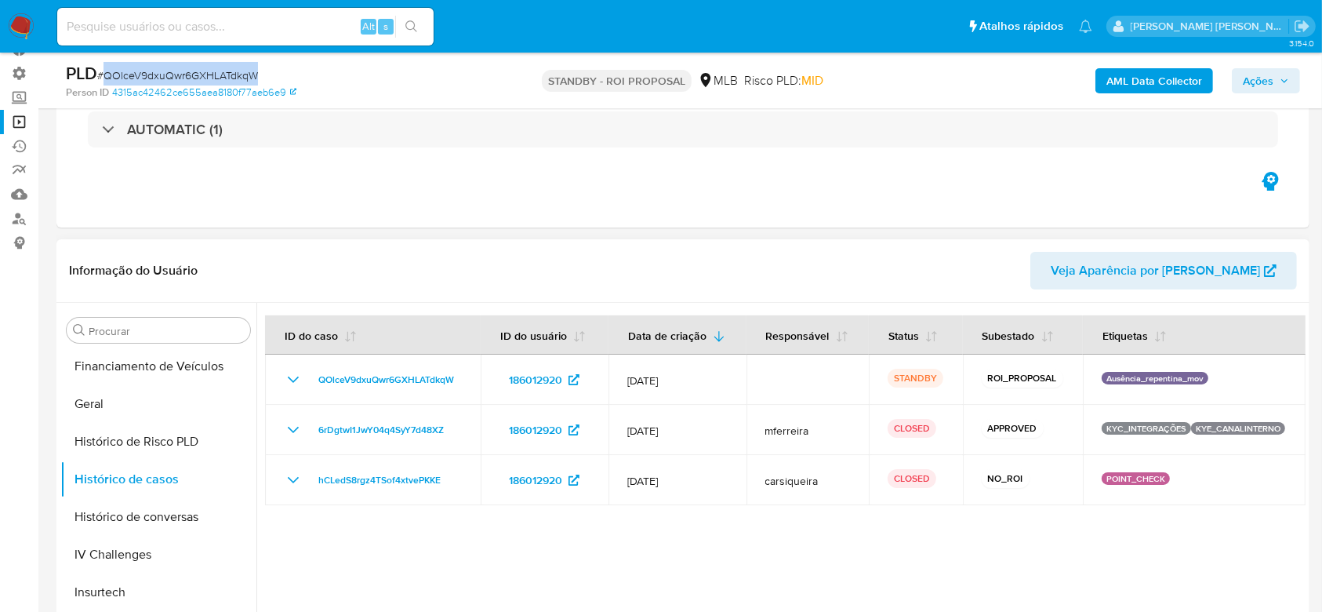
scroll to position [596, 0]
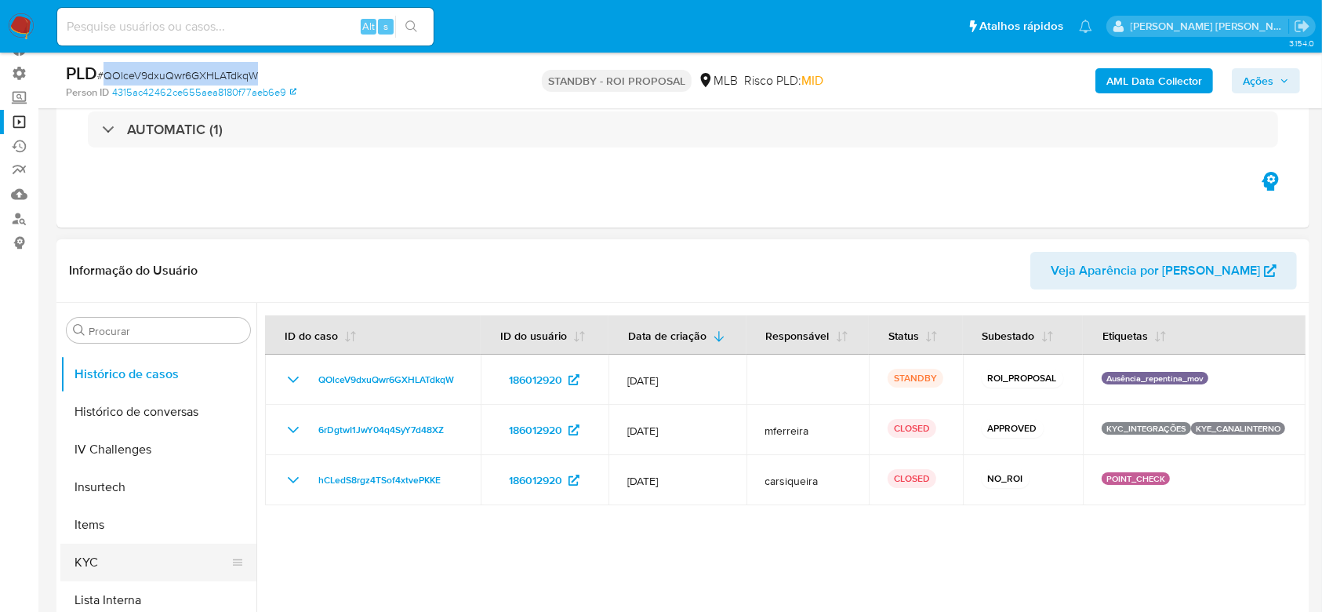
click at [125, 557] on button "KYC" at bounding box center [151, 562] width 183 height 38
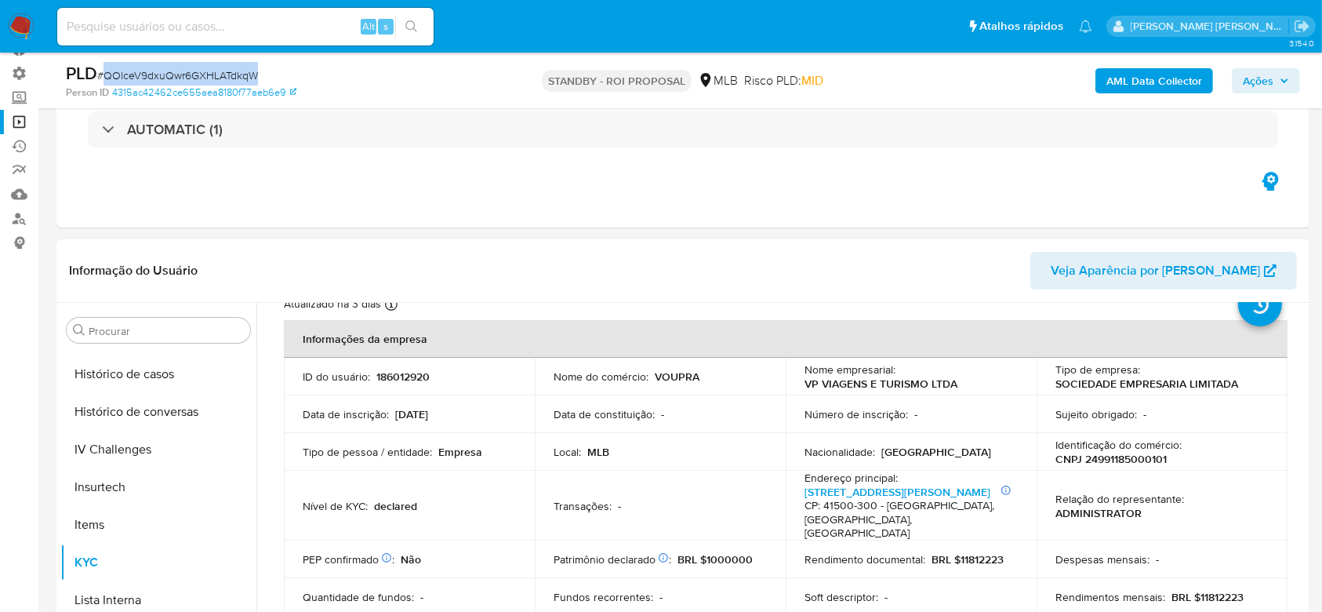
scroll to position [104, 0]
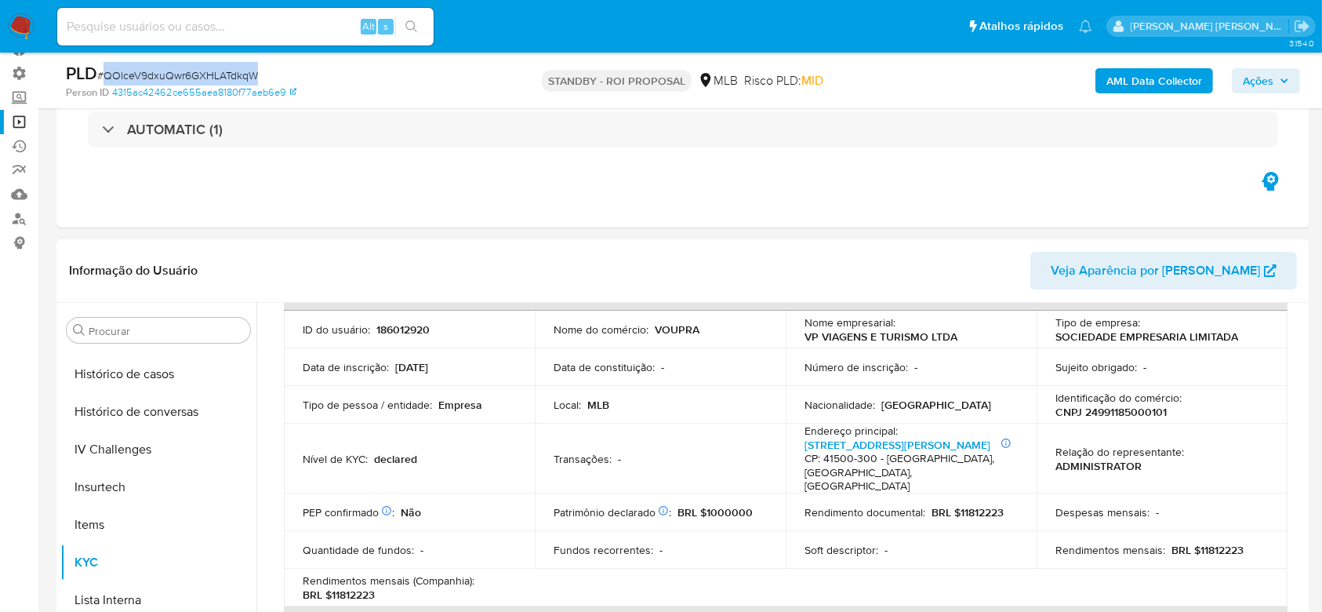
click at [25, 117] on link "Operações em massa" at bounding box center [93, 122] width 187 height 24
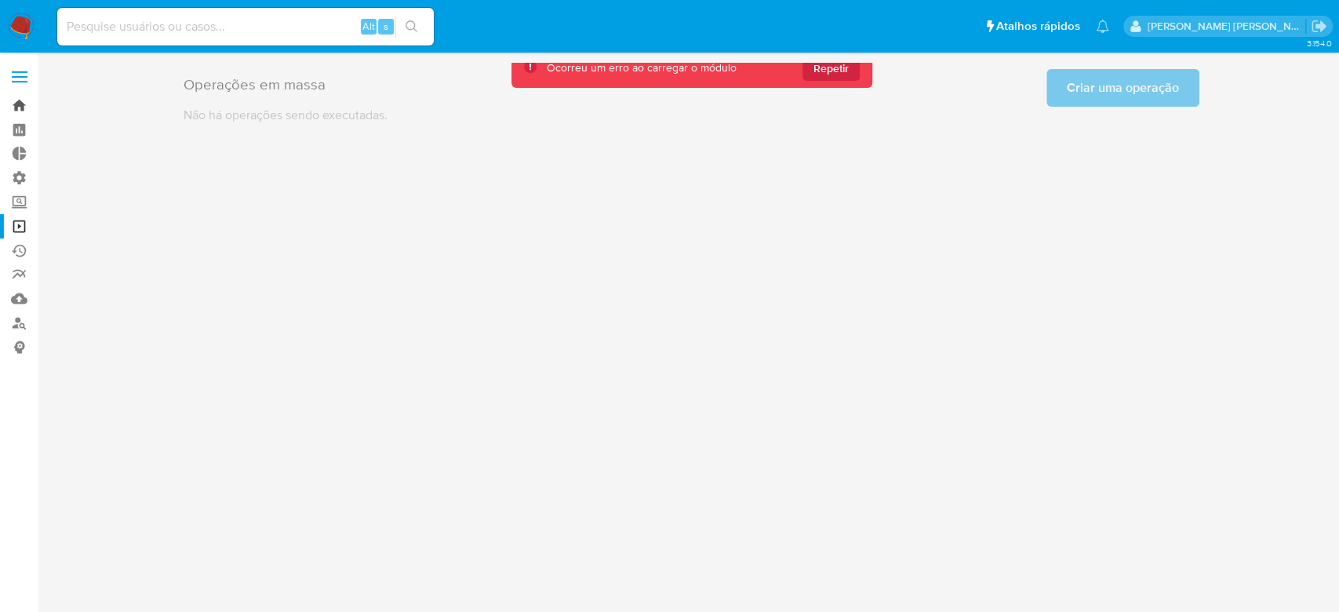
click at [20, 106] on link "Bandeja" at bounding box center [93, 105] width 187 height 24
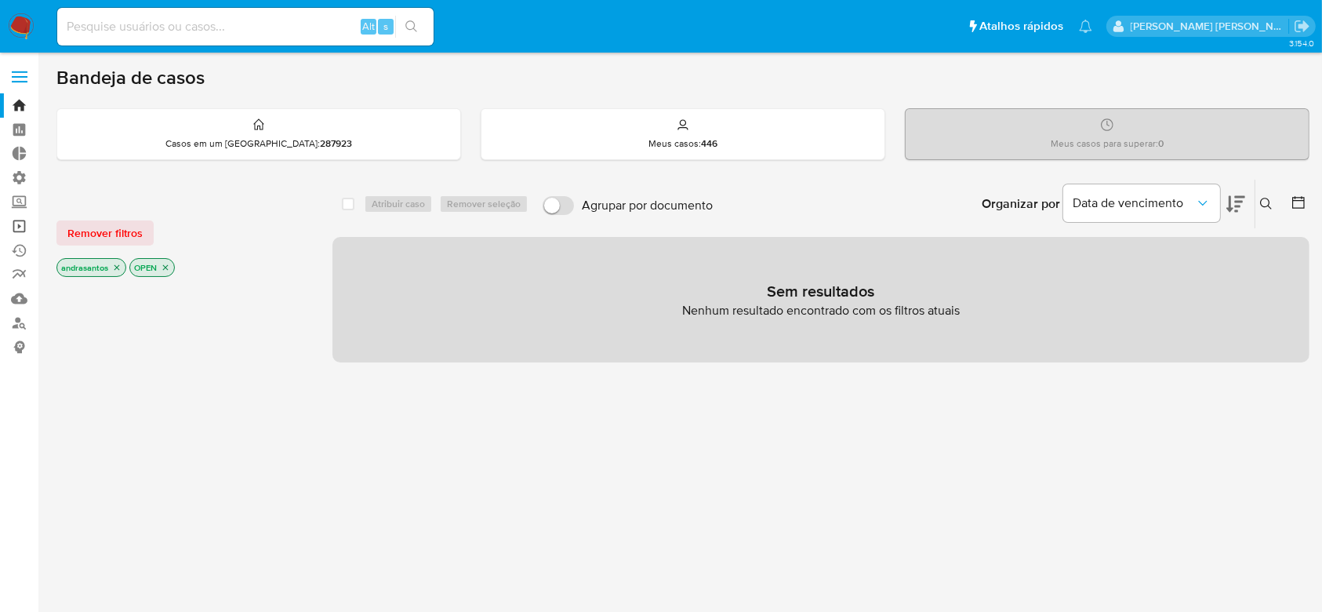
click at [21, 228] on link "Operações em massa" at bounding box center [93, 226] width 187 height 24
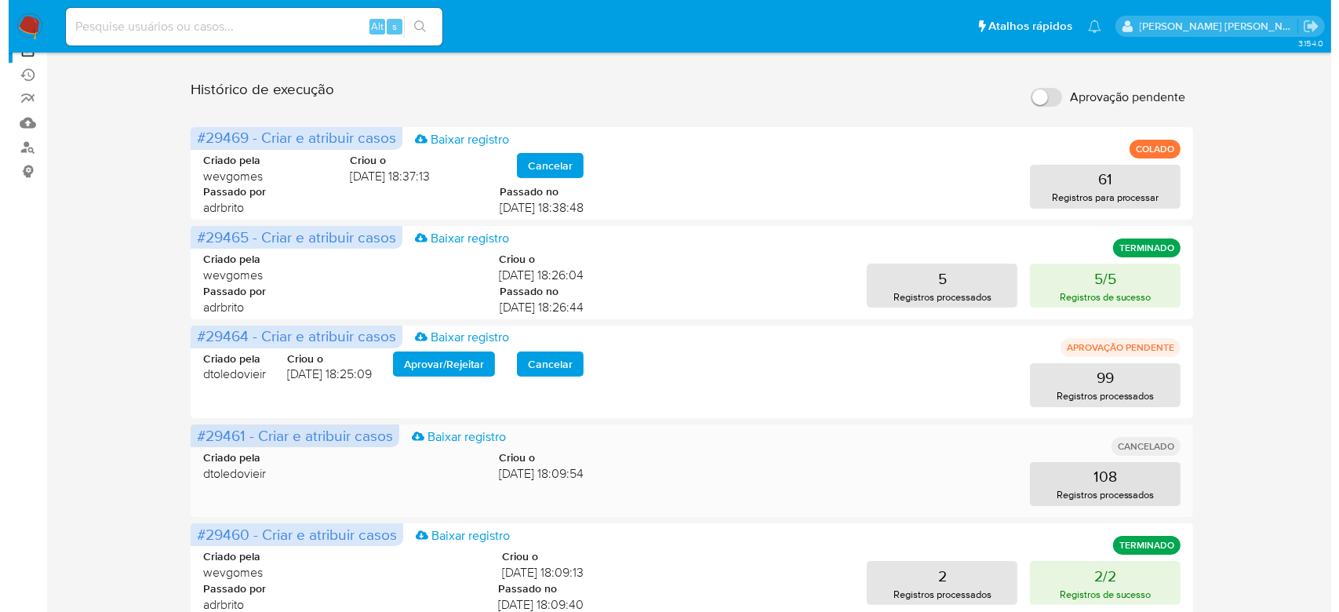
scroll to position [209, 0]
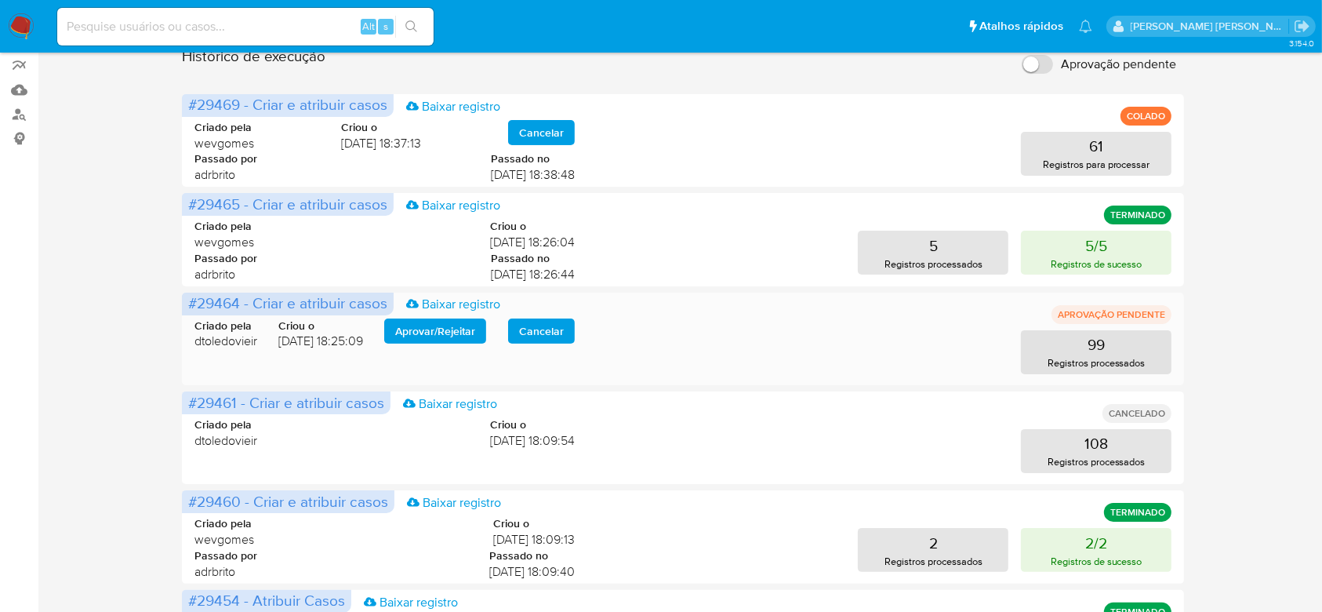
click at [435, 335] on span "Aprovar / Rejeitar" at bounding box center [435, 331] width 80 height 22
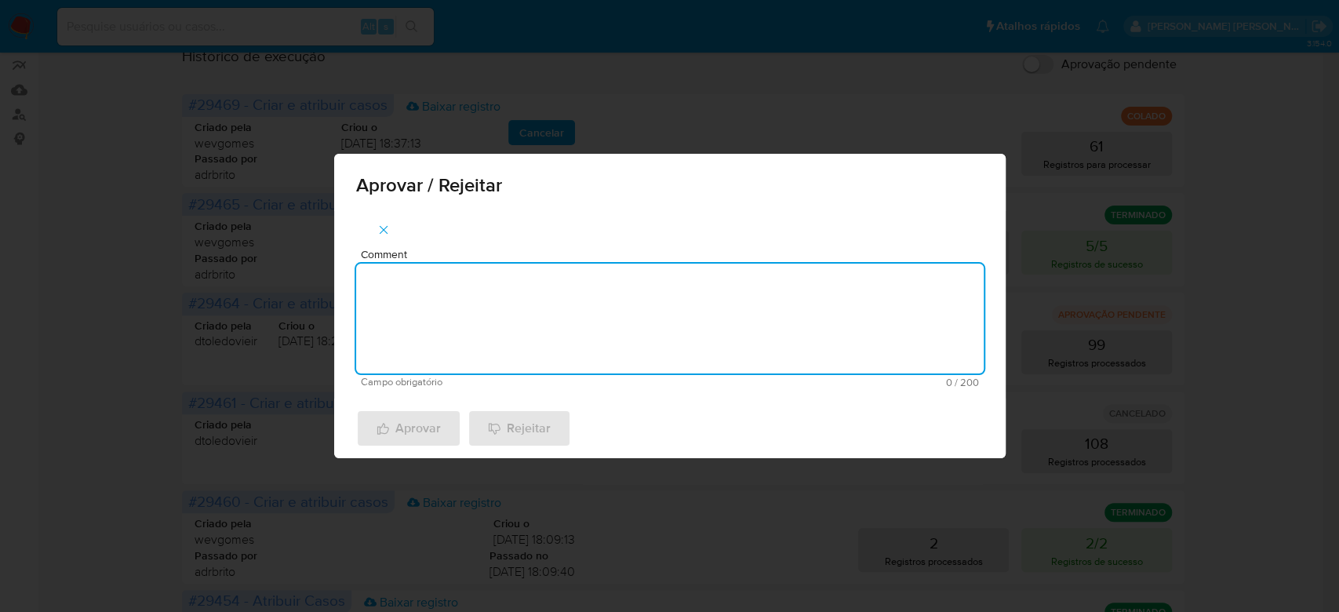
click at [492, 290] on textarea "Comment" at bounding box center [669, 318] width 627 height 110
type textarea "Para tratamento."
click at [422, 430] on span "Aprovar" at bounding box center [408, 428] width 64 height 35
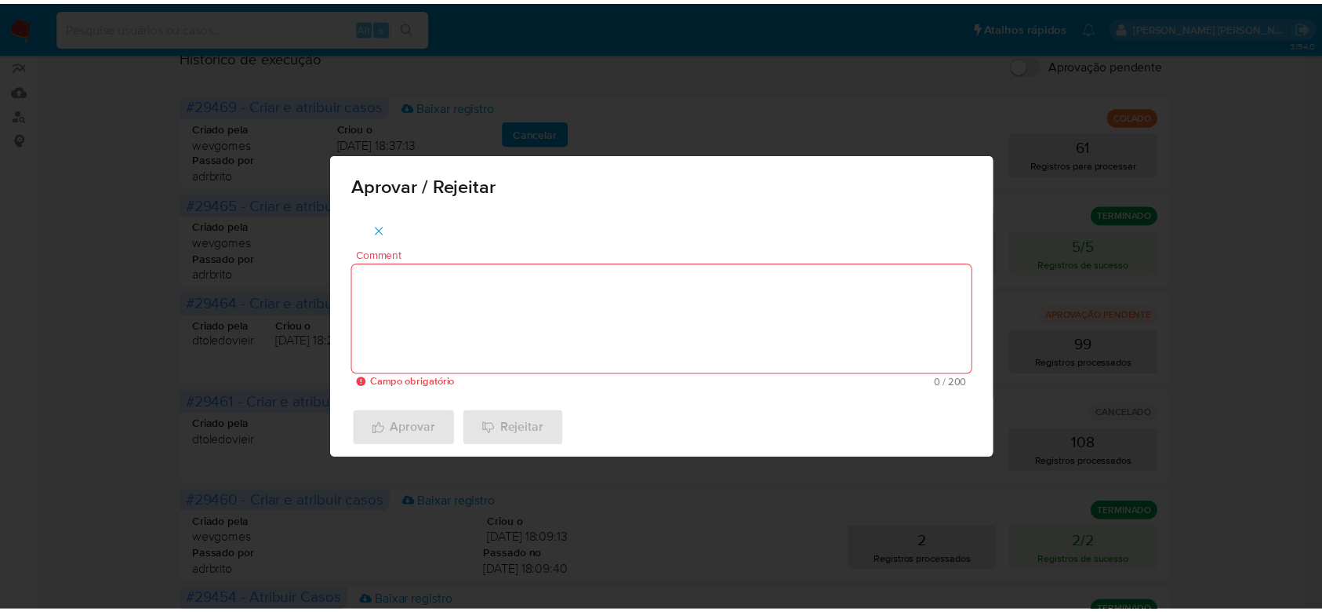
scroll to position [101, 0]
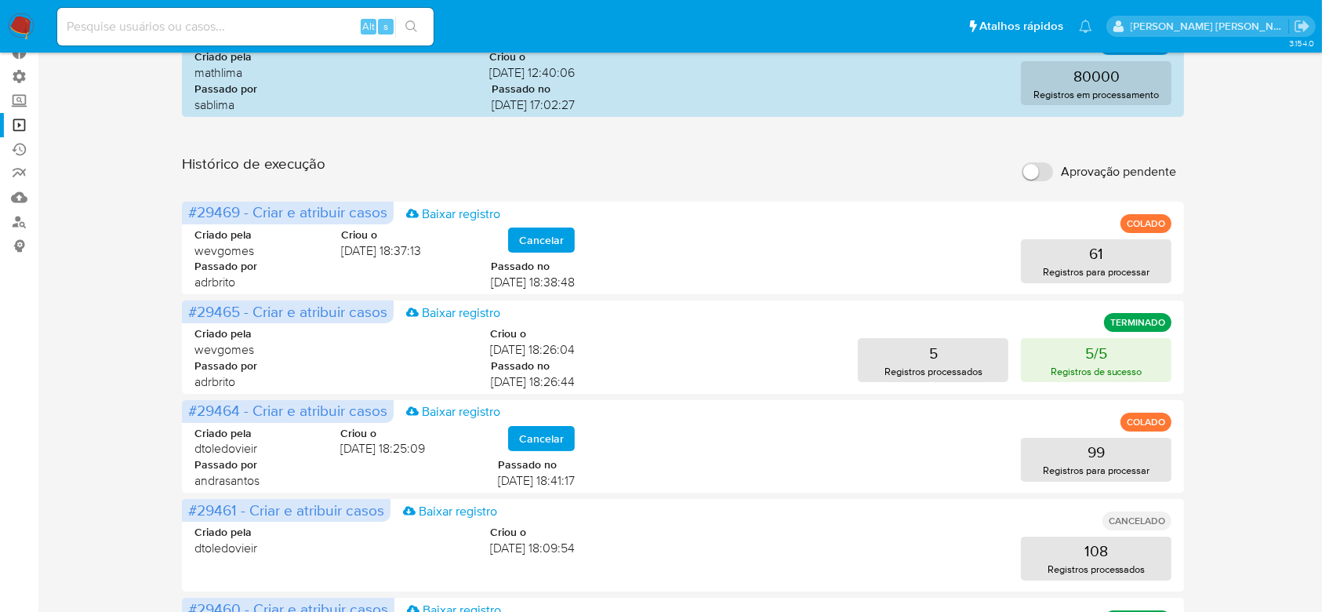
click at [209, 32] on input at bounding box center [245, 26] width 376 height 20
paste input "QOlceV9dxuQwr6GXHLATdkqW"
type input "QOlceV9dxuQwr6GXHLATdkqW"
click at [423, 34] on button "search-icon" at bounding box center [411, 27] width 32 height 22
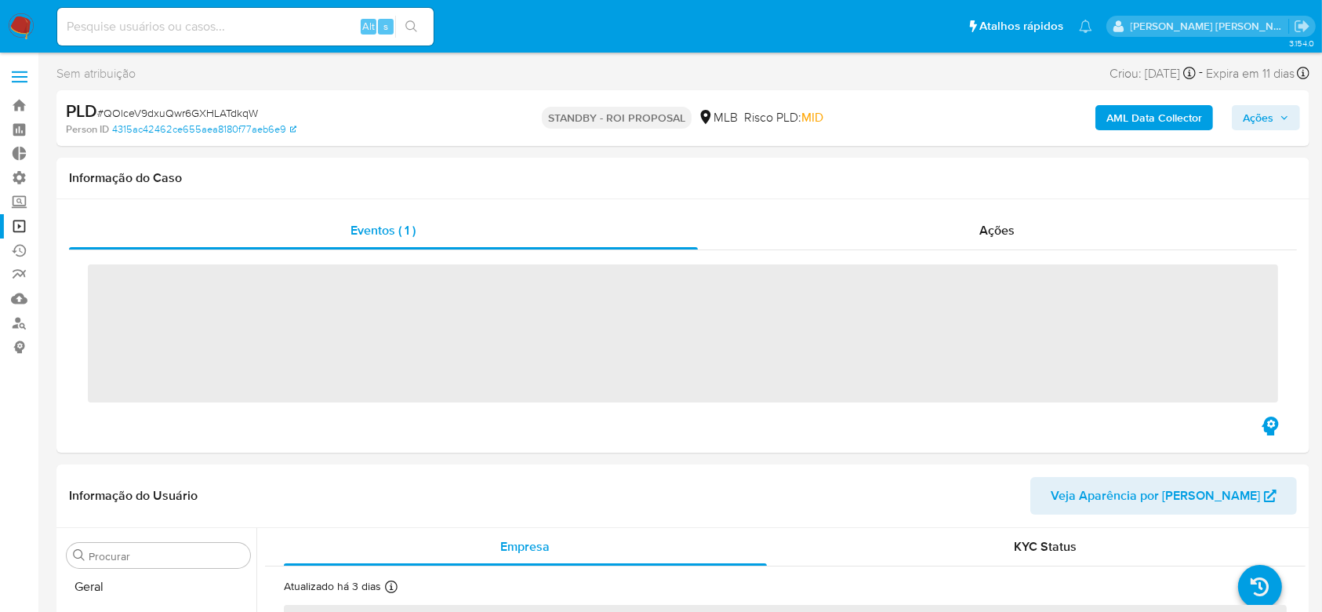
scroll to position [700, 0]
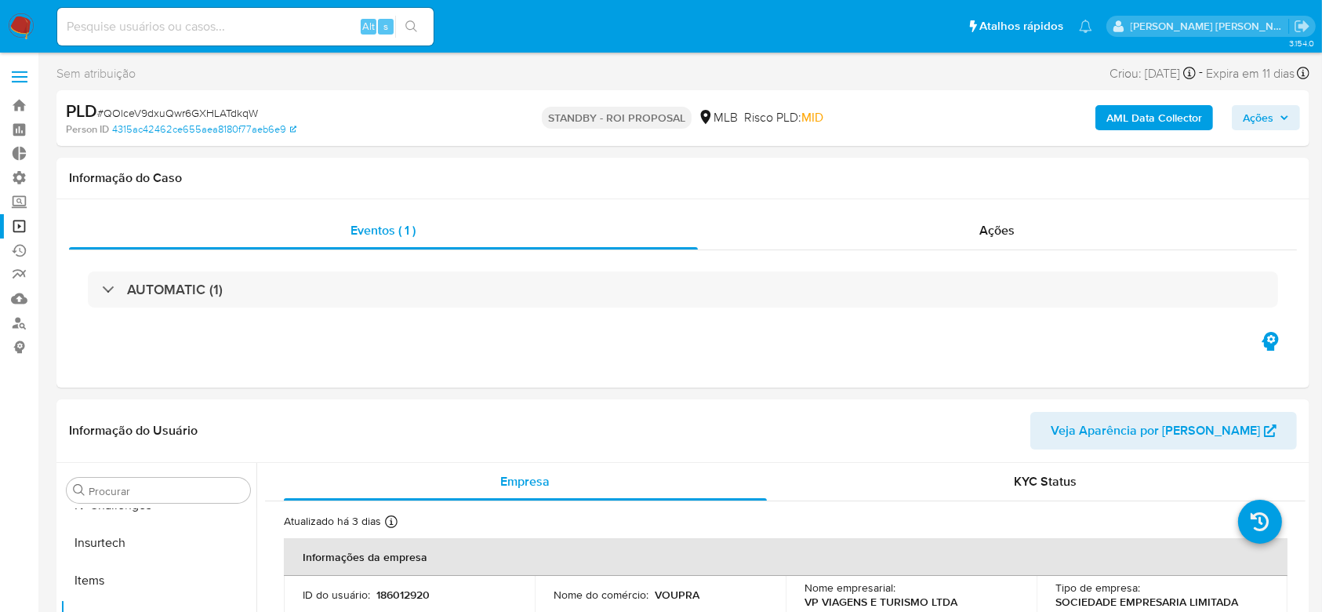
select select "10"
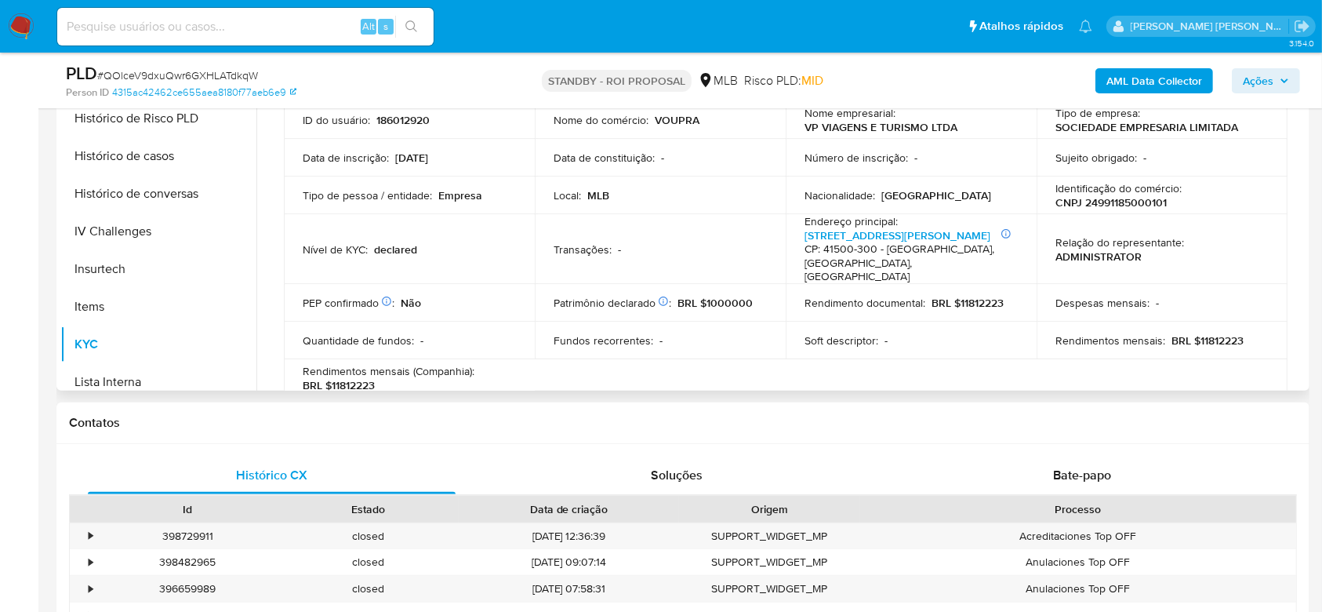
scroll to position [491, 0]
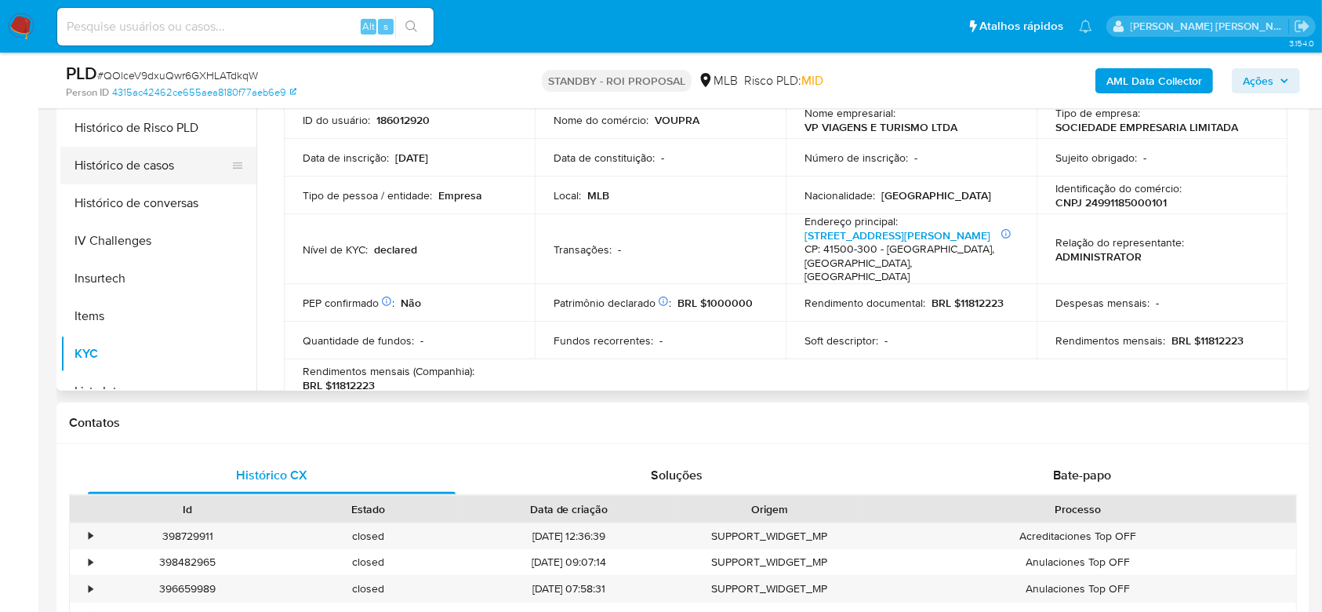
click at [159, 165] on button "Histórico de casos" at bounding box center [151, 166] width 183 height 38
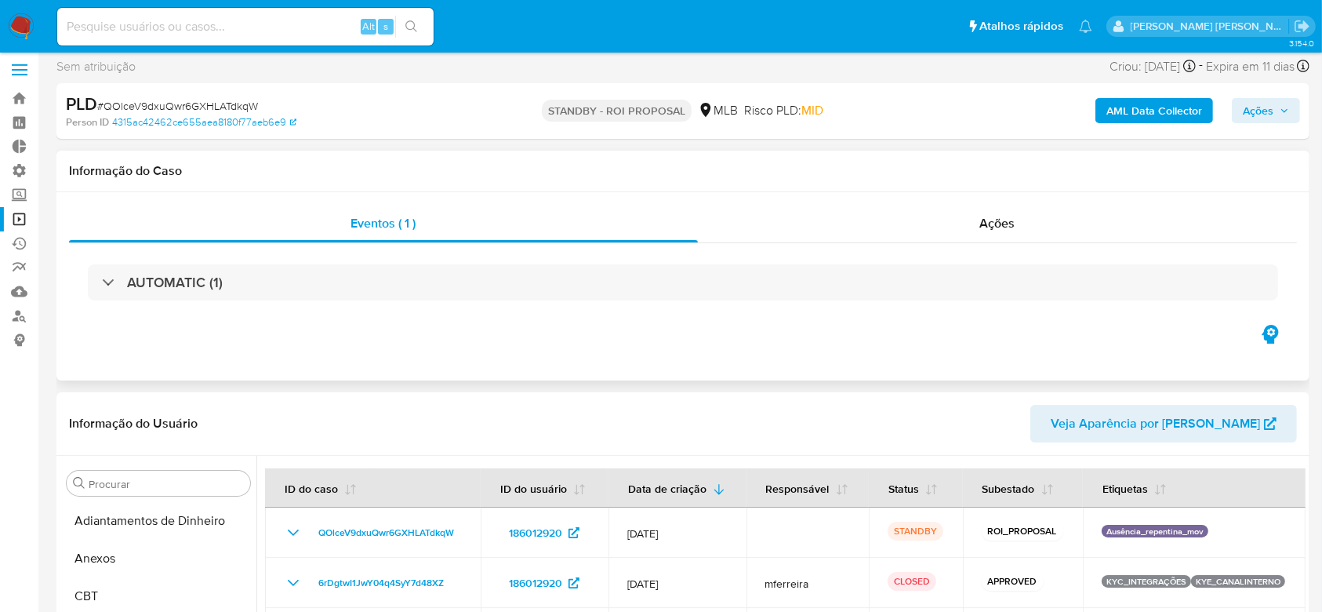
scroll to position [0, 0]
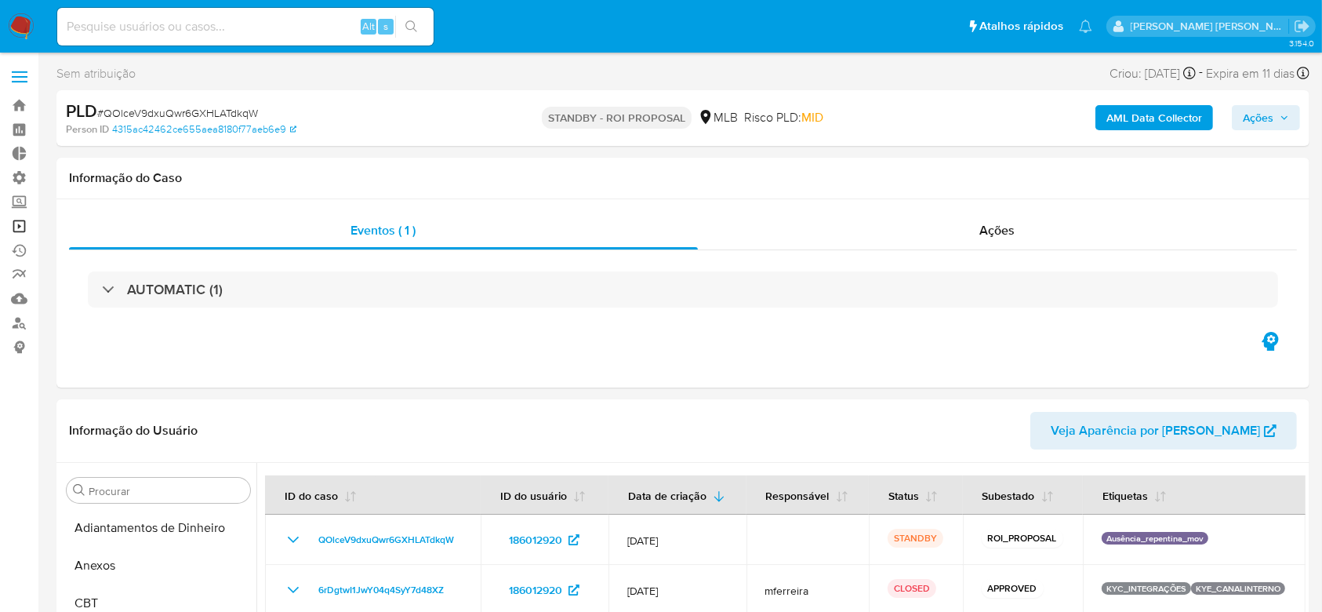
click at [16, 223] on link "Operações em massa" at bounding box center [93, 226] width 187 height 24
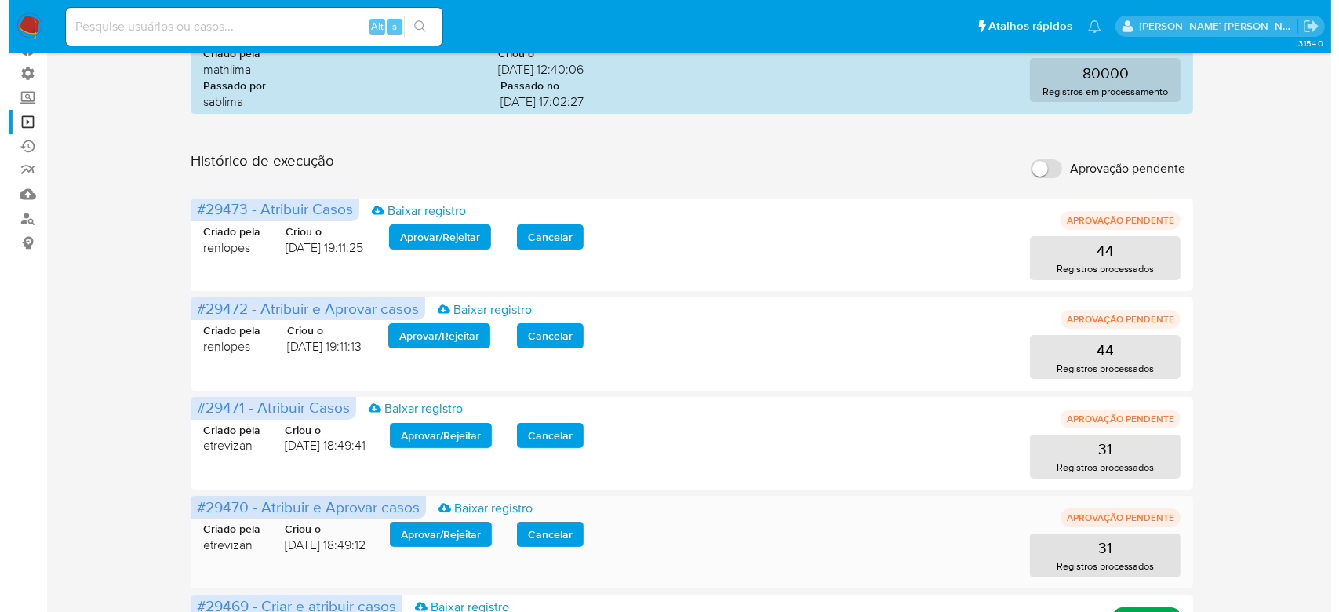
scroll to position [209, 0]
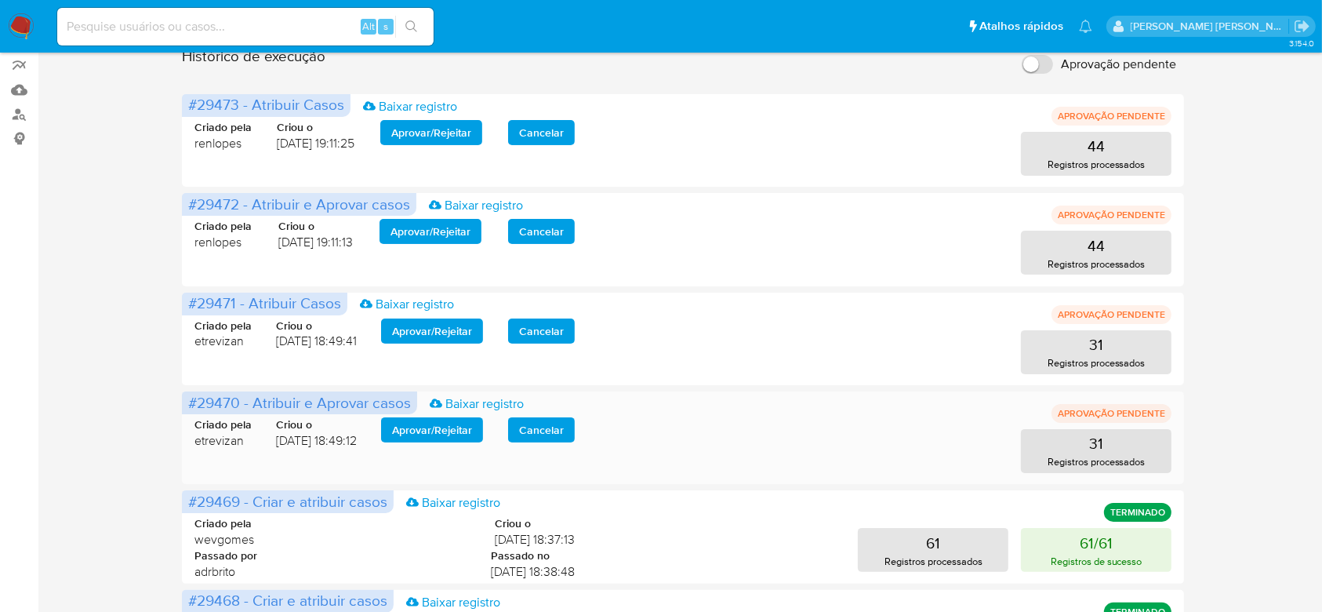
click at [434, 430] on span "Aprovar / Rejeitar" at bounding box center [432, 430] width 80 height 22
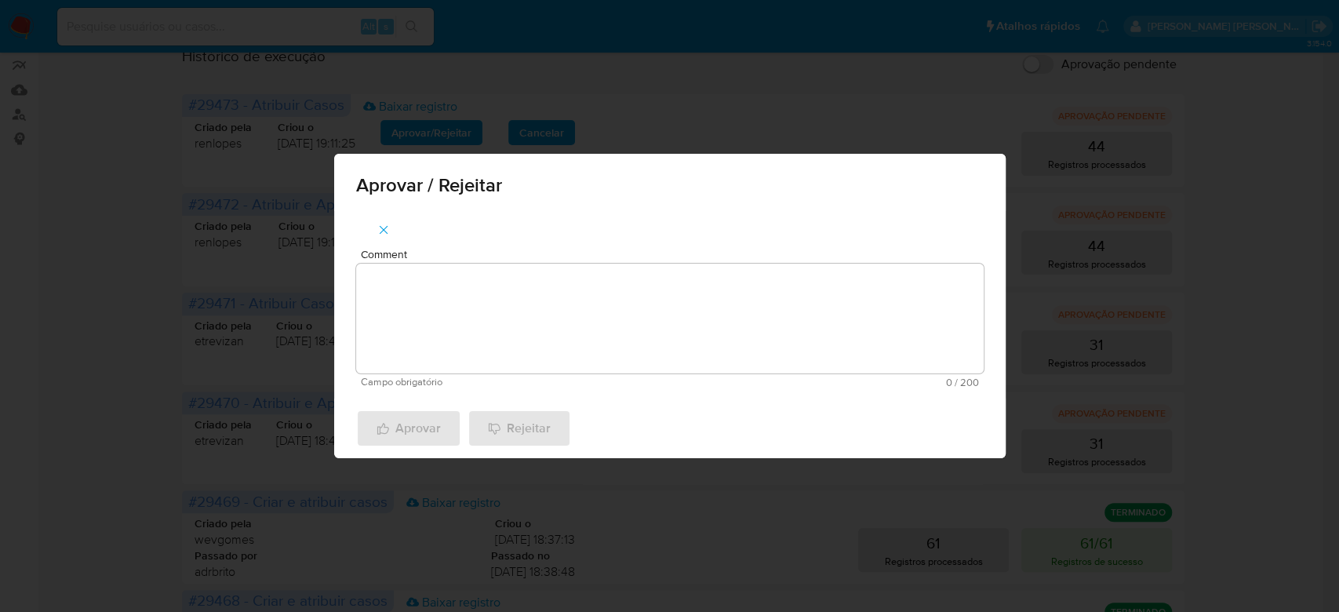
click at [450, 344] on textarea "Comment" at bounding box center [669, 318] width 627 height 110
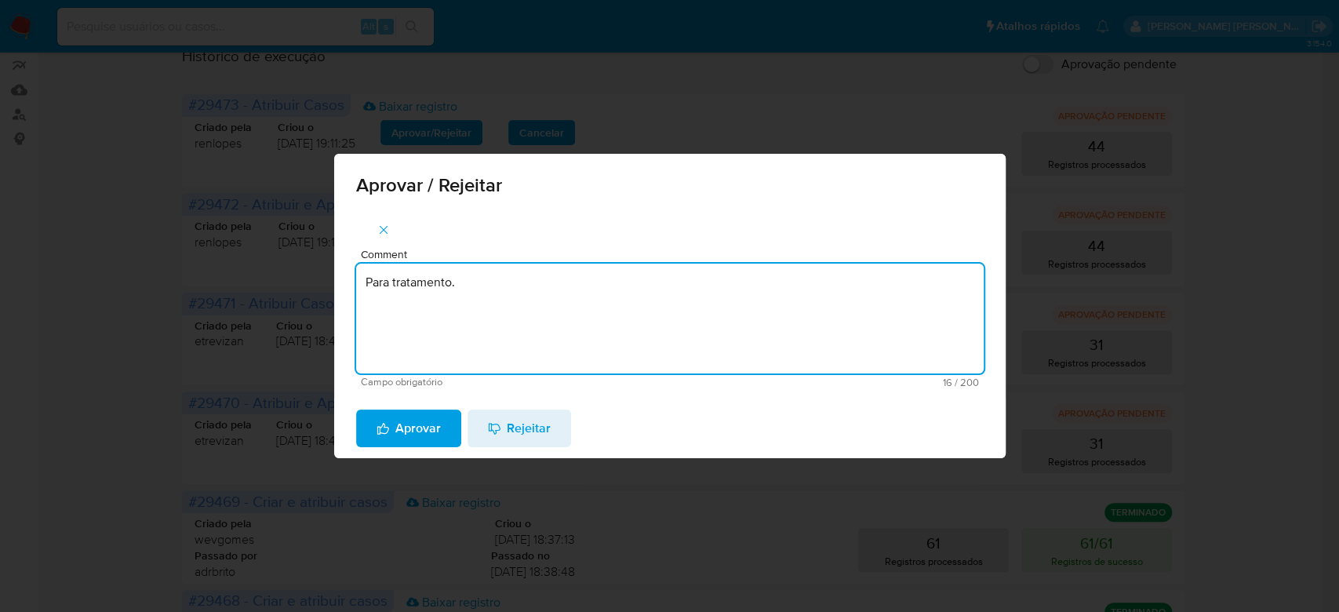
drag, startPoint x: 491, startPoint y: 284, endPoint x: 191, endPoint y: 212, distance: 307.9
click at [191, 212] on div "Aprovar / Rejeitar Comment Para tratamento. Campo obrigatório 16 / 200 184 cara…" at bounding box center [669, 306] width 1339 height 612
paste textarea "QOlceV9dxuQwr6GXHLATdkqW"
click at [438, 333] on textarea "Para tratamento." at bounding box center [669, 318] width 627 height 110
type textarea "Para tratamento."
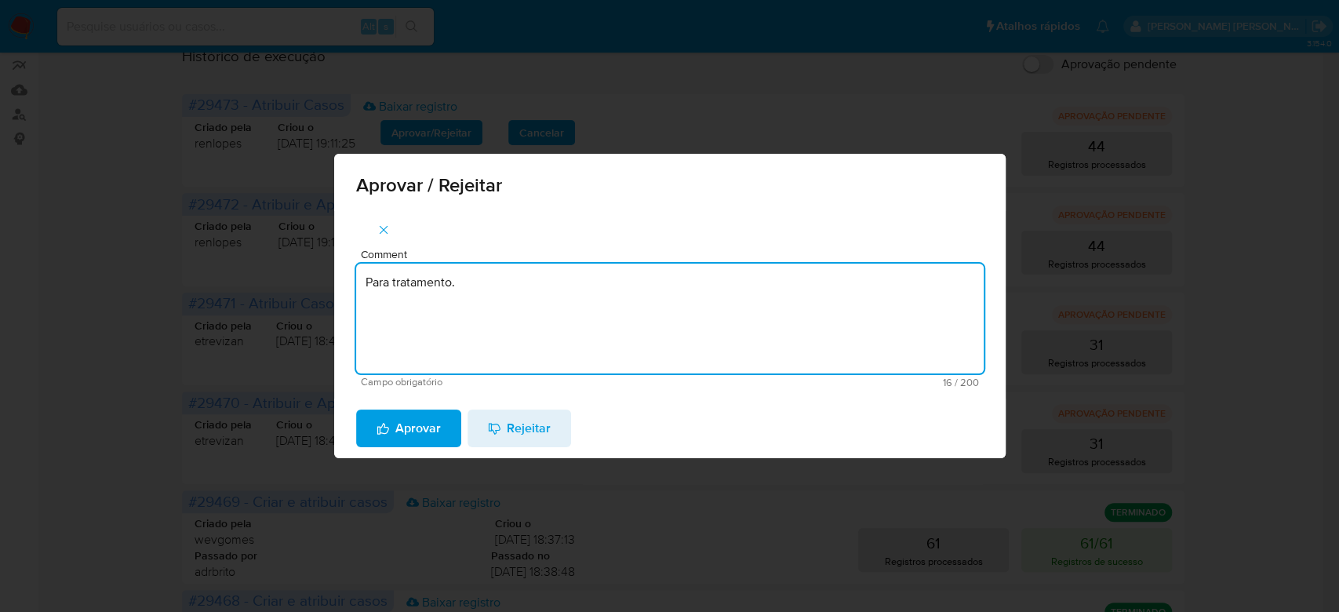
click at [419, 423] on span "Aprovar" at bounding box center [408, 428] width 64 height 35
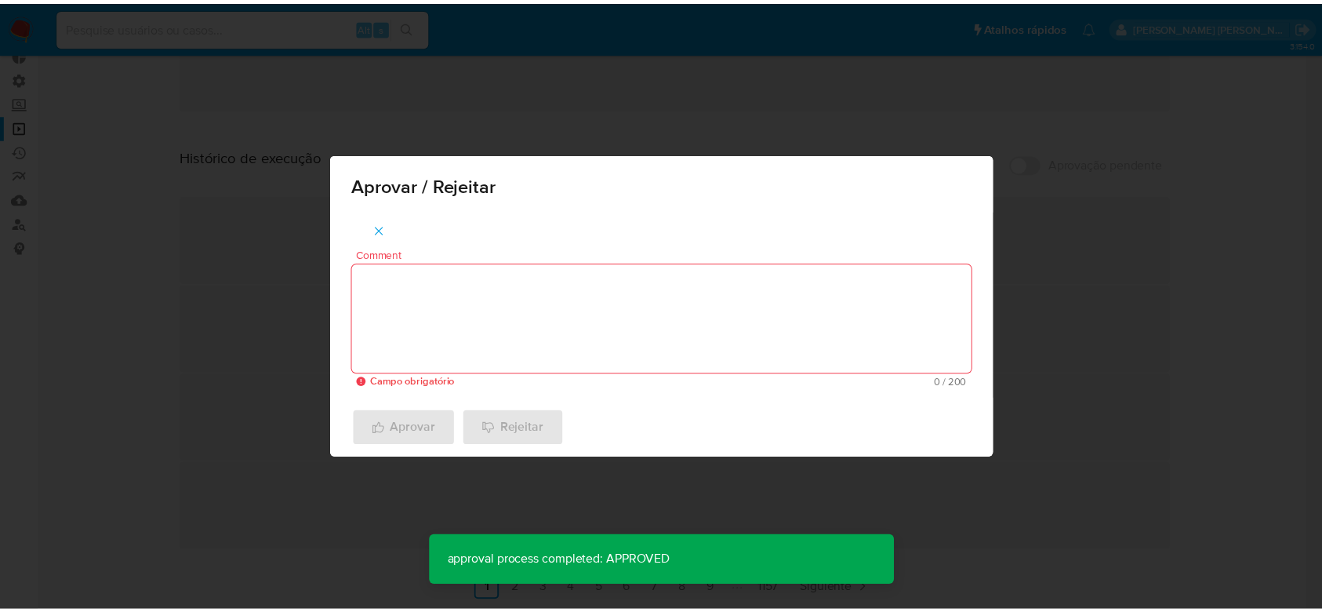
scroll to position [101, 0]
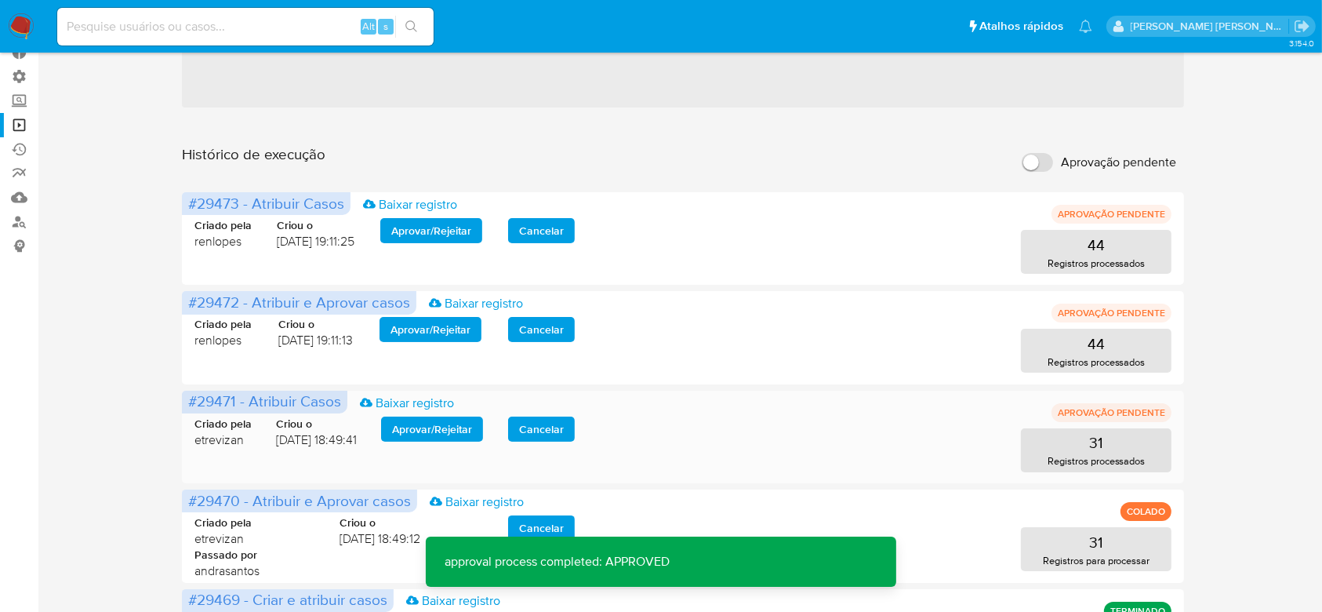
click at [428, 422] on span "Aprovar / Rejeitar" at bounding box center [432, 429] width 80 height 22
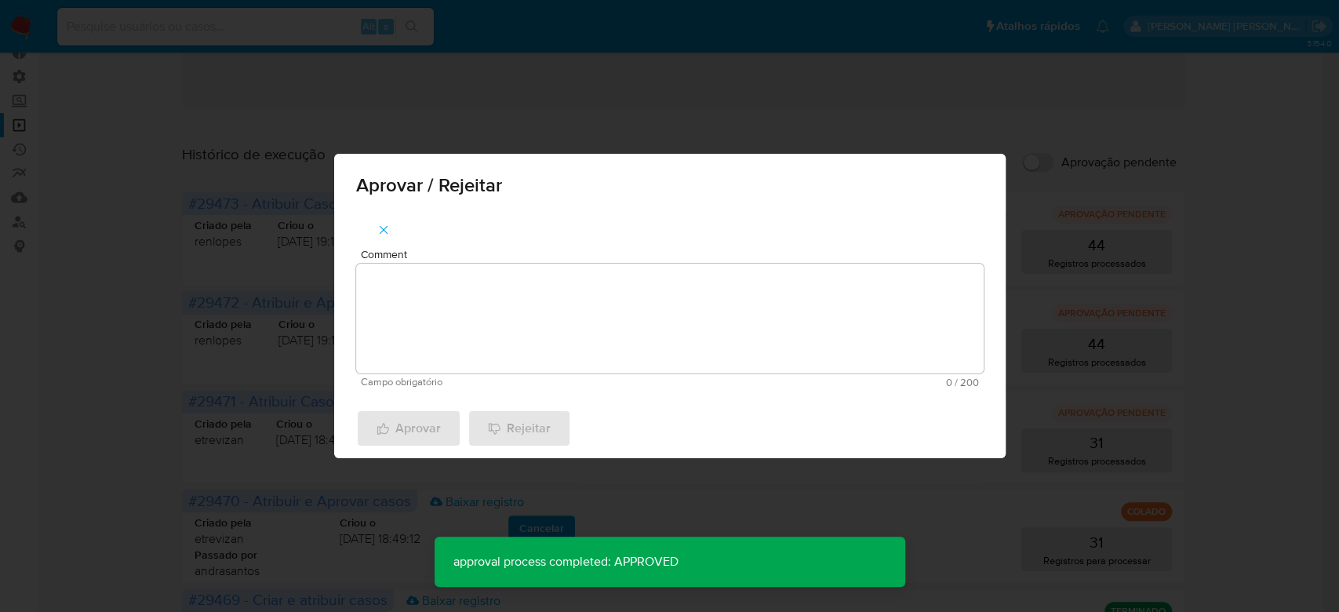
click at [396, 347] on textarea "Comment" at bounding box center [669, 318] width 627 height 110
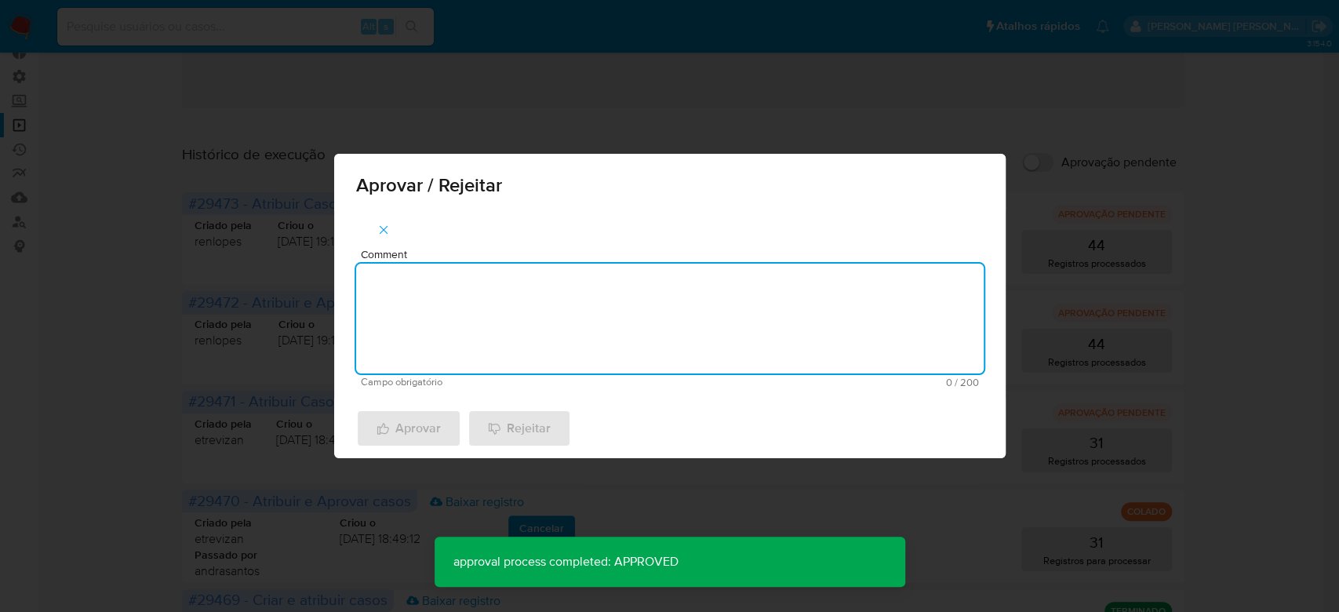
paste textarea "Para tratamento."
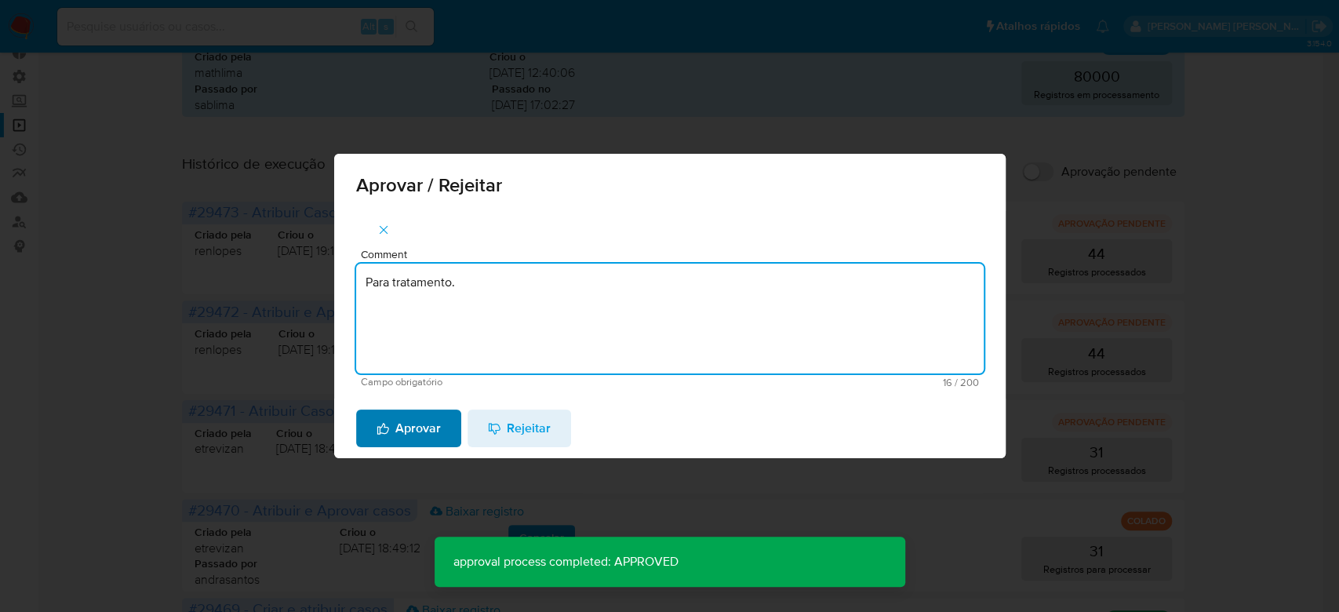
type textarea "Para tratamento."
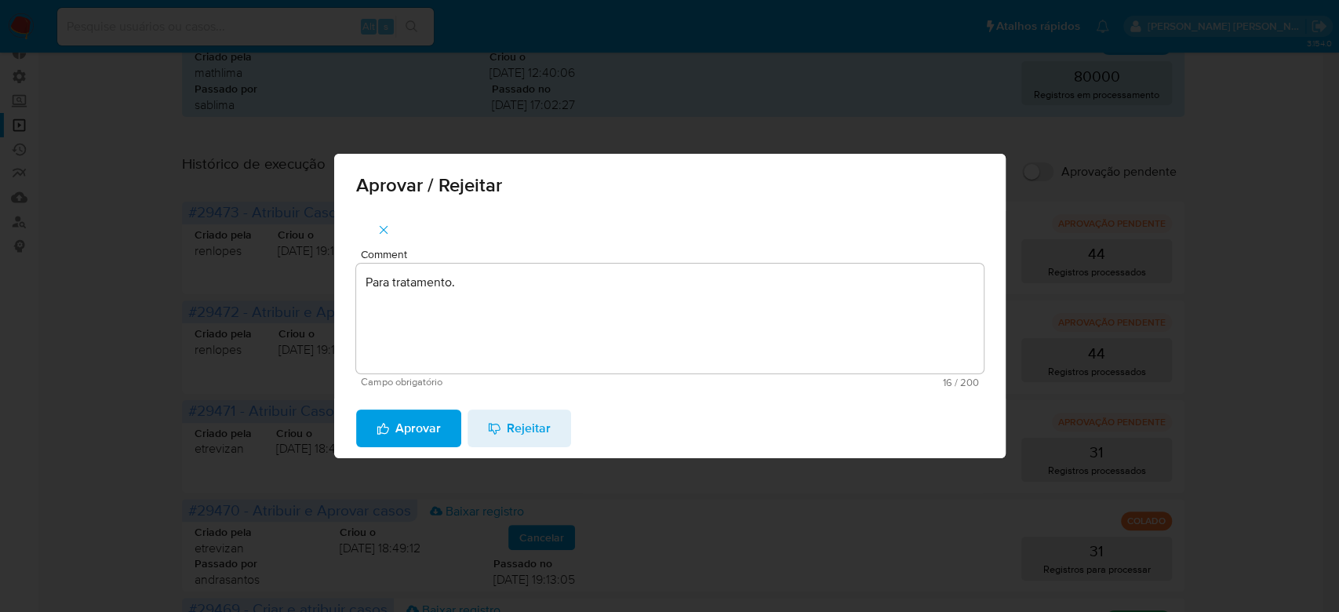
click at [420, 418] on span "Aprovar" at bounding box center [408, 428] width 64 height 35
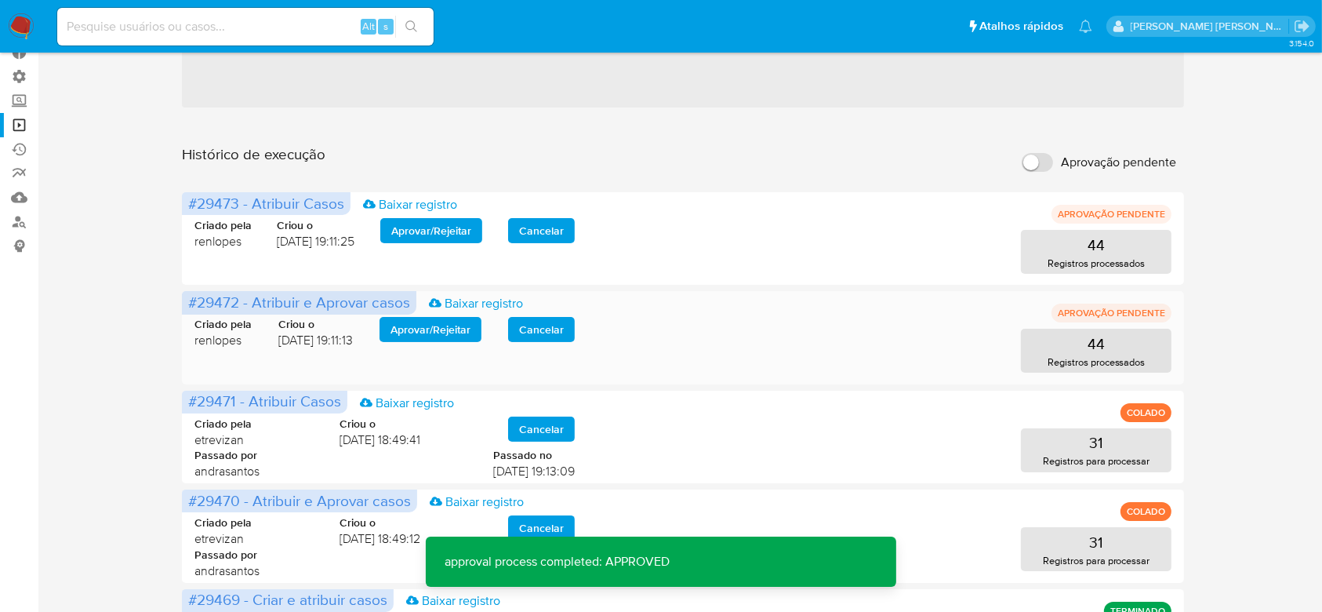
click at [470, 330] on span "Aprovar / Rejeitar" at bounding box center [430, 329] width 80 height 22
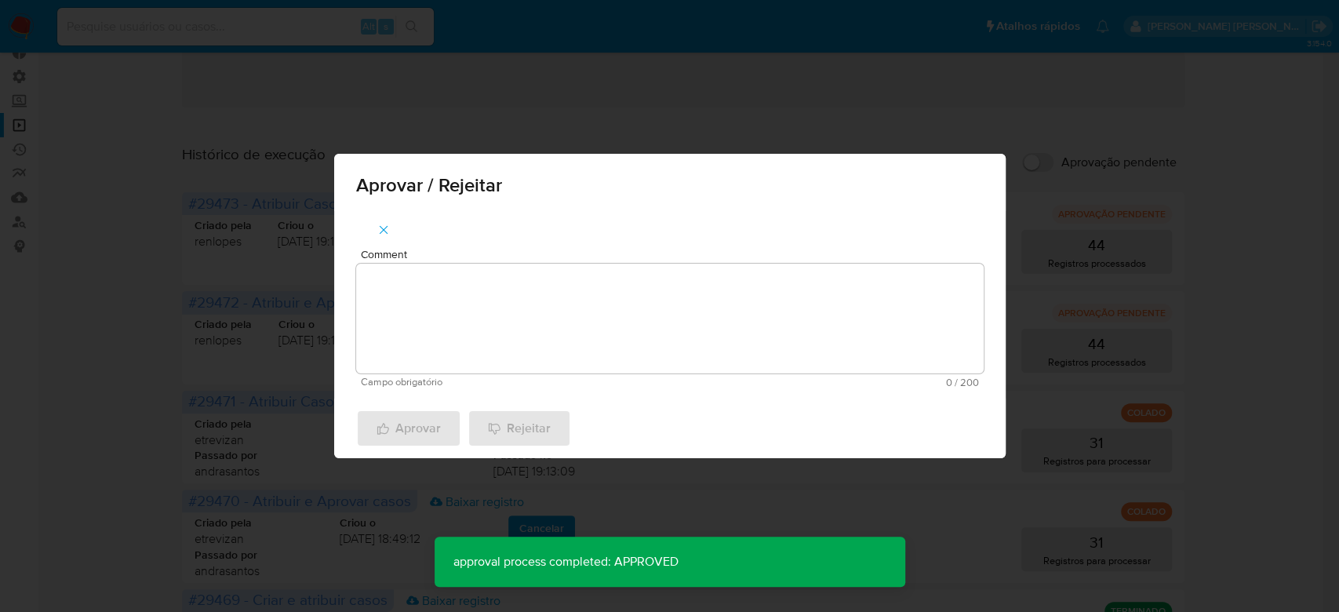
click at [427, 336] on textarea "Comment" at bounding box center [669, 318] width 627 height 110
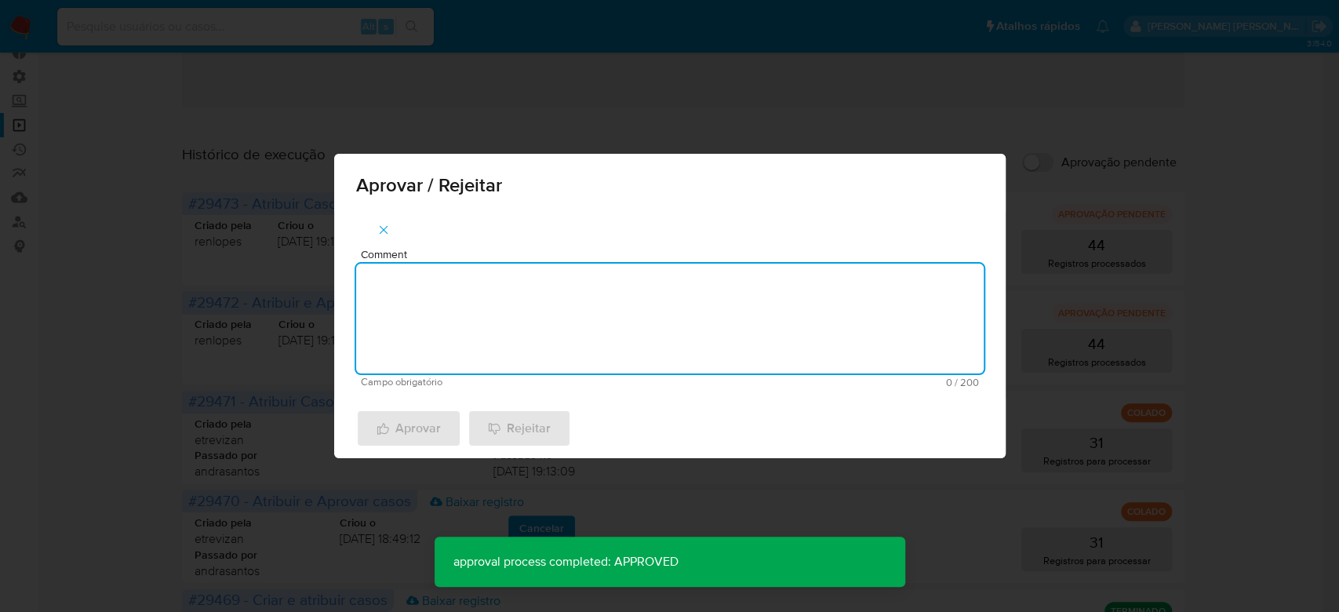
paste textarea "Para tratamento."
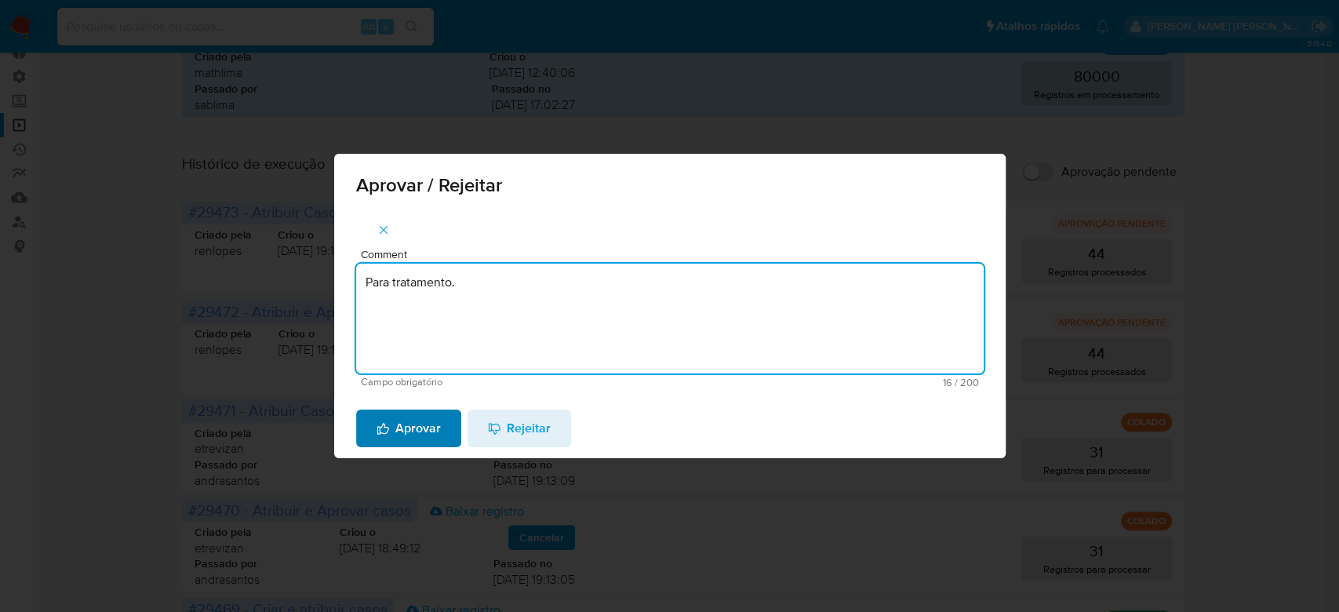
type textarea "Para tratamento."
click at [409, 424] on span "Aprovar" at bounding box center [408, 428] width 64 height 35
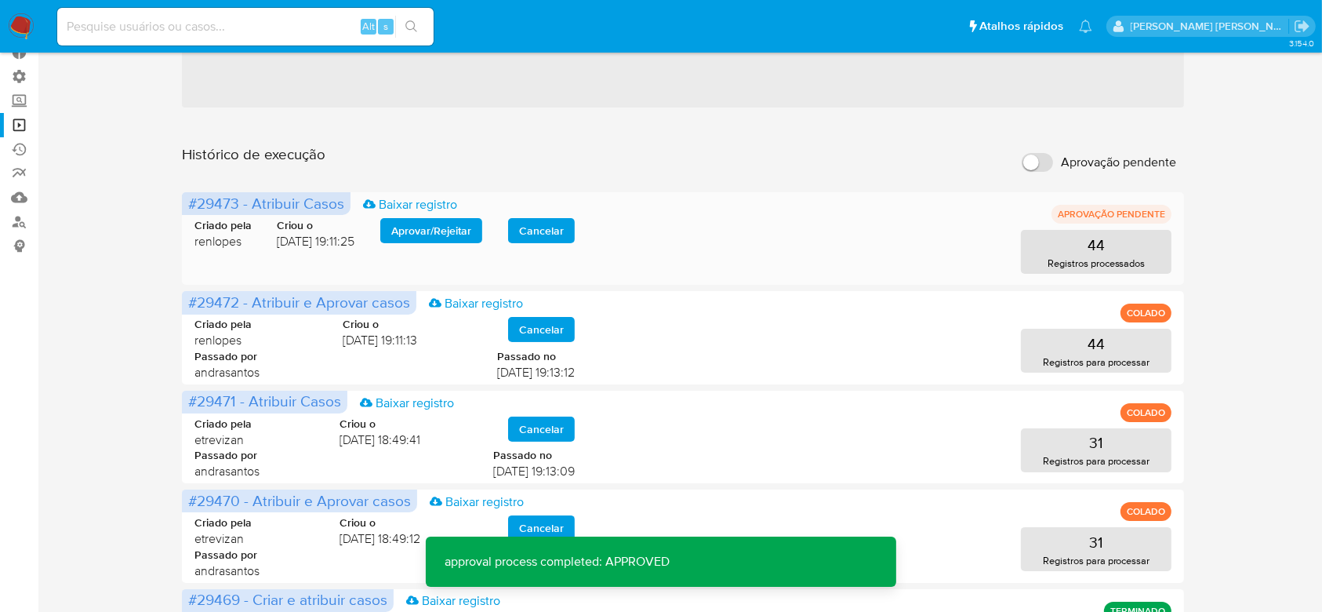
click at [438, 235] on span "Aprovar / Rejeitar" at bounding box center [431, 231] width 80 height 22
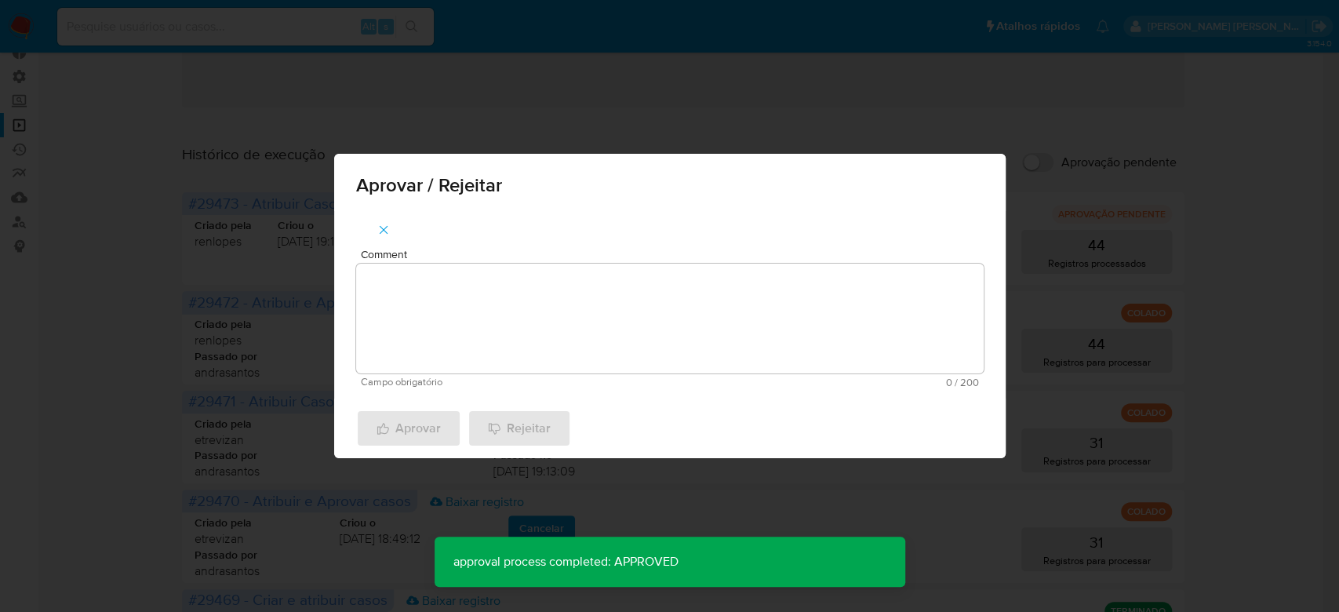
click at [418, 290] on textarea "Comment" at bounding box center [669, 318] width 627 height 110
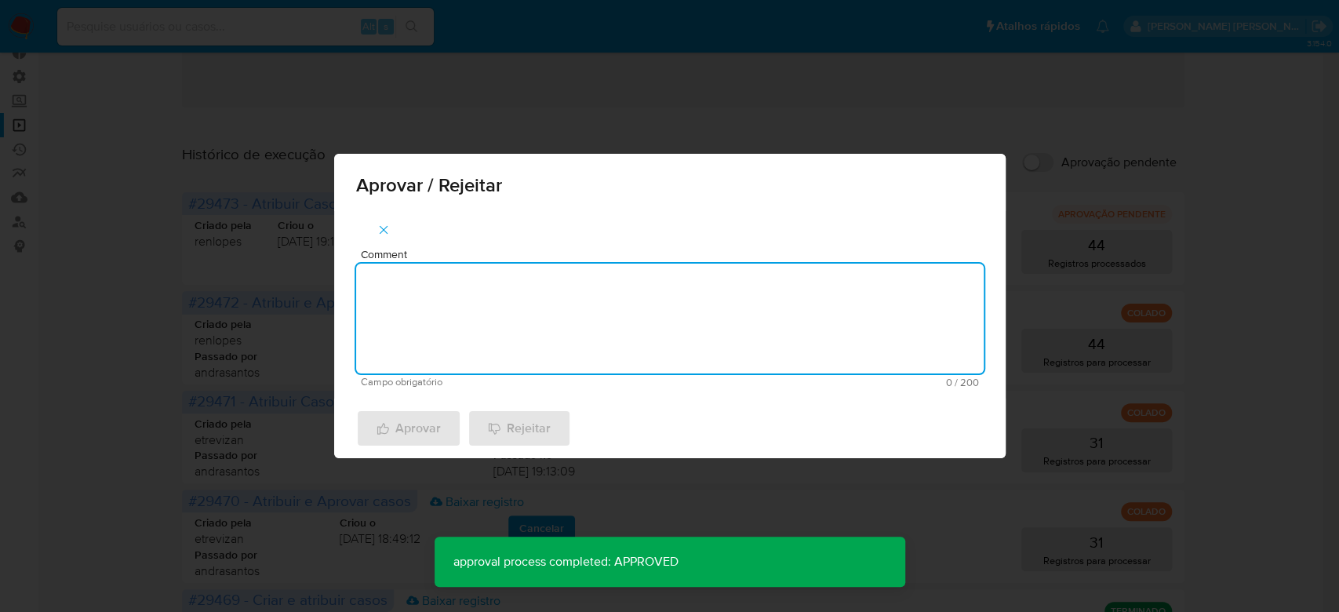
paste textarea "Para tratamento."
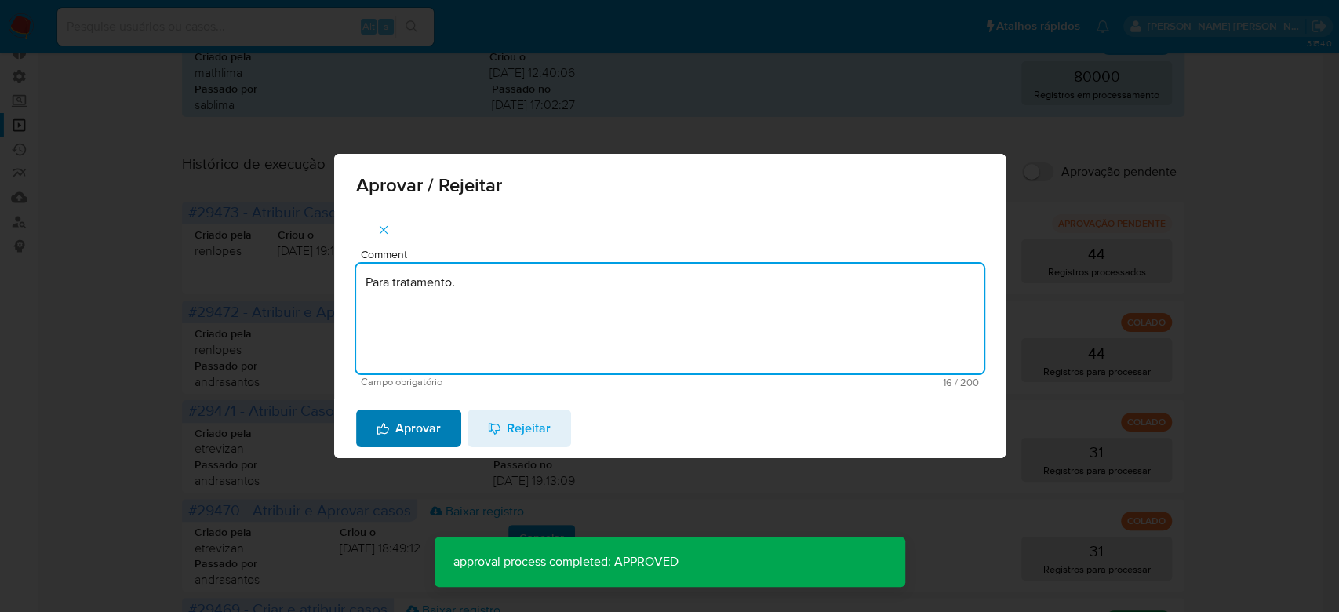
type textarea "Para tratamento."
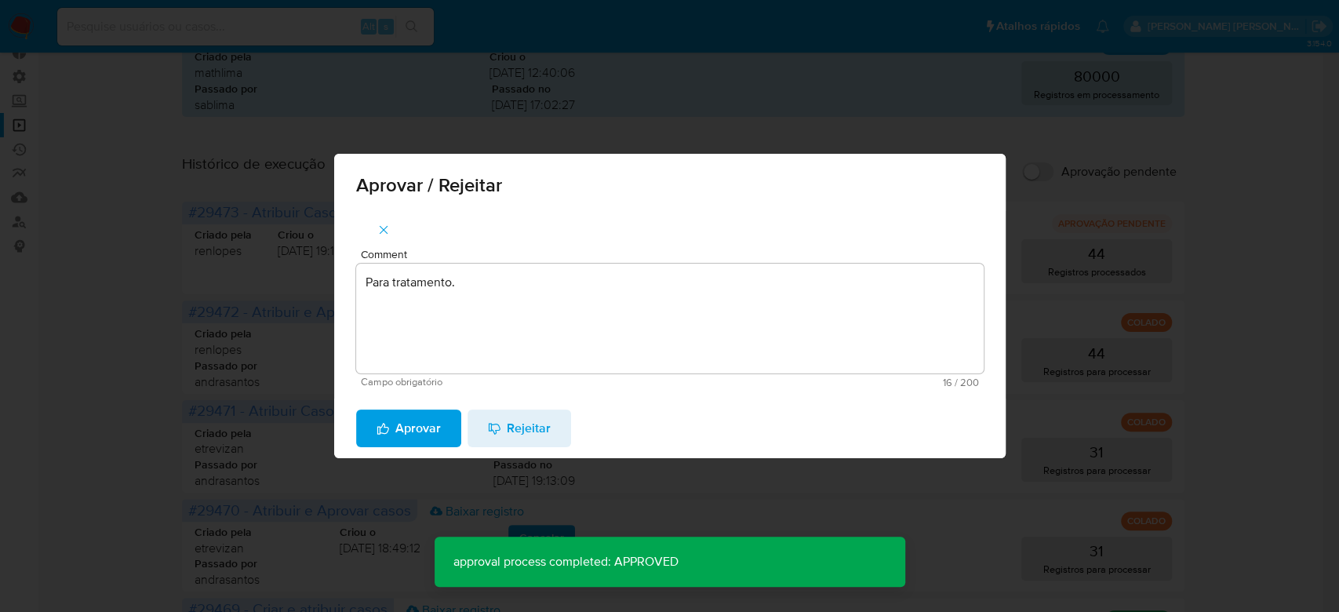
click at [406, 430] on span "Aprovar" at bounding box center [408, 428] width 64 height 35
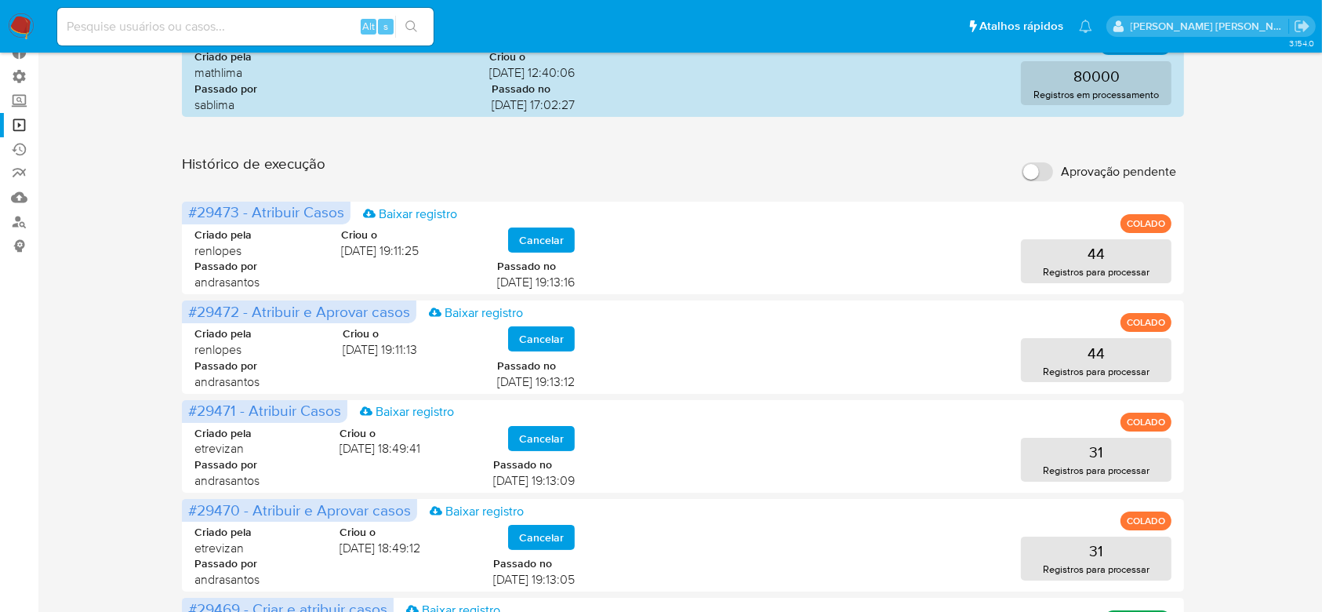
click at [209, 41] on div "Alt s" at bounding box center [245, 27] width 376 height 38
click at [212, 27] on input at bounding box center [245, 26] width 376 height 20
paste input "QOlceV9dxuQwr6GXHLATdkqW"
type input "QOlceV9dxuQwr6GXHLATdkqW"
click at [415, 31] on icon "search-icon" at bounding box center [411, 26] width 13 height 13
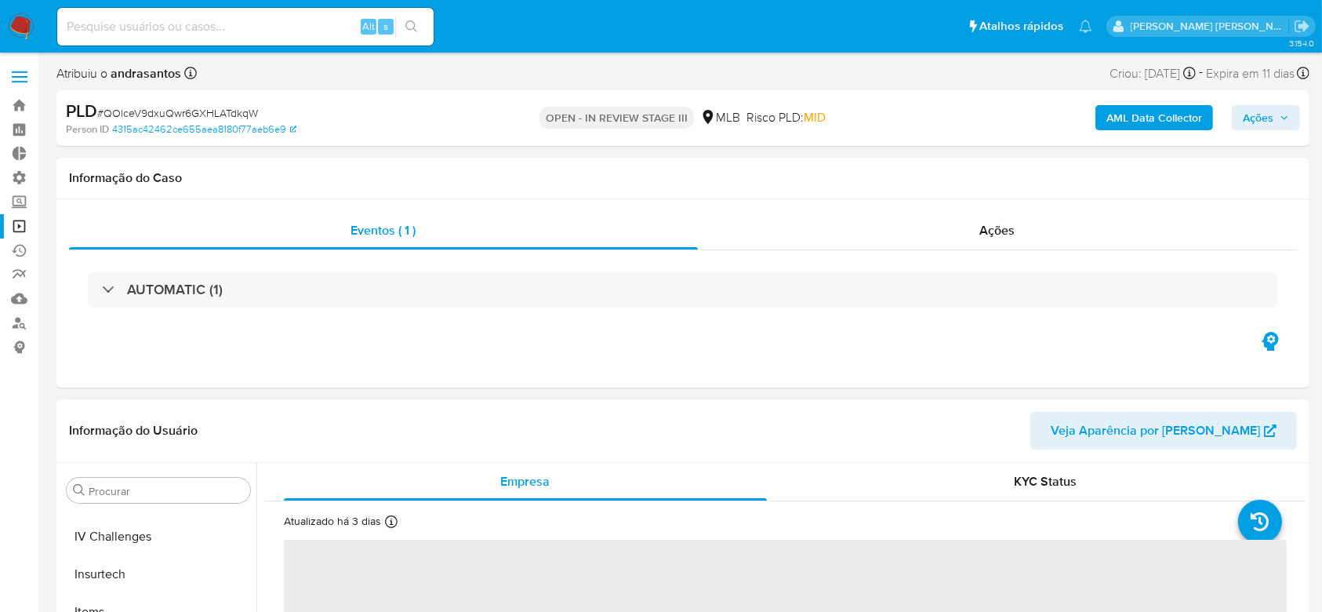
scroll to position [700, 0]
select select "10"
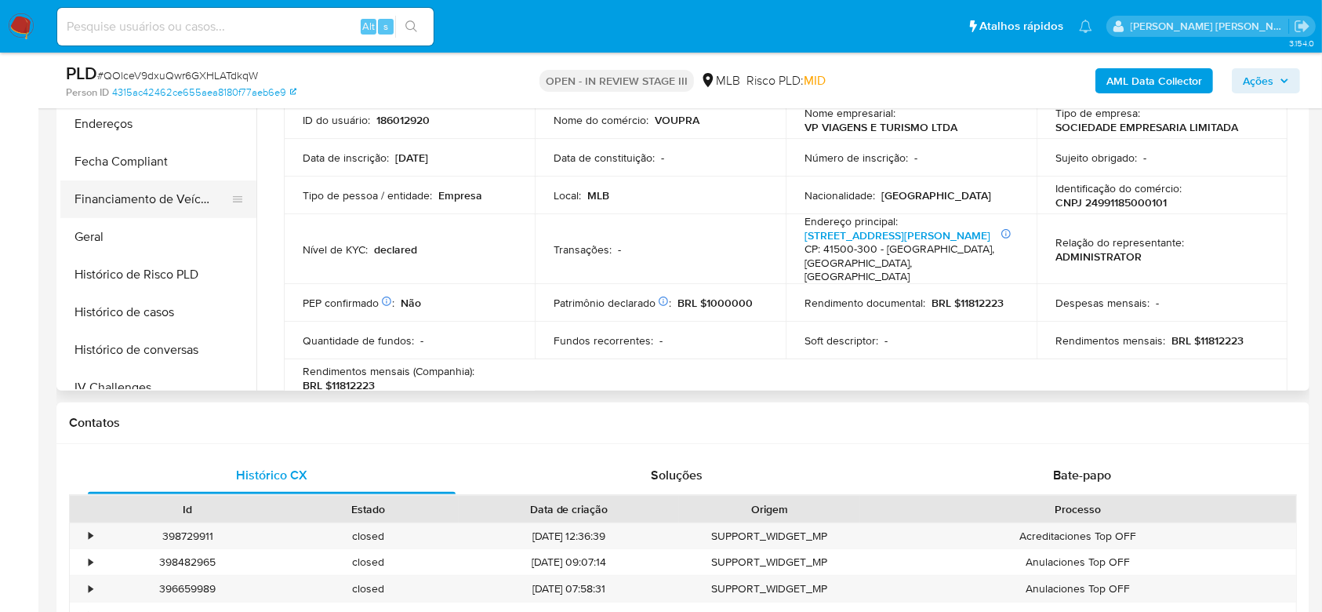
scroll to position [387, 0]
click at [136, 193] on button "Geral" at bounding box center [151, 195] width 183 height 38
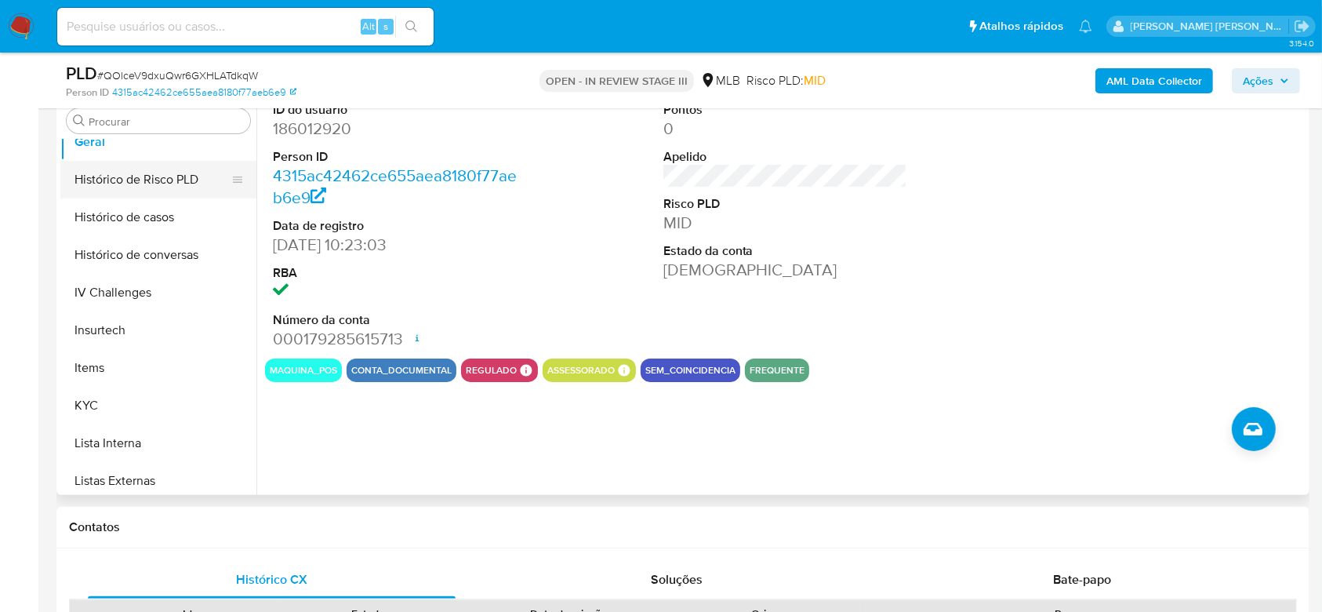
scroll to position [596, 0]
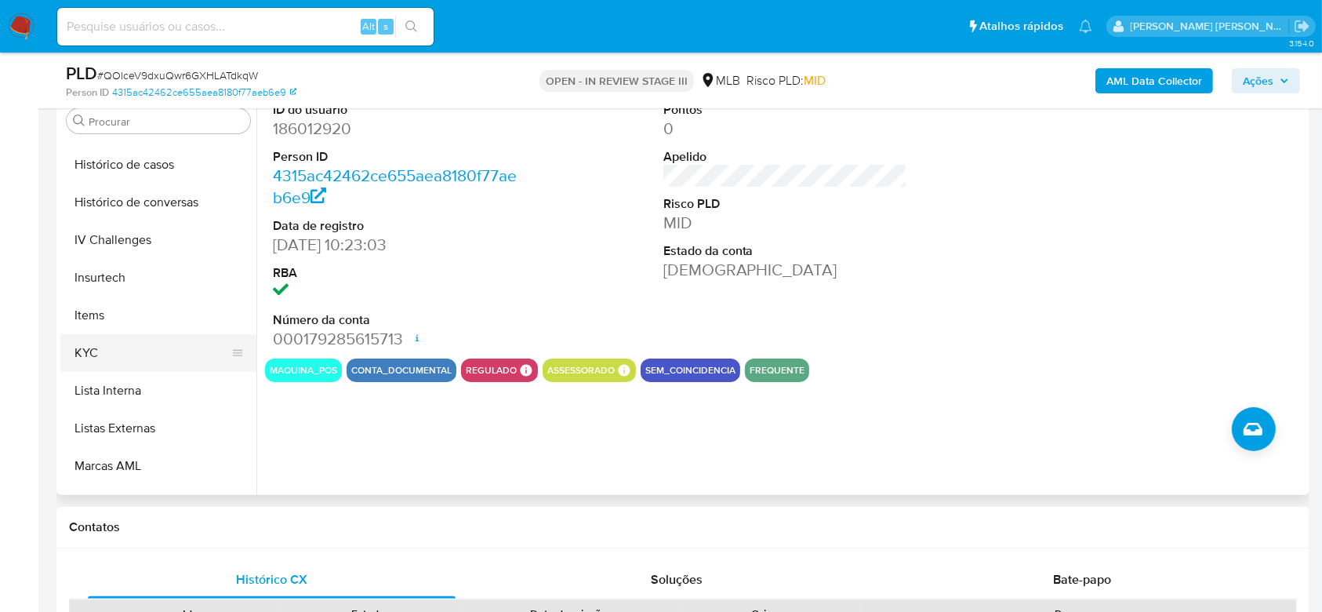
click at [125, 358] on button "KYC" at bounding box center [151, 353] width 183 height 38
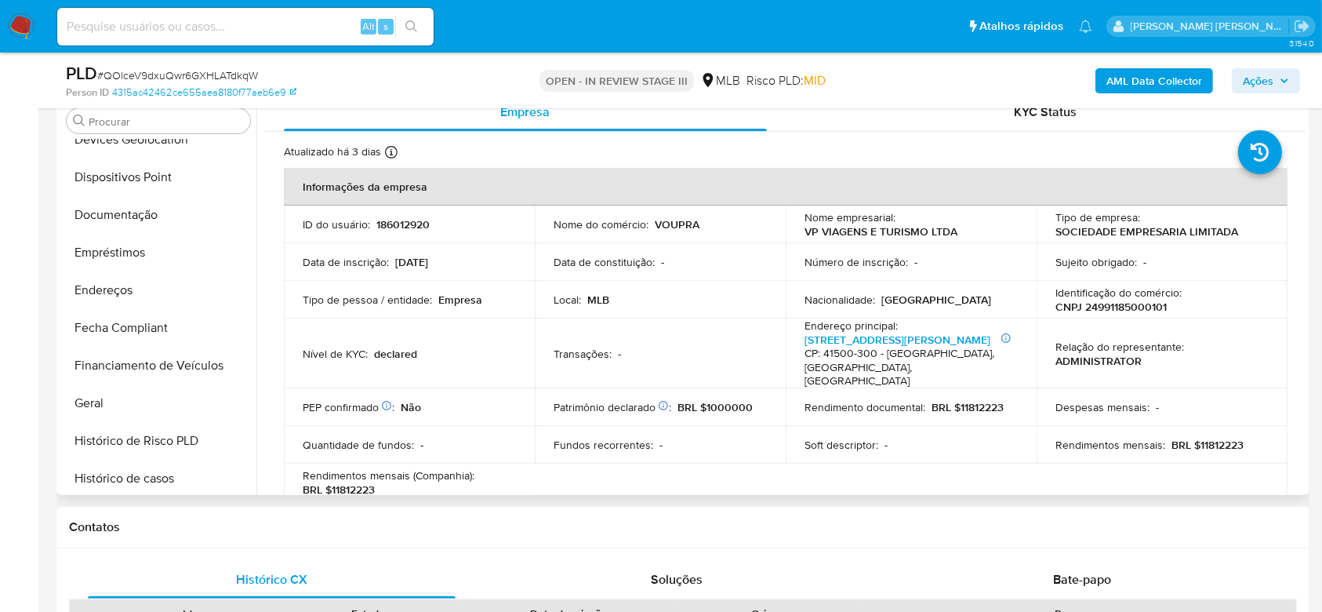
scroll to position [700, 0]
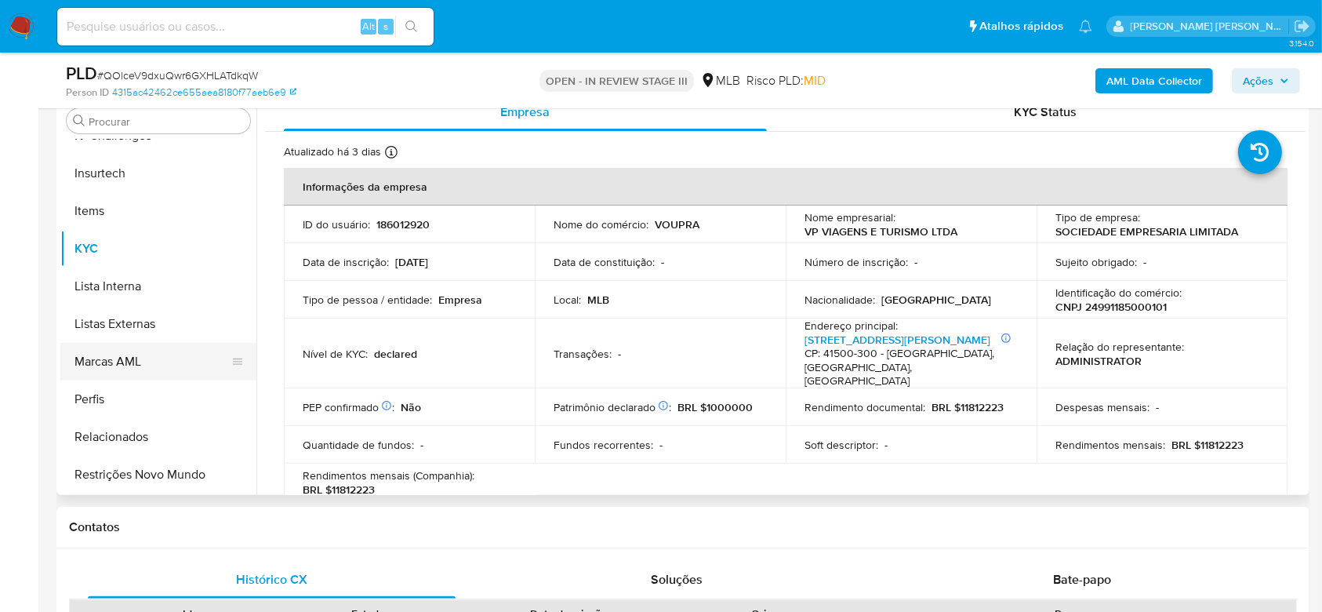
click at [125, 369] on button "Marcas AML" at bounding box center [151, 362] width 183 height 38
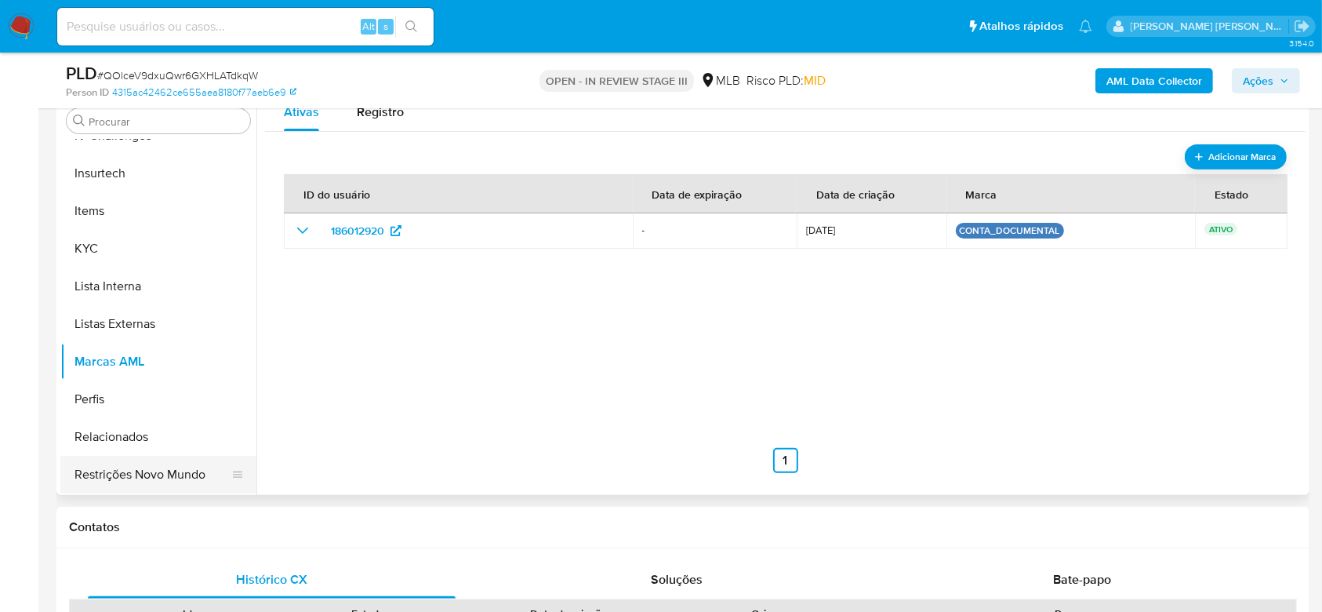
click at [145, 484] on button "Restrições Novo Mundo" at bounding box center [151, 475] width 183 height 38
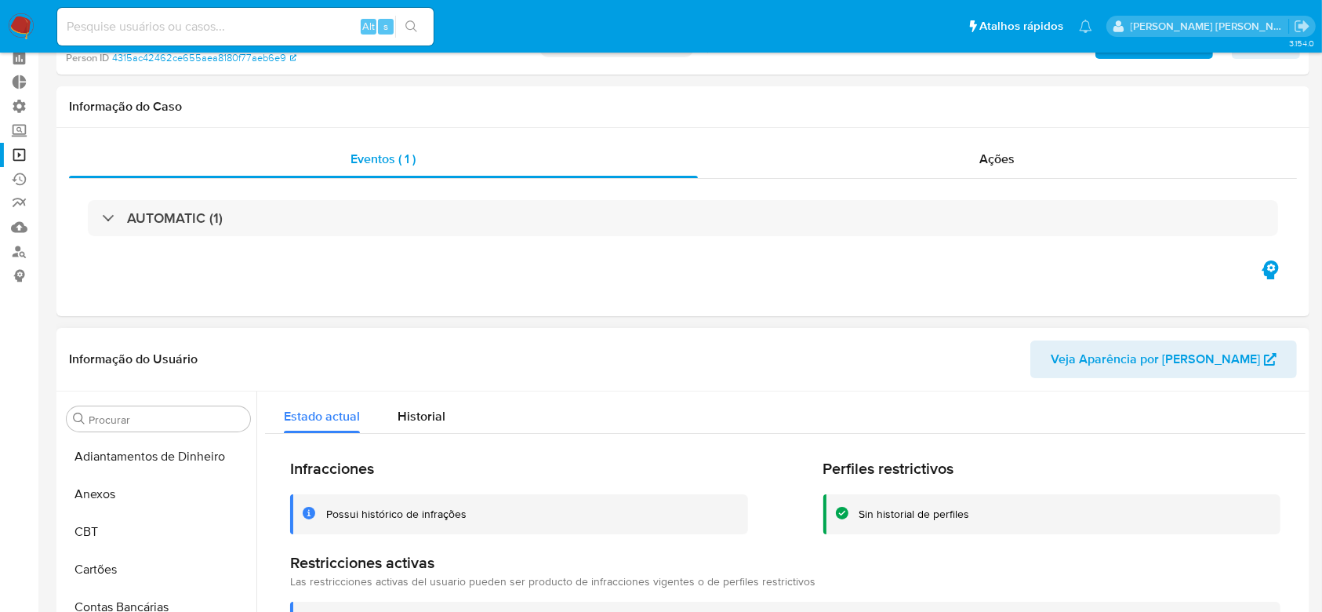
scroll to position [104, 0]
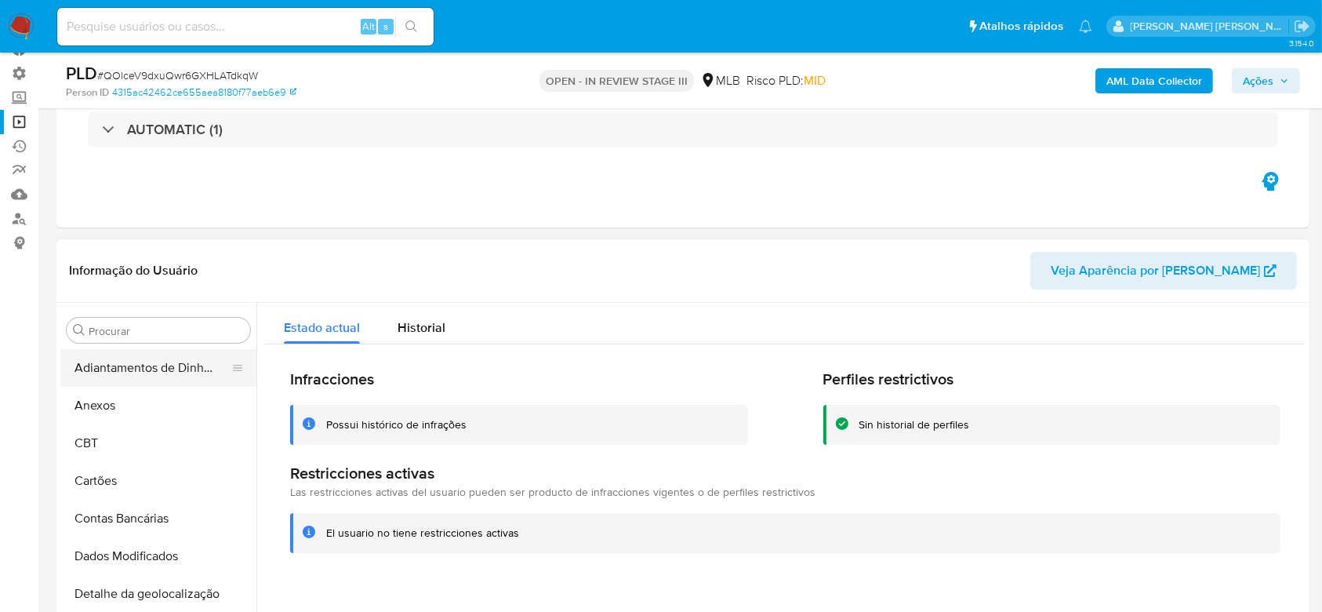
click at [169, 369] on button "Adiantamentos de Dinheiro" at bounding box center [151, 368] width 183 height 38
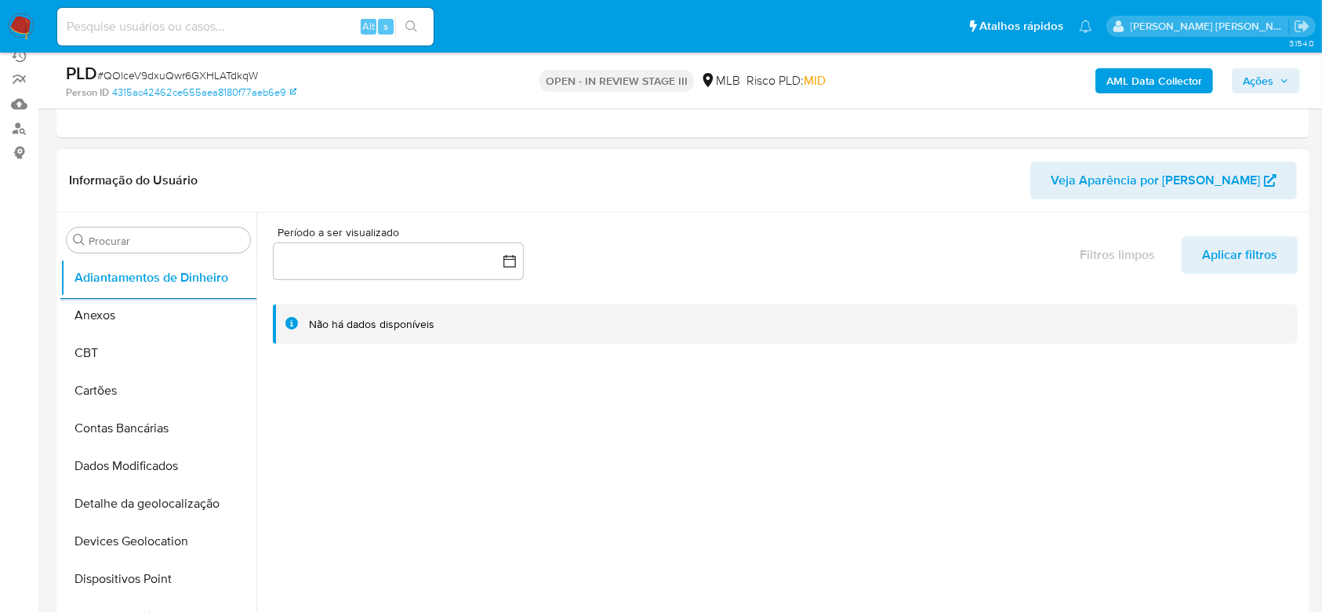
scroll to position [314, 0]
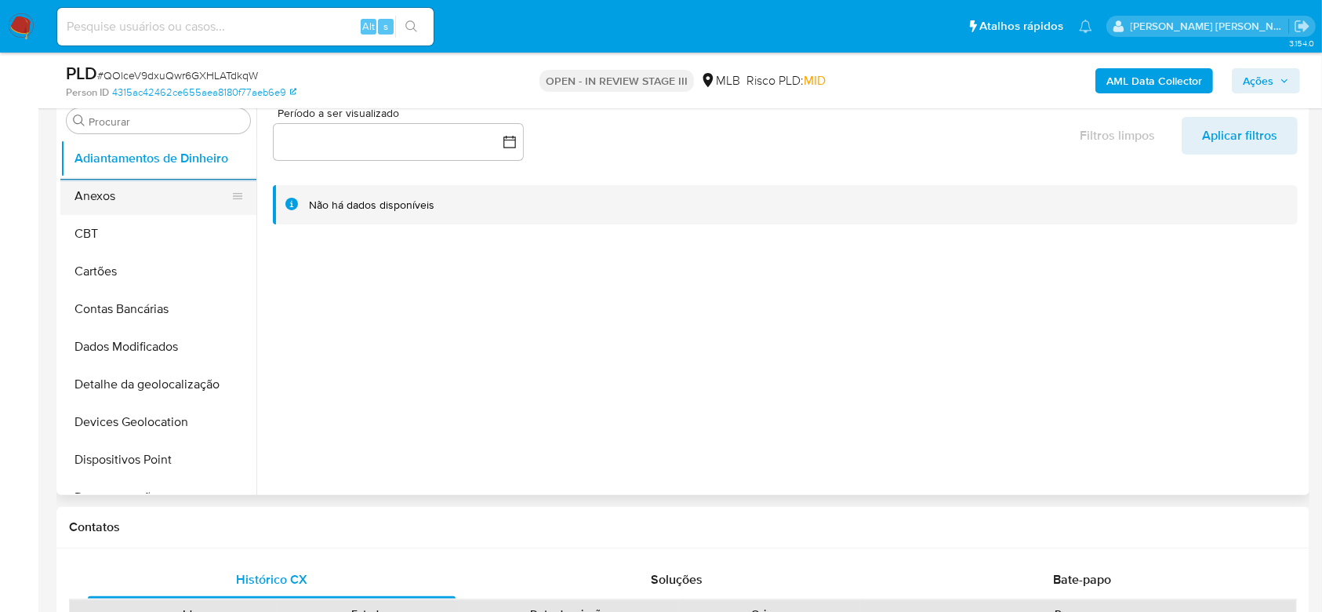
click at [132, 200] on button "Anexos" at bounding box center [151, 196] width 183 height 38
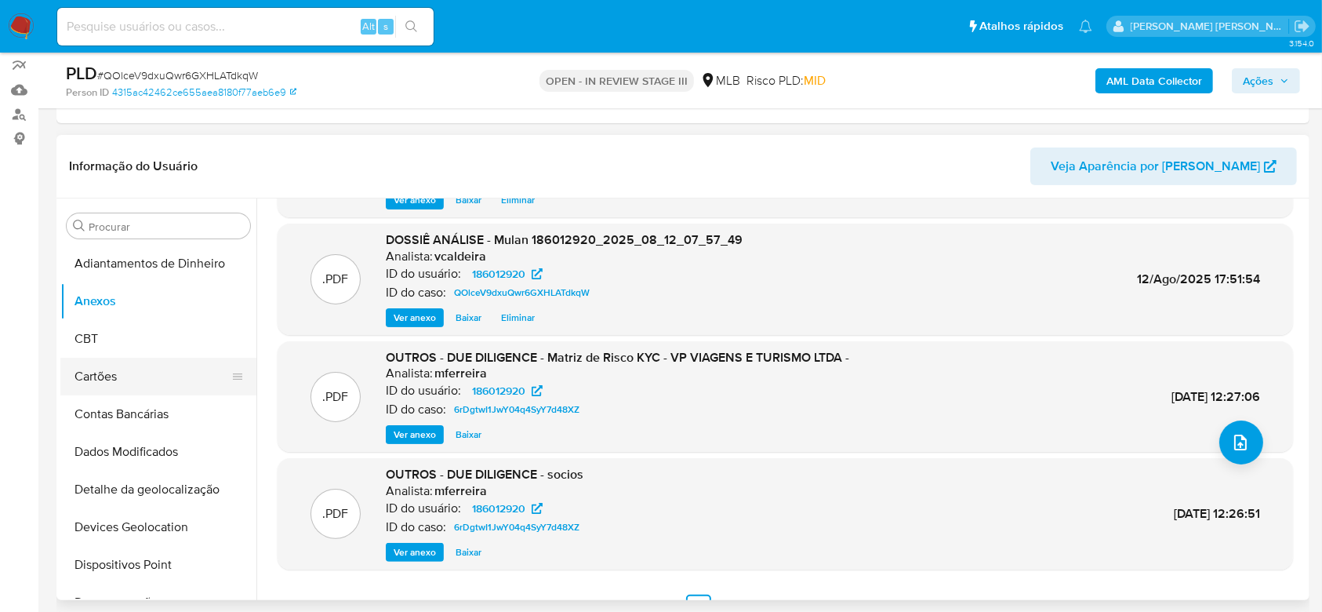
scroll to position [104, 0]
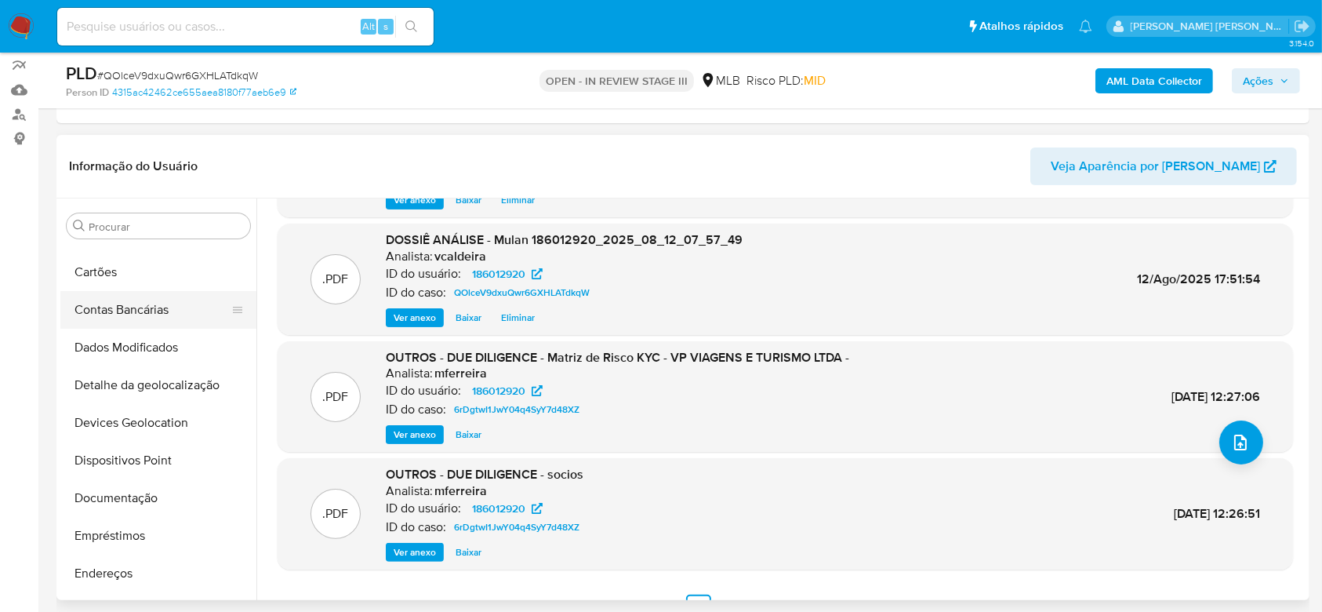
click at [147, 311] on button "Contas Bancárias" at bounding box center [151, 310] width 183 height 38
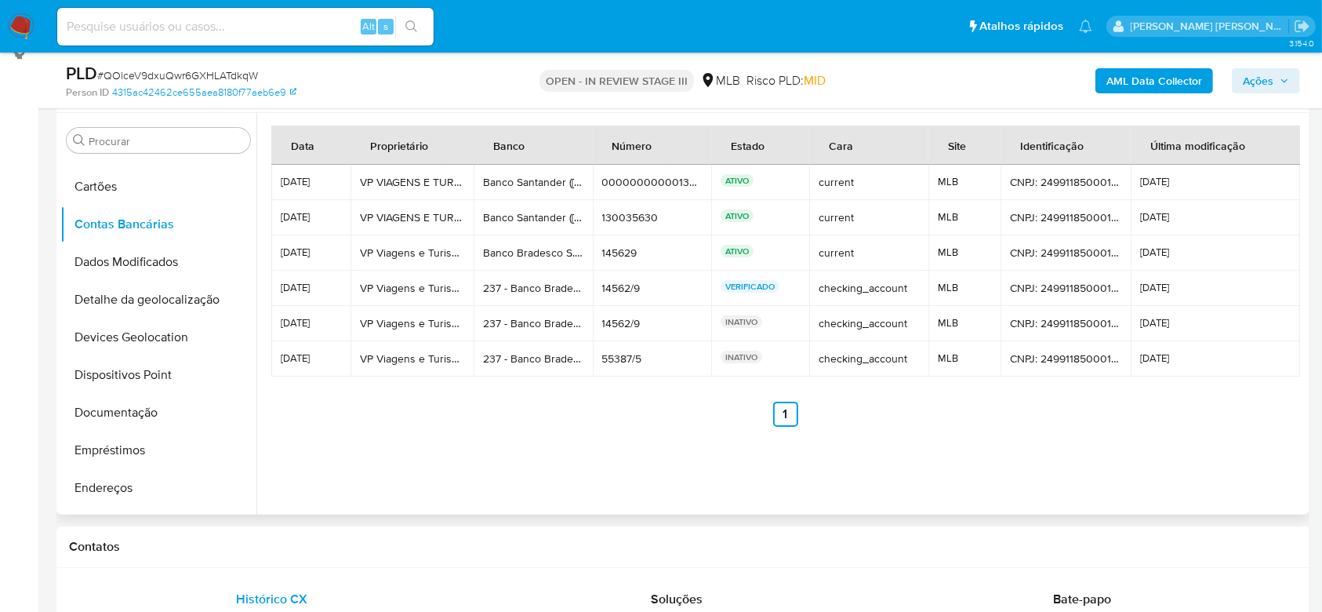
scroll to position [314, 0]
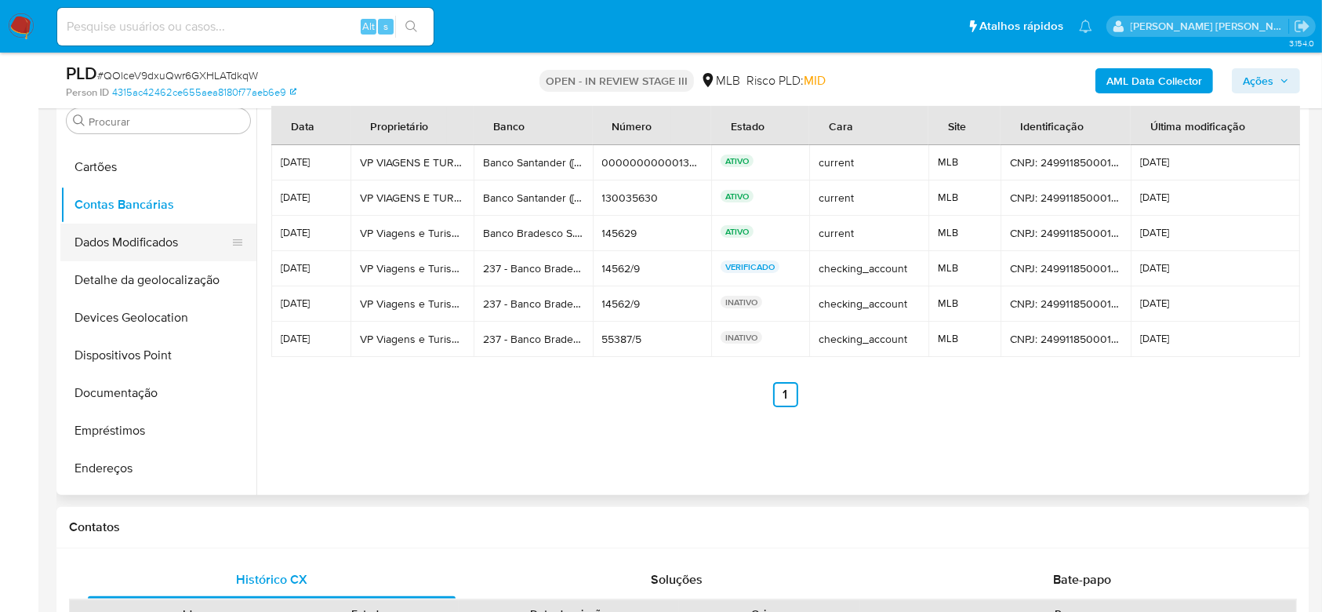
click at [150, 234] on button "Dados Modificados" at bounding box center [151, 242] width 183 height 38
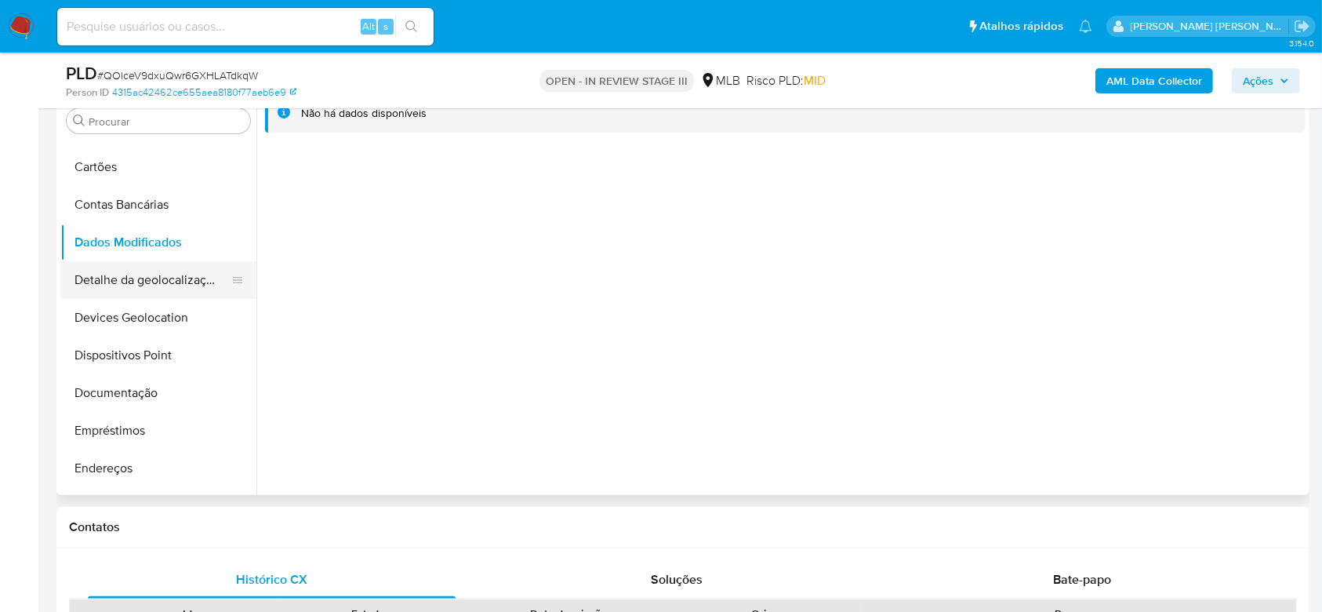
click at [161, 285] on button "Detalhe da geolocalização" at bounding box center [151, 280] width 183 height 38
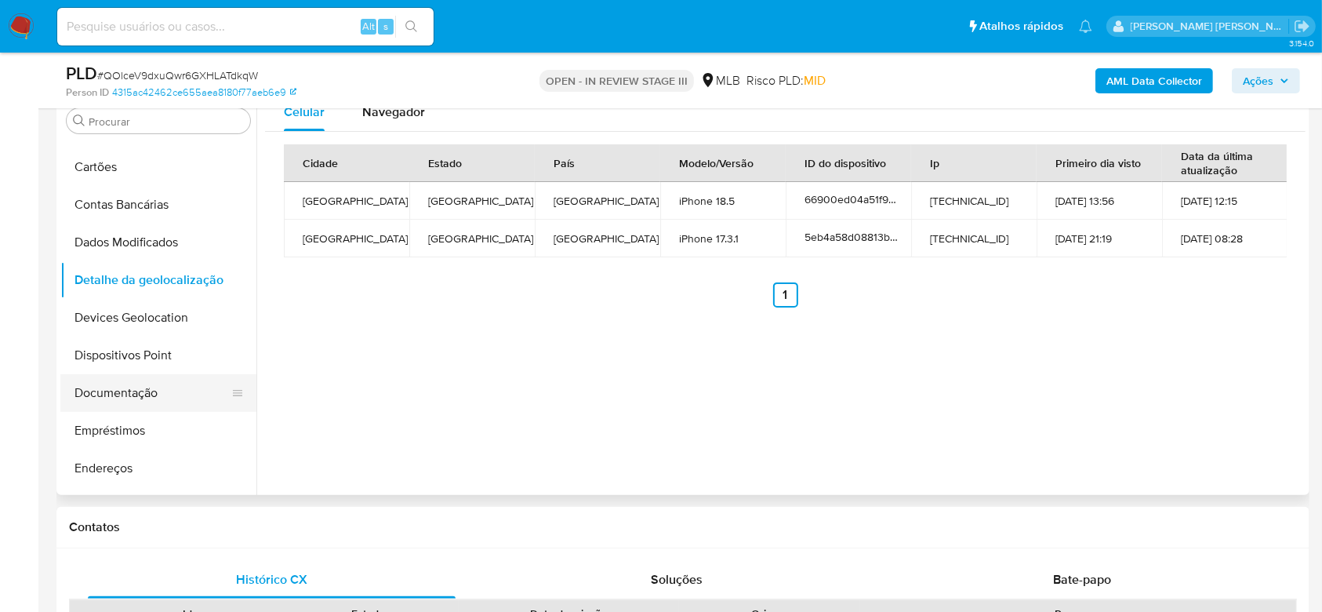
click at [147, 393] on button "Documentação" at bounding box center [151, 393] width 183 height 38
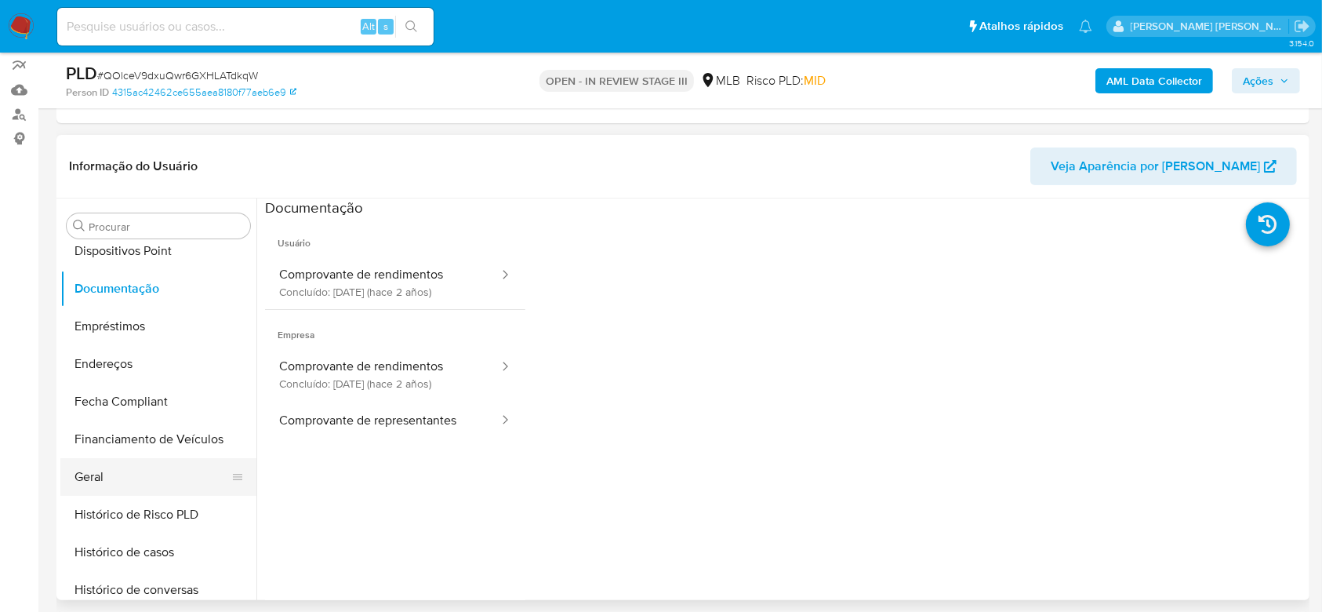
click at [152, 480] on button "Geral" at bounding box center [151, 477] width 183 height 38
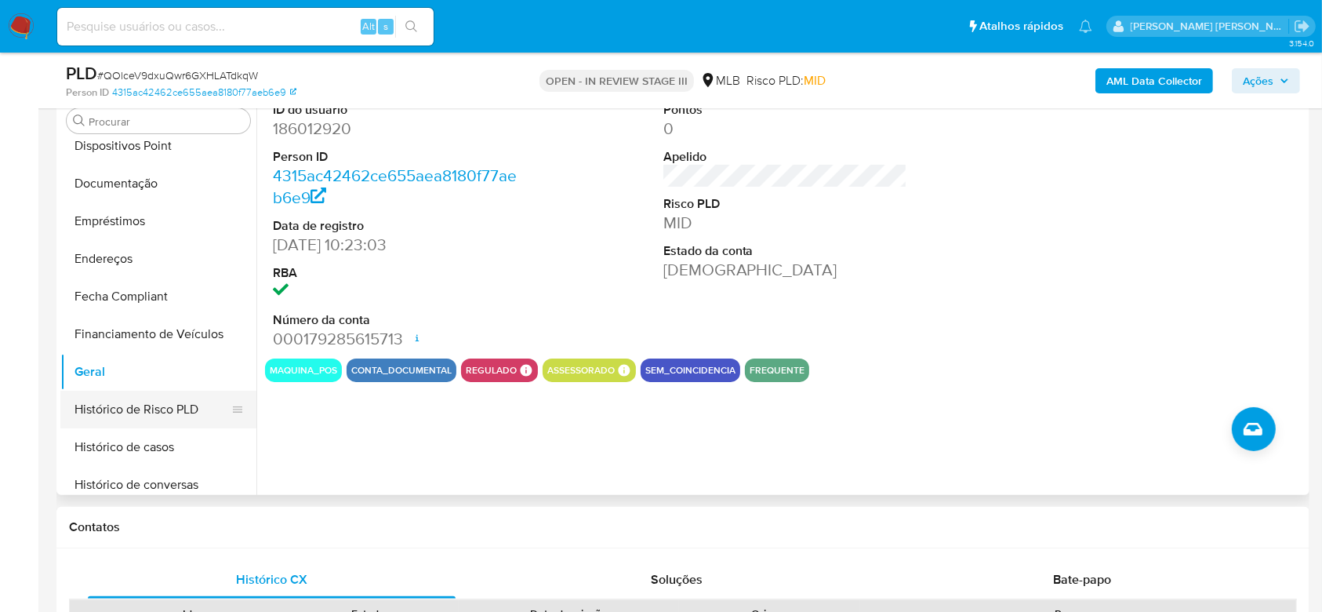
click at [127, 405] on button "Histórico de Risco PLD" at bounding box center [151, 409] width 183 height 38
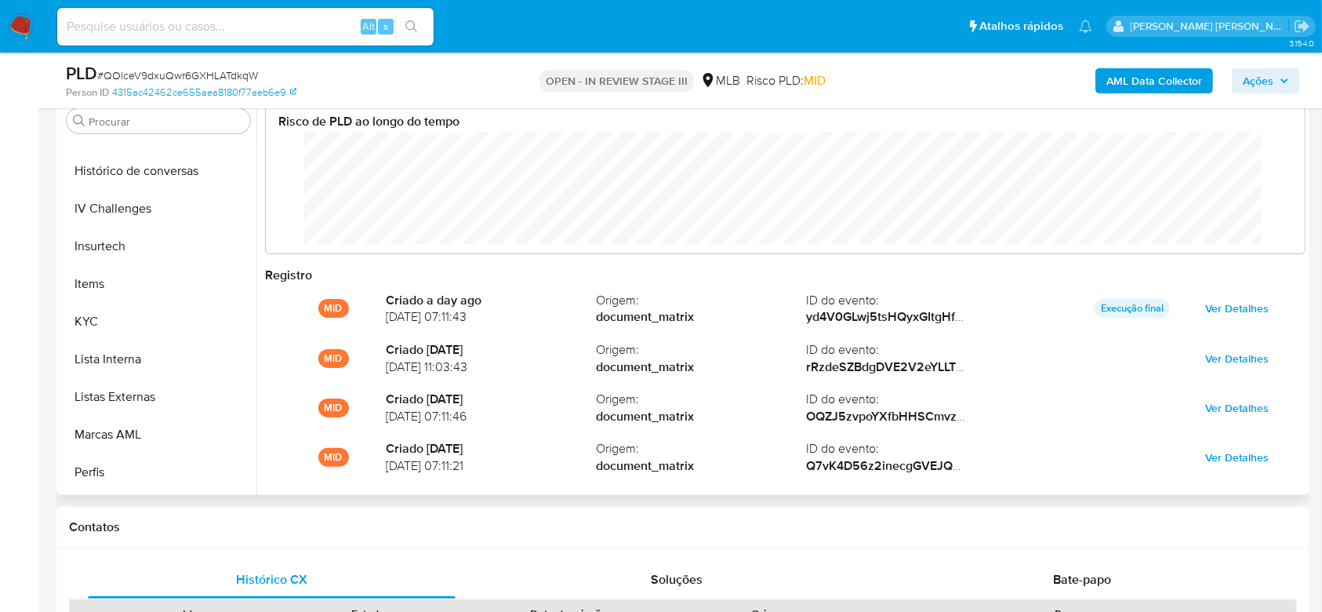
scroll to position [700, 0]
click at [118, 212] on button "Items" at bounding box center [151, 211] width 183 height 38
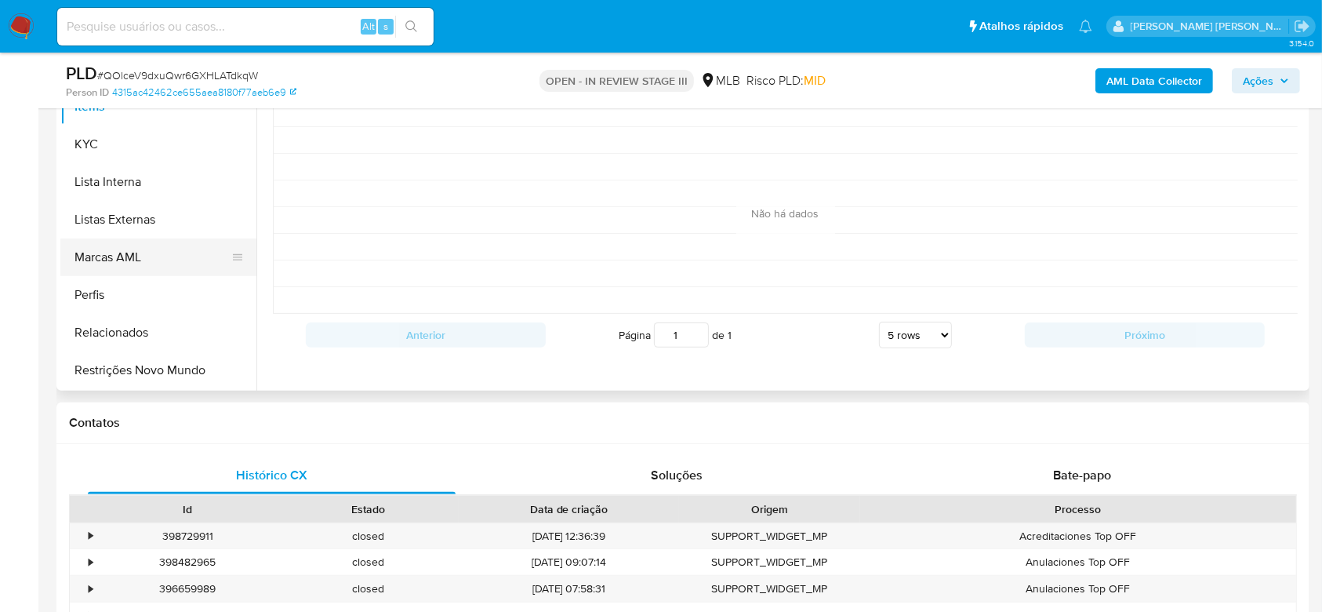
click at [146, 263] on button "Marcas AML" at bounding box center [151, 257] width 183 height 38
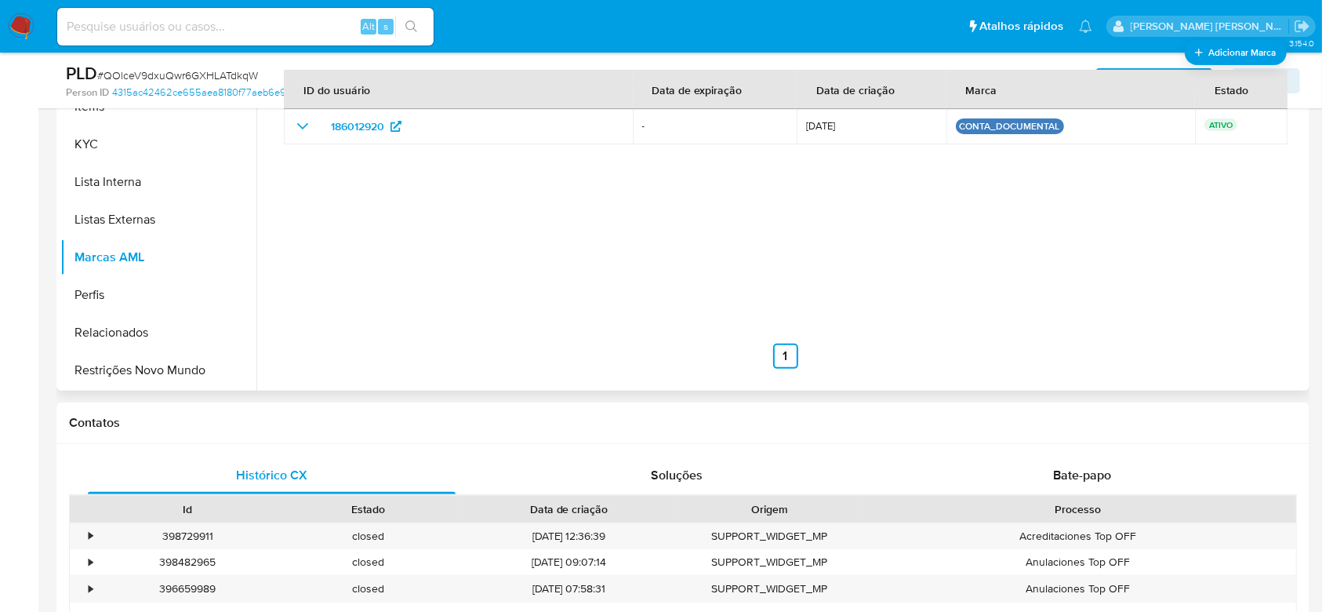
scroll to position [314, 0]
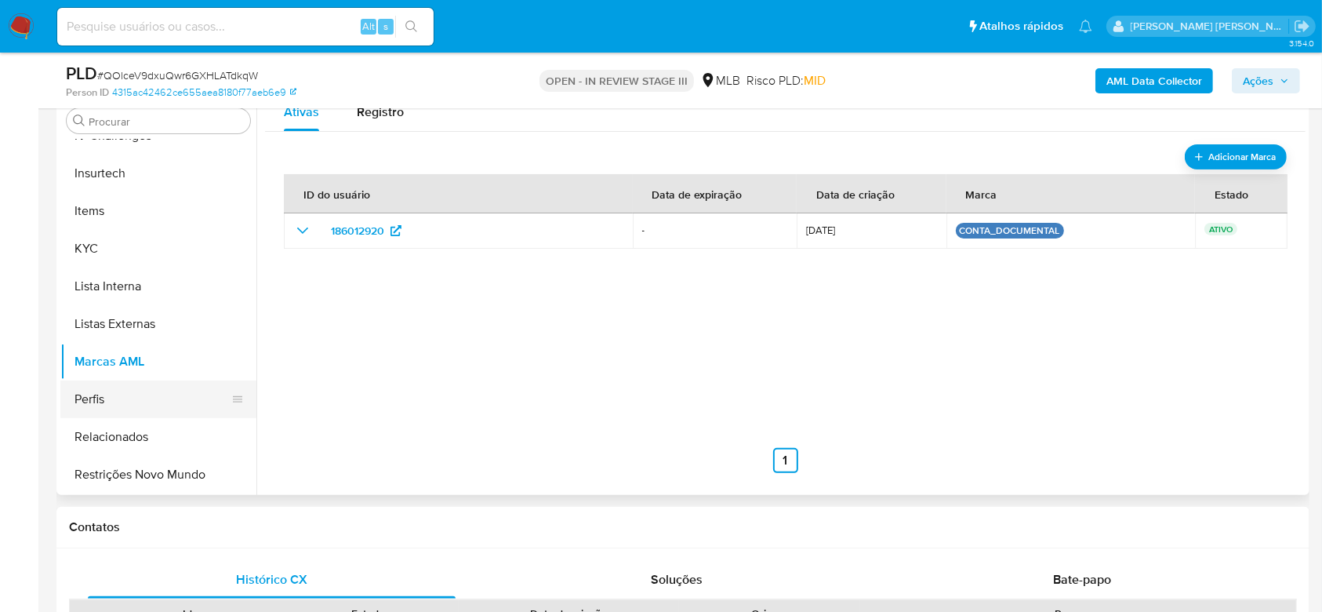
click at [161, 405] on button "Perfis" at bounding box center [151, 399] width 183 height 38
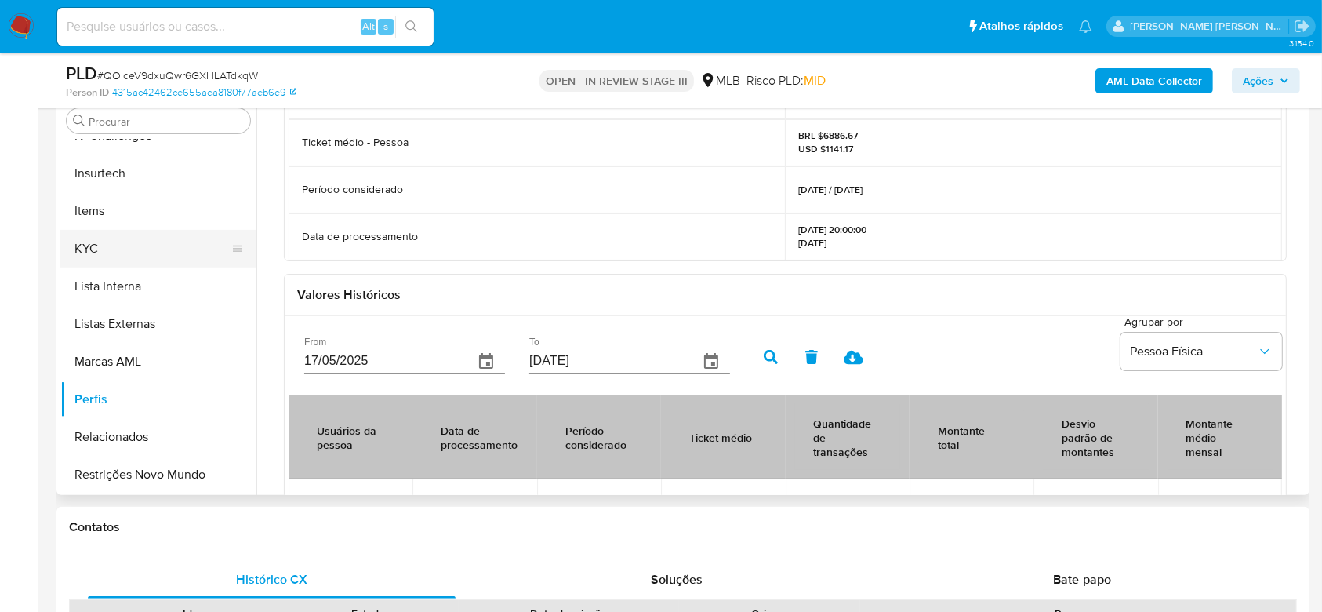
click at [110, 238] on button "KYC" at bounding box center [151, 249] width 183 height 38
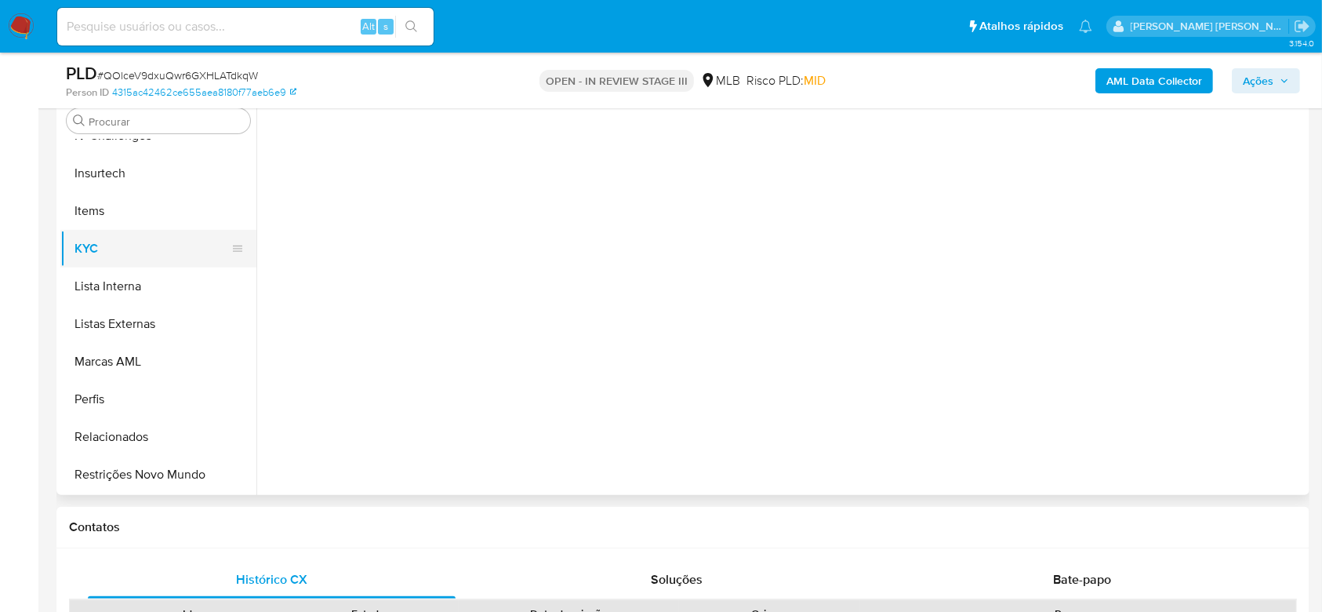
scroll to position [0, 0]
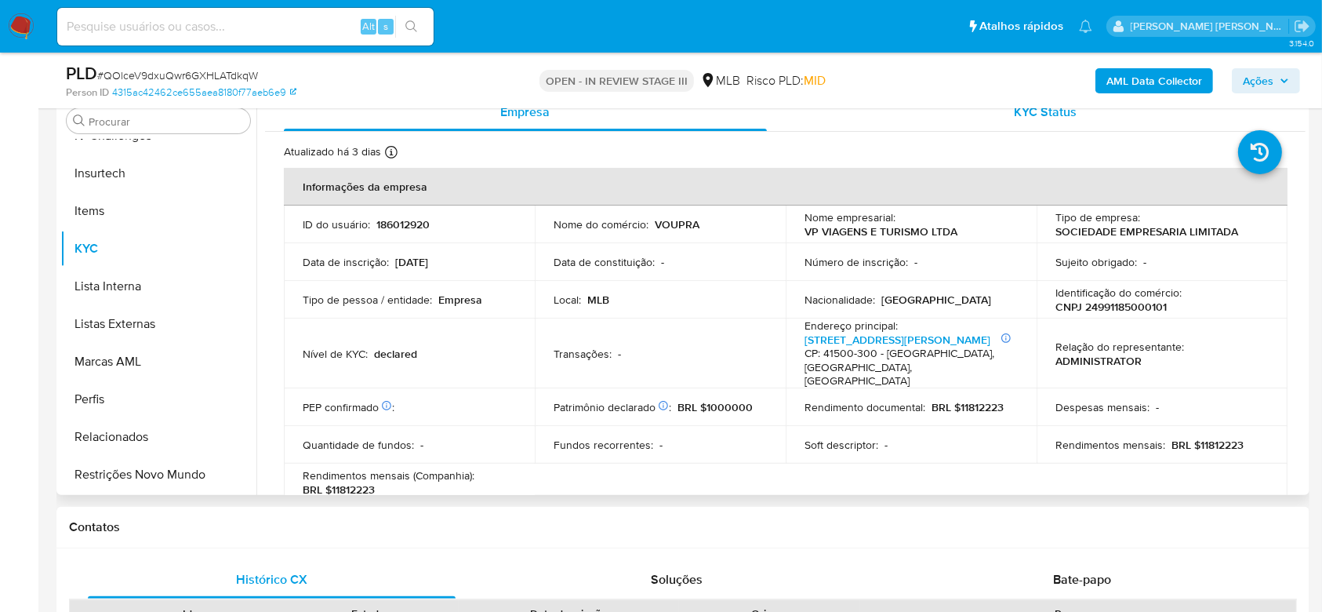
click at [1016, 111] on span "KYC Status" at bounding box center [1045, 112] width 63 height 18
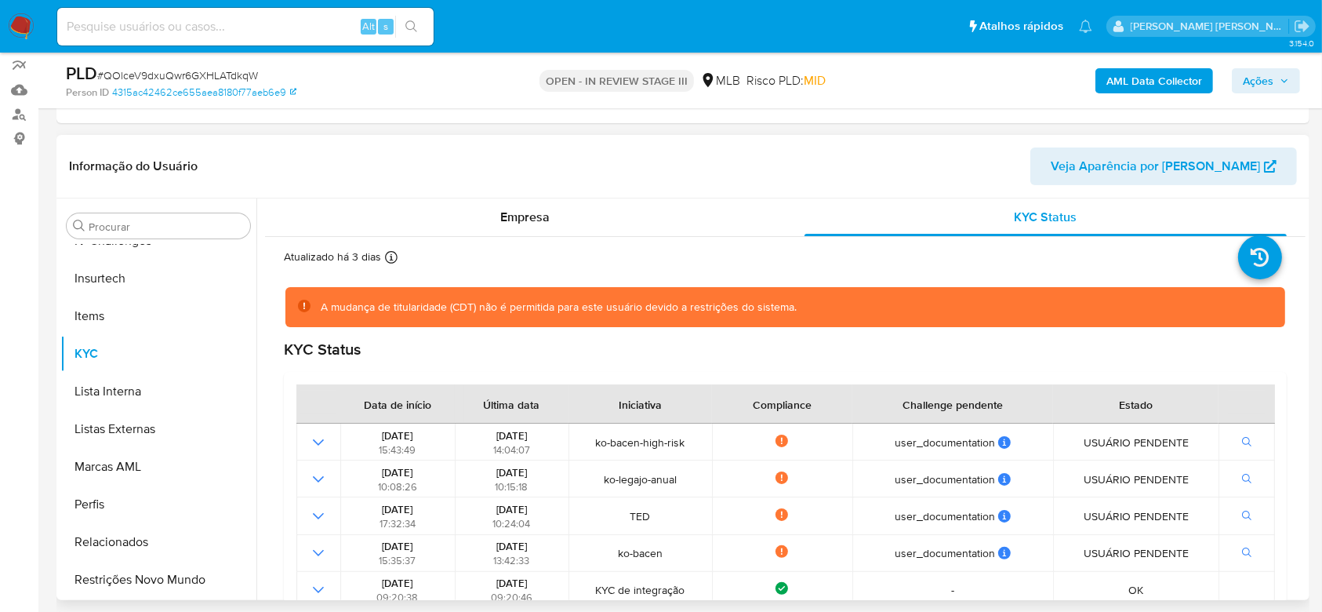
scroll to position [104, 0]
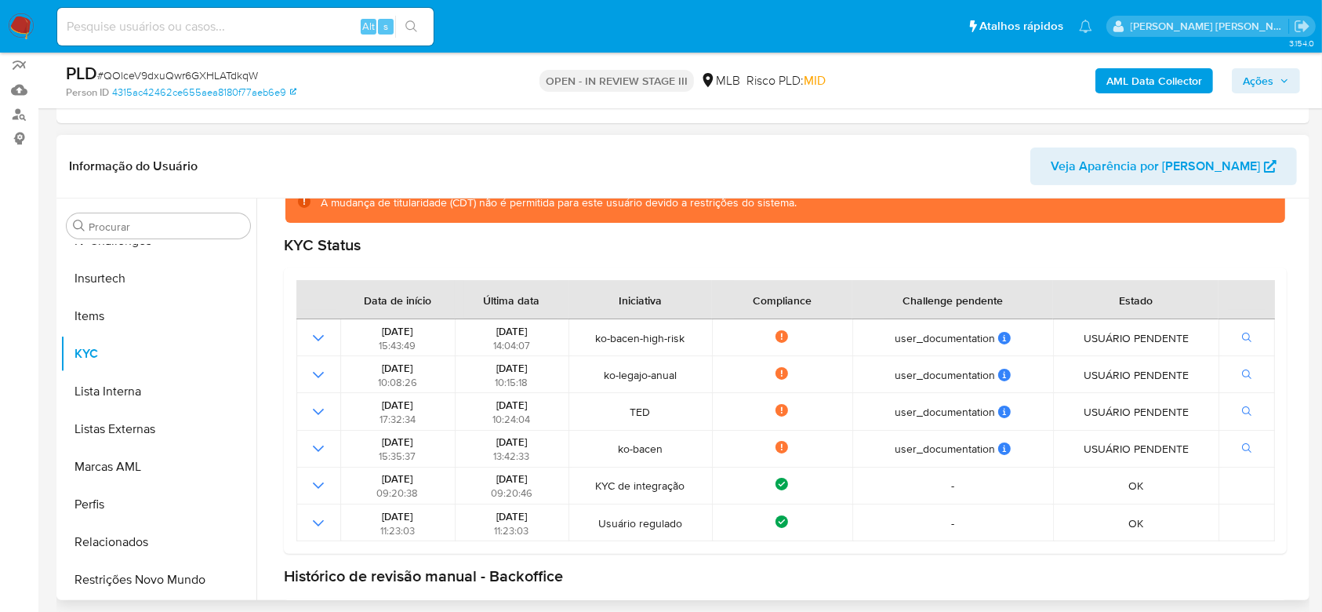
click at [1270, 160] on icon "button" at bounding box center [1270, 166] width 13 height 13
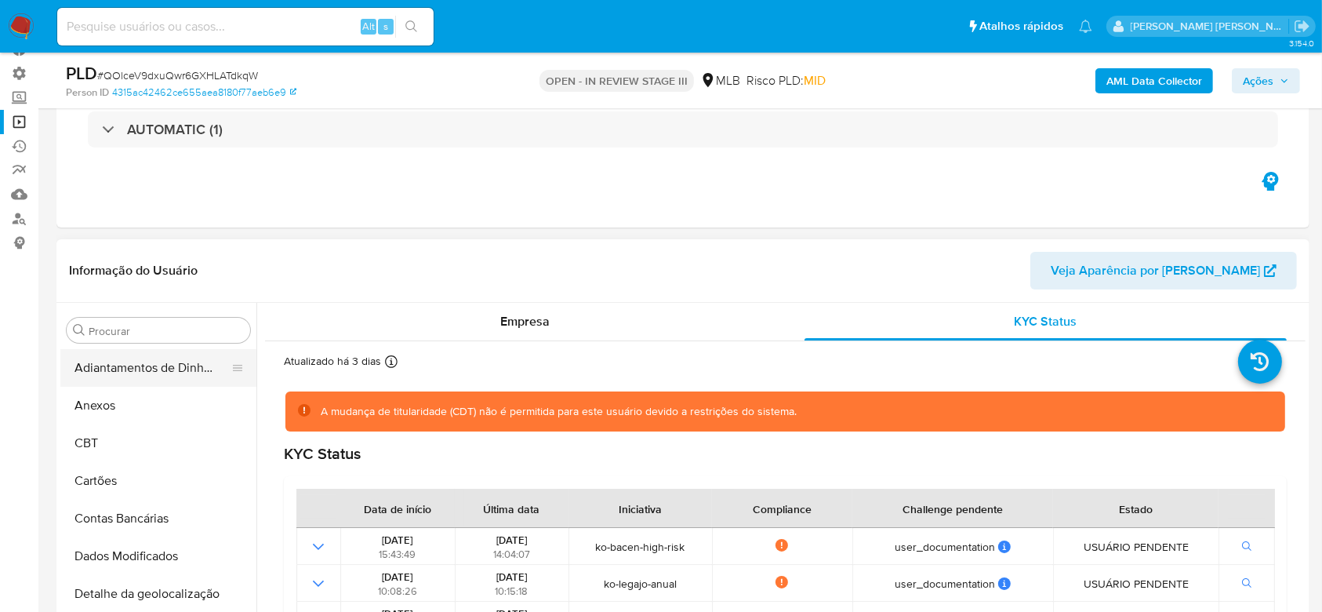
click at [166, 373] on button "Adiantamentos de Dinheiro" at bounding box center [151, 368] width 183 height 38
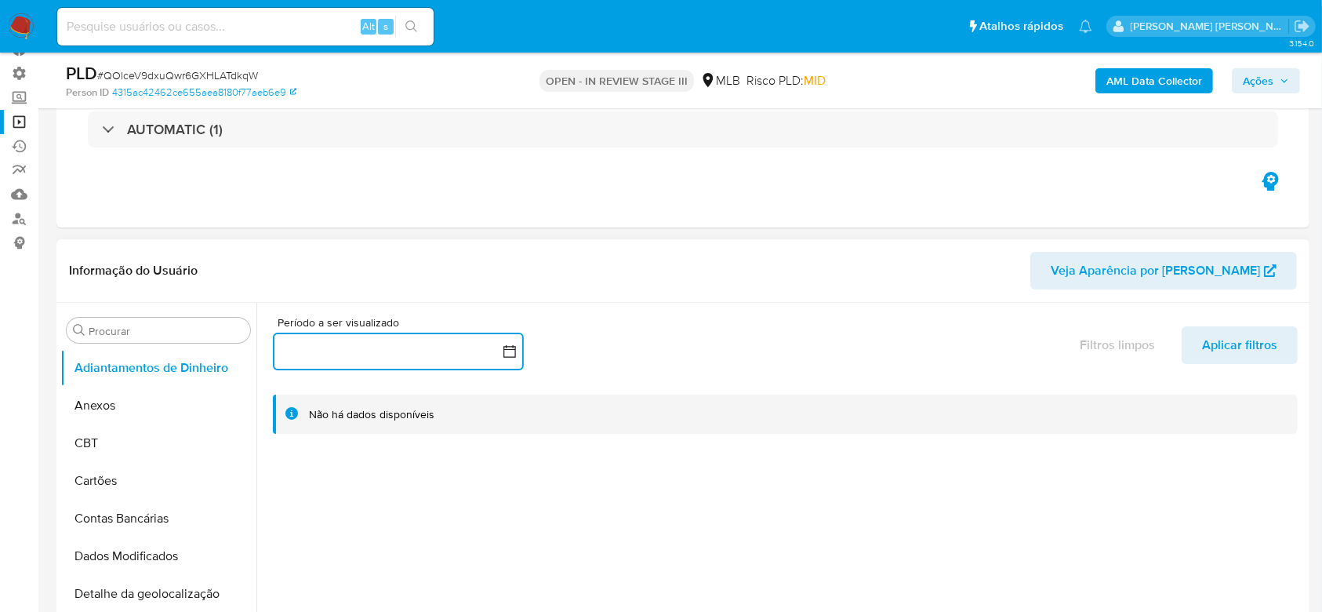
click at [507, 351] on icon "button" at bounding box center [510, 351] width 16 height 16
click at [302, 406] on icon "Mes anterior" at bounding box center [301, 407] width 19 height 19
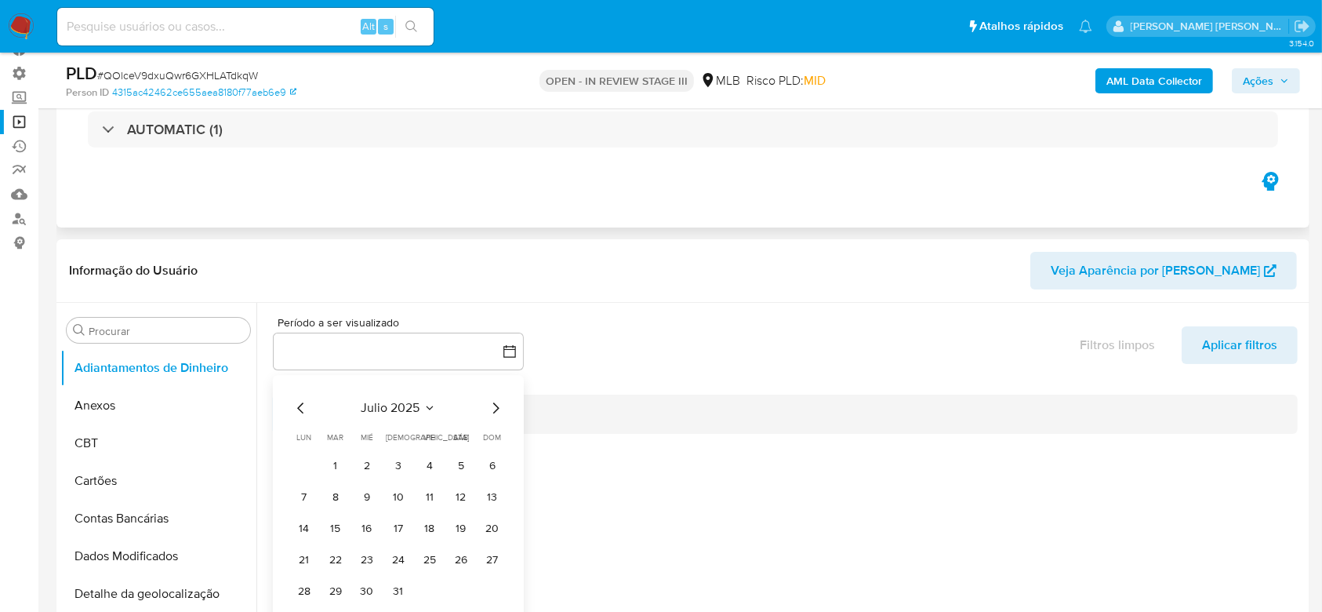
click at [586, 222] on div "Eventos ( 1 ) Ações AUTOMATIC (1)" at bounding box center [682, 133] width 1253 height 188
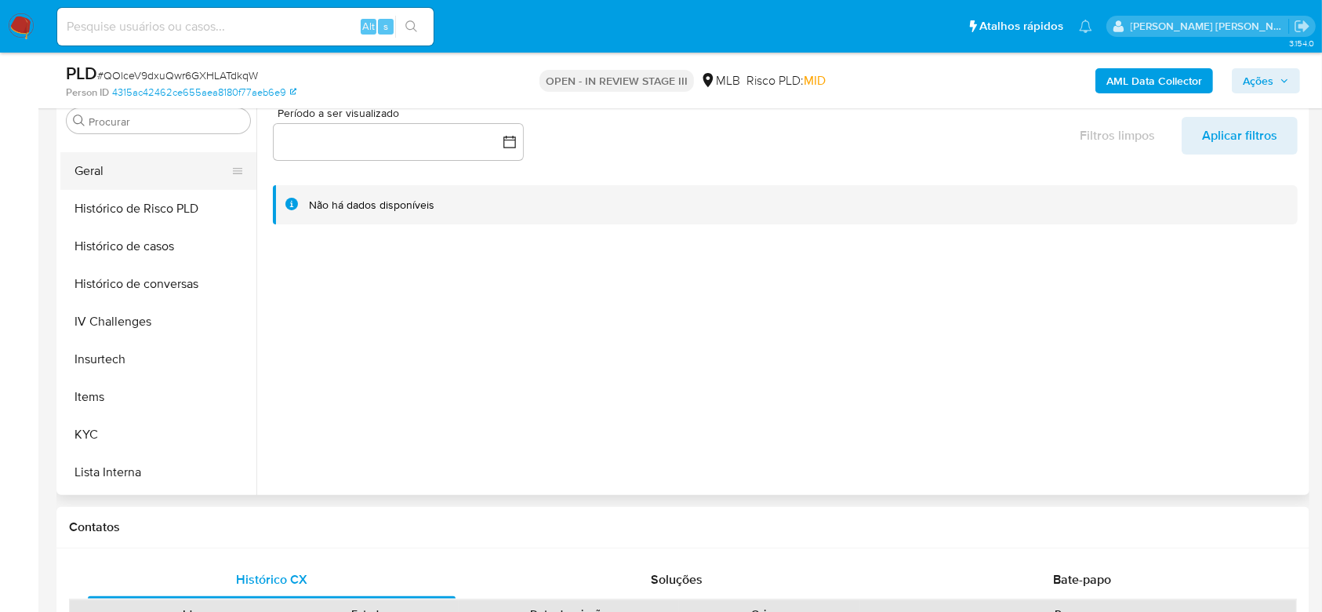
scroll to position [522, 0]
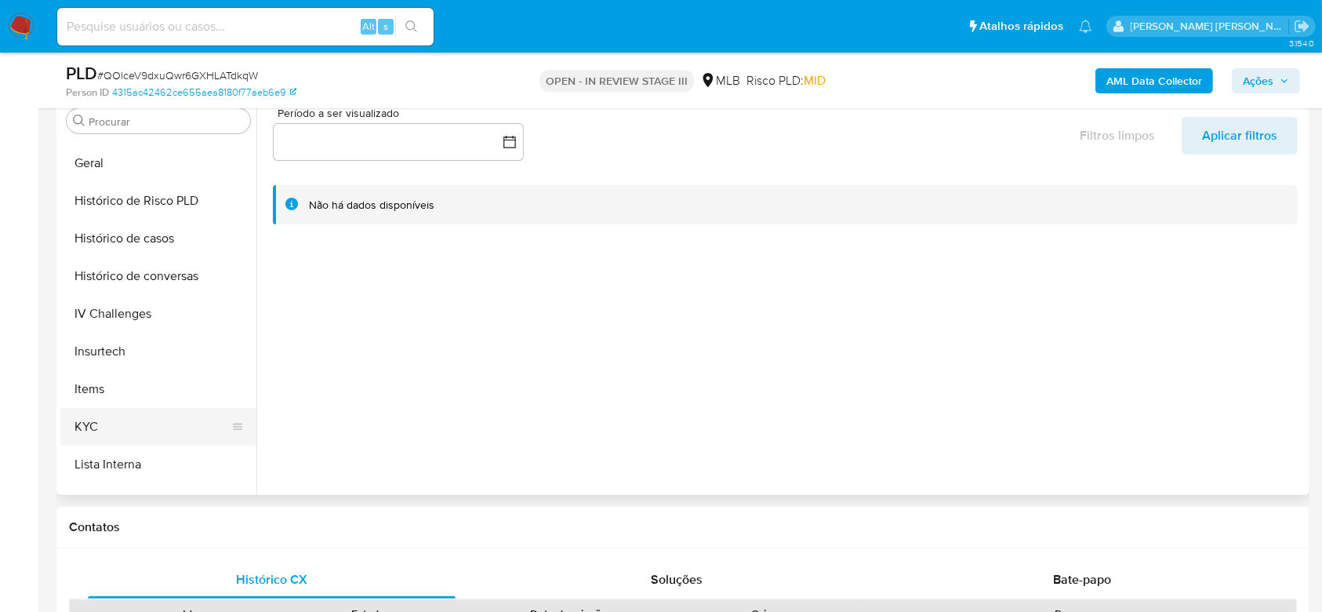
click at [135, 434] on button "KYC" at bounding box center [151, 427] width 183 height 38
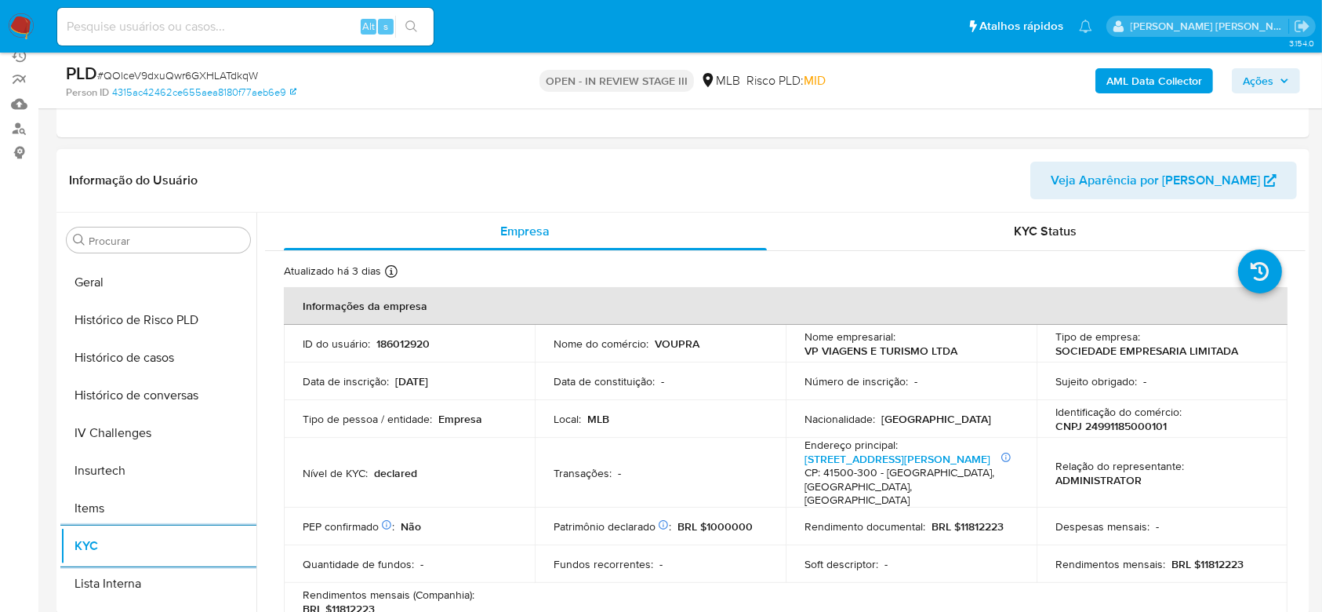
scroll to position [209, 0]
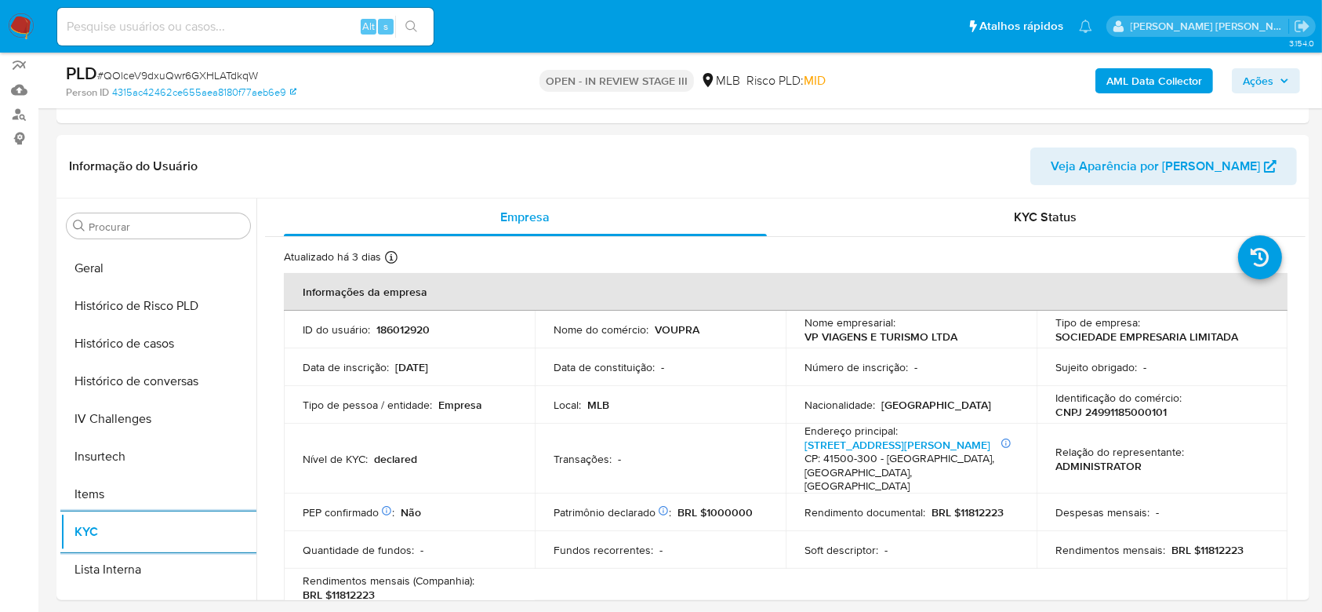
click at [218, 74] on span "# QOlceV9dxuQwr6GXHLATdkqW" at bounding box center [177, 75] width 161 height 16
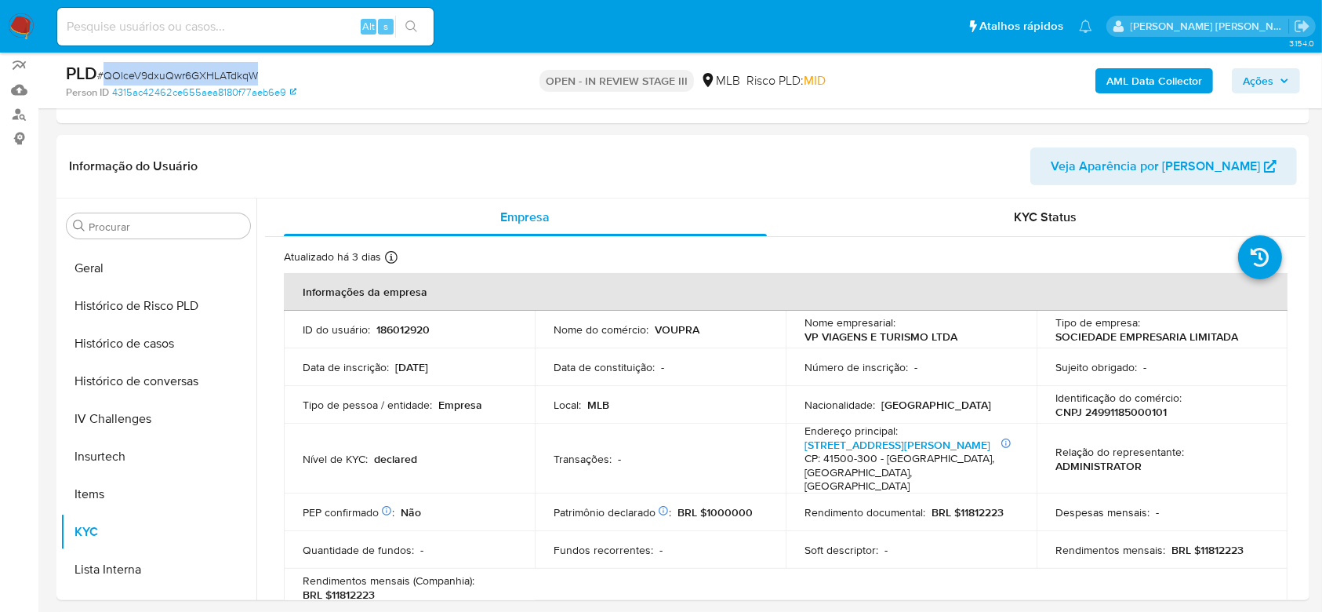
click at [218, 74] on span "# QOlceV9dxuQwr6GXHLATdkqW" at bounding box center [177, 75] width 161 height 16
copy span "QOlceV9dxuQwr6GXHLATdkqW"
click at [176, 39] on div "Alt s" at bounding box center [245, 27] width 376 height 38
click at [182, 28] on input at bounding box center [245, 26] width 376 height 20
paste input "Sx000rKAfVfEL8Yz9WluYFvB"
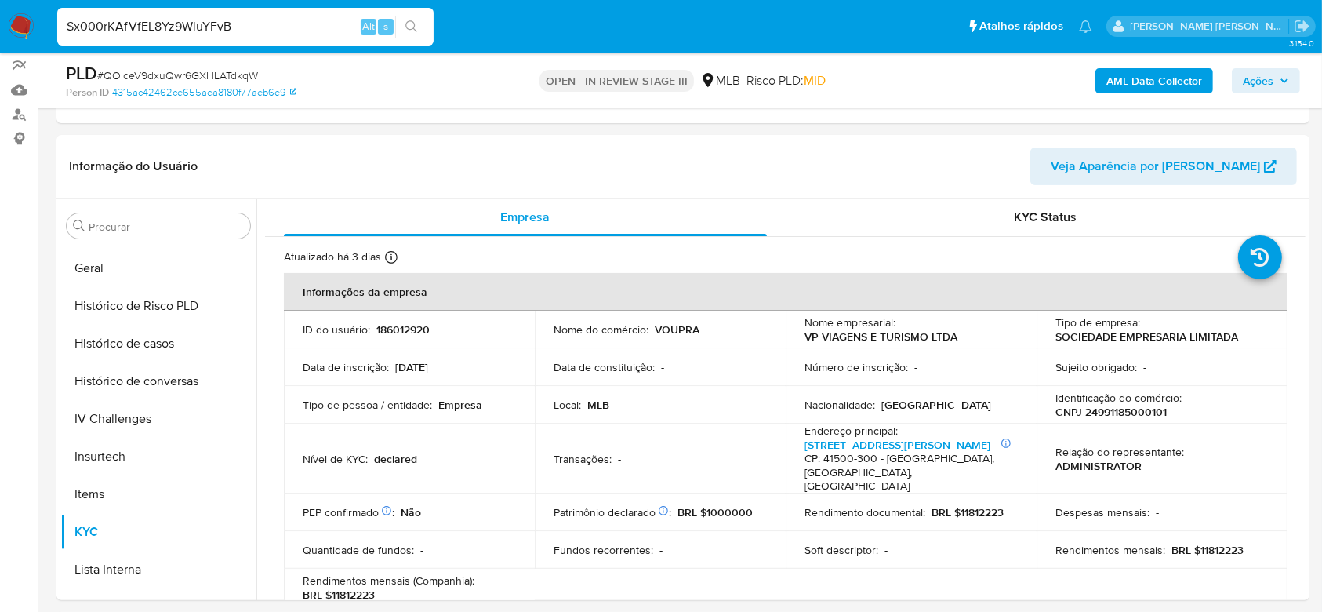
type input "Sx000rKAfVfEL8Yz9WluYFvB"
click at [418, 31] on button "search-icon" at bounding box center [411, 27] width 32 height 22
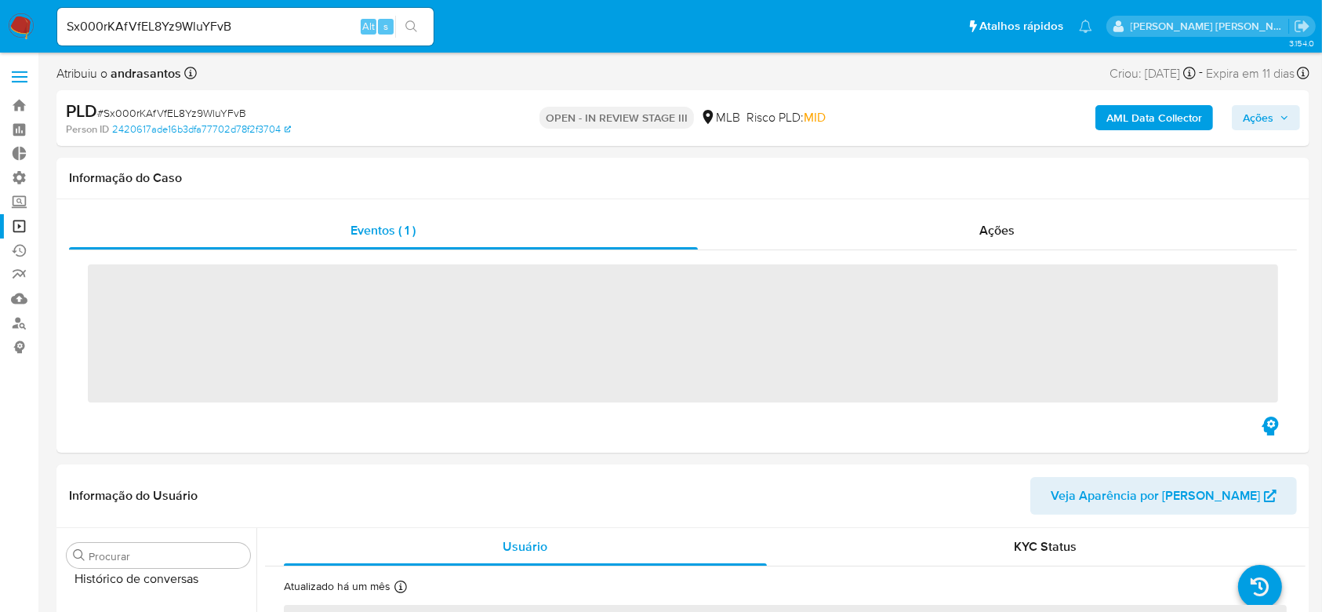
scroll to position [700, 0]
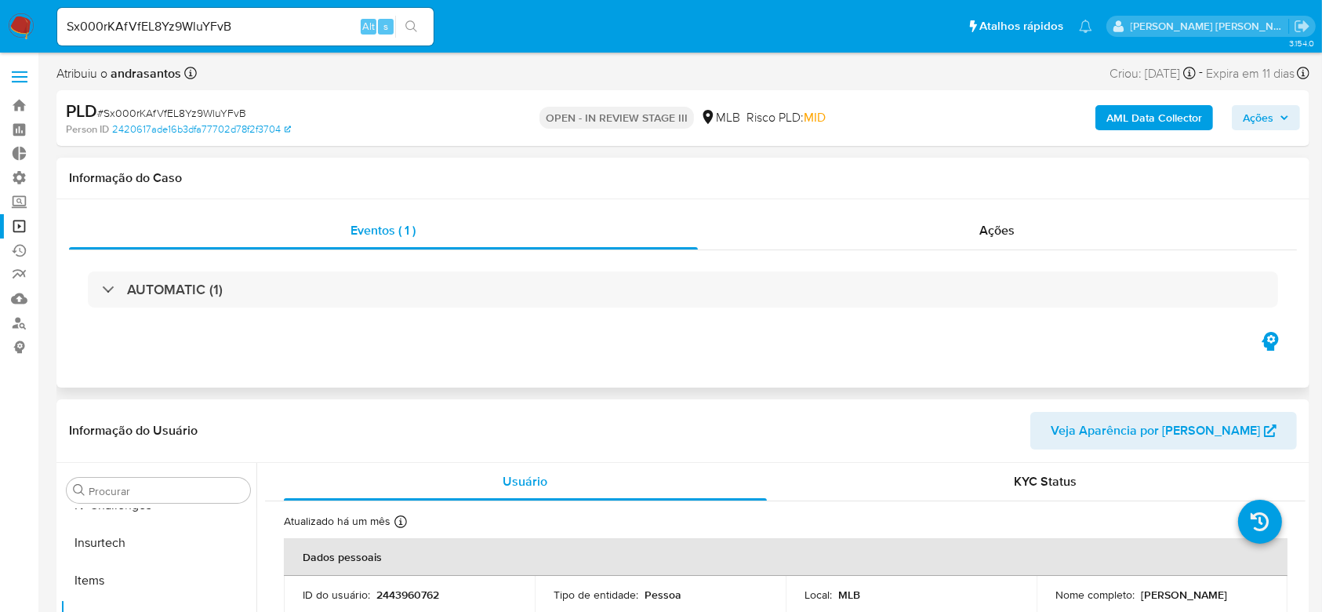
select select "10"
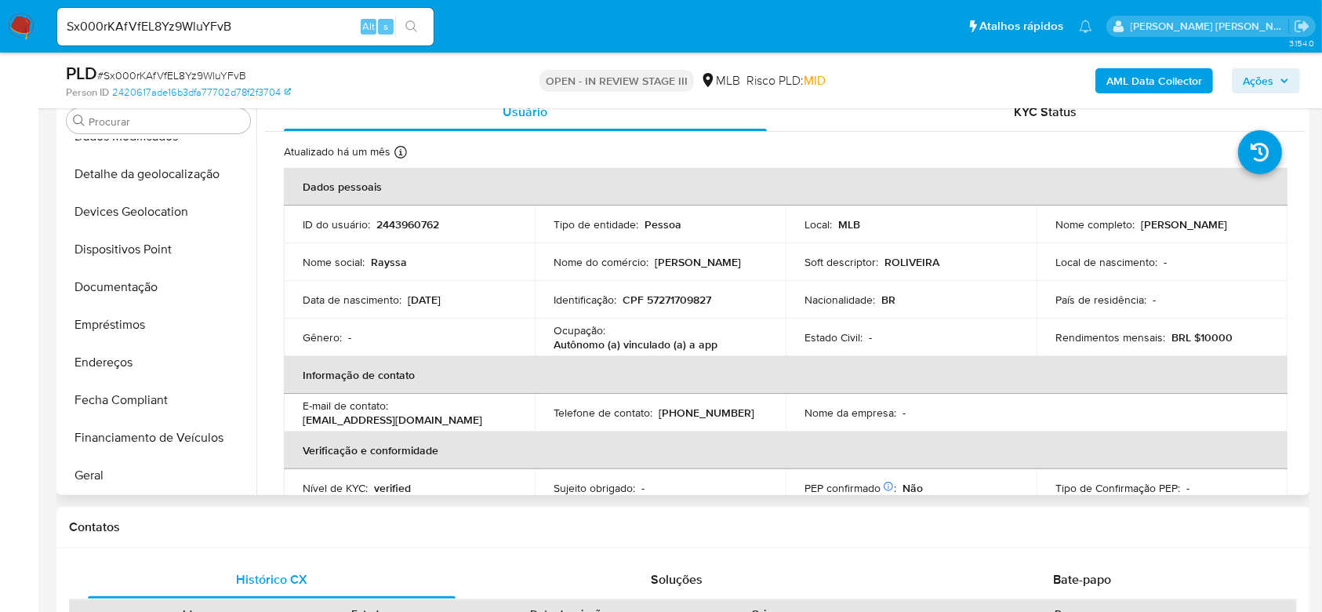
scroll to position [177, 0]
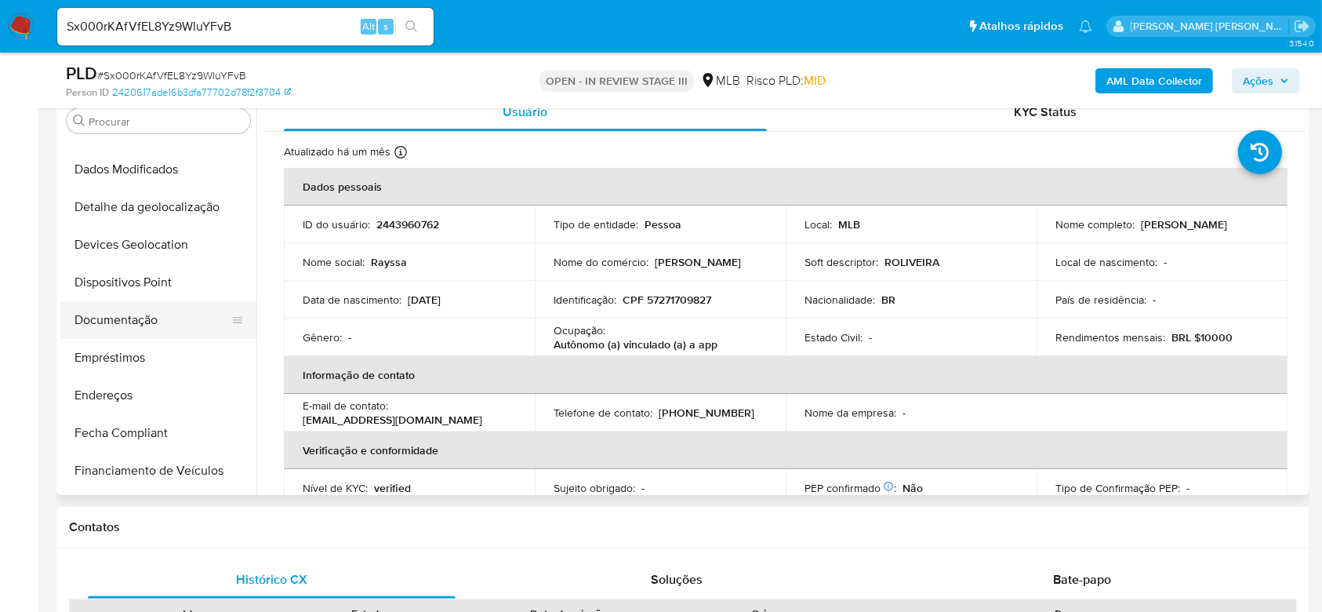
click at [138, 321] on button "Documentação" at bounding box center [151, 320] width 183 height 38
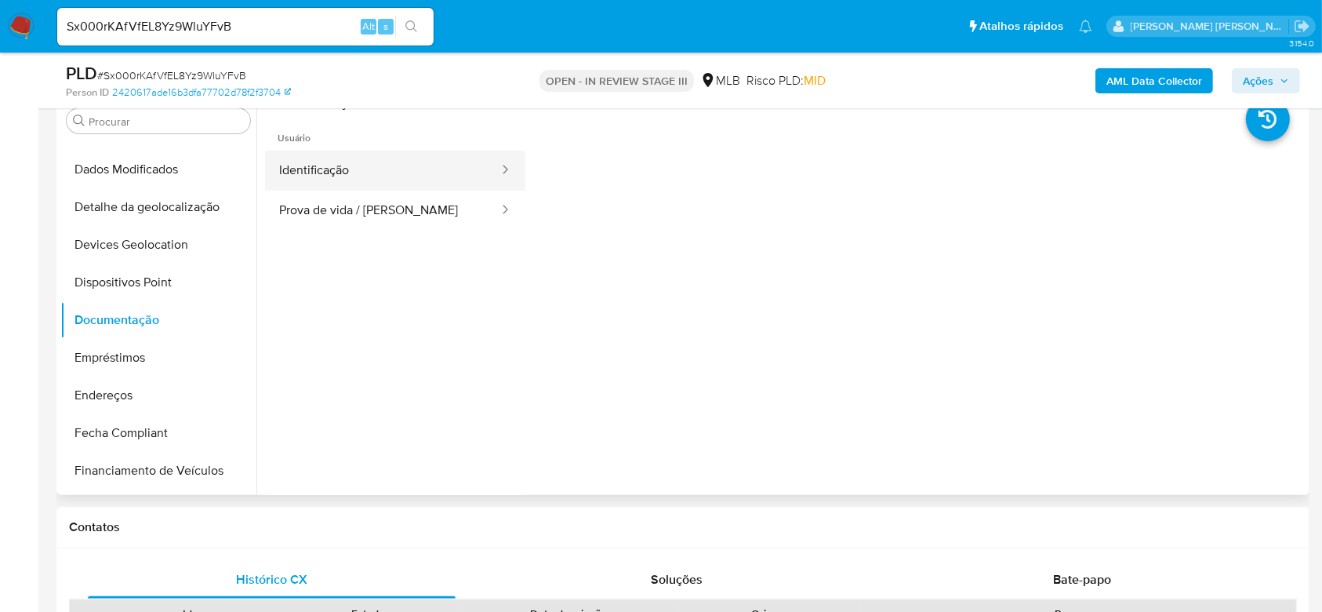
click at [351, 173] on button "Identificação" at bounding box center [382, 171] width 235 height 40
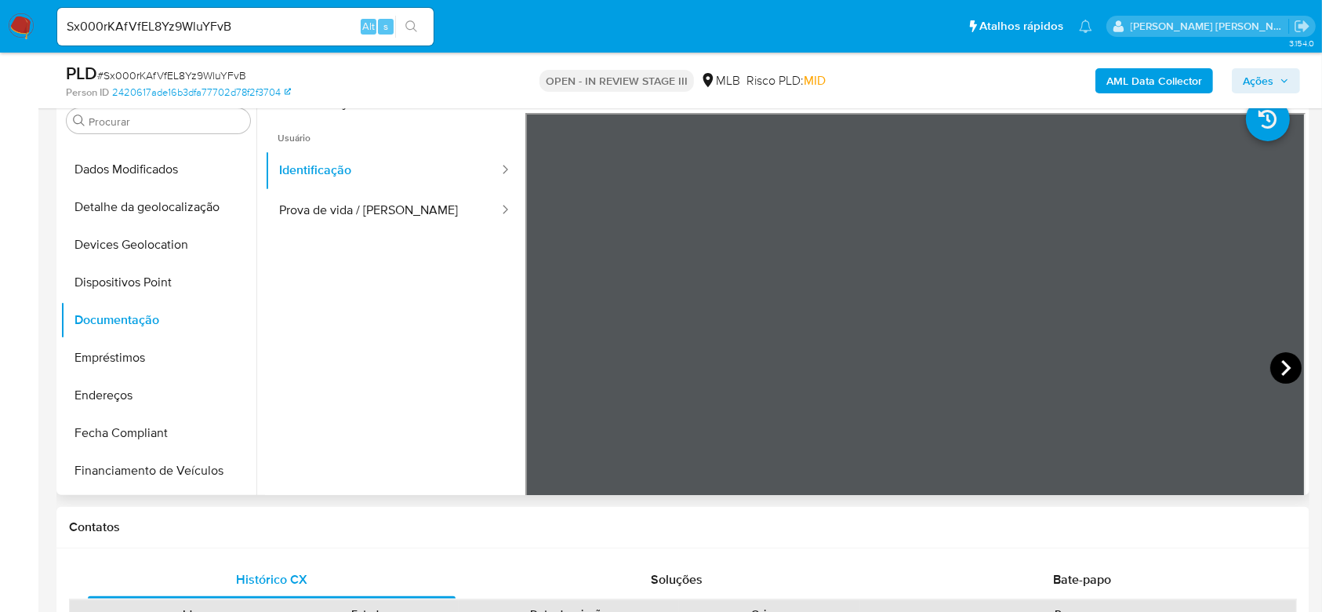
click at [1292, 369] on icon at bounding box center [1285, 367] width 31 height 31
click at [320, 209] on button "Prova de vida / Selfie" at bounding box center [382, 211] width 235 height 40
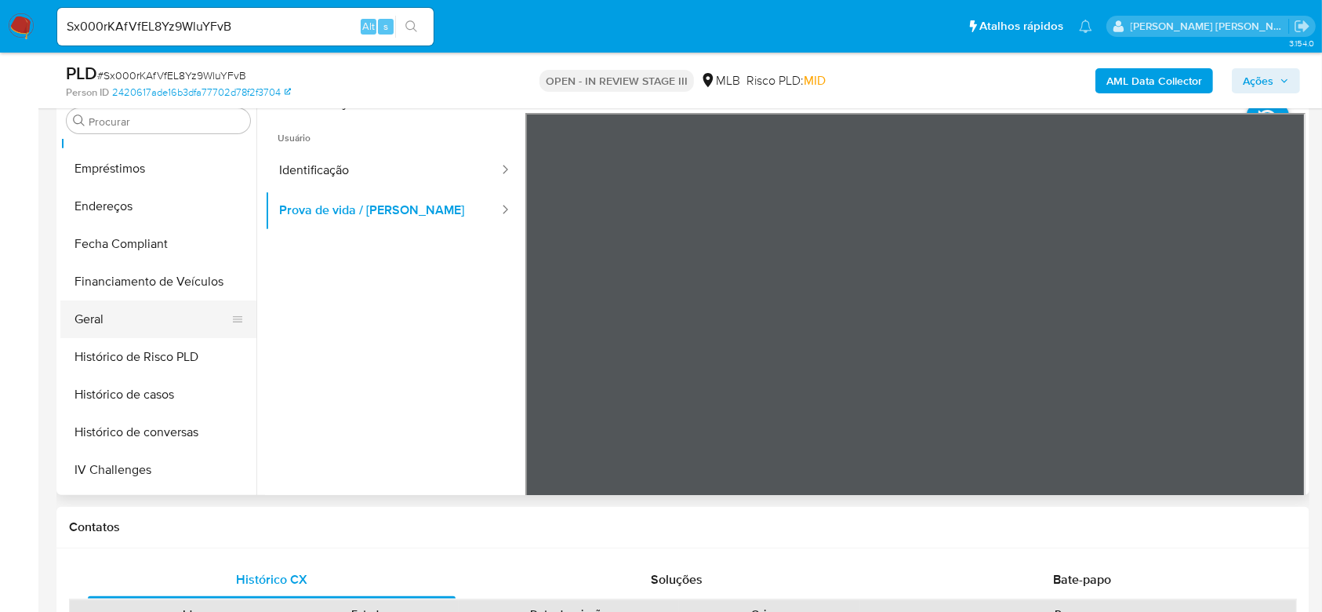
scroll to position [387, 0]
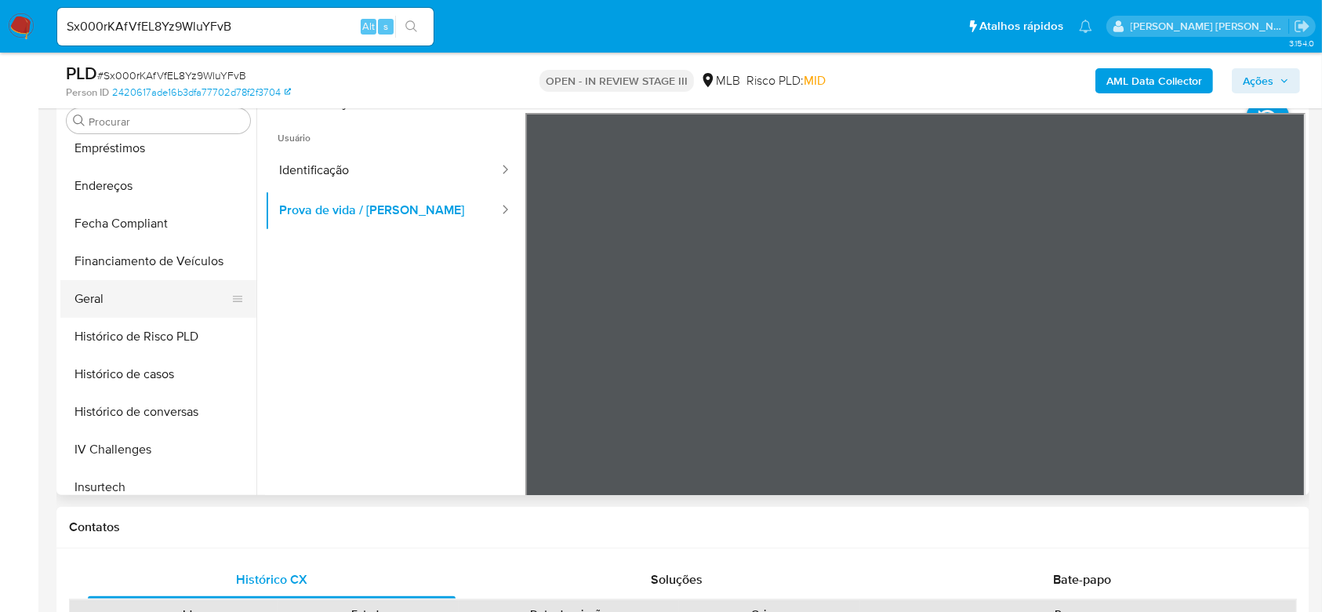
click at [125, 300] on button "Geral" at bounding box center [151, 299] width 183 height 38
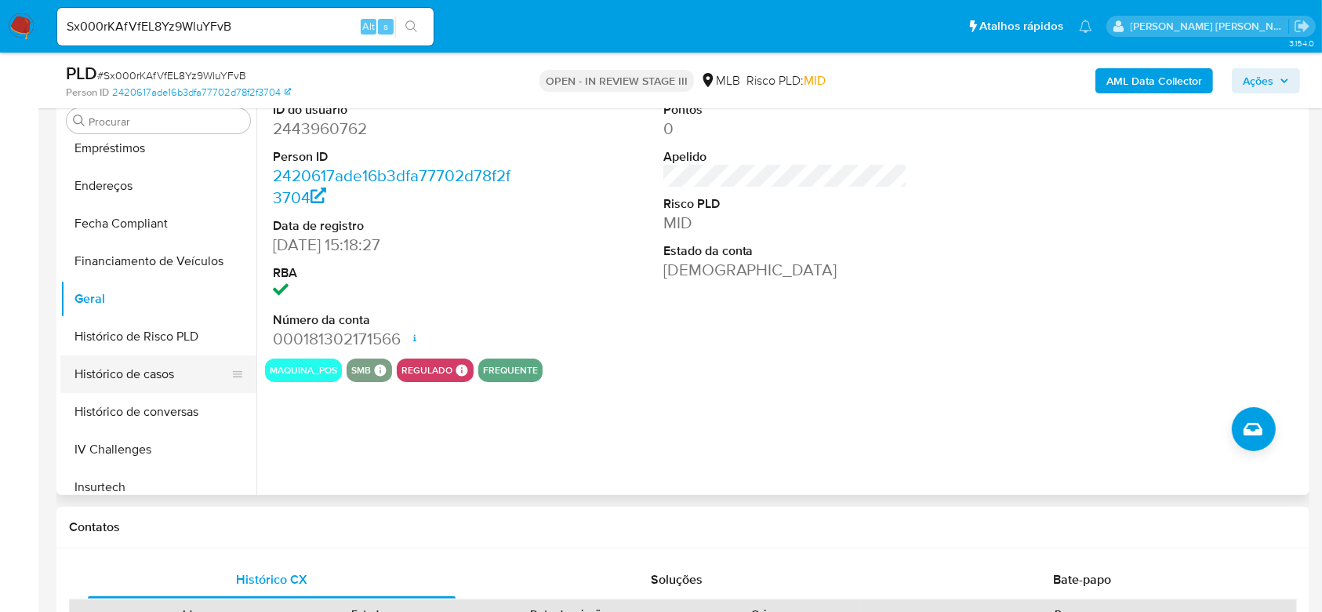
click at [132, 373] on button "Histórico de casos" at bounding box center [151, 374] width 183 height 38
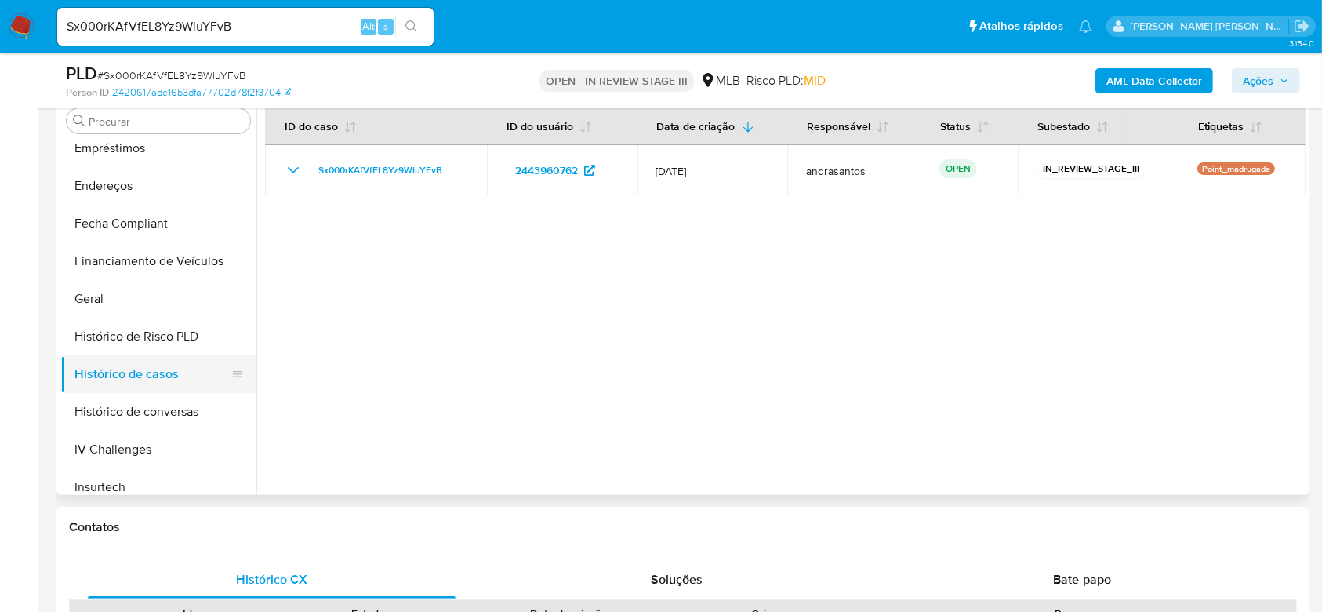
scroll to position [491, 0]
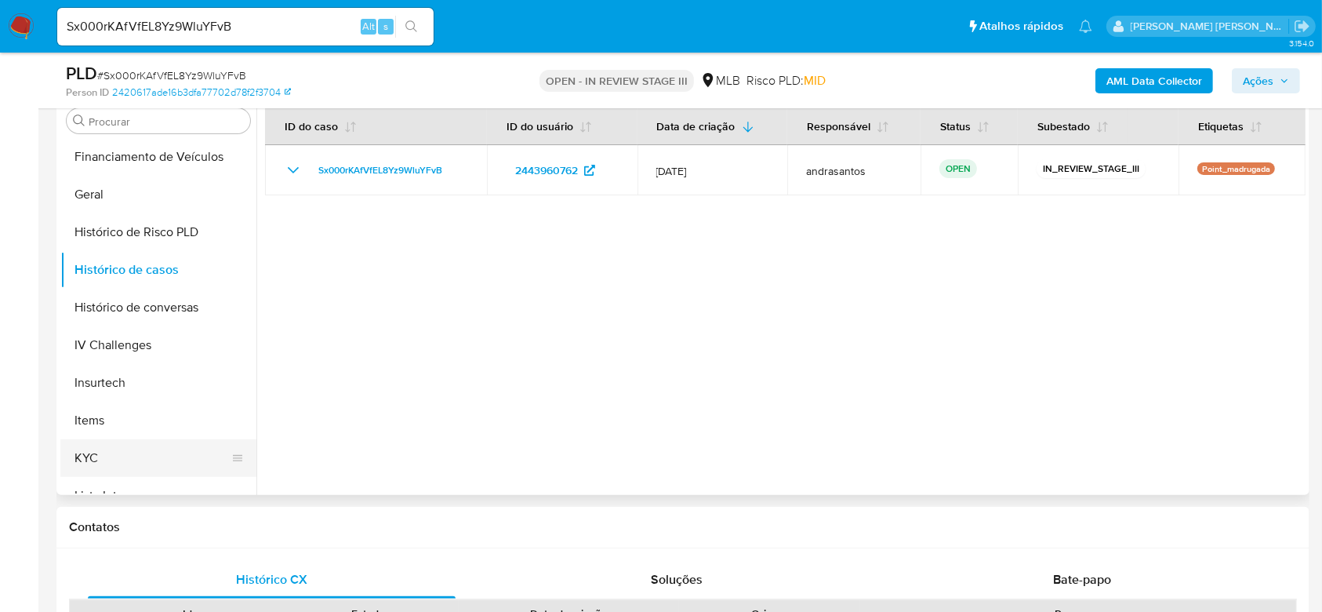
click at [103, 456] on button "KYC" at bounding box center [151, 458] width 183 height 38
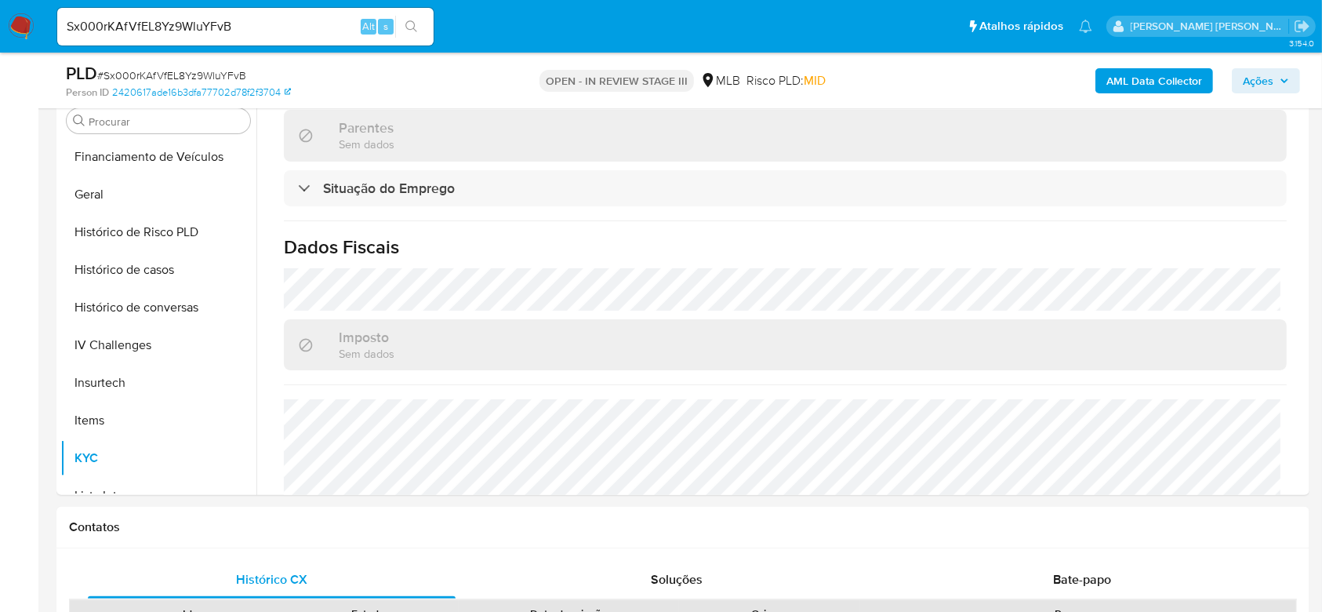
scroll to position [682, 0]
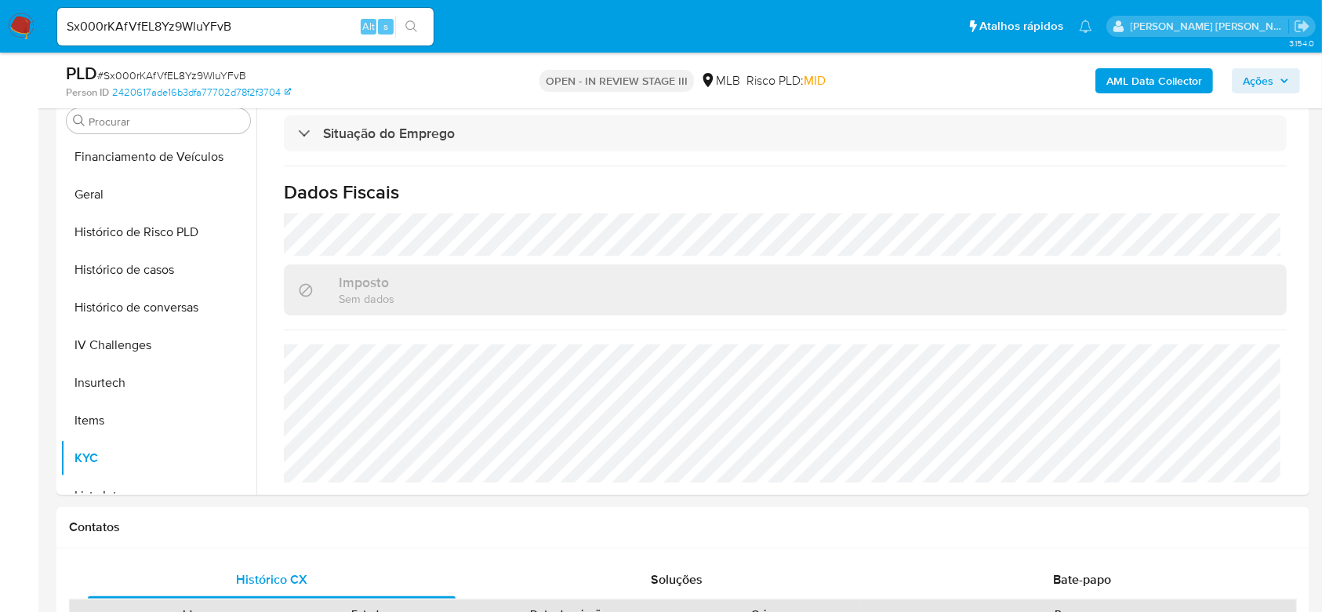
click at [210, 67] on span "# Sx000rKAfVfEL8Yz9WluYFvB" at bounding box center [171, 75] width 149 height 16
copy span "Sx000rKAfVfEL8Yz9WluYFvB"
click at [176, 27] on input "Sx000rKAfVfEL8Yz9WluYFvB" at bounding box center [245, 26] width 376 height 20
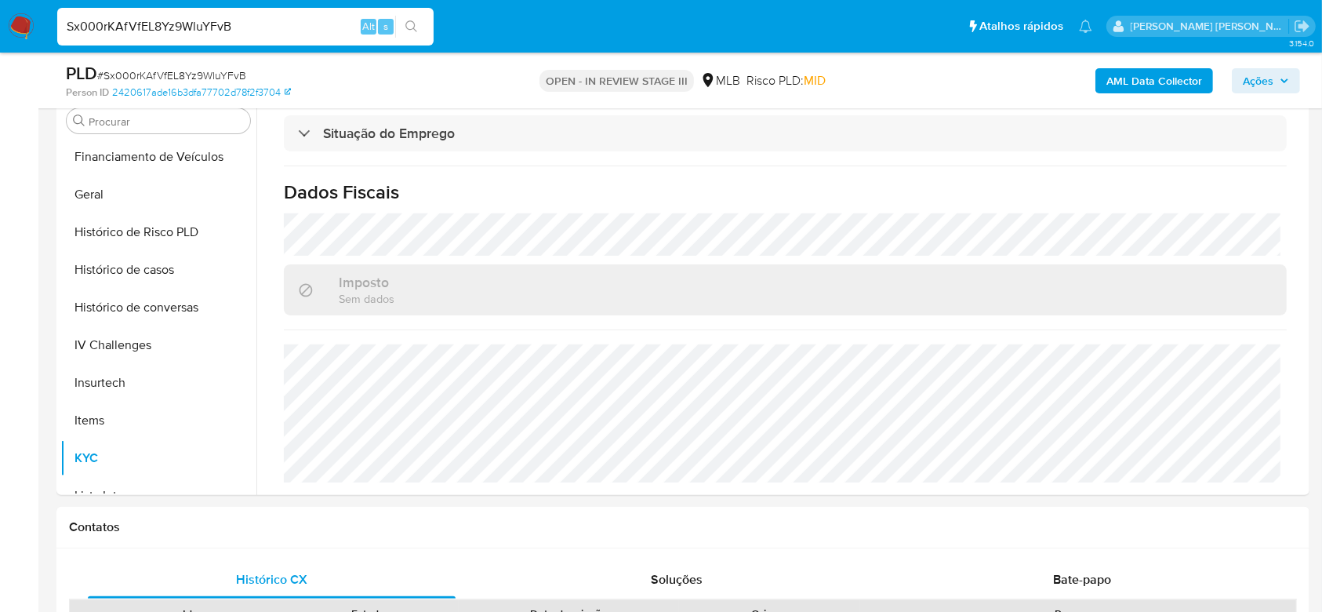
paste input "5ozWgJ4auUKrZD1fVjtsahsm"
type input "5ozWgJ4auUKrZD1fVjtsahsm"
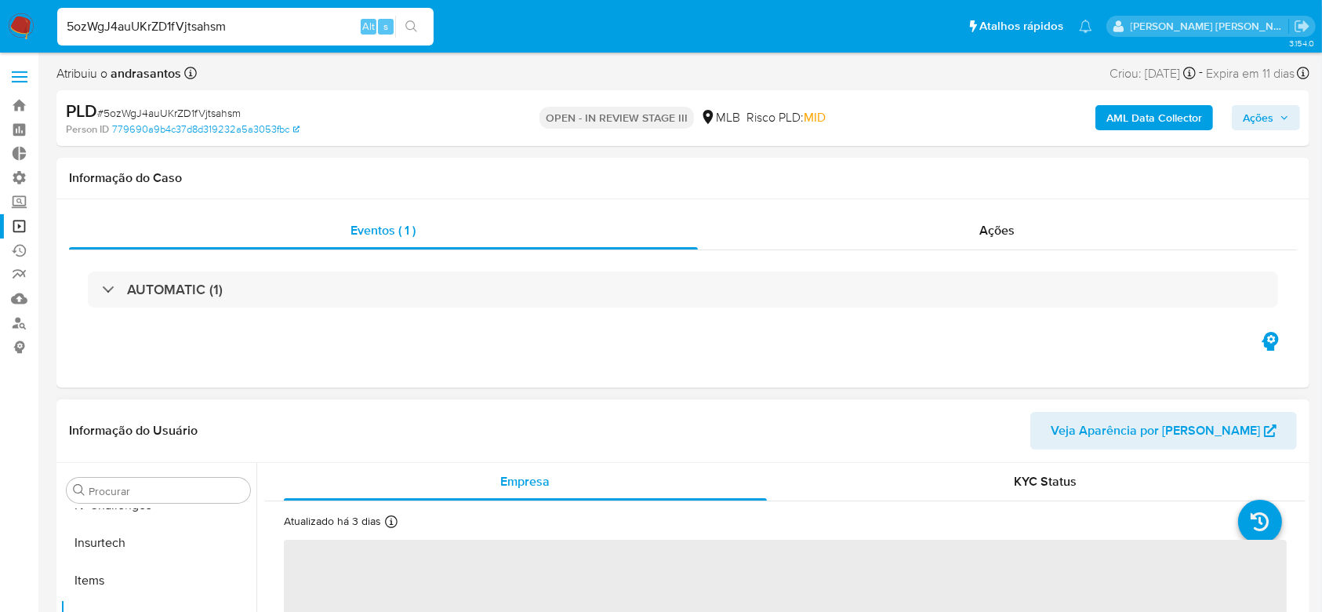
scroll to position [314, 0]
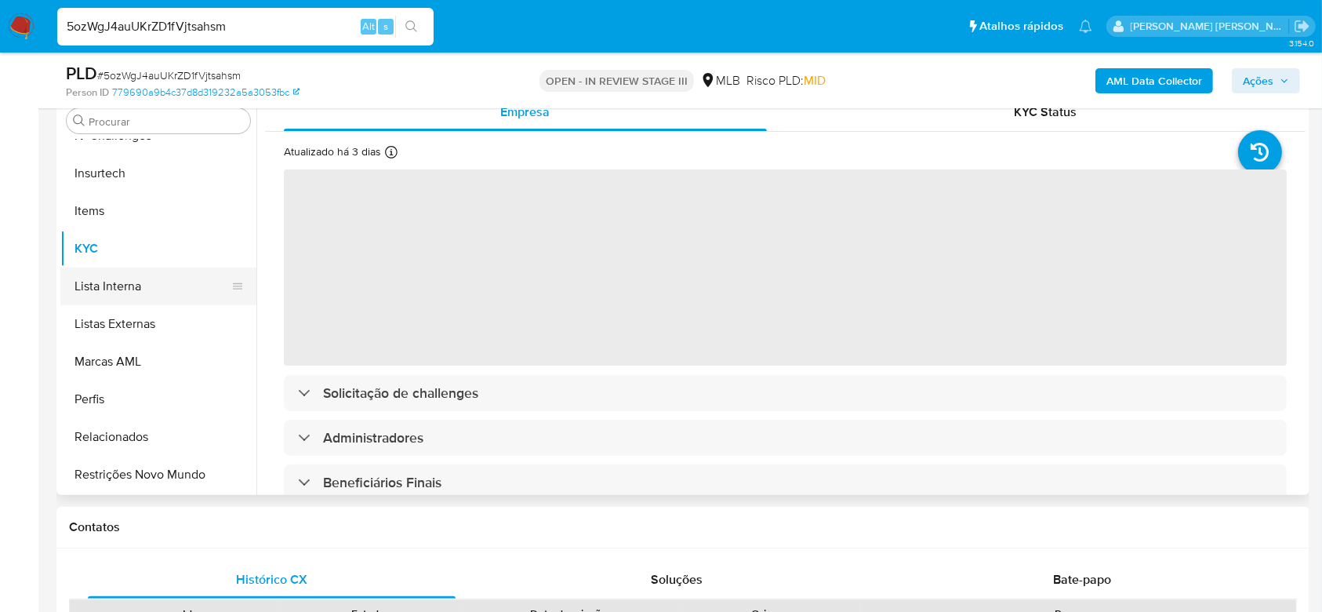
select select "10"
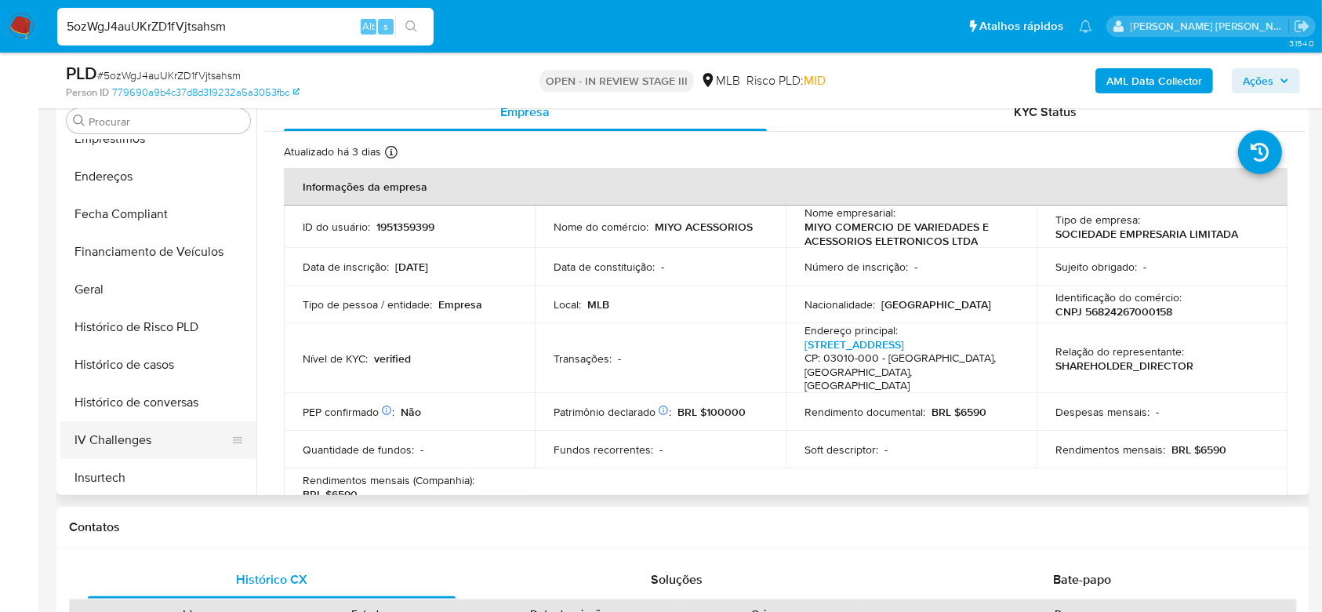
scroll to position [177, 0]
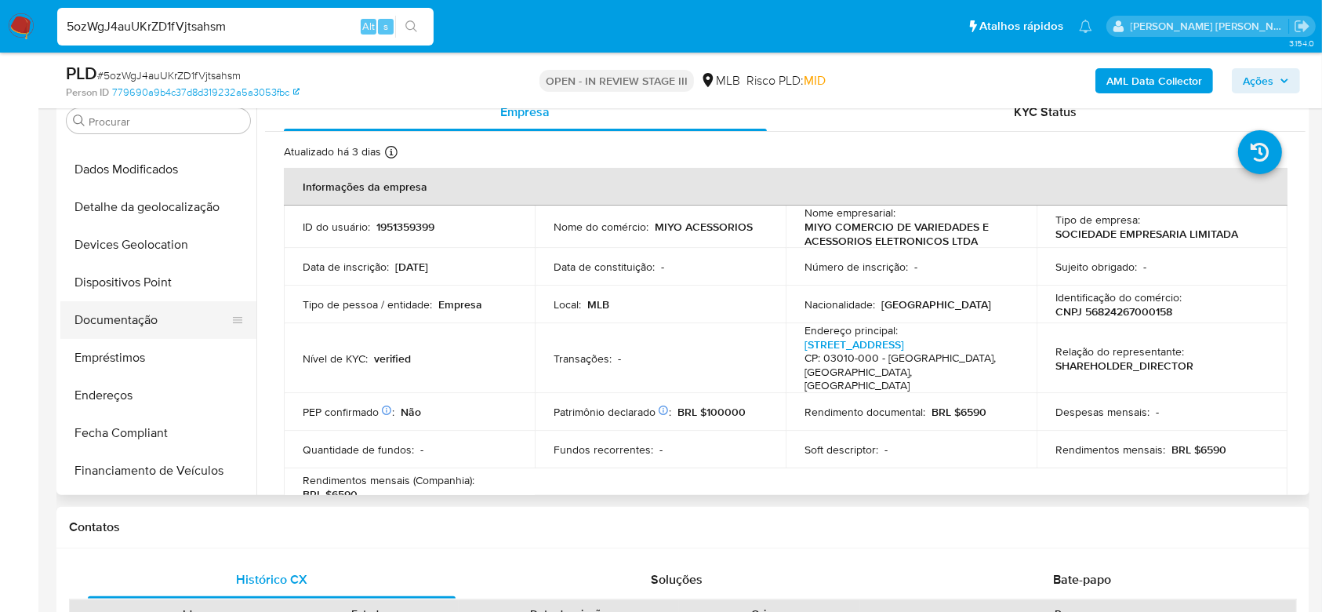
click at [130, 307] on button "Documentação" at bounding box center [151, 320] width 183 height 38
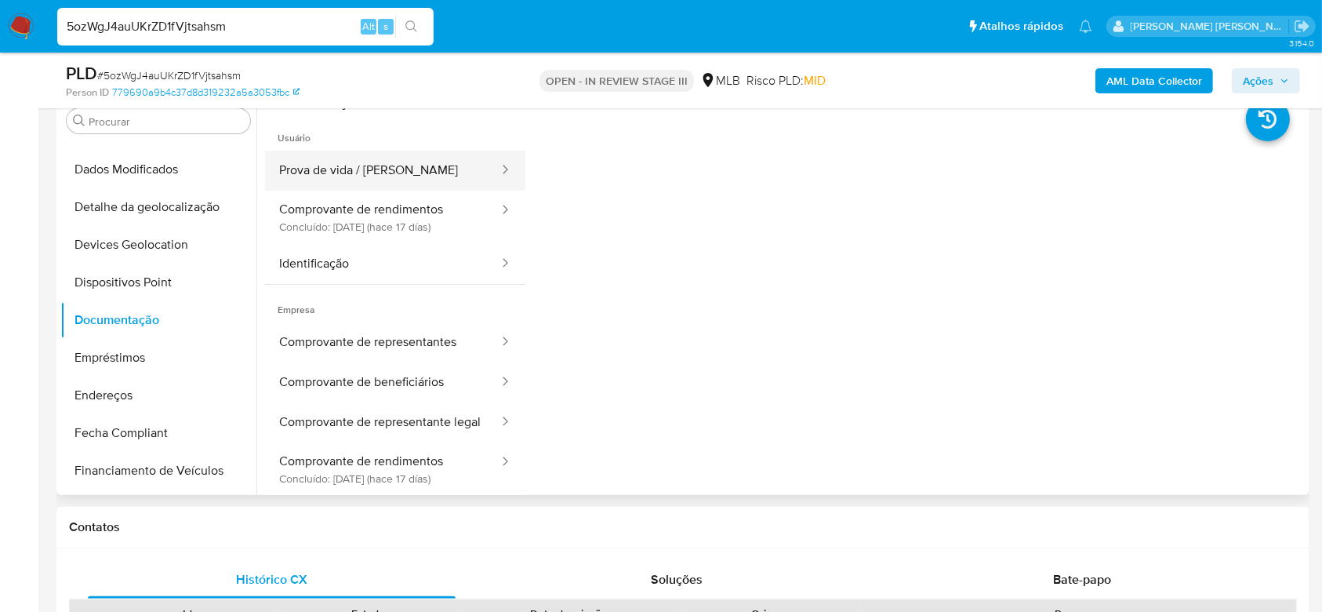
click at [388, 173] on button "Prova de vida / Selfie" at bounding box center [382, 171] width 235 height 40
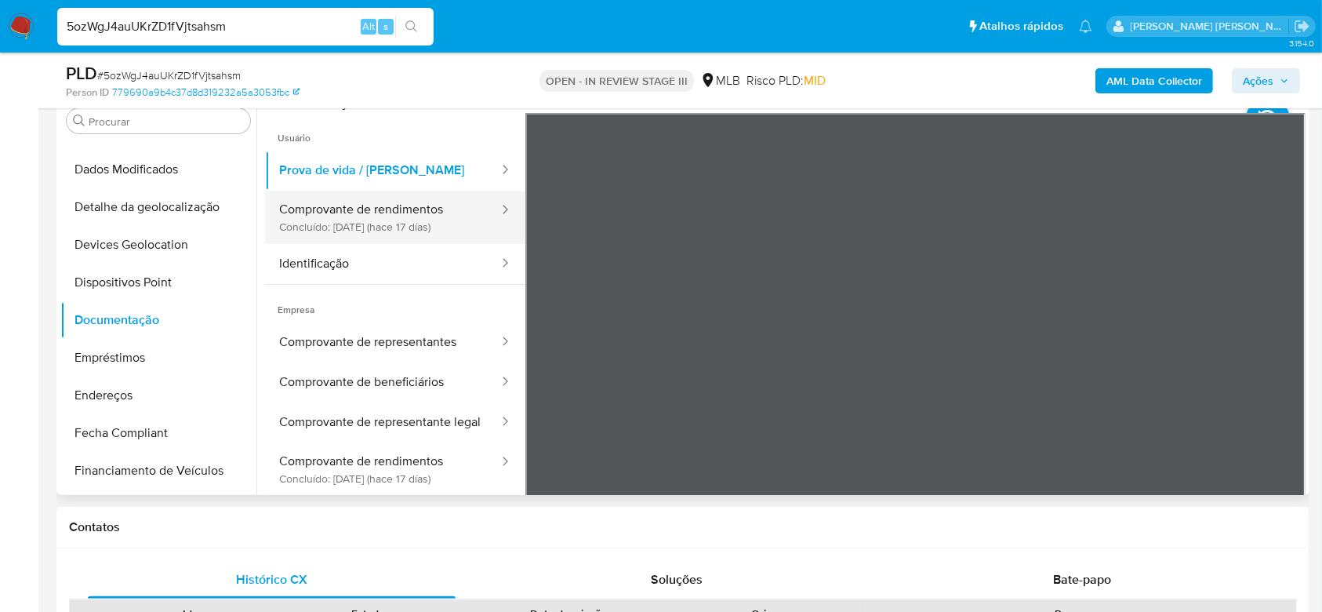
click at [327, 218] on button "Comprovante de rendimentos Concluído: 28/07/2025 (hace 17 días)" at bounding box center [382, 217] width 235 height 53
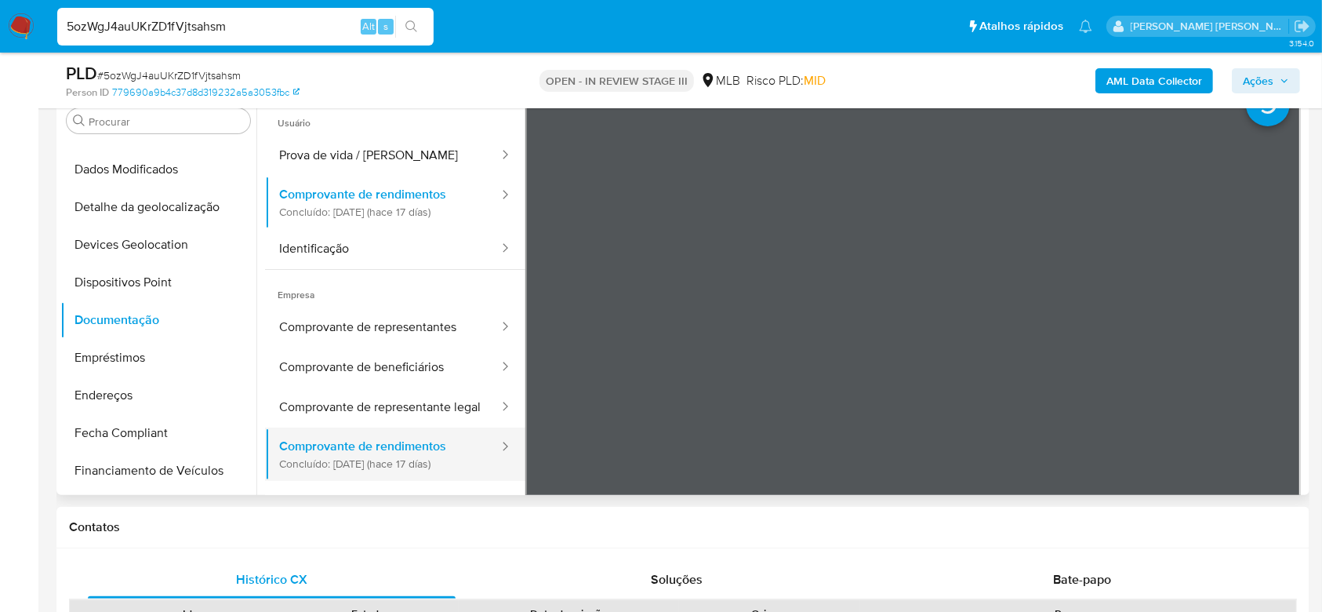
scroll to position [0, 0]
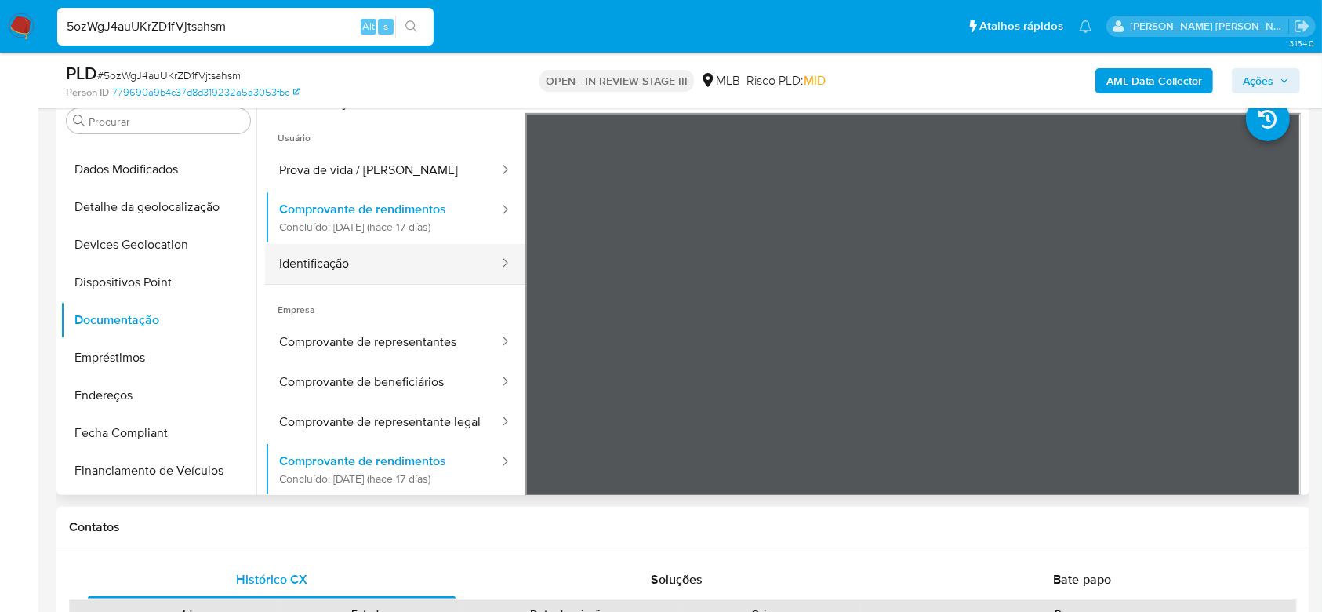
click at [373, 254] on button "Identificação" at bounding box center [382, 264] width 235 height 40
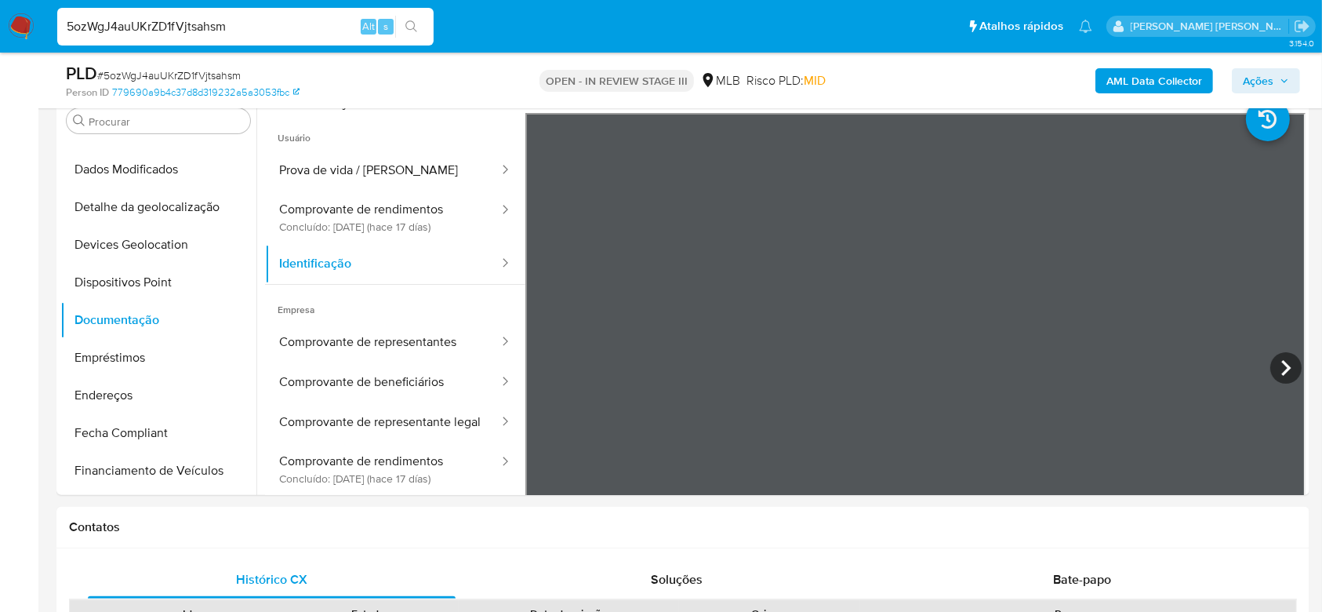
click at [339, 347] on button "Comprovante de representantes" at bounding box center [382, 342] width 235 height 40
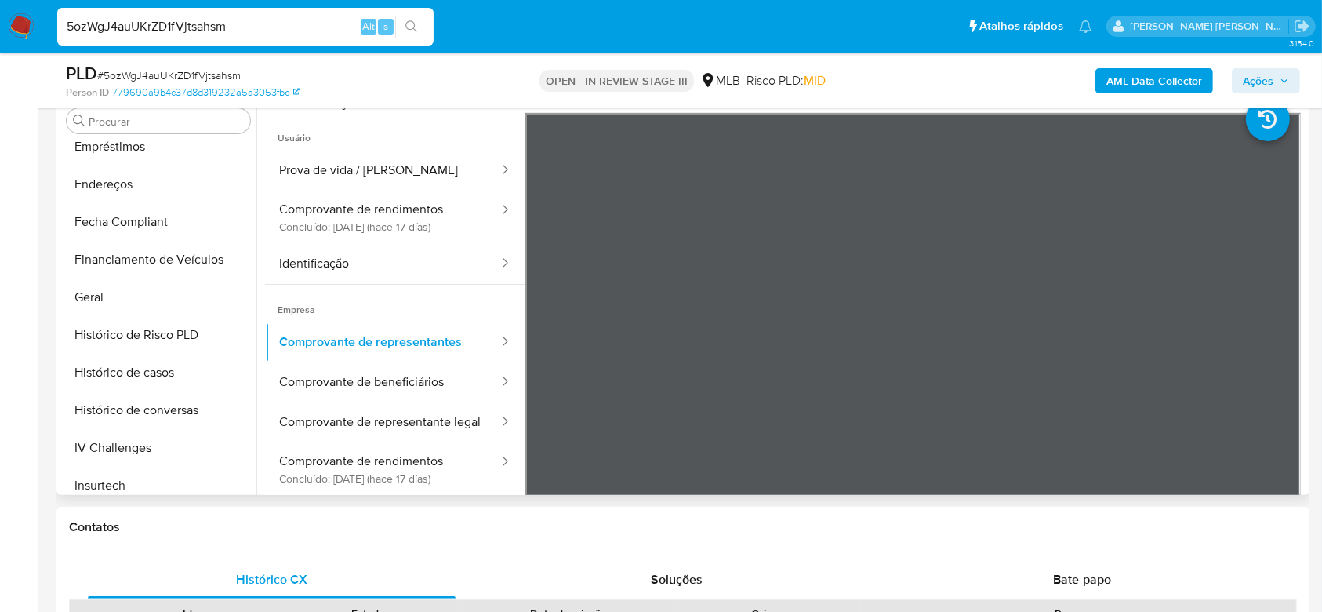
scroll to position [491, 0]
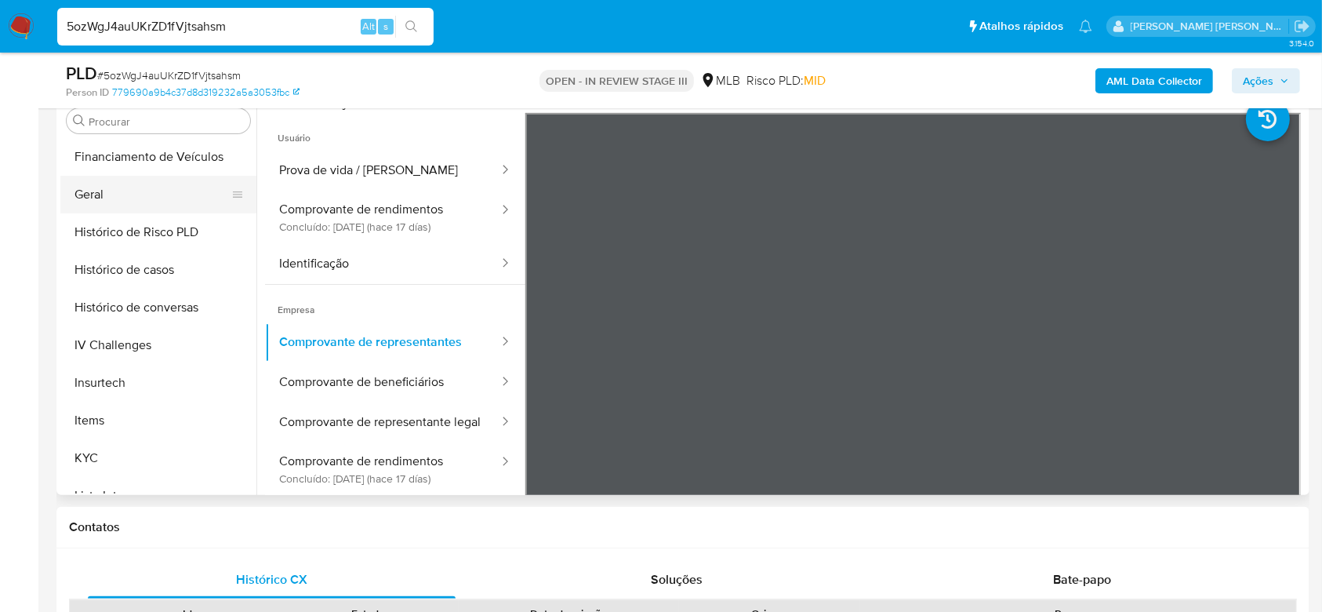
click at [100, 200] on button "Geral" at bounding box center [151, 195] width 183 height 38
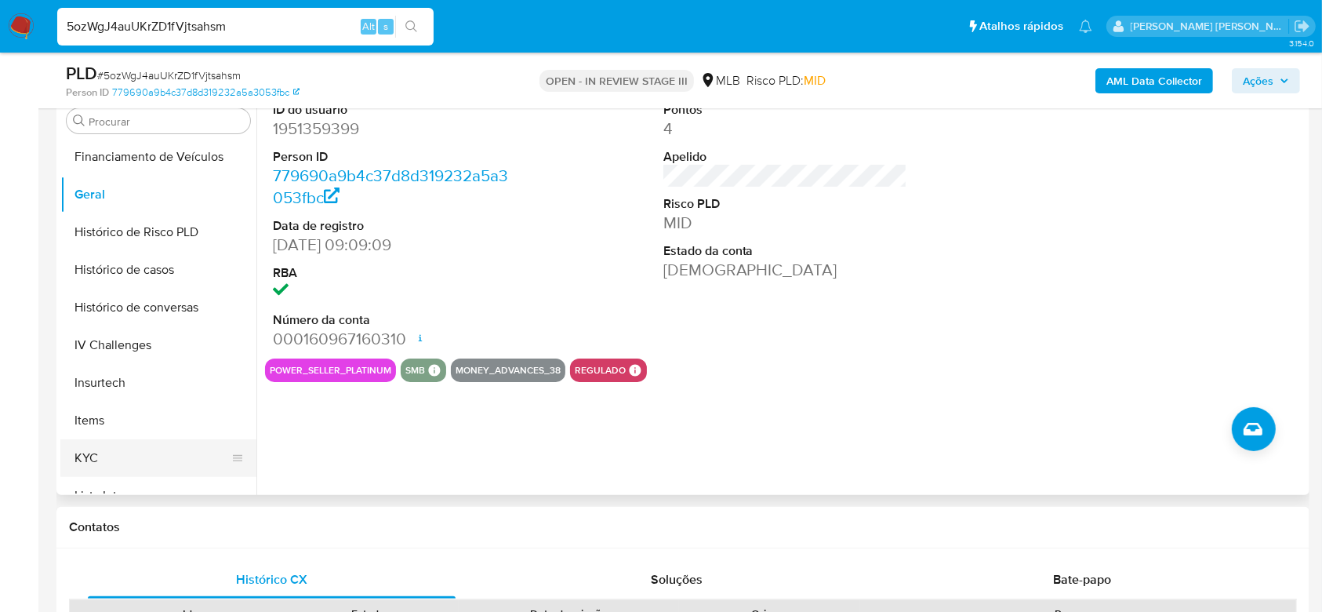
click at [125, 456] on button "KYC" at bounding box center [151, 458] width 183 height 38
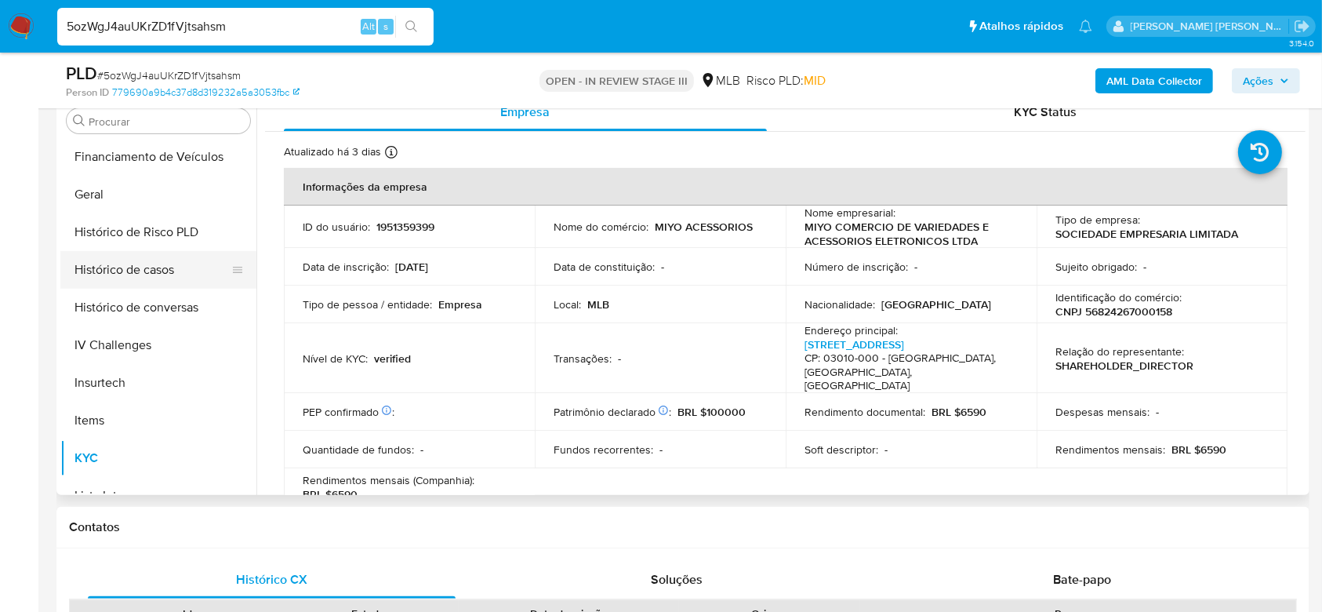
click at [155, 275] on button "Histórico de casos" at bounding box center [151, 270] width 183 height 38
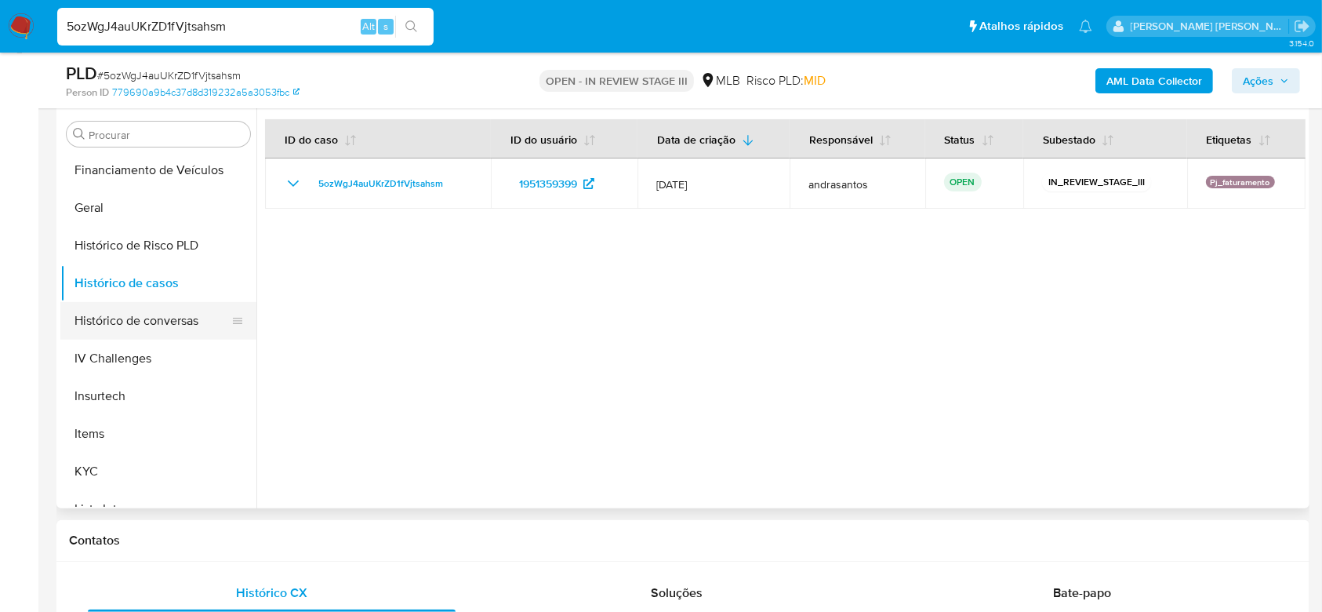
scroll to position [314, 0]
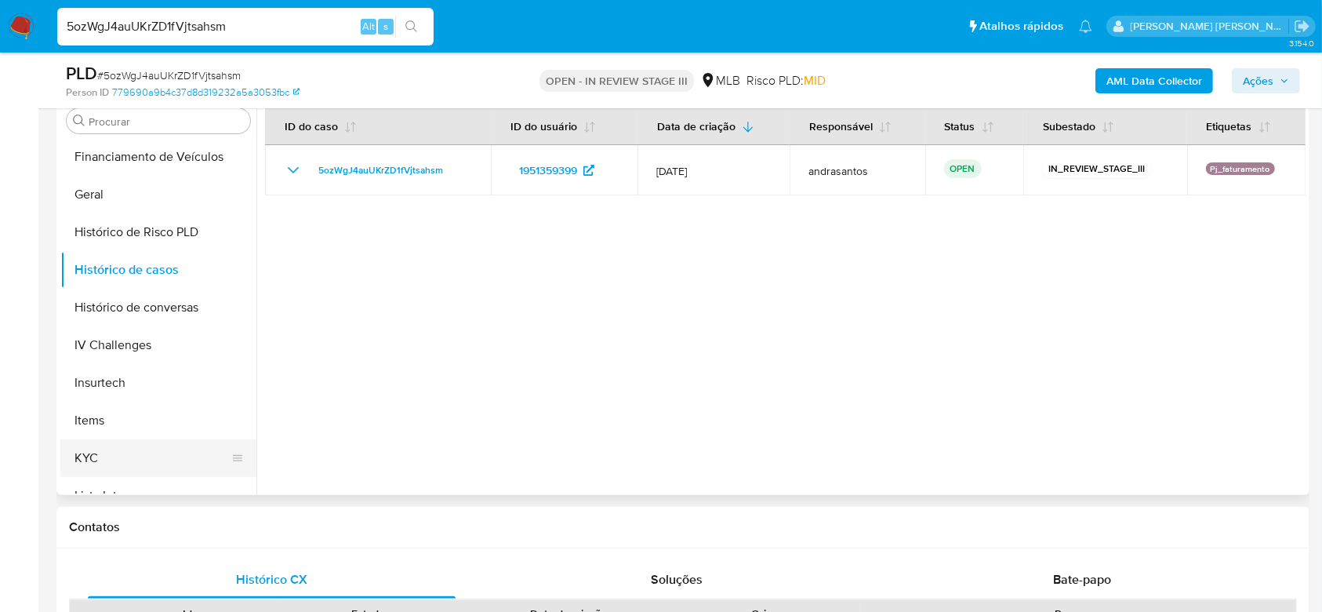
click at [137, 450] on button "KYC" at bounding box center [151, 458] width 183 height 38
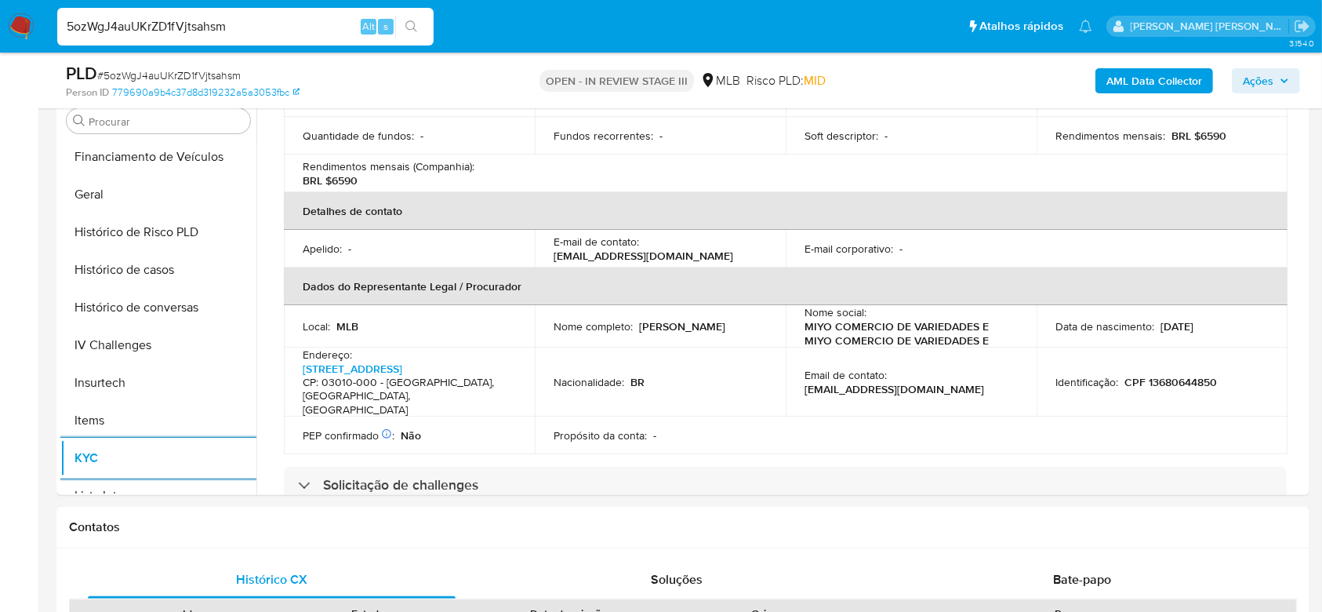
click at [133, 25] on input "5ozWgJ4auUKrZD1fVjtsahsm" at bounding box center [245, 26] width 376 height 20
paste input "Ij9XoaKYK7VQneG7ZPjgUo0J MACHADO SUPLEMENTOS E NATURAIS LTDA SAR - CNPJ 4274942…"
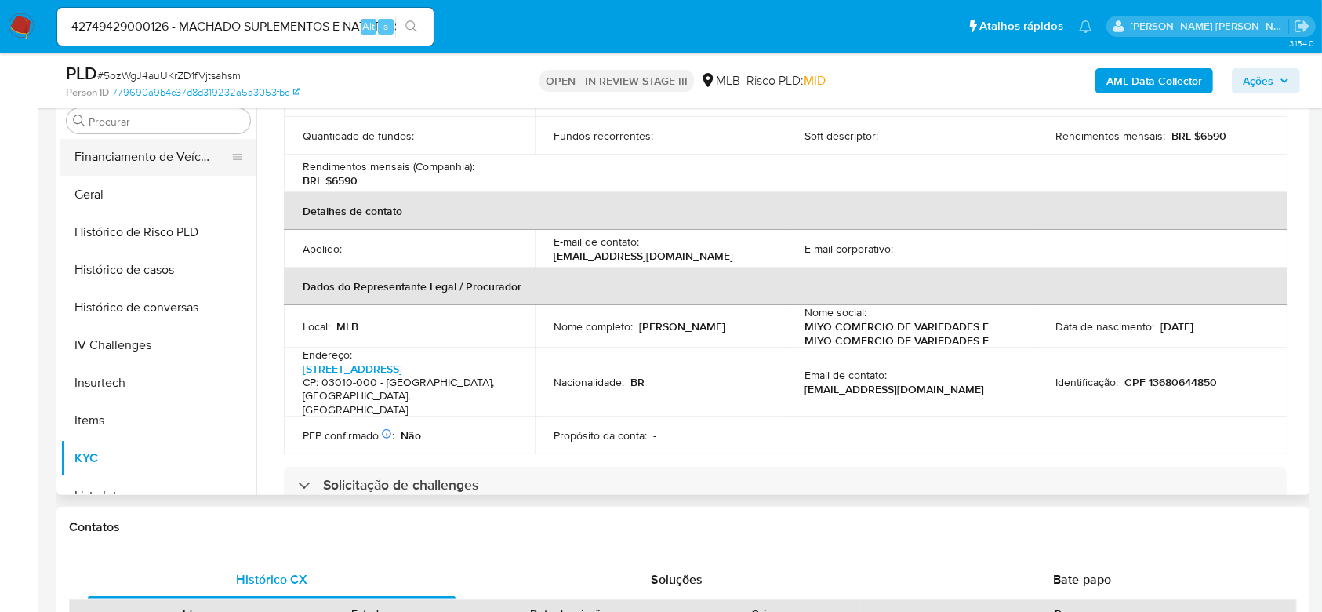
scroll to position [0, 0]
click at [183, 19] on input "Ij9XoaKYK7VQneG7ZPjgUo0J MACHADO SUPLEMENTOS E NATURAIS LTDA SAR - CNPJ 4274942…" at bounding box center [245, 26] width 376 height 20
paste input
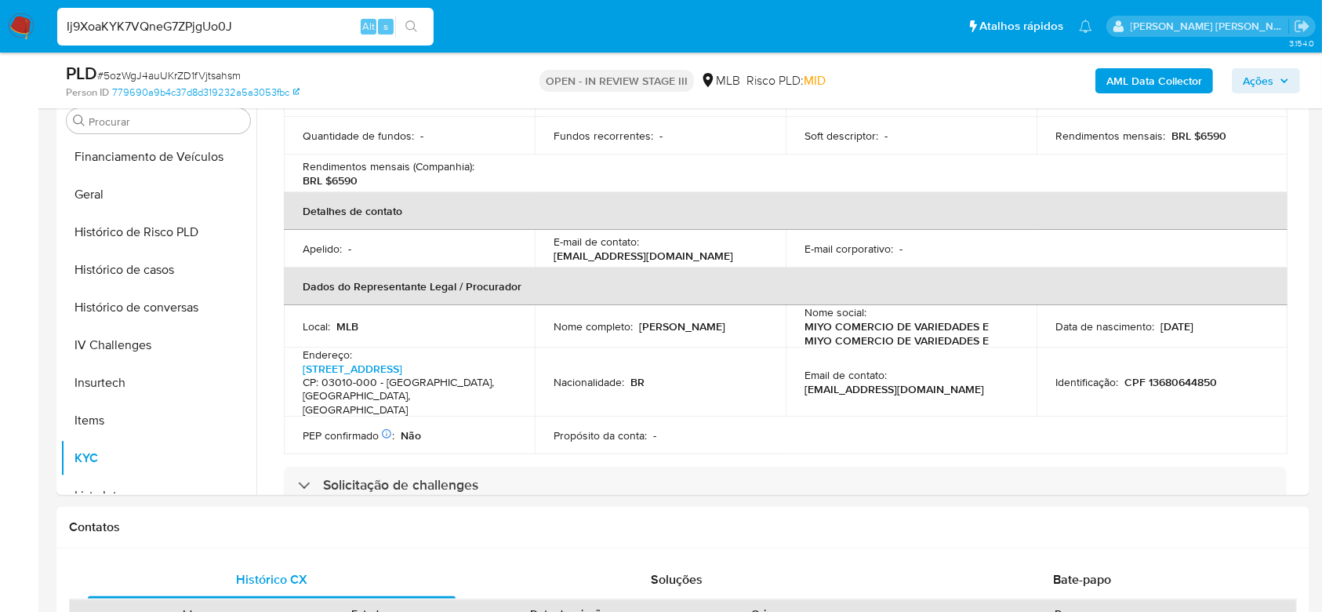
type input "Ij9XoaKYK7VQneG7ZPjgUo0J"
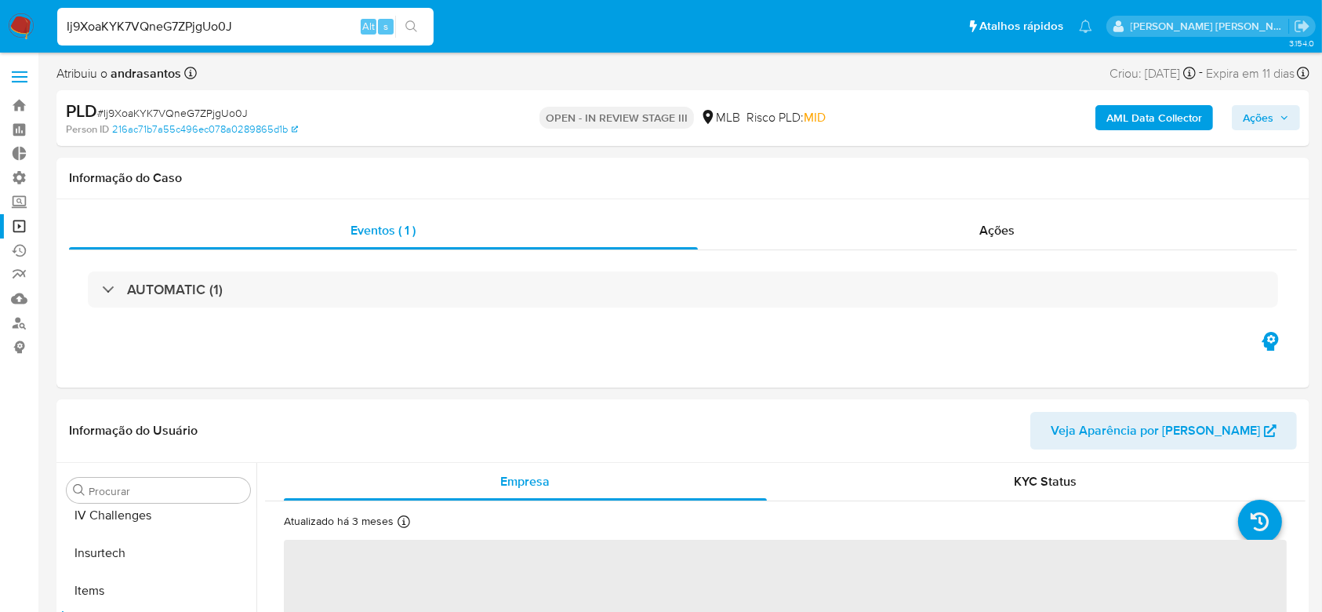
scroll to position [700, 0]
select select "10"
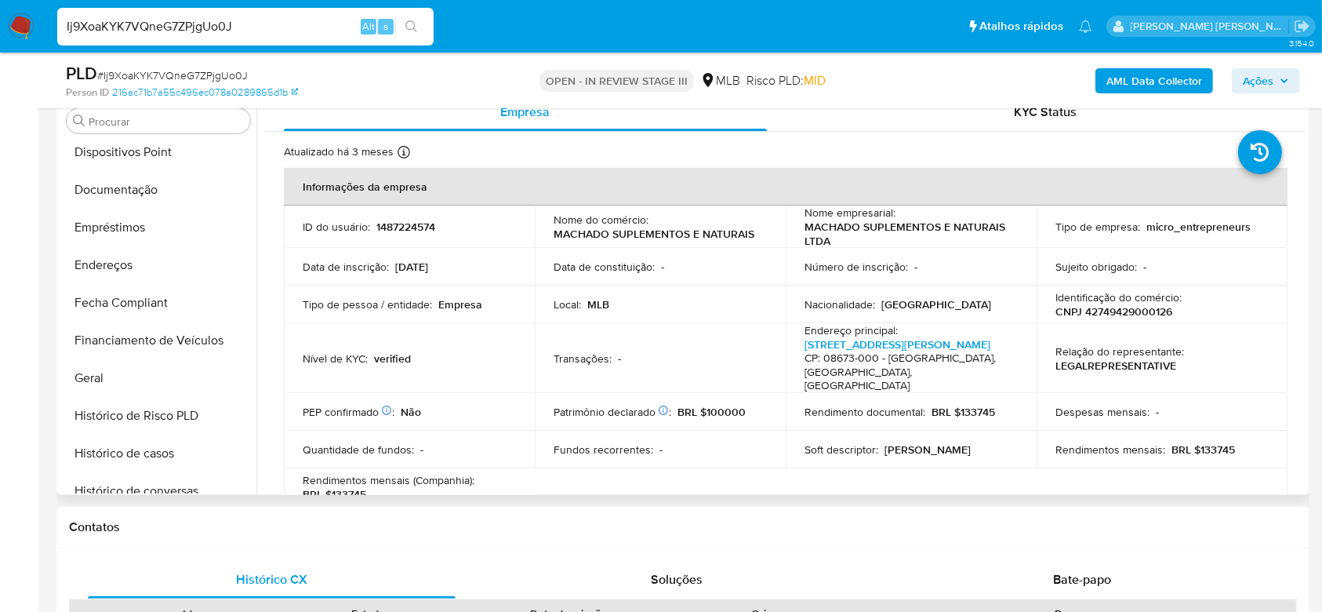
scroll to position [282, 0]
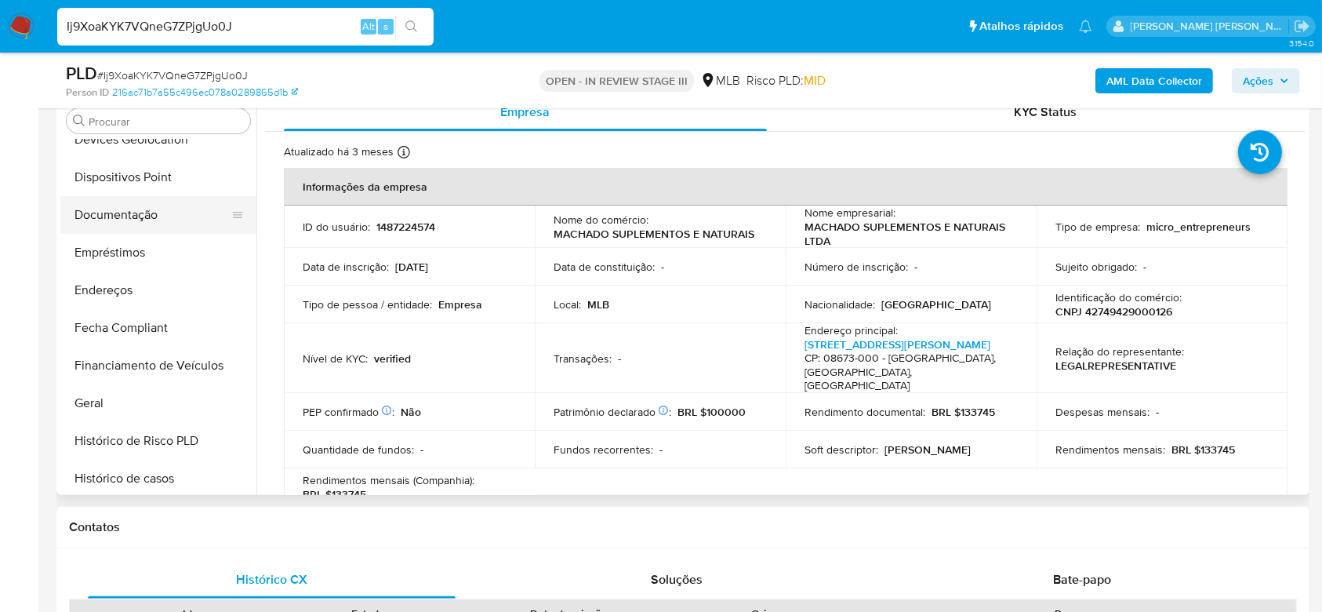
click at [166, 223] on button "Documentação" at bounding box center [151, 215] width 183 height 38
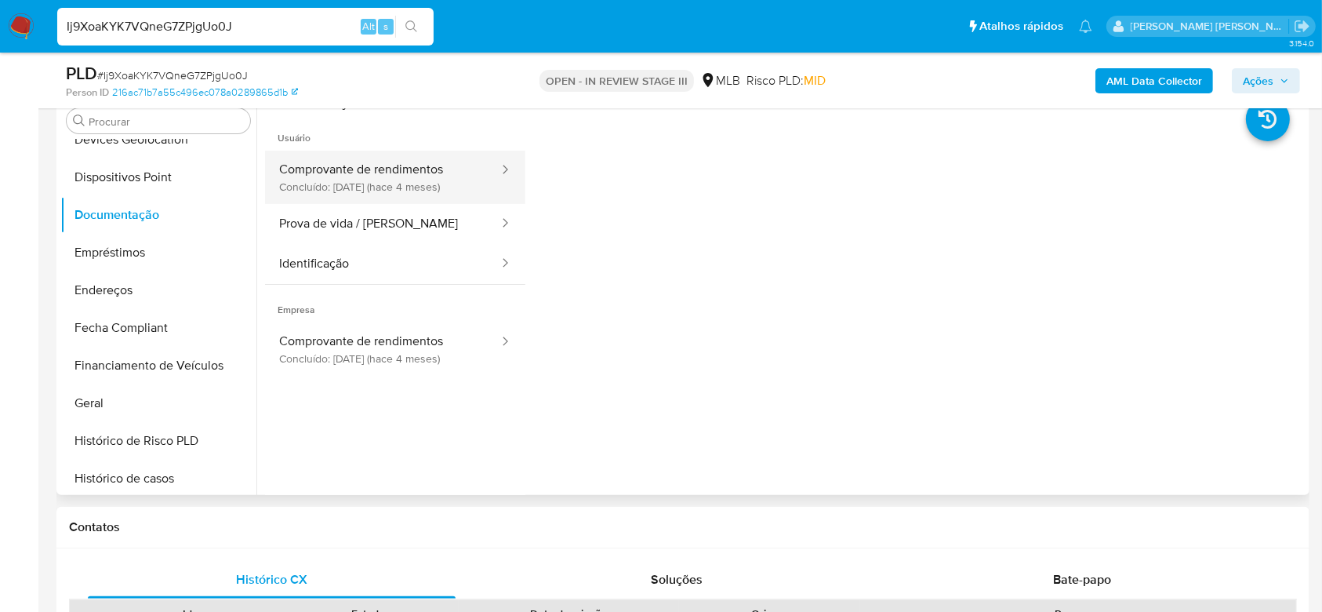
click at [398, 177] on button "Comprovante de rendimentos Concluído: 04/04/2025 (hace 4 meses)" at bounding box center [382, 177] width 235 height 53
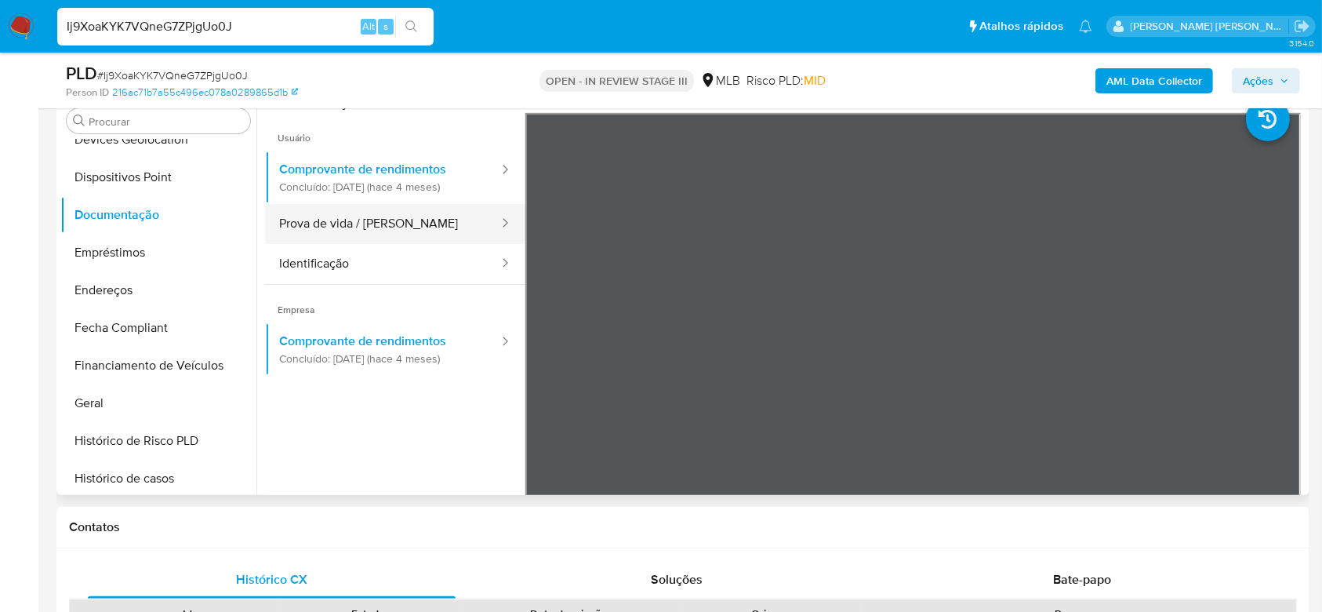
click at [412, 231] on button "Prova de vida / Selfie" at bounding box center [382, 224] width 235 height 40
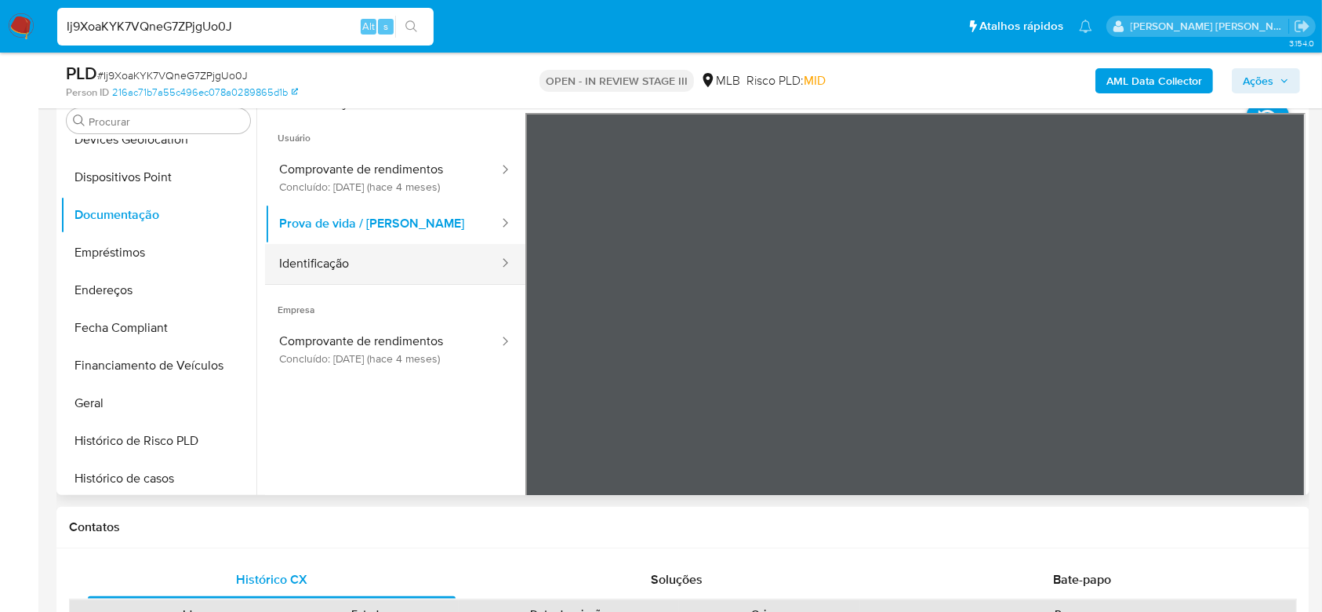
click at [329, 266] on button "Identificação" at bounding box center [382, 264] width 235 height 40
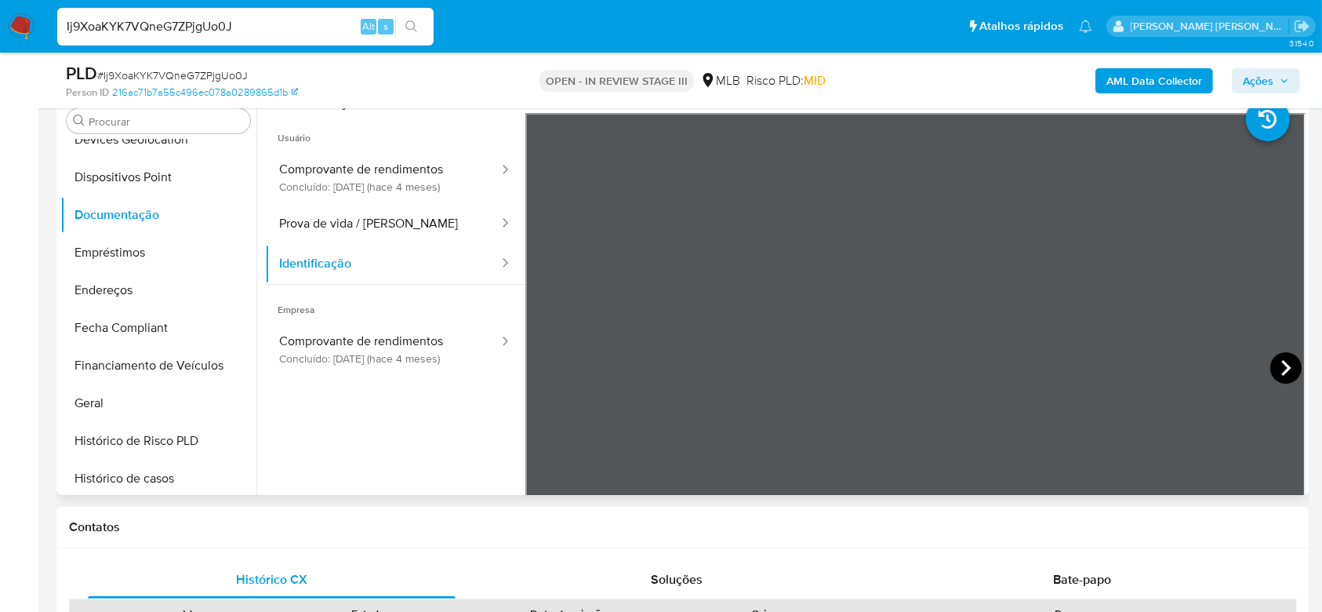
click at [1271, 359] on icon at bounding box center [1285, 367] width 31 height 31
click at [542, 365] on icon at bounding box center [543, 368] width 9 height 16
click at [137, 398] on button "Geral" at bounding box center [151, 403] width 183 height 38
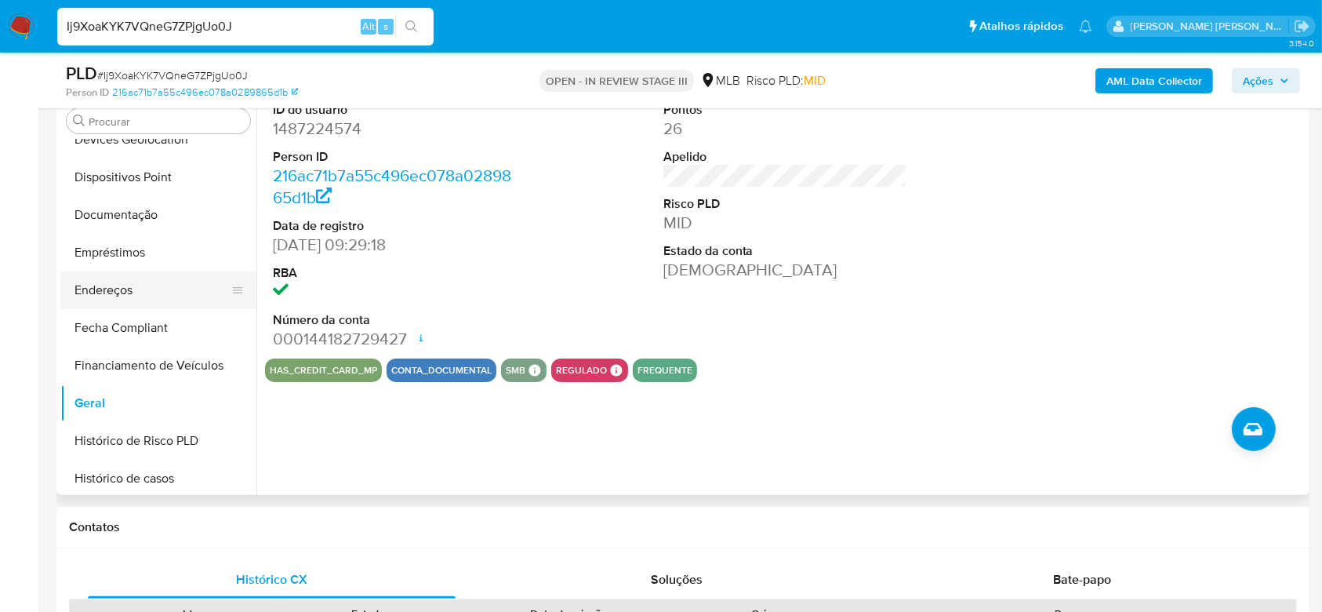
scroll to position [387, 0]
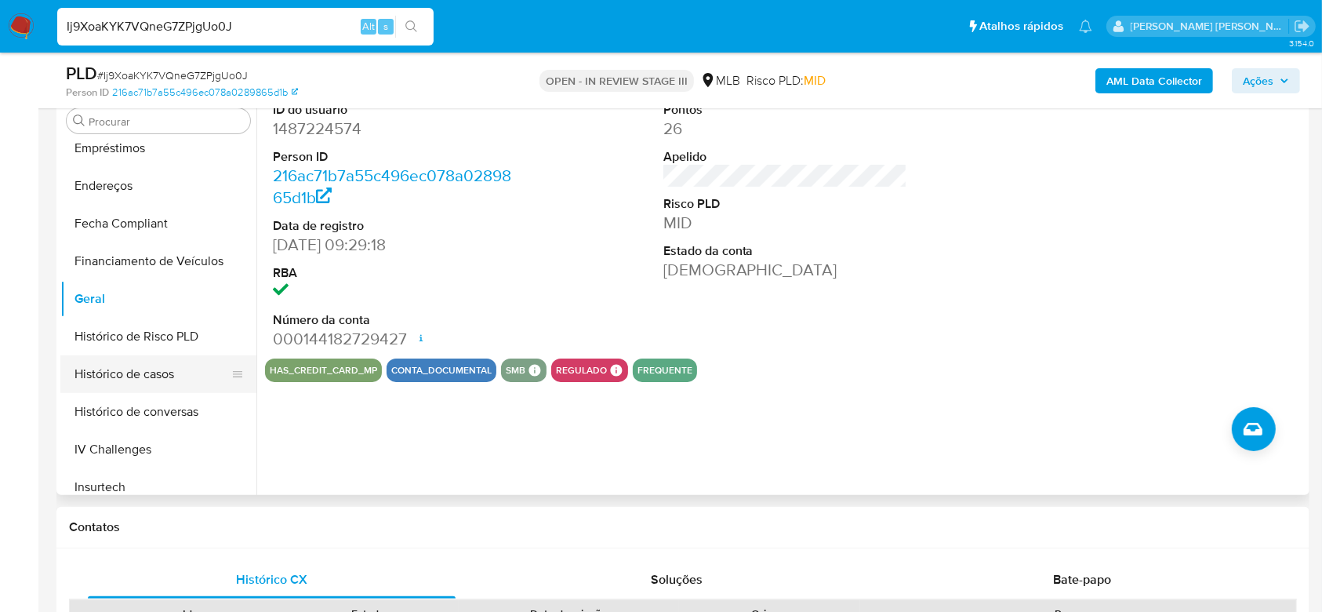
click at [122, 372] on button "Histórico de casos" at bounding box center [151, 374] width 183 height 38
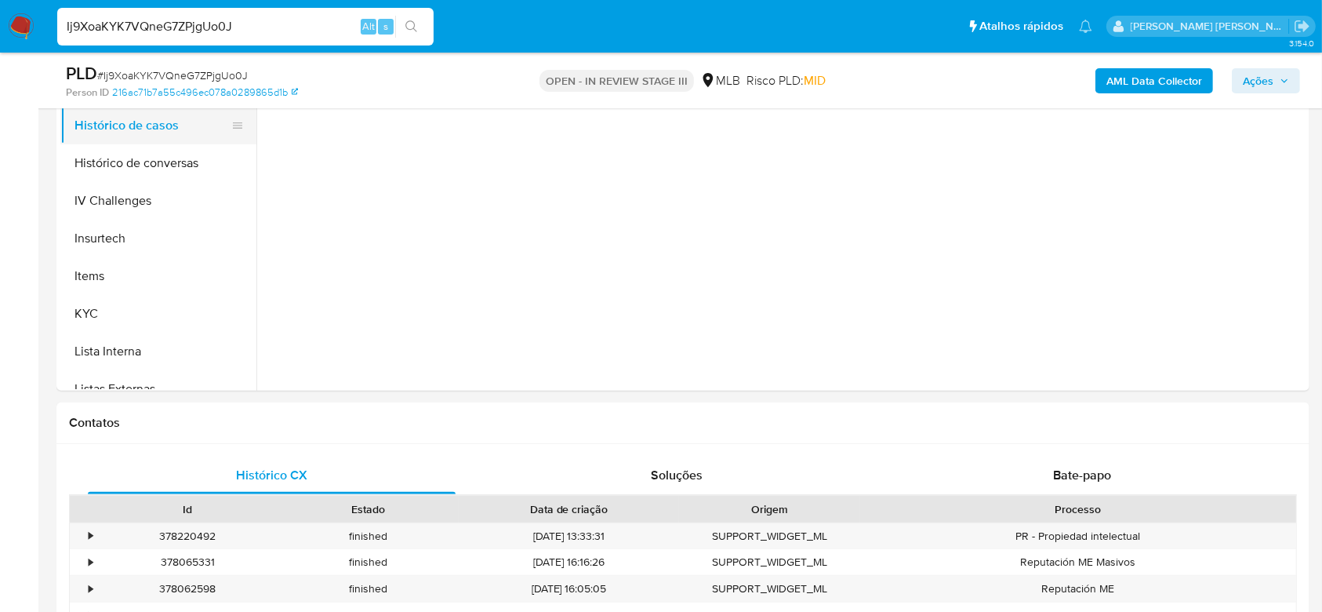
scroll to position [596, 0]
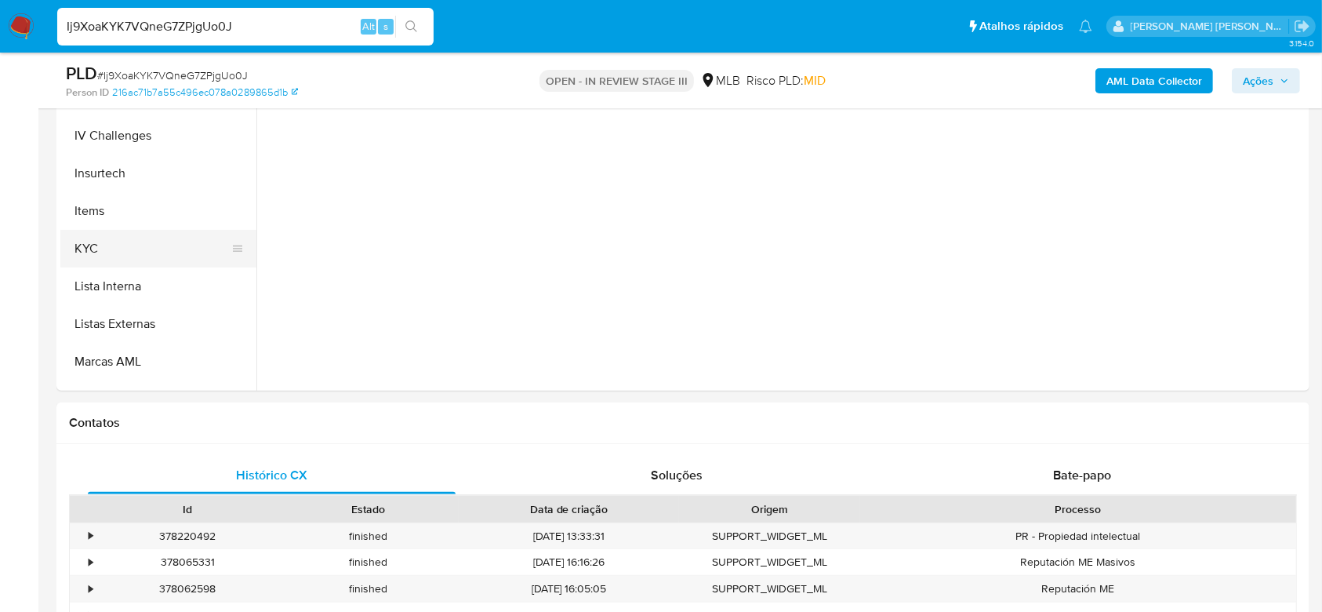
click at [116, 251] on button "KYC" at bounding box center [151, 249] width 183 height 38
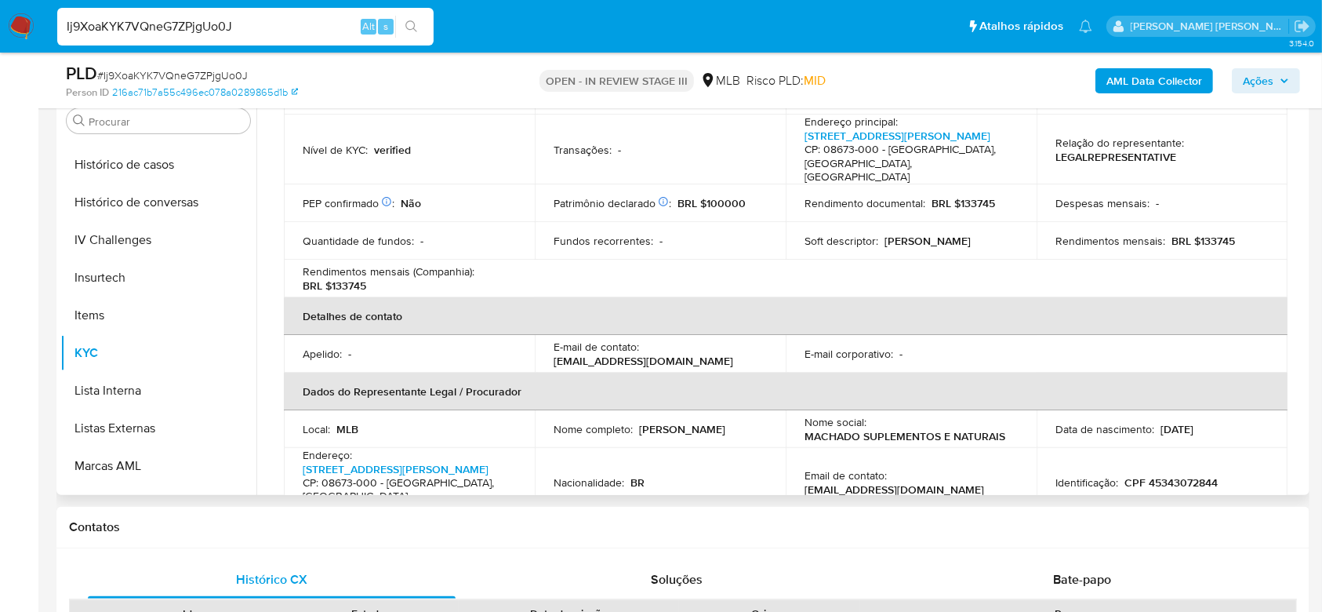
scroll to position [314, 0]
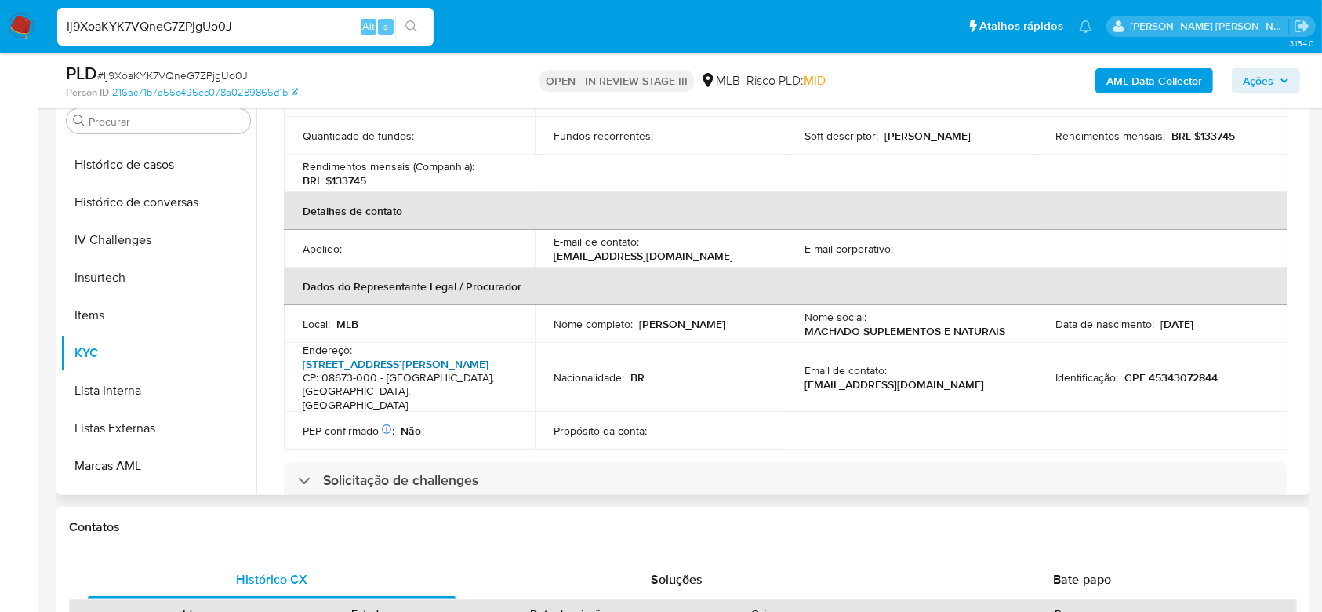
click at [332, 364] on link "Av Armando Salles De Oliveira 1129, Parque Suzano" at bounding box center [396, 364] width 186 height 16
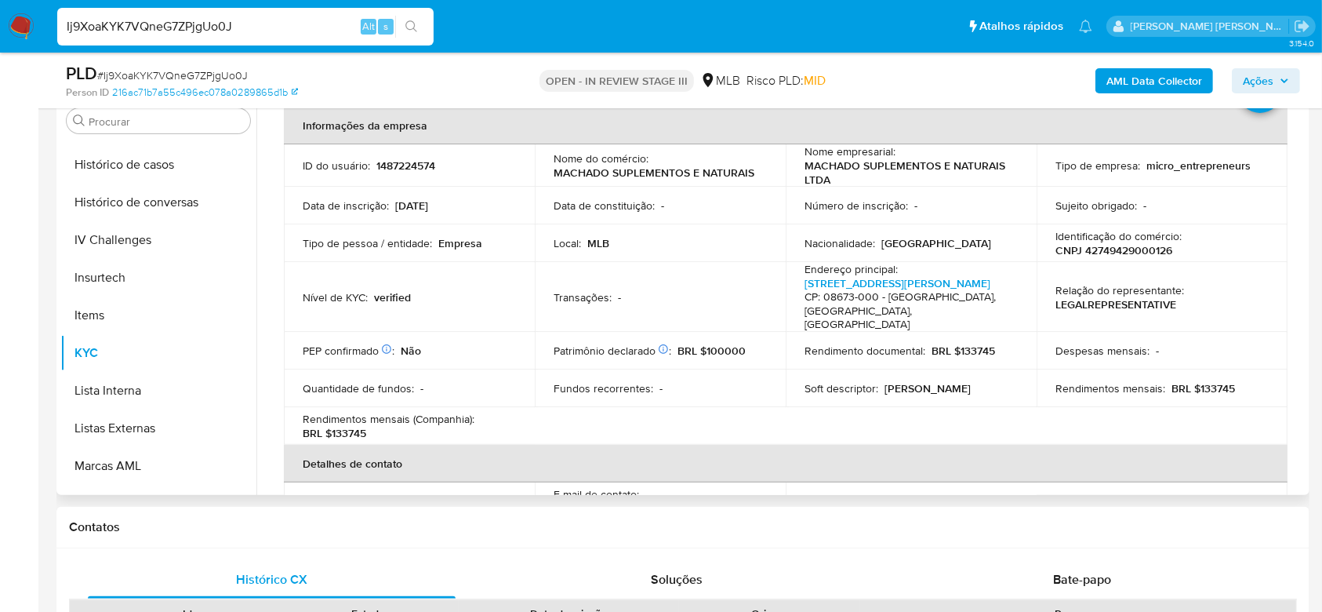
scroll to position [0, 0]
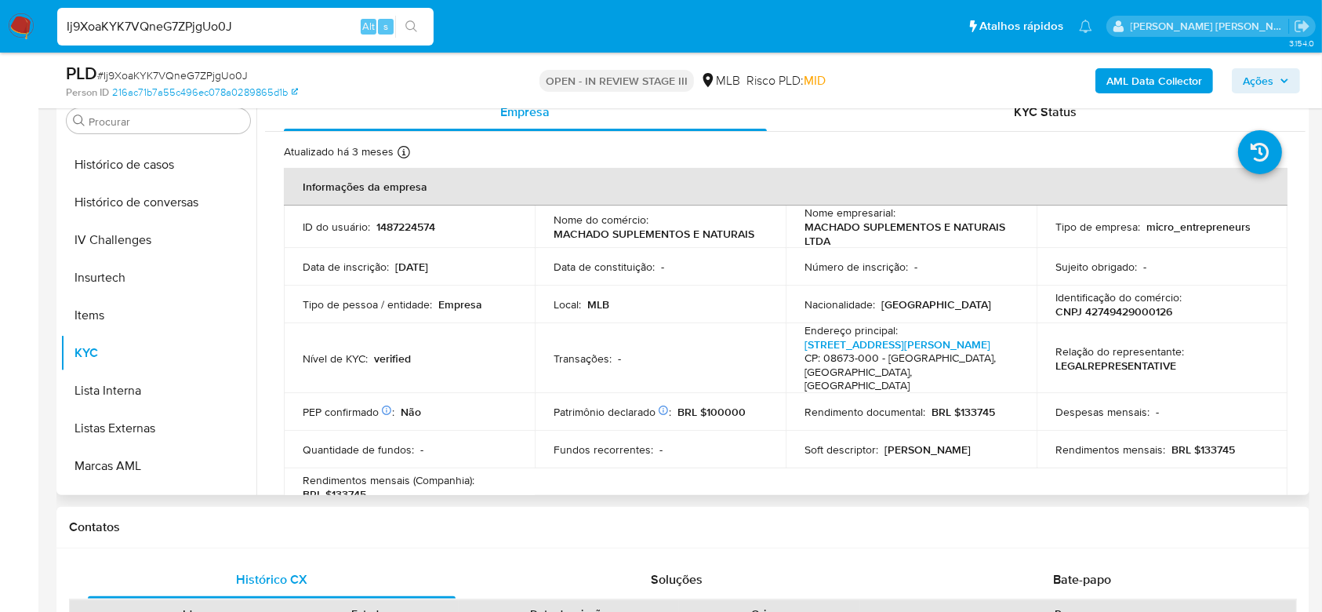
click at [1102, 307] on p "CNPJ 42749429000126" at bounding box center [1113, 311] width 117 height 14
copy p "42749429000126"
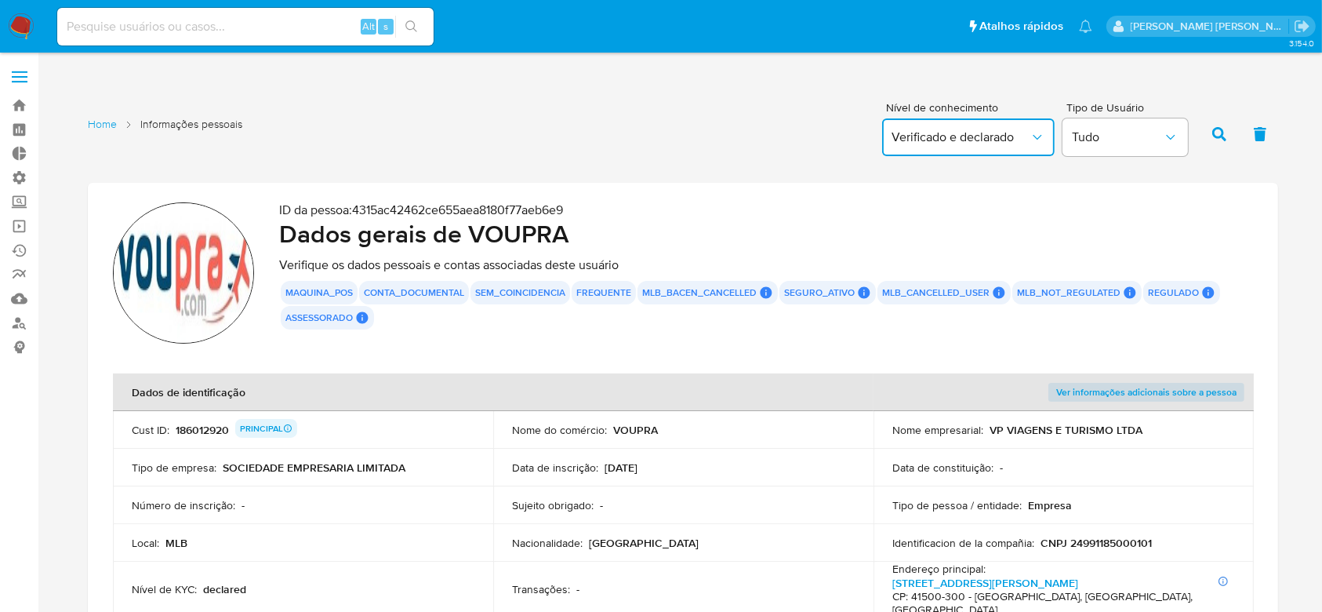
click at [1041, 140] on icon "button" at bounding box center [1038, 137] width 16 height 16
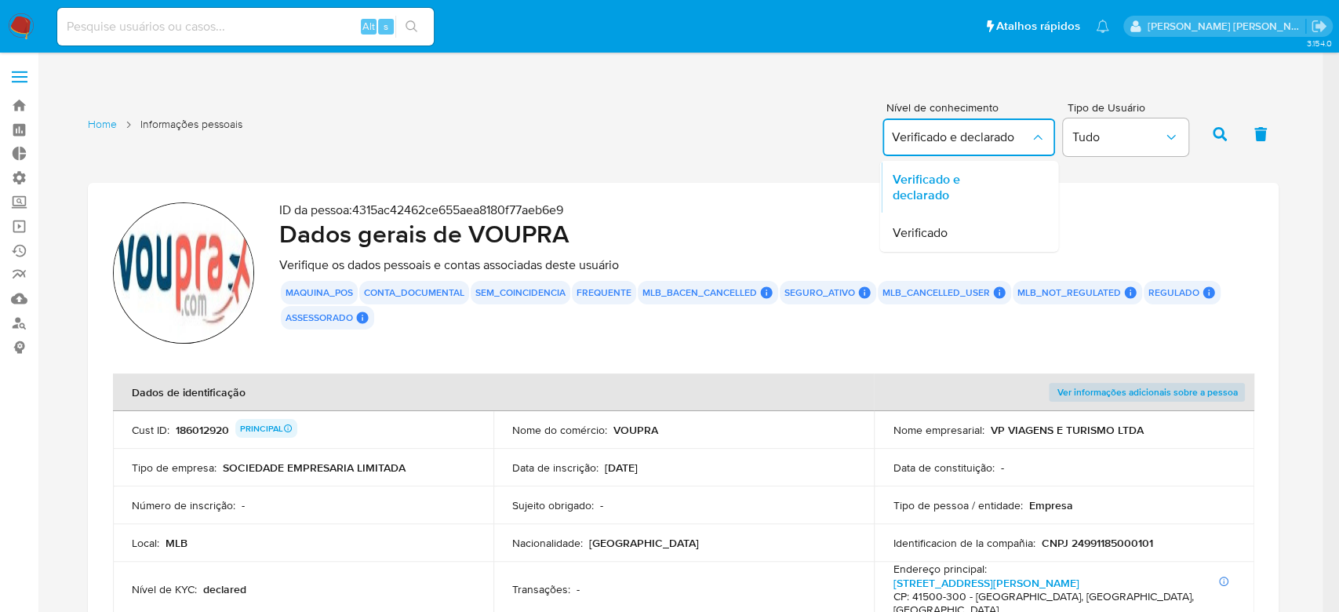
click at [1041, 140] on icon "button" at bounding box center [1038, 137] width 16 height 16
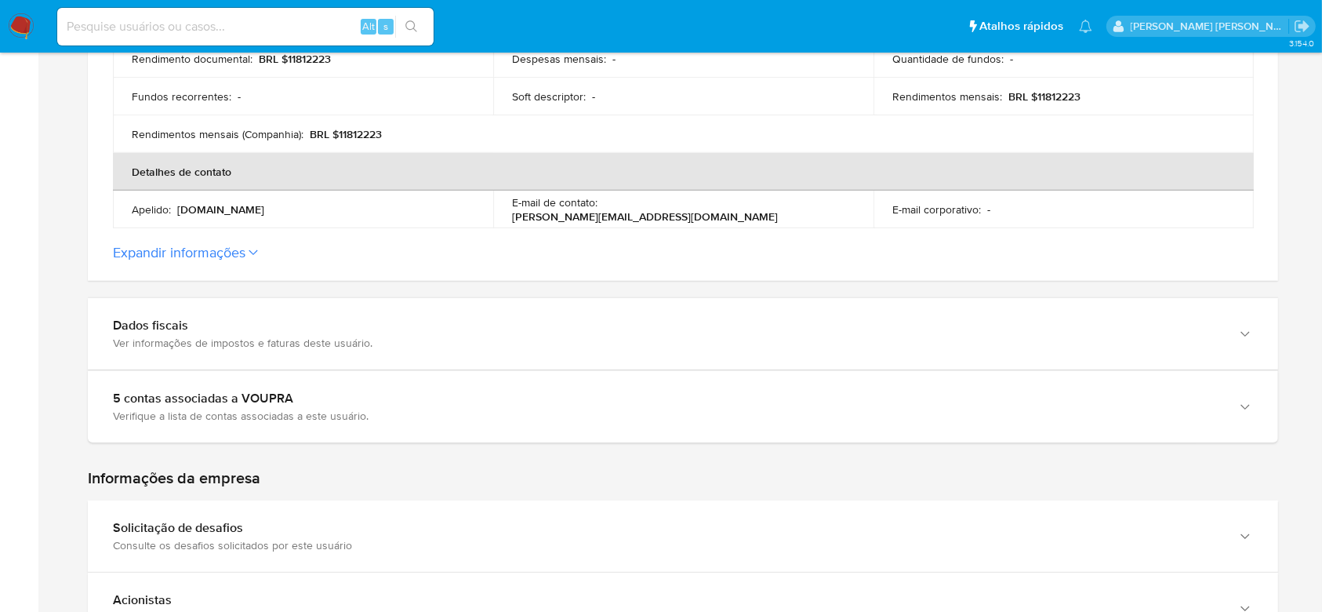
scroll to position [732, 0]
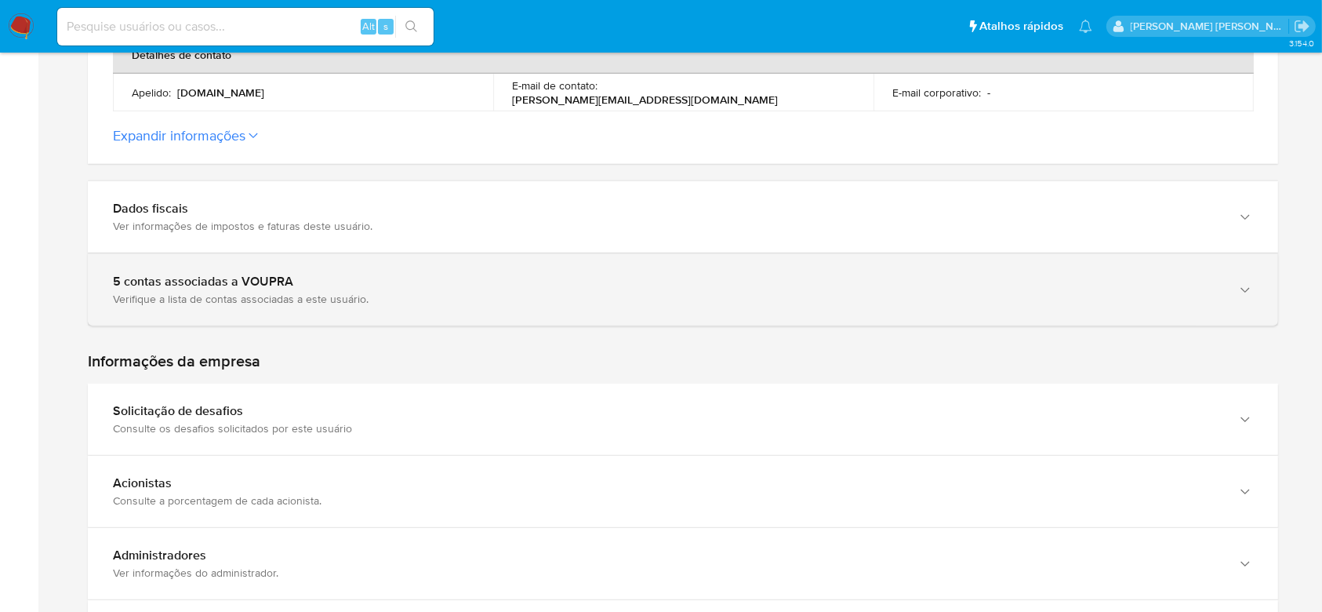
click at [286, 274] on div "5 contas associadas a VOUPRA" at bounding box center [667, 282] width 1109 height 16
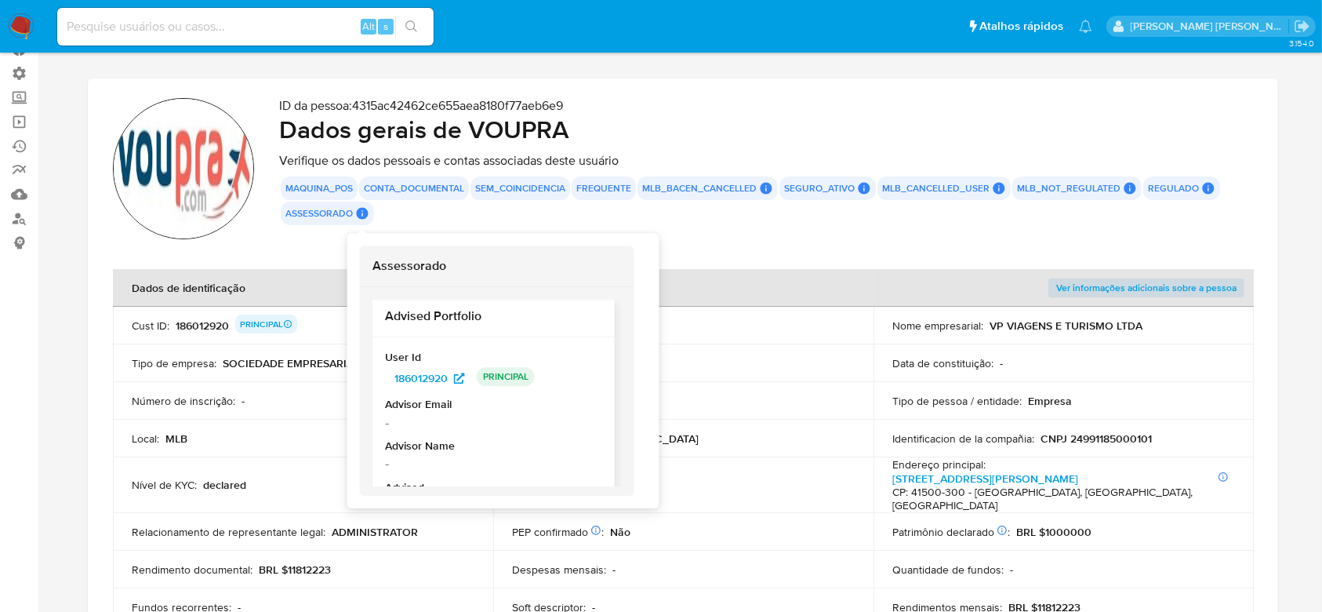
scroll to position [0, 0]
